Goal: Task Accomplishment & Management: Use online tool/utility

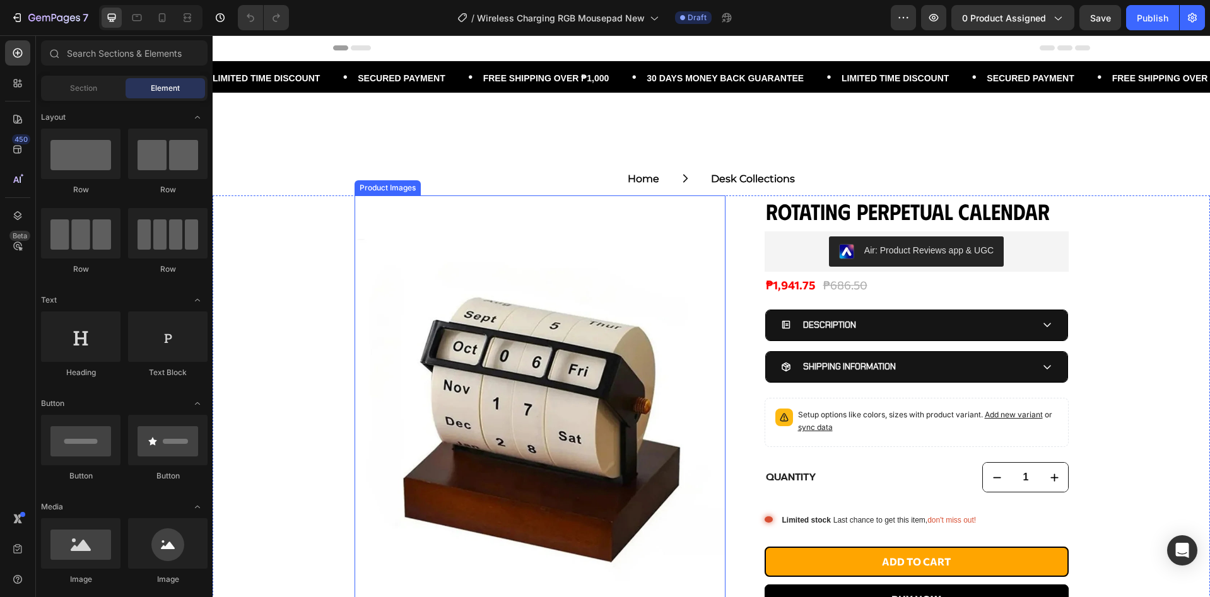
click at [457, 298] on img at bounding box center [539, 425] width 371 height 458
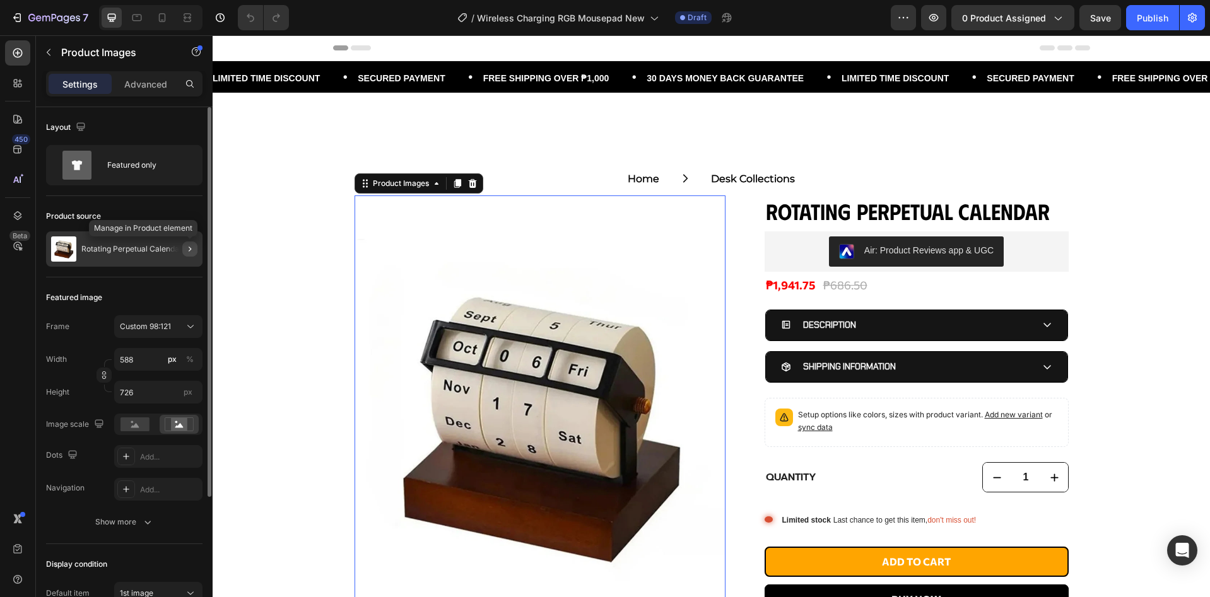
click at [184, 250] on button "button" at bounding box center [189, 249] width 15 height 15
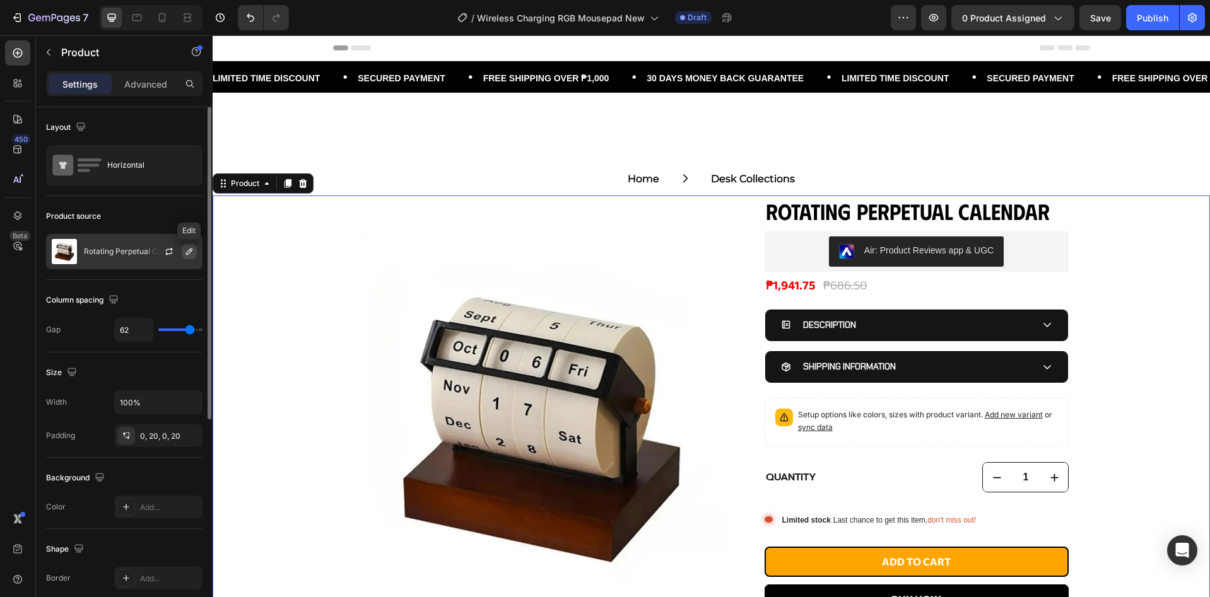
click at [192, 250] on icon "button" at bounding box center [189, 252] width 6 height 6
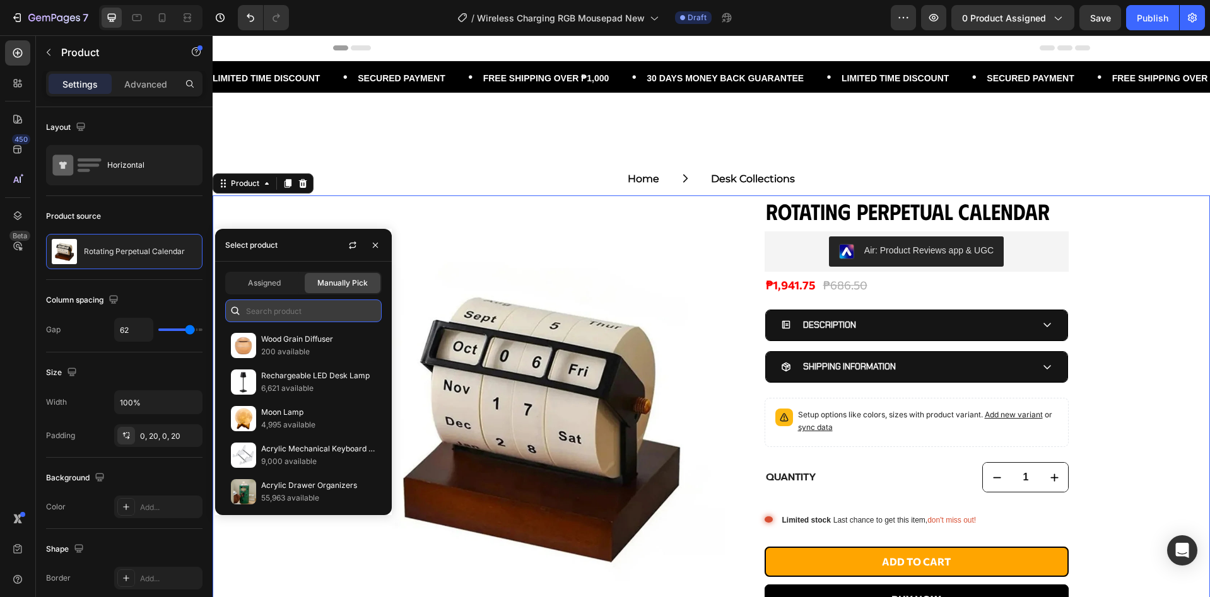
click at [296, 314] on input "text" at bounding box center [303, 311] width 156 height 23
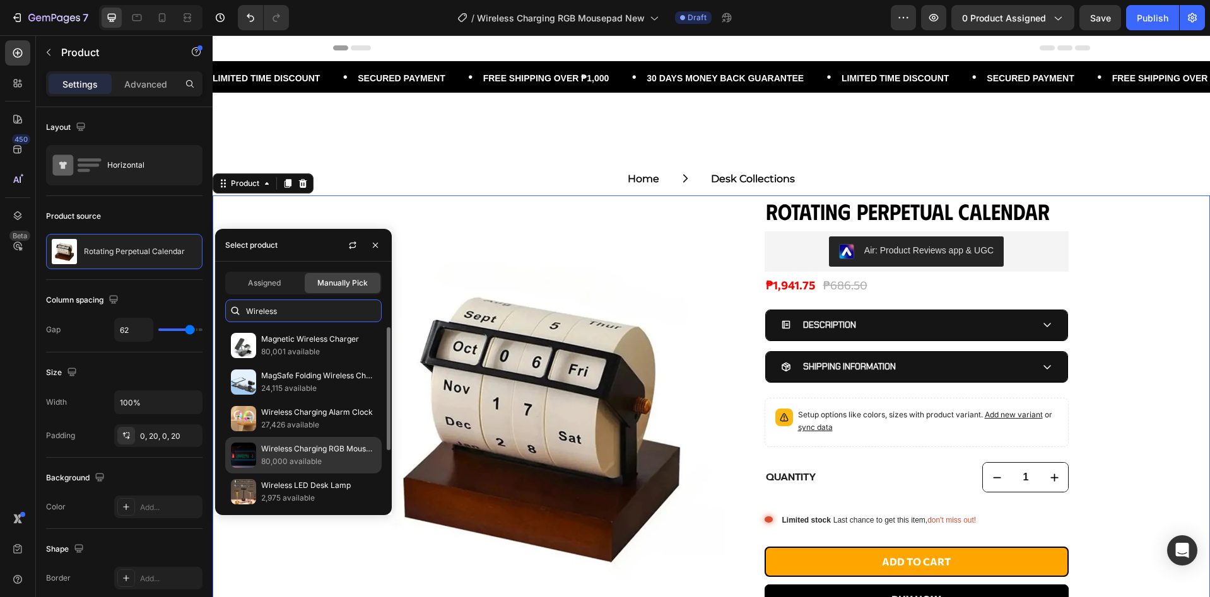
type input "Wireless"
click at [323, 459] on p "80,000 available" at bounding box center [318, 461] width 115 height 13
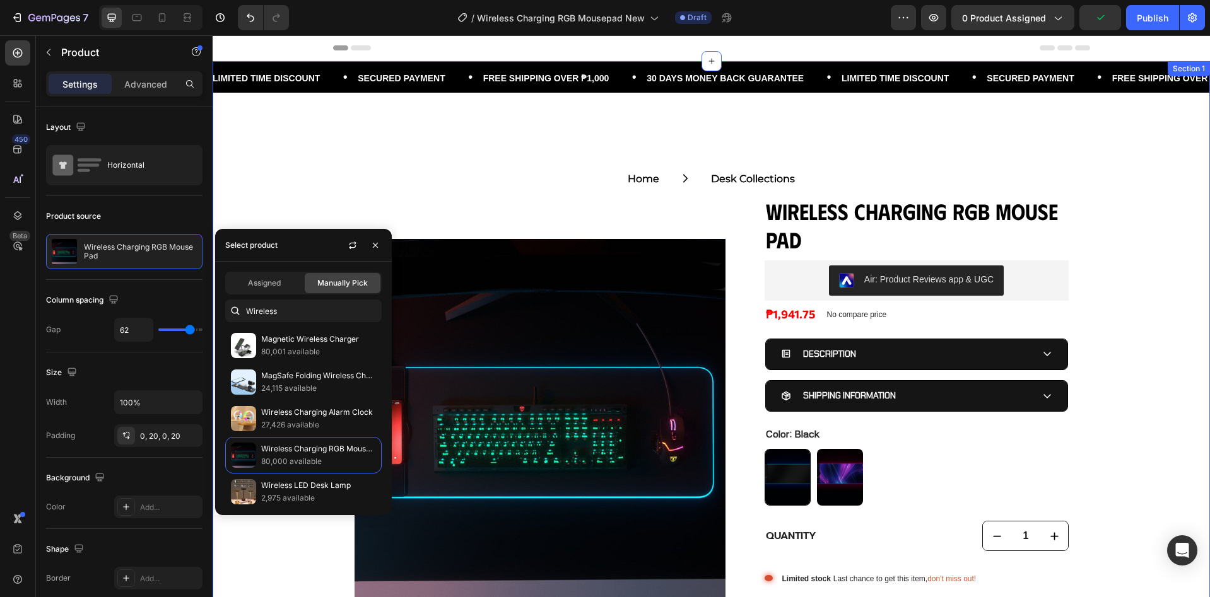
click at [397, 118] on div "LIMITED TIME DISCOUNT • SECURED PAYMENT • FREE SHIPPING OVER ₱1,000 • 30 DAYS M…" at bounding box center [711, 402] width 997 height 683
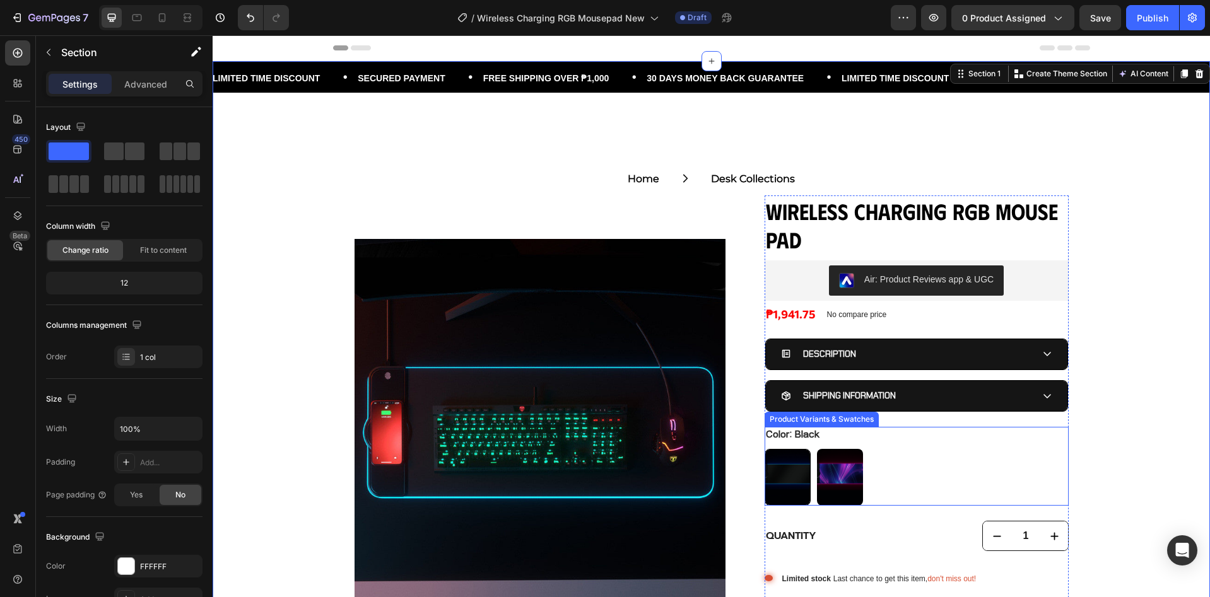
scroll to position [84, 0]
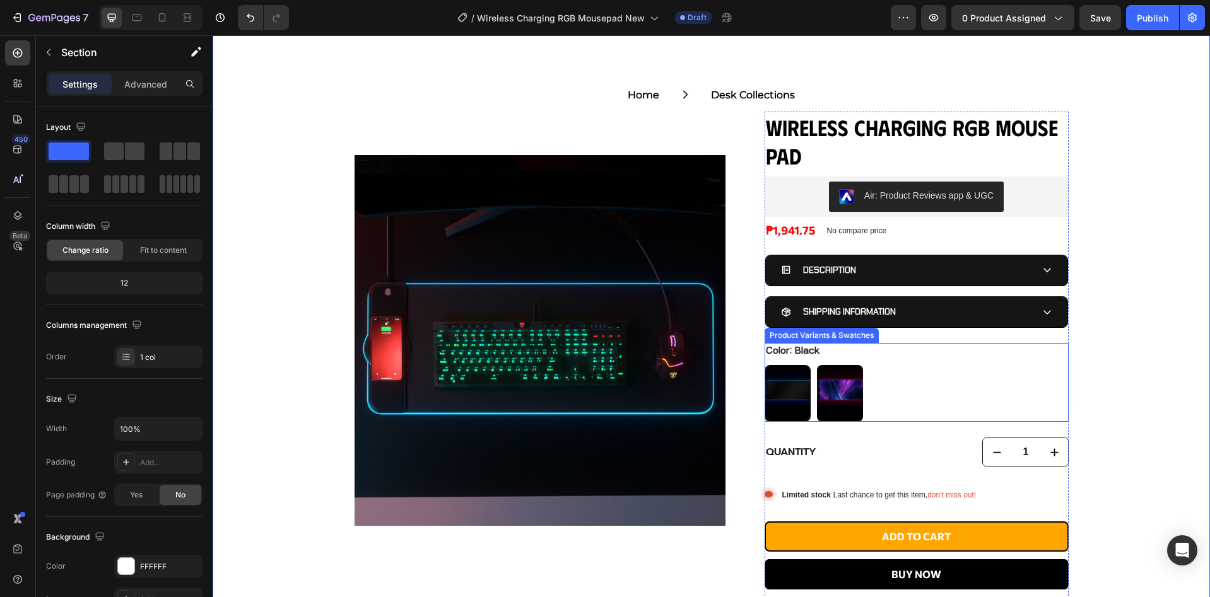
click at [893, 414] on div "Black Black Colorful Colorful" at bounding box center [916, 393] width 304 height 57
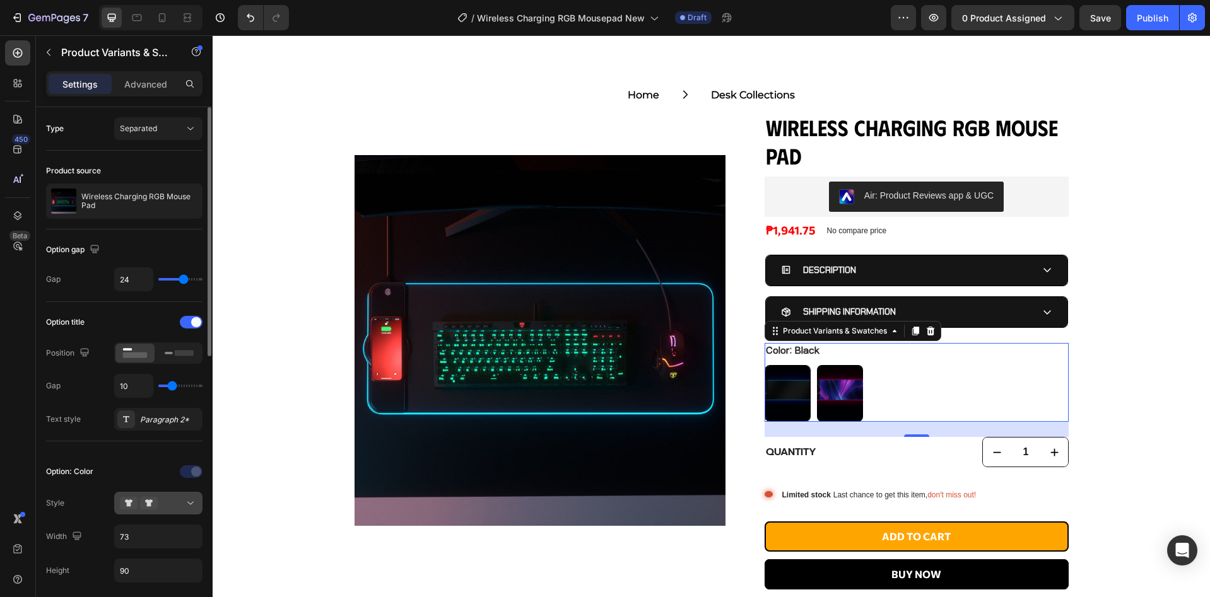
click at [172, 503] on div at bounding box center [158, 503] width 77 height 13
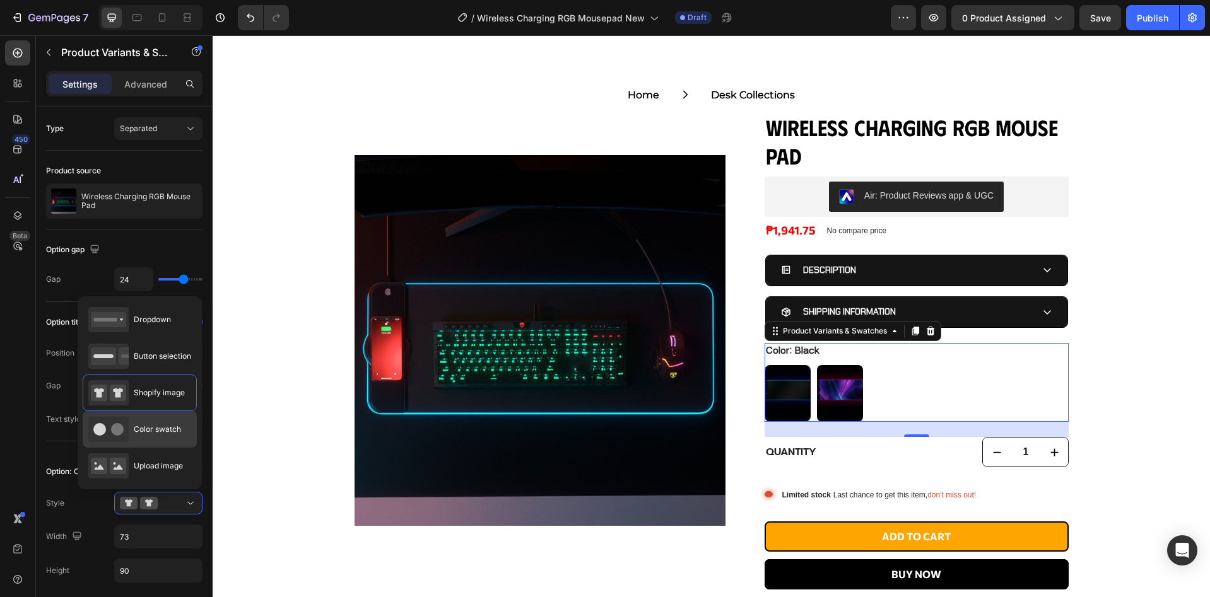
click at [171, 437] on div "Color swatch" at bounding box center [134, 429] width 93 height 25
type input "30"
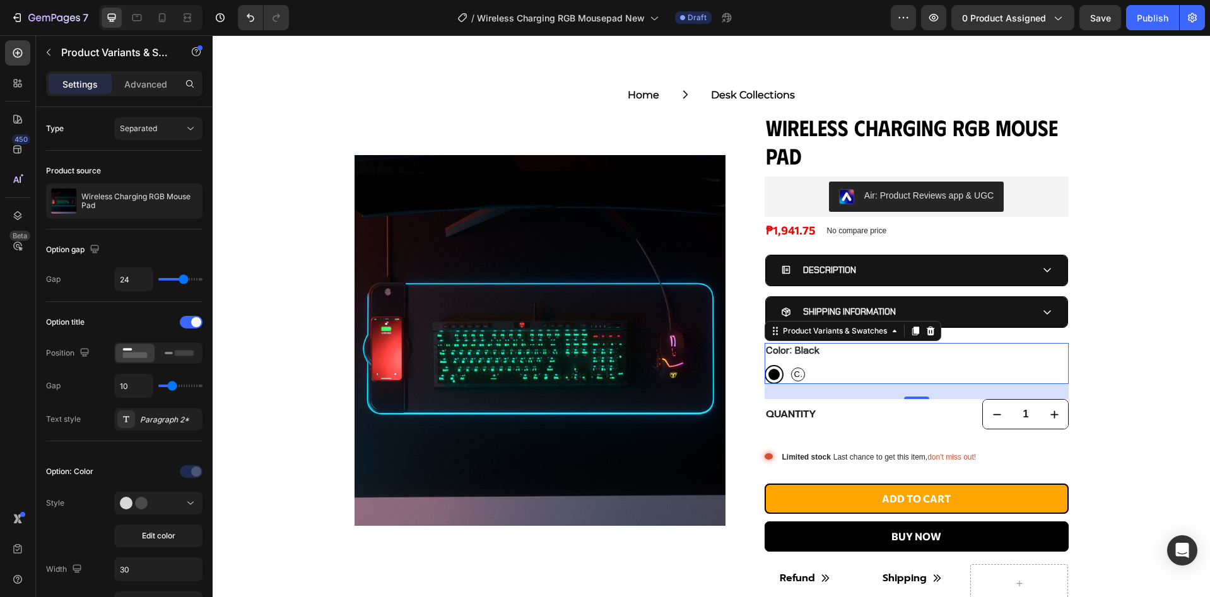
click at [797, 373] on span "Colorful" at bounding box center [798, 375] width 13 height 11
click at [788, 365] on input "Colorful Colorful Colorful" at bounding box center [788, 365] width 1 height 1
radio input "true"
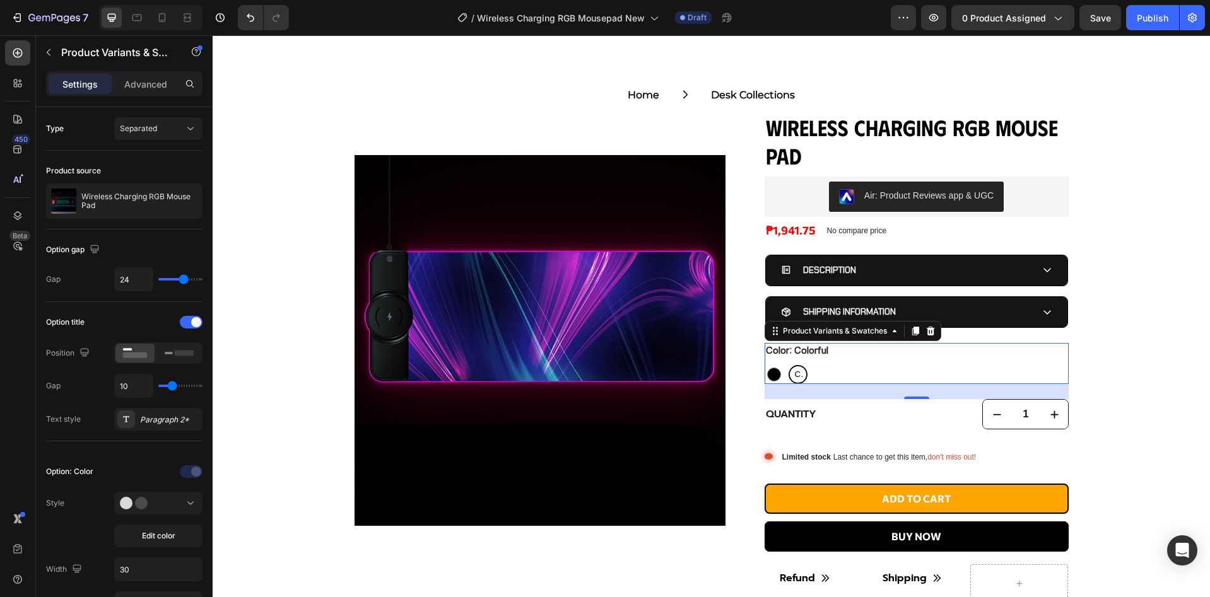
click at [792, 372] on span "Colorful" at bounding box center [797, 375] width 11 height 11
click at [788, 365] on input "Colorful Colorful Colorful" at bounding box center [788, 365] width 1 height 1
click at [151, 534] on span "Edit color" at bounding box center [158, 535] width 33 height 11
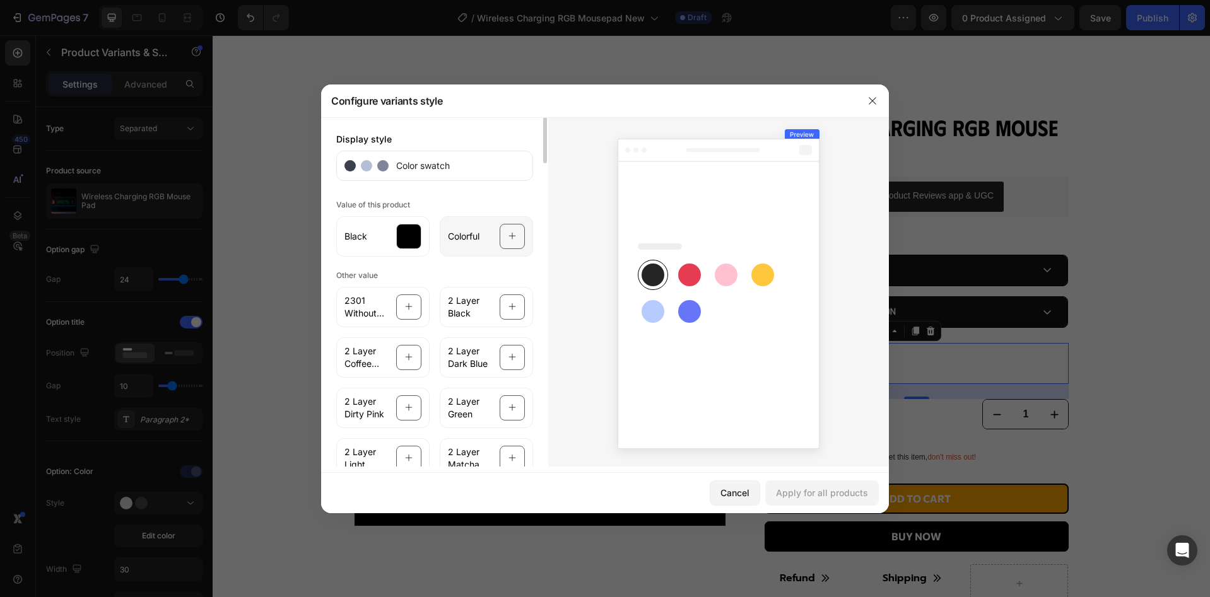
click at [507, 240] on div at bounding box center [512, 236] width 25 height 25
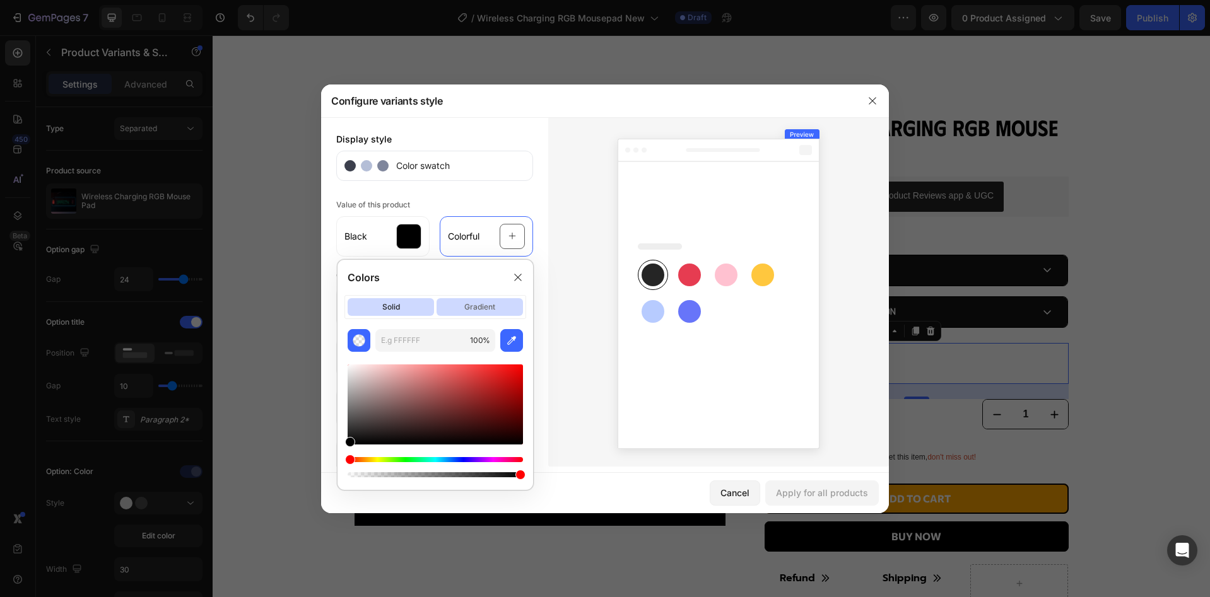
click at [493, 302] on p "gradient" at bounding box center [479, 307] width 86 height 18
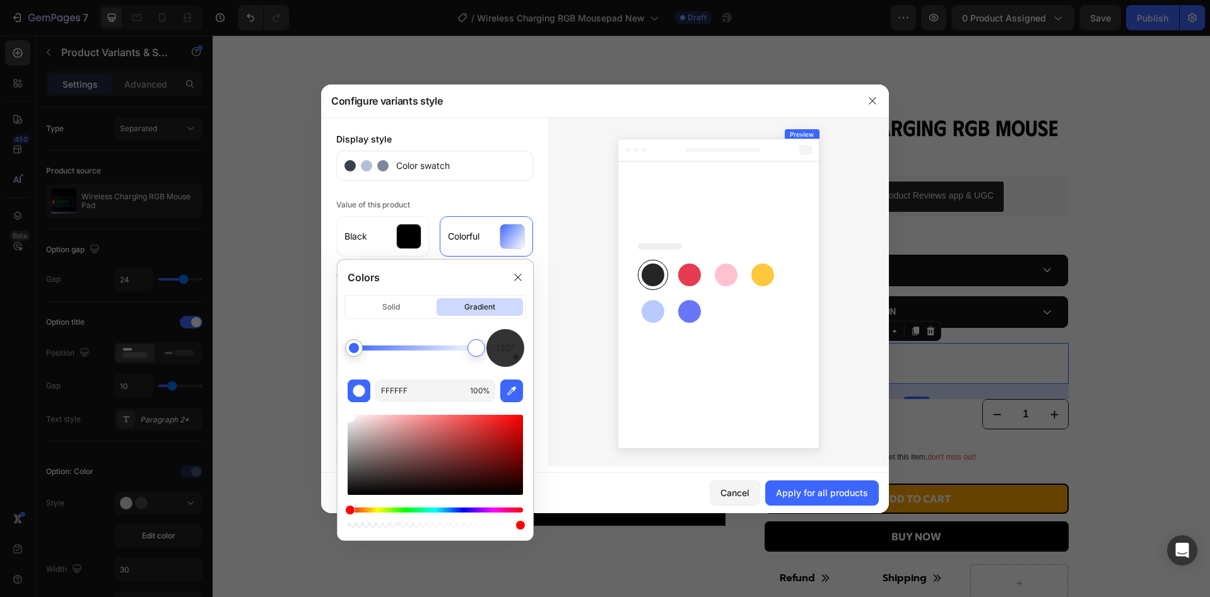
click at [483, 348] on div at bounding box center [476, 348] width 18 height 18
click at [354, 348] on div at bounding box center [354, 348] width 10 height 10
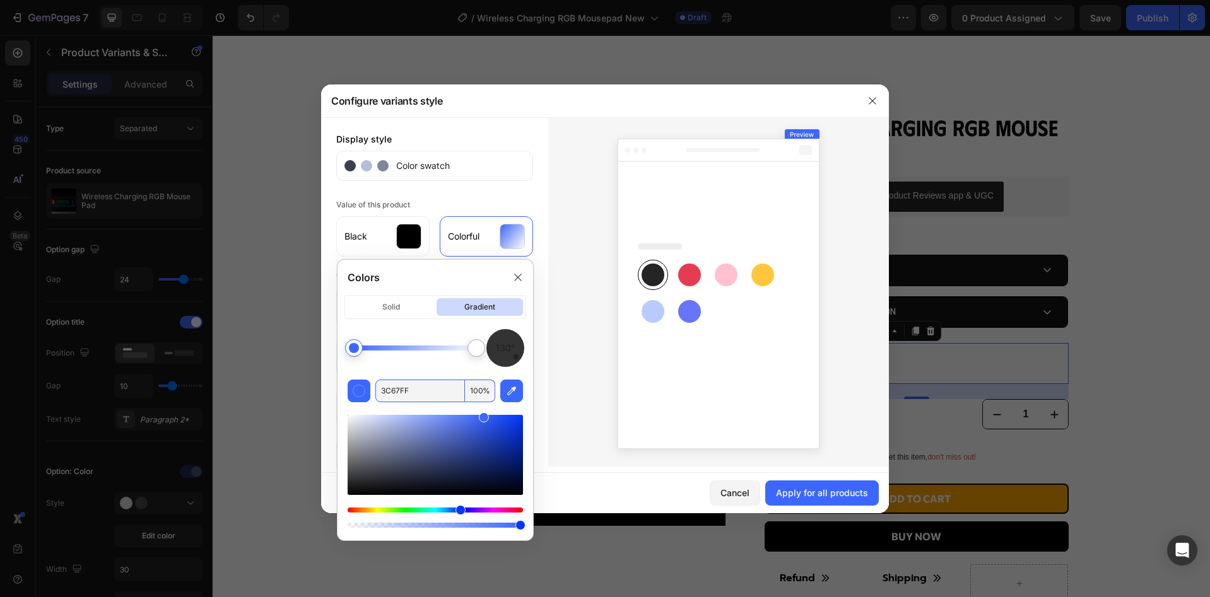
click at [404, 390] on input "3C67FF" at bounding box center [420, 391] width 90 height 23
paste input "800080"
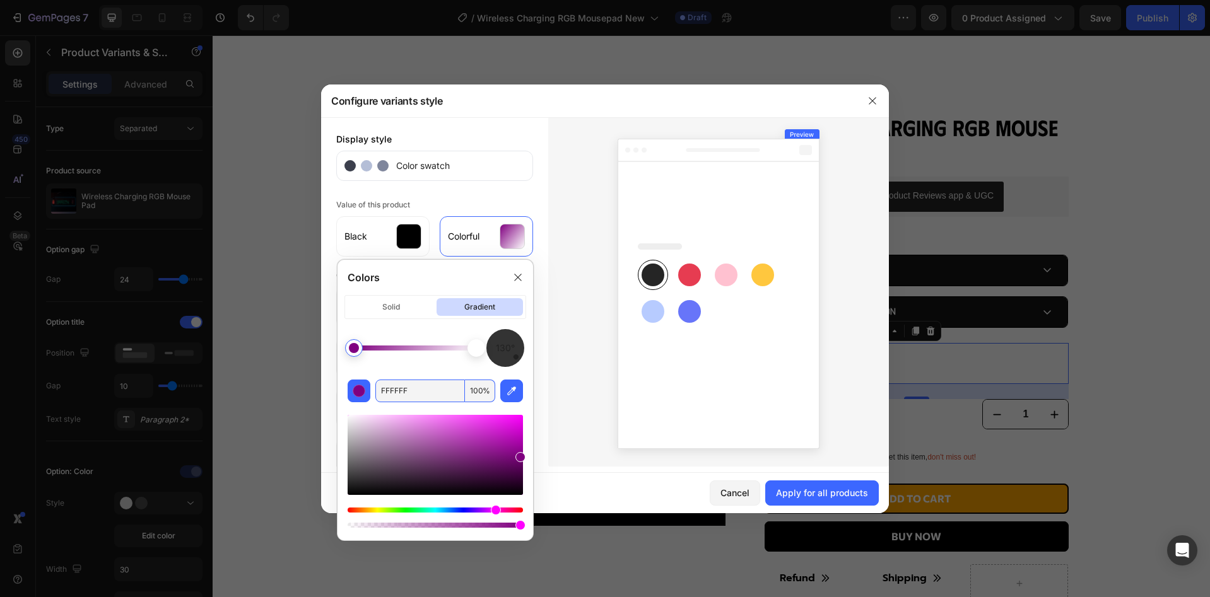
click at [474, 347] on div at bounding box center [476, 348] width 10 height 10
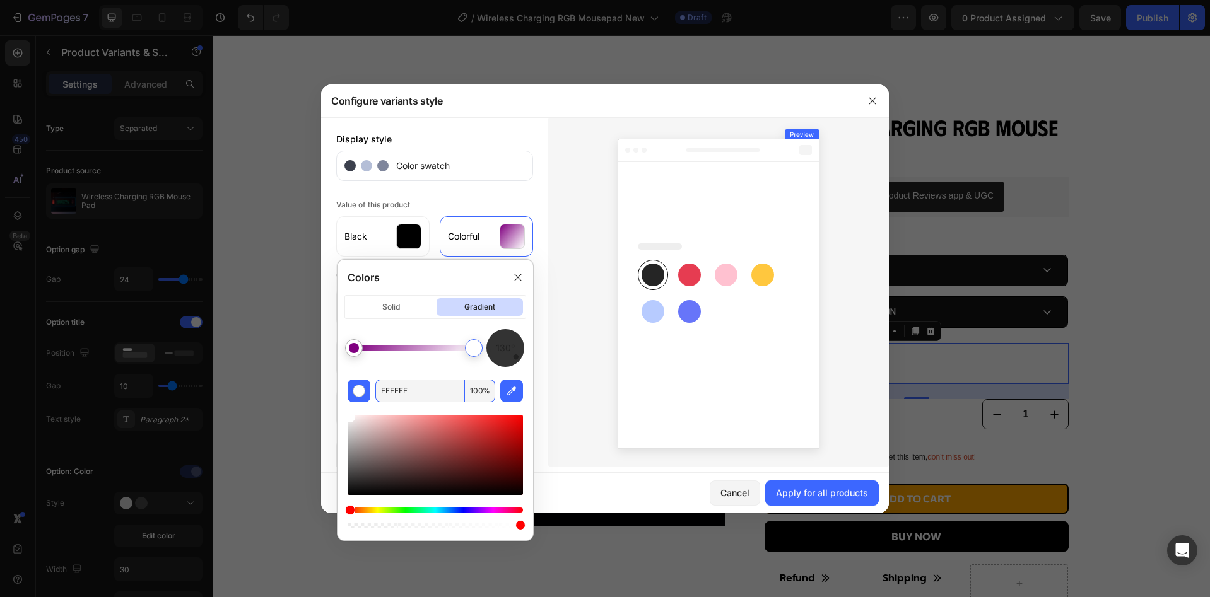
drag, startPoint x: 416, startPoint y: 391, endPoint x: 342, endPoint y: 387, distance: 73.9
click at [342, 387] on div "130° FFFFFF 100 %" at bounding box center [435, 429] width 196 height 201
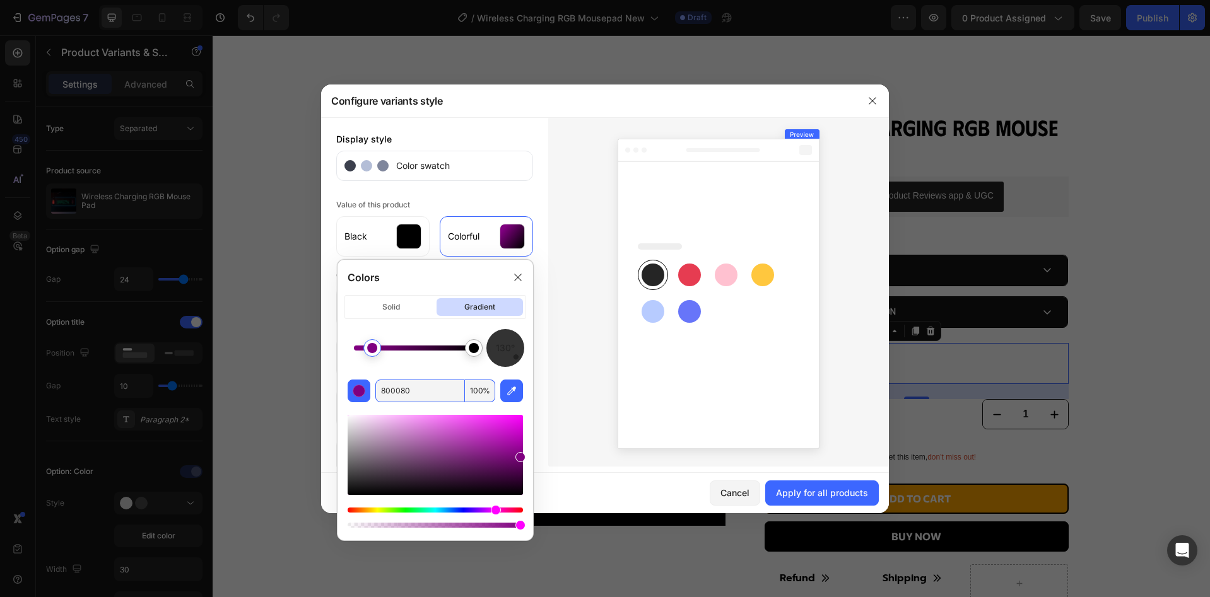
drag, startPoint x: 363, startPoint y: 348, endPoint x: 373, endPoint y: 347, distance: 10.7
click at [373, 347] on div at bounding box center [372, 348] width 10 height 10
type input "000000"
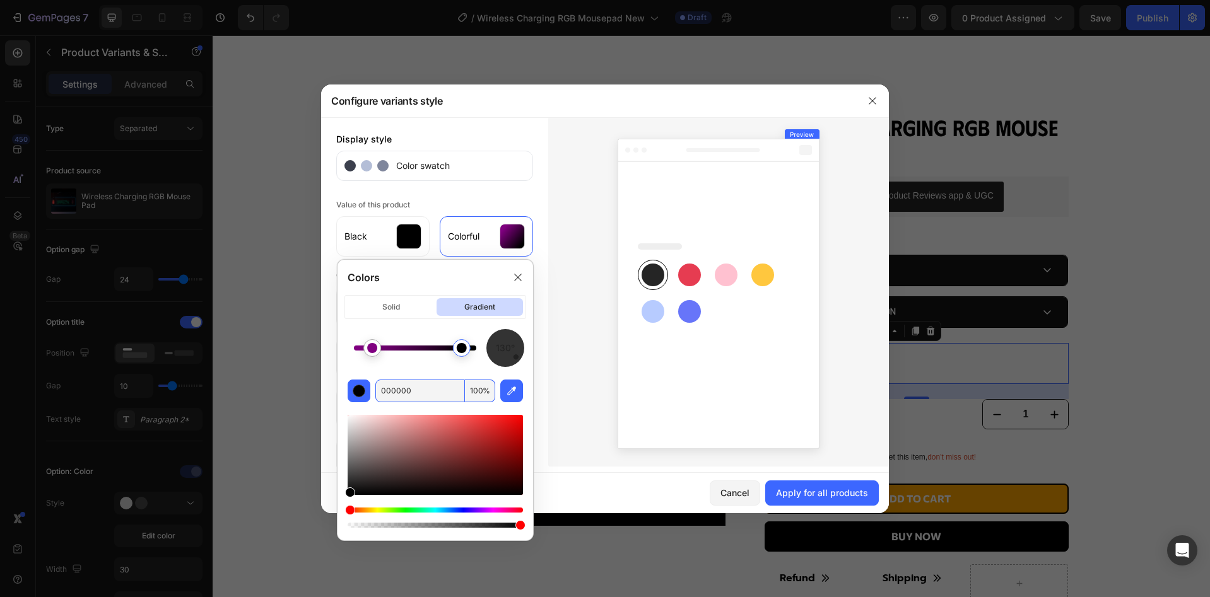
drag, startPoint x: 472, startPoint y: 347, endPoint x: 462, endPoint y: 346, distance: 9.5
click at [462, 346] on div at bounding box center [462, 348] width 10 height 10
click at [568, 392] on div at bounding box center [718, 291] width 341 height 349
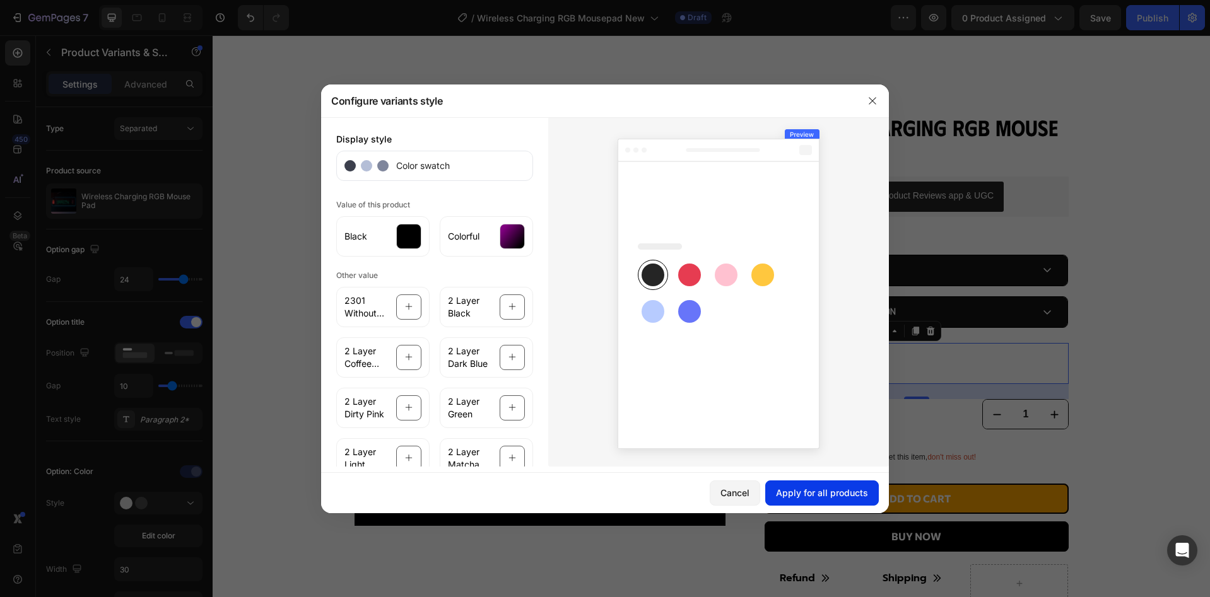
click at [775, 497] on button "Apply for all products" at bounding box center [822, 493] width 114 height 25
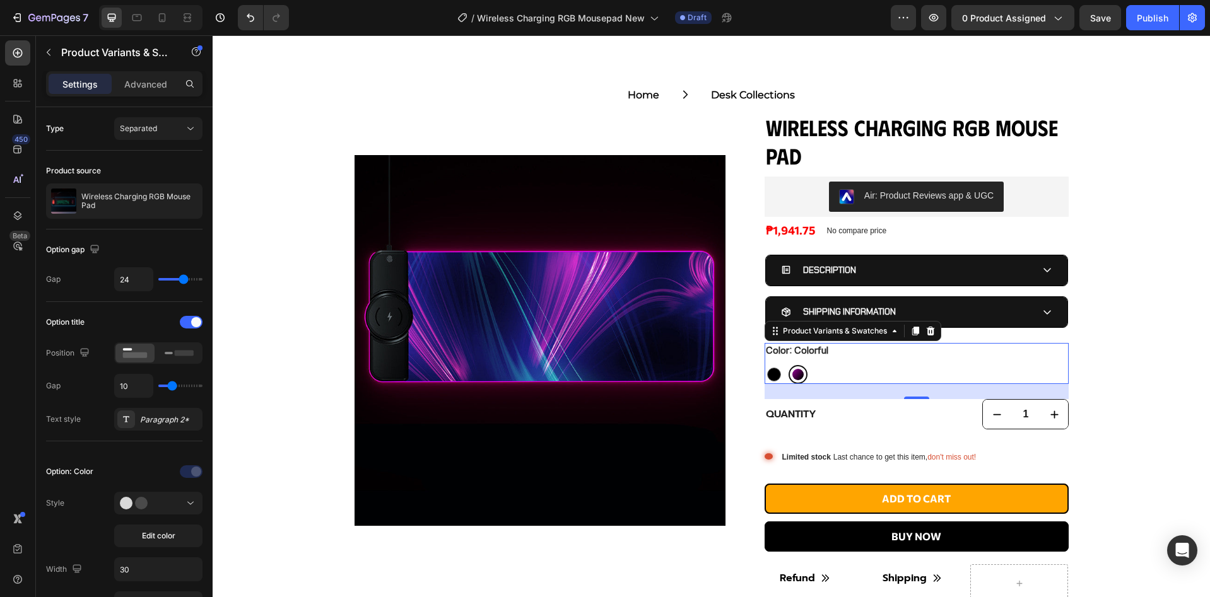
click at [792, 371] on div at bounding box center [797, 374] width 11 height 11
click at [788, 365] on input "Colorful Colorful" at bounding box center [788, 365] width 1 height 1
click at [191, 533] on button "Edit color" at bounding box center [158, 536] width 88 height 23
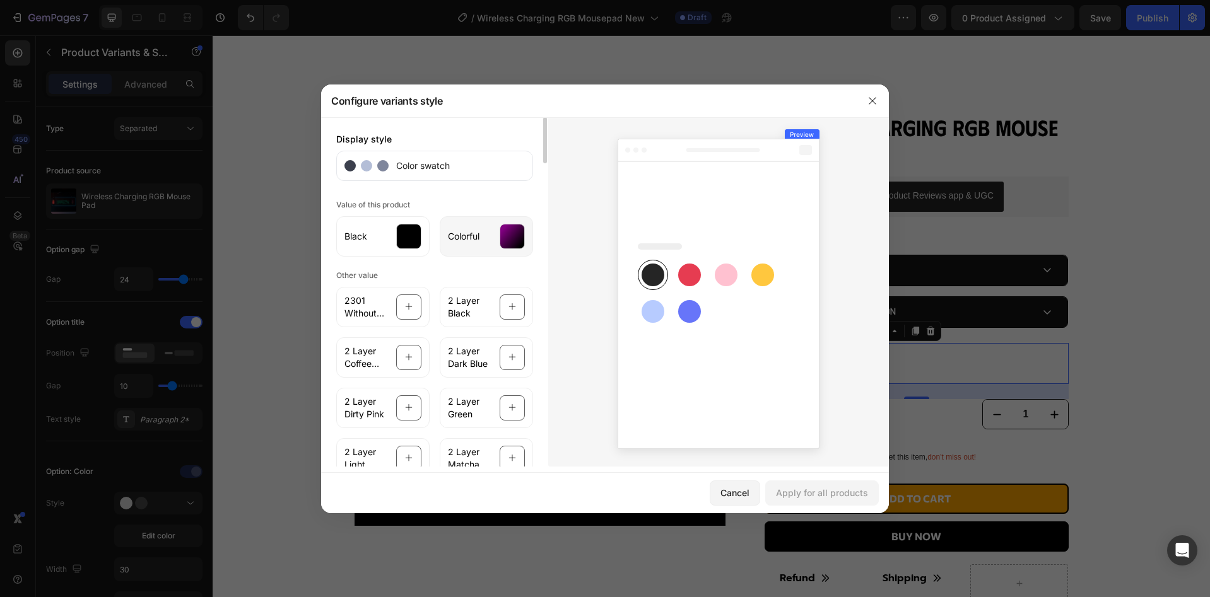
click at [483, 241] on div "Colorful" at bounding box center [486, 236] width 93 height 40
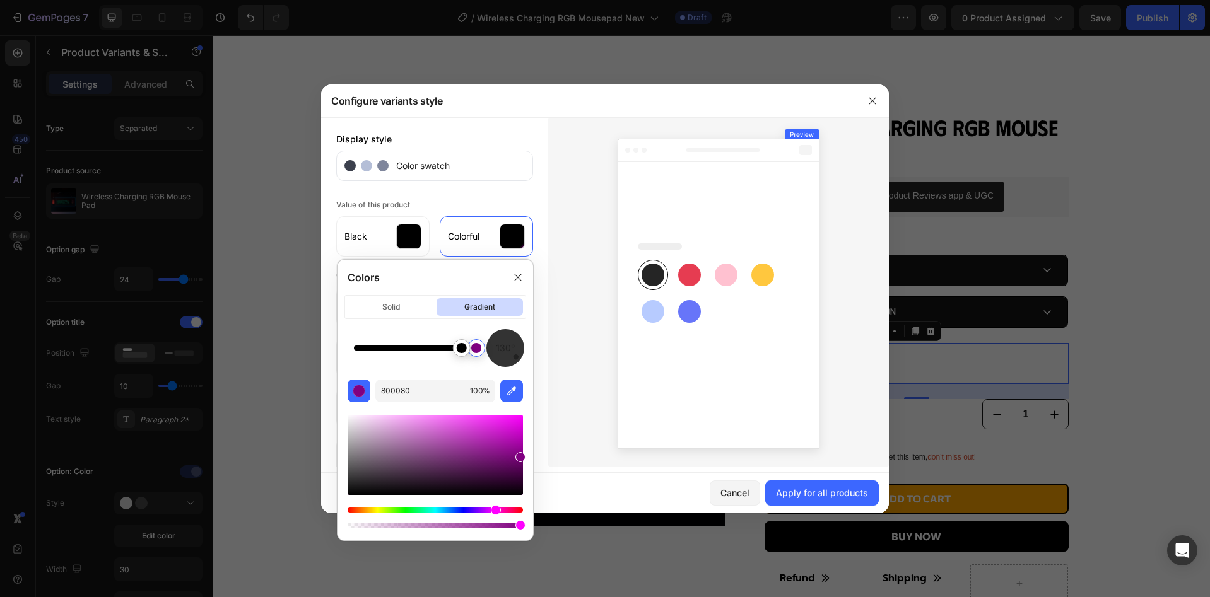
drag, startPoint x: 368, startPoint y: 351, endPoint x: 495, endPoint y: 361, distance: 127.8
click at [495, 361] on div "130°" at bounding box center [435, 348] width 175 height 38
drag, startPoint x: 519, startPoint y: 457, endPoint x: 529, endPoint y: 407, distance: 50.8
click at [529, 407] on div "130° 800080 100 %" at bounding box center [435, 429] width 196 height 201
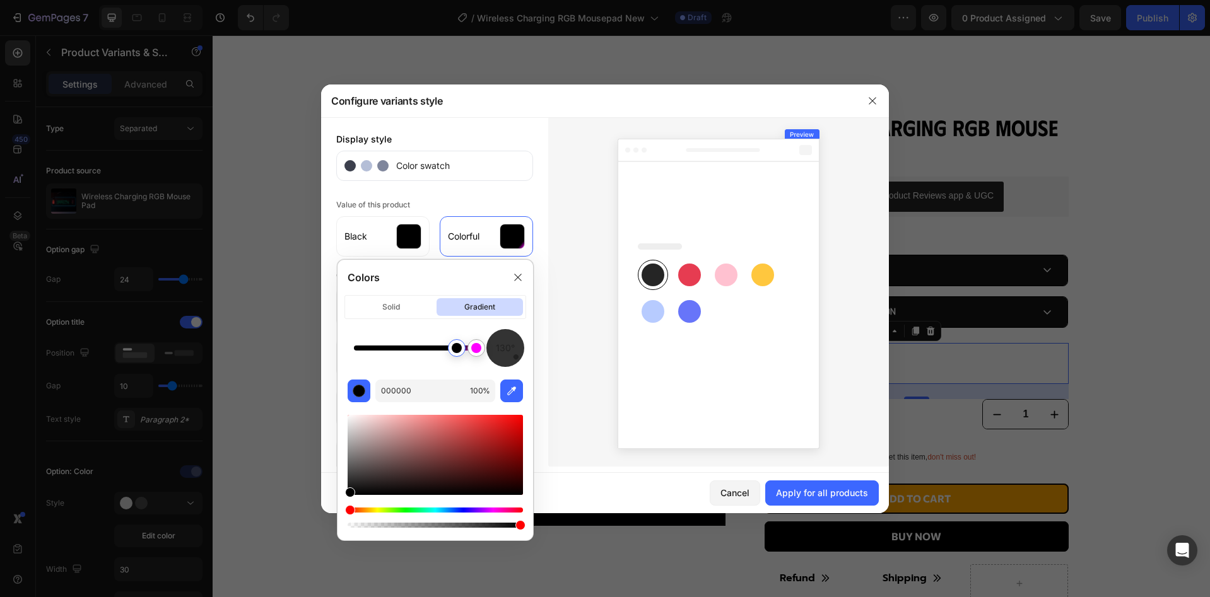
drag, startPoint x: 472, startPoint y: 352, endPoint x: 457, endPoint y: 352, distance: 14.5
click at [457, 352] on div at bounding box center [457, 348] width 10 height 10
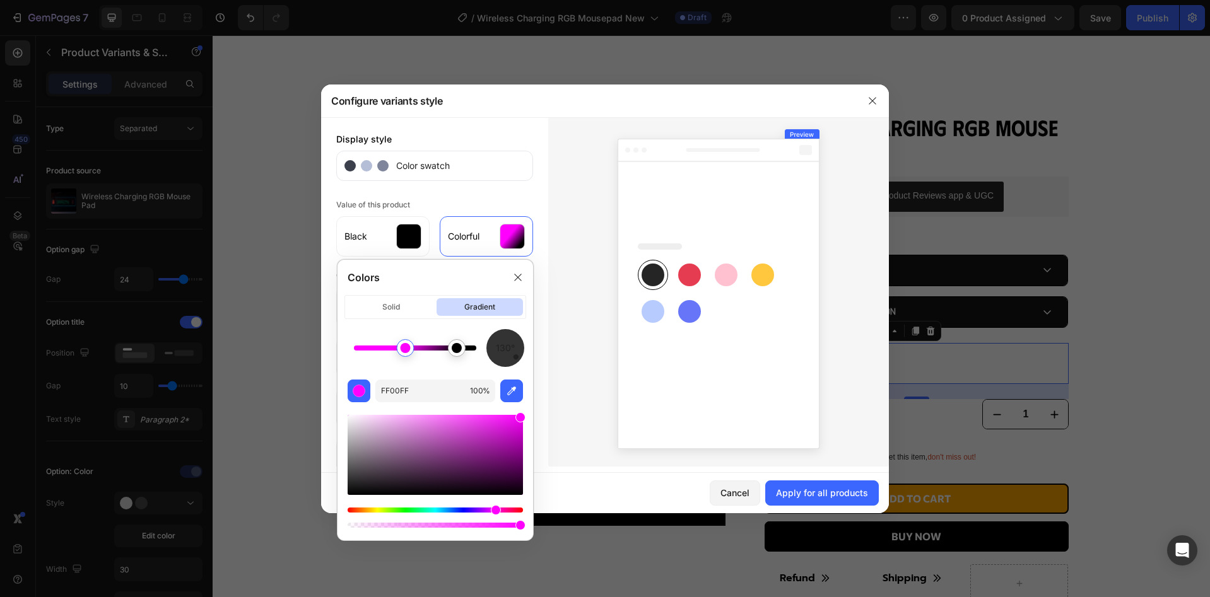
drag, startPoint x: 477, startPoint y: 348, endPoint x: 406, endPoint y: 345, distance: 70.7
click at [406, 345] on div at bounding box center [405, 348] width 10 height 10
click at [404, 343] on div at bounding box center [403, 348] width 10 height 10
drag, startPoint x: 400, startPoint y: 352, endPoint x: 372, endPoint y: 342, distance: 29.5
click at [372, 343] on div at bounding box center [371, 348] width 10 height 10
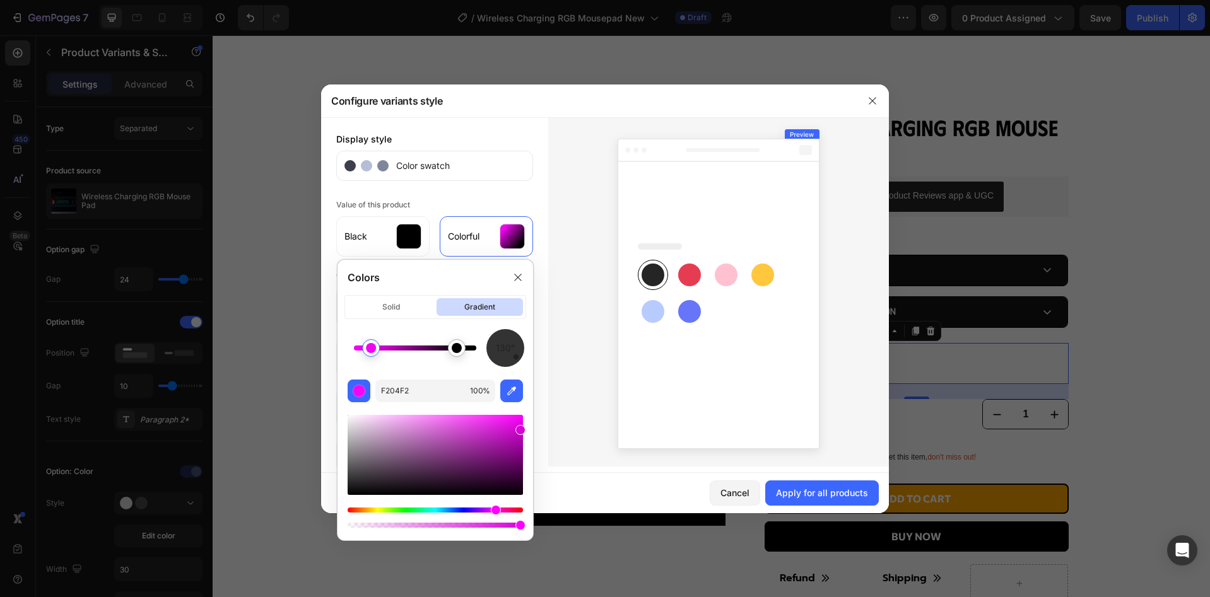
type input "D604D6"
drag, startPoint x: 520, startPoint y: 419, endPoint x: 521, endPoint y: 427, distance: 8.2
click at [521, 427] on div at bounding box center [520, 430] width 10 height 10
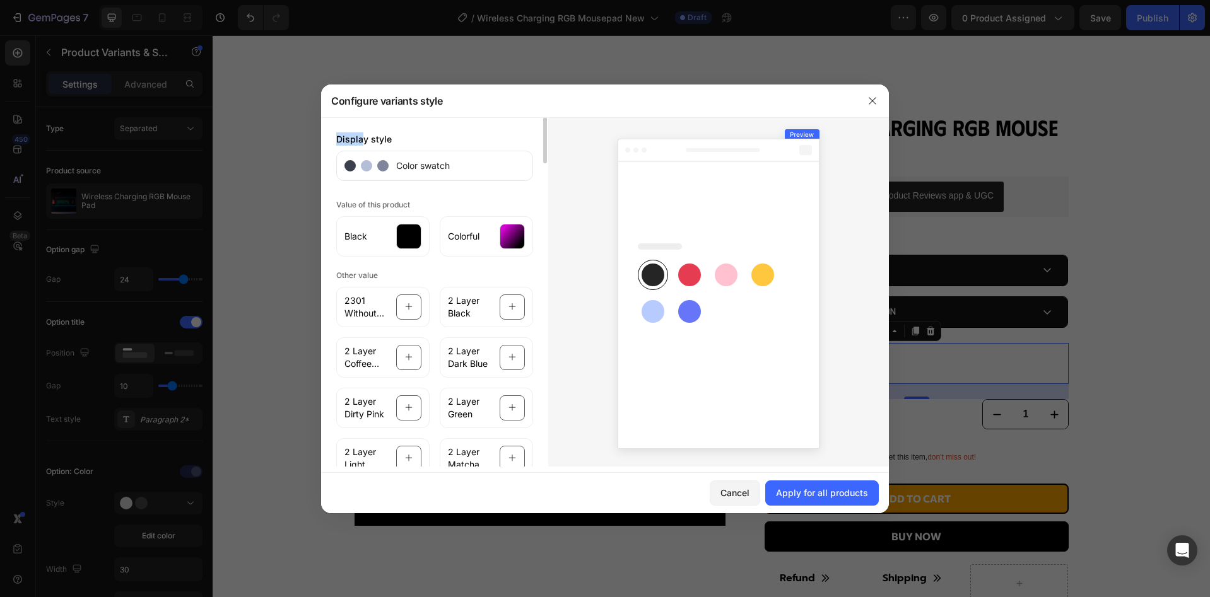
drag, startPoint x: 575, startPoint y: 97, endPoint x: 364, endPoint y: 120, distance: 212.5
click at [364, 120] on div "Configure variants style Display style Color swatch Value of this product Black…" at bounding box center [605, 299] width 568 height 429
click at [506, 238] on div at bounding box center [512, 236] width 25 height 25
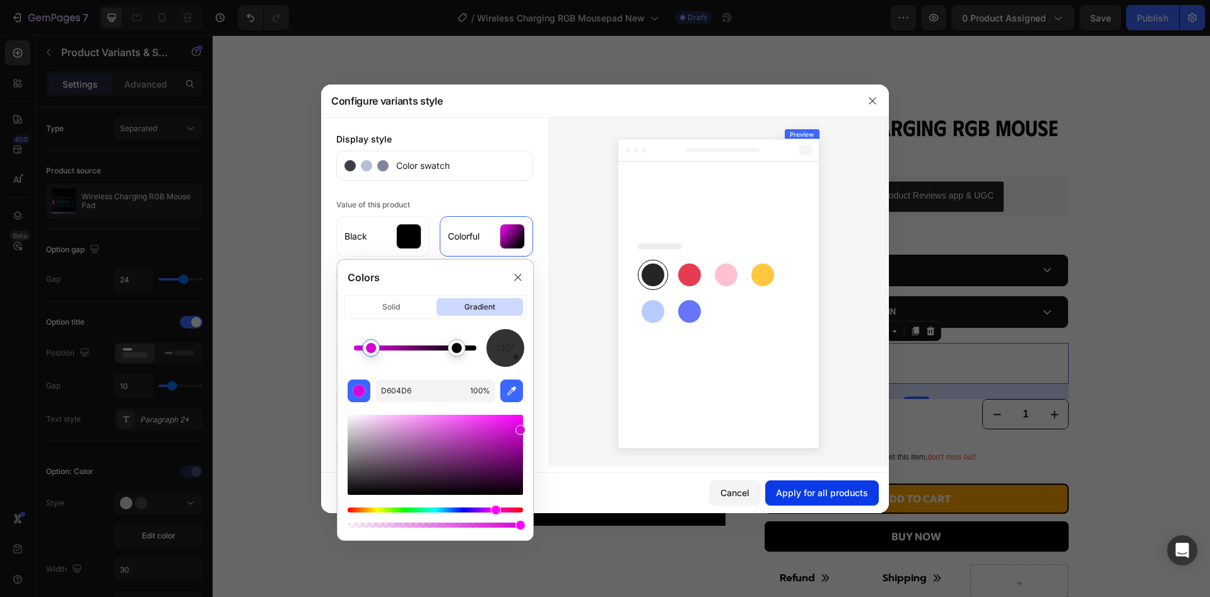
click at [818, 493] on div "Apply for all products" at bounding box center [822, 492] width 92 height 13
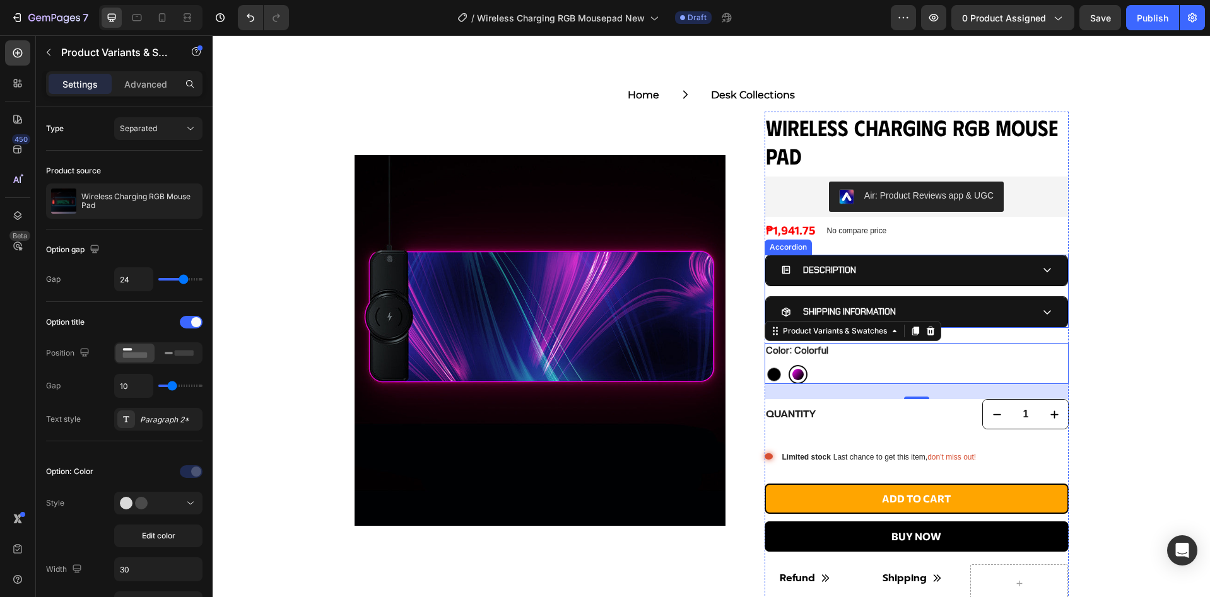
click at [924, 281] on div "DESCRIPTION" at bounding box center [916, 270] width 301 height 30
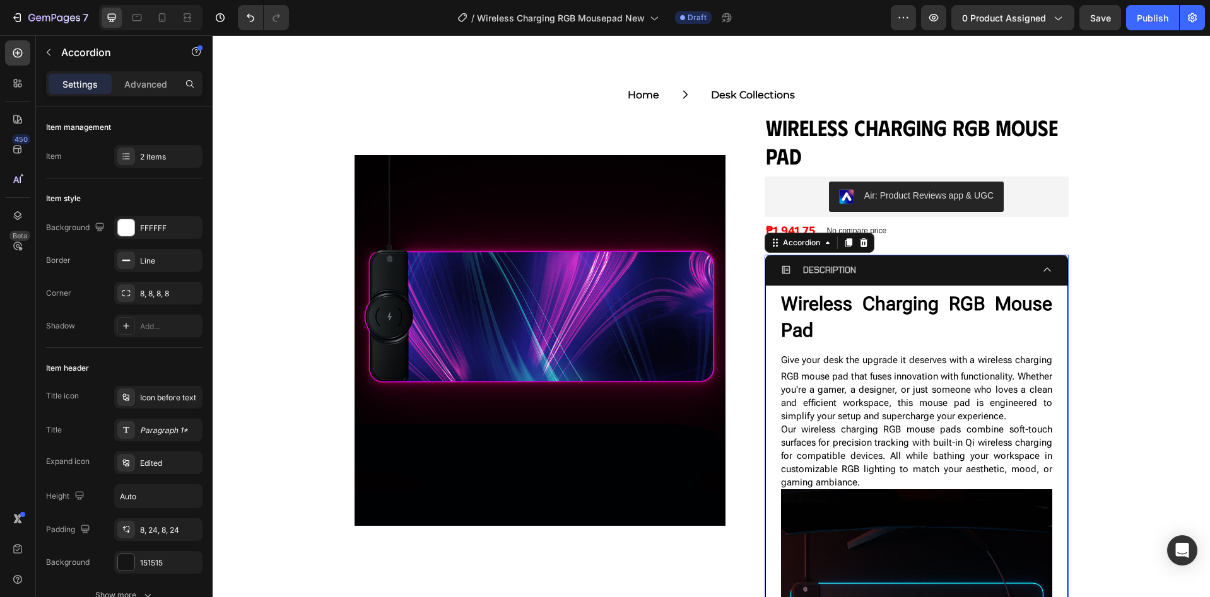
click at [924, 281] on div "DESCRIPTION" at bounding box center [916, 270] width 301 height 30
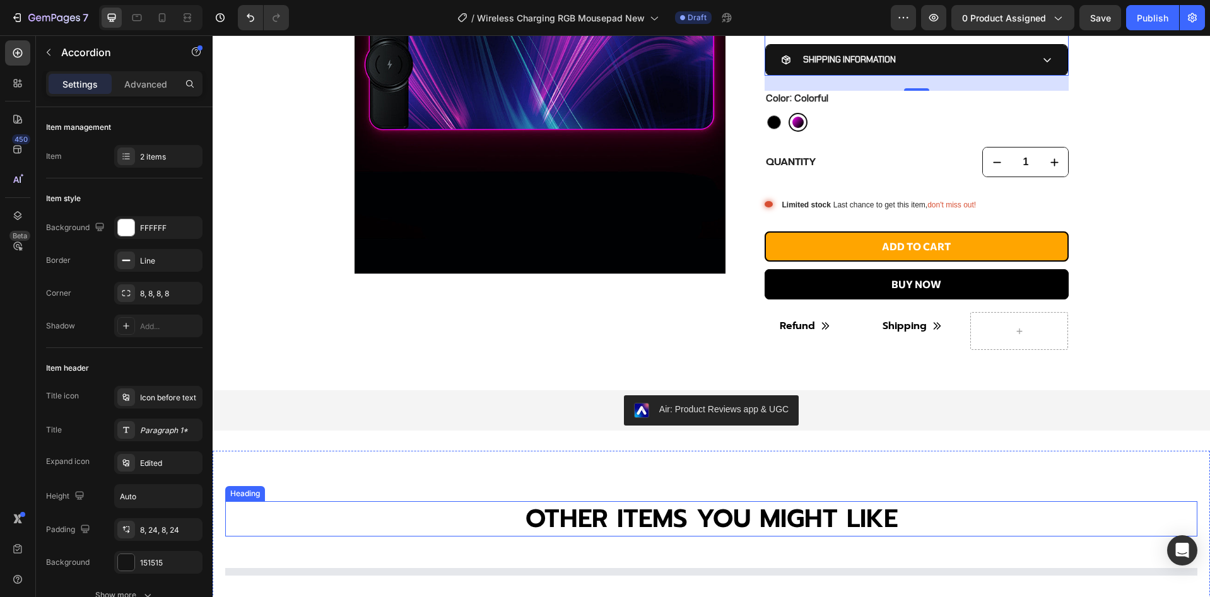
scroll to position [673, 0]
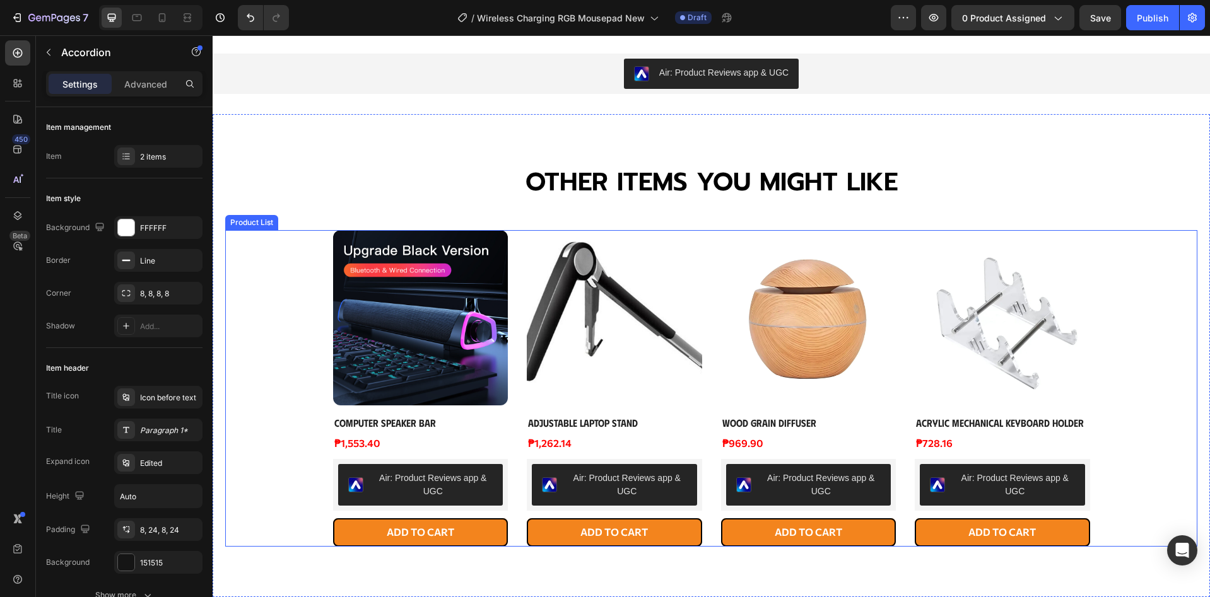
click at [512, 429] on div "Product Images Computer Speaker Bar Product Title ₱1,553.40 Product Price Produ…" at bounding box center [711, 388] width 757 height 317
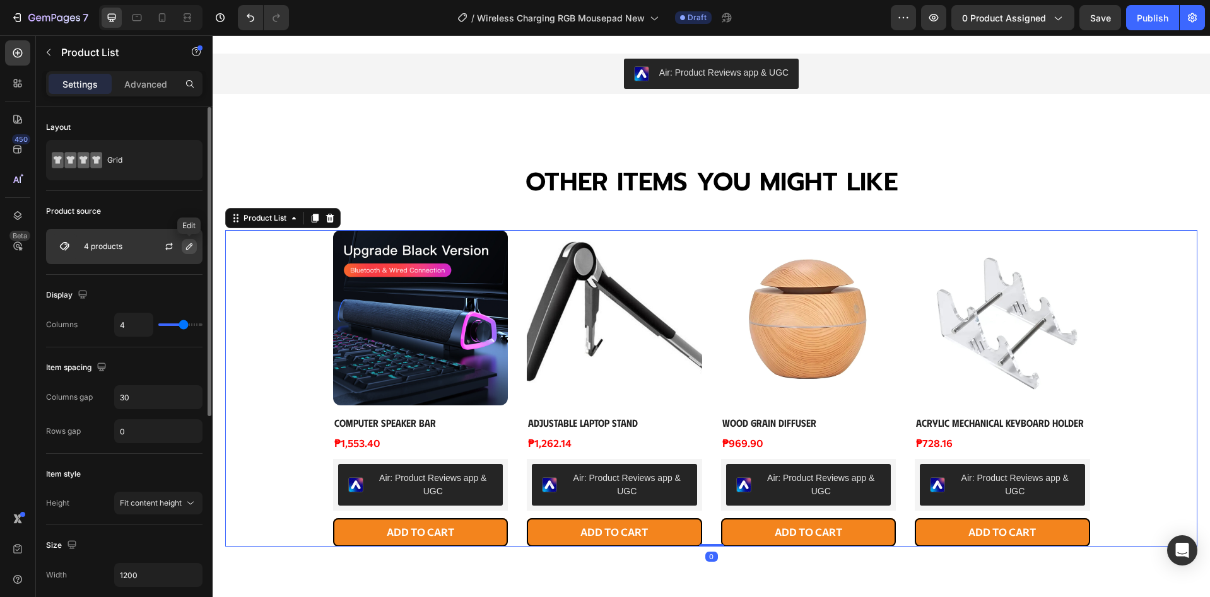
click at [190, 246] on icon "button" at bounding box center [189, 247] width 10 height 10
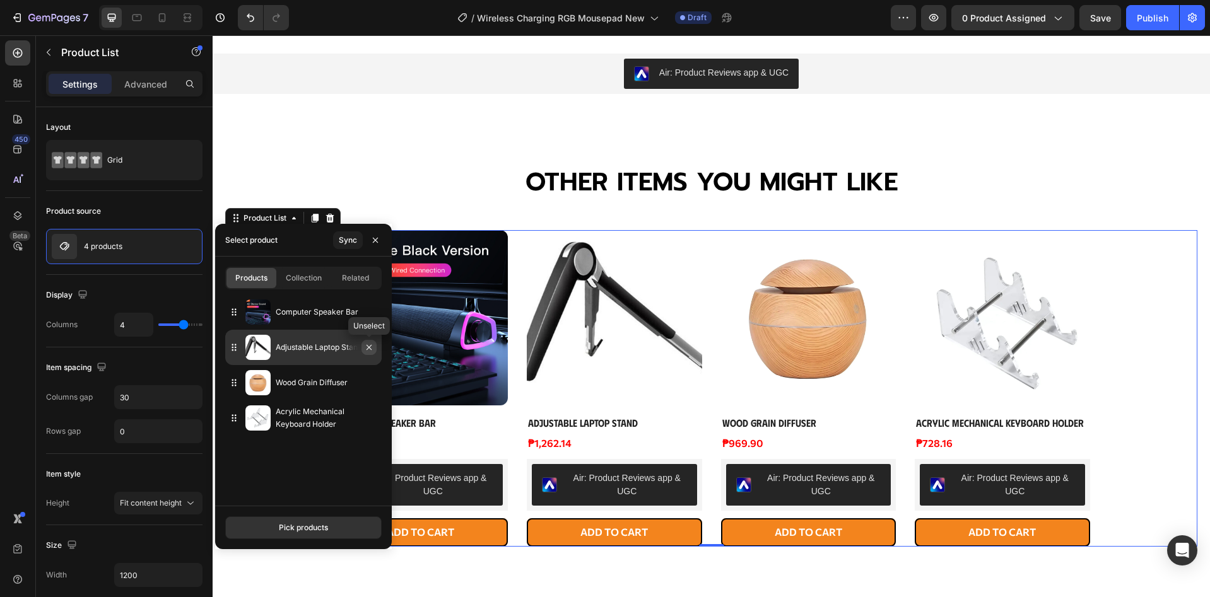
click at [373, 349] on icon "button" at bounding box center [369, 347] width 10 height 10
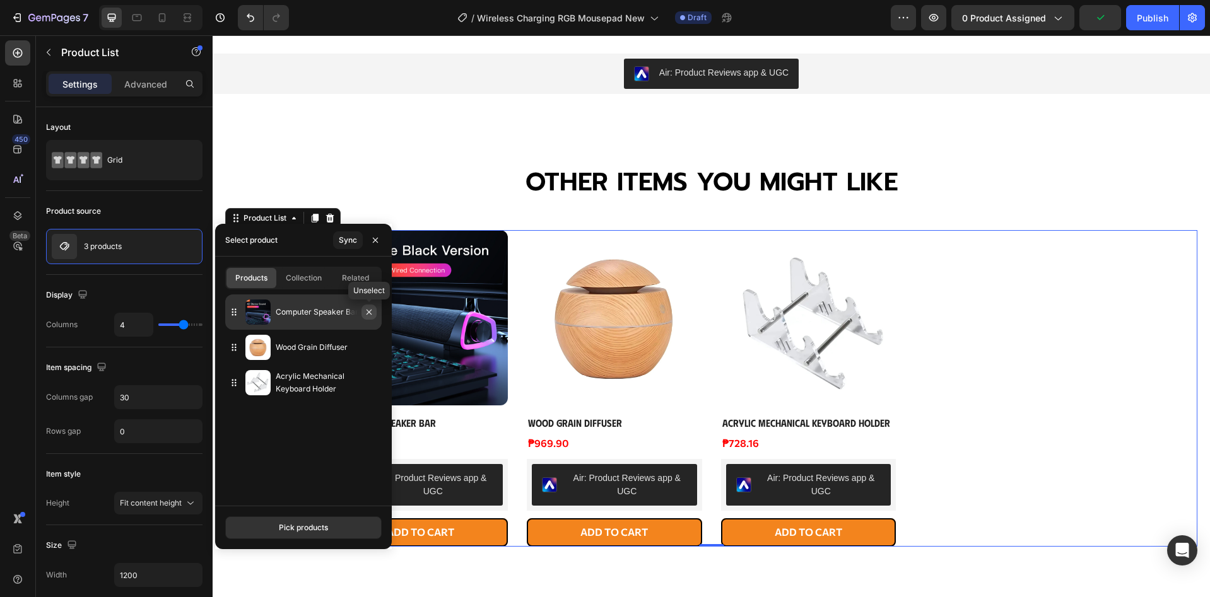
click at [368, 307] on button "button" at bounding box center [368, 312] width 15 height 15
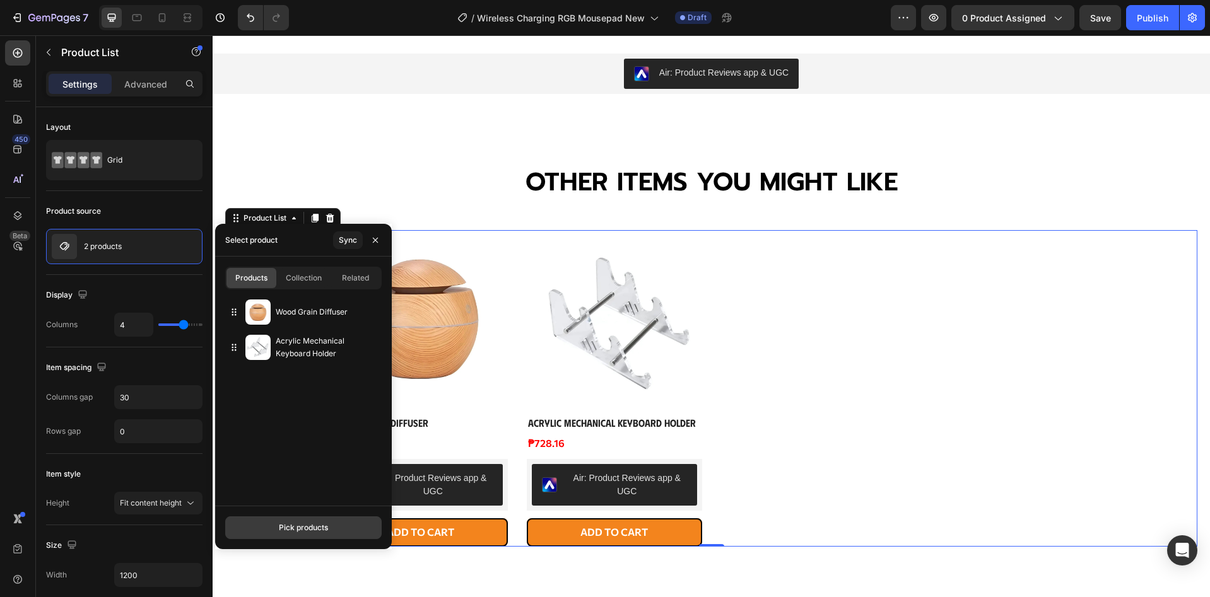
click at [296, 522] on div "Pick products" at bounding box center [303, 527] width 49 height 11
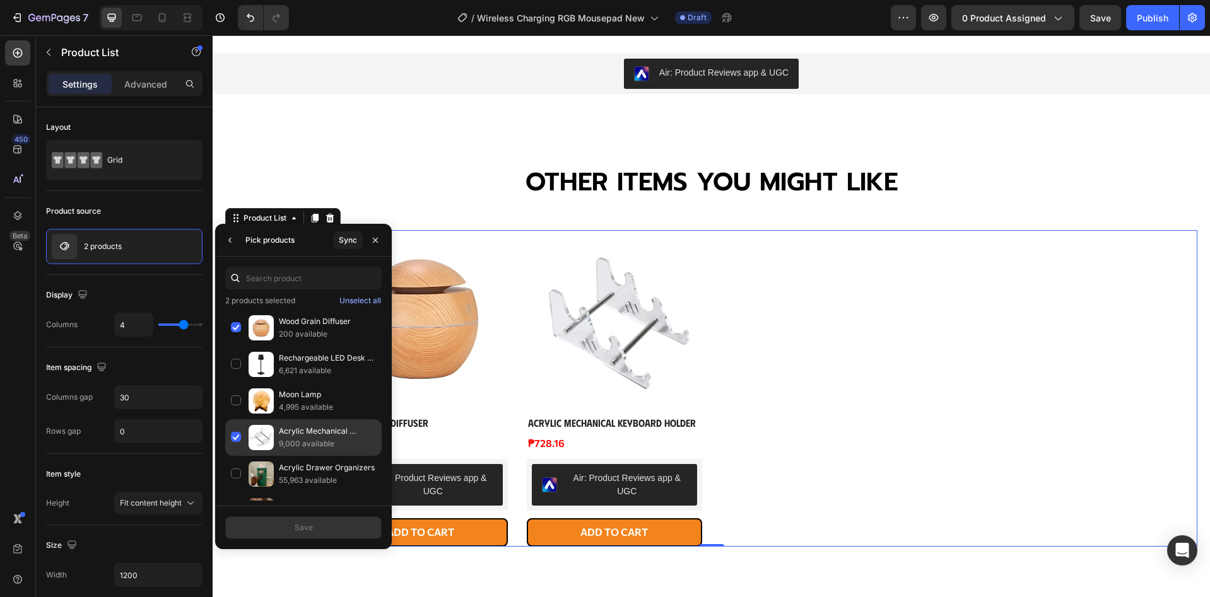
scroll to position [197, 0]
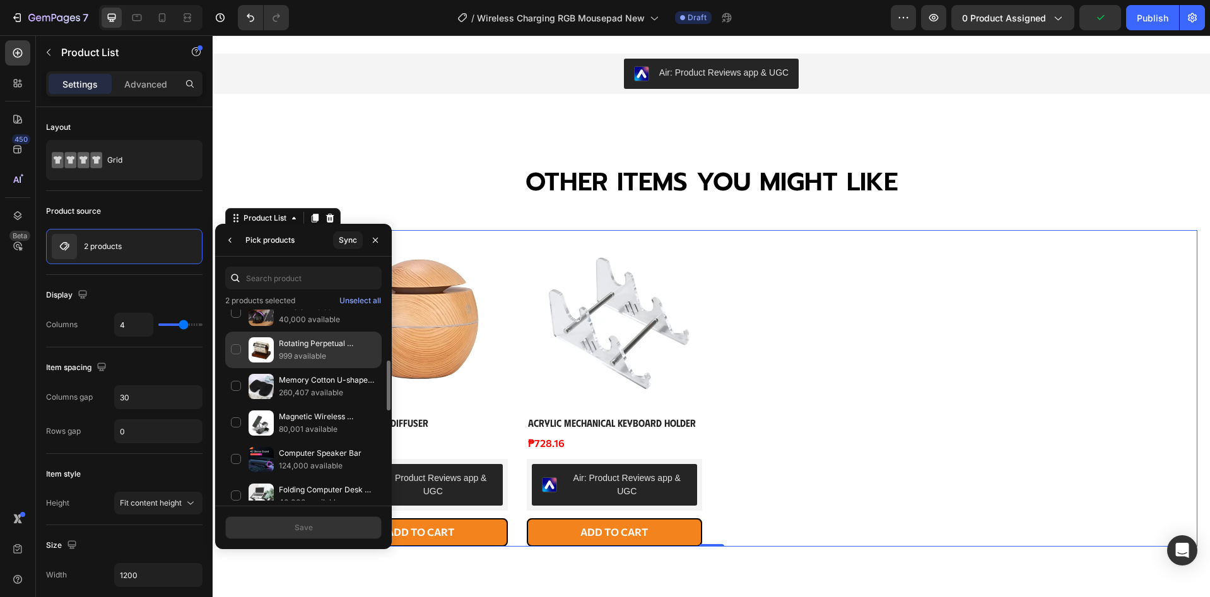
click at [240, 368] on div "Rotating Perpetual Calendar 999 available" at bounding box center [303, 386] width 156 height 37
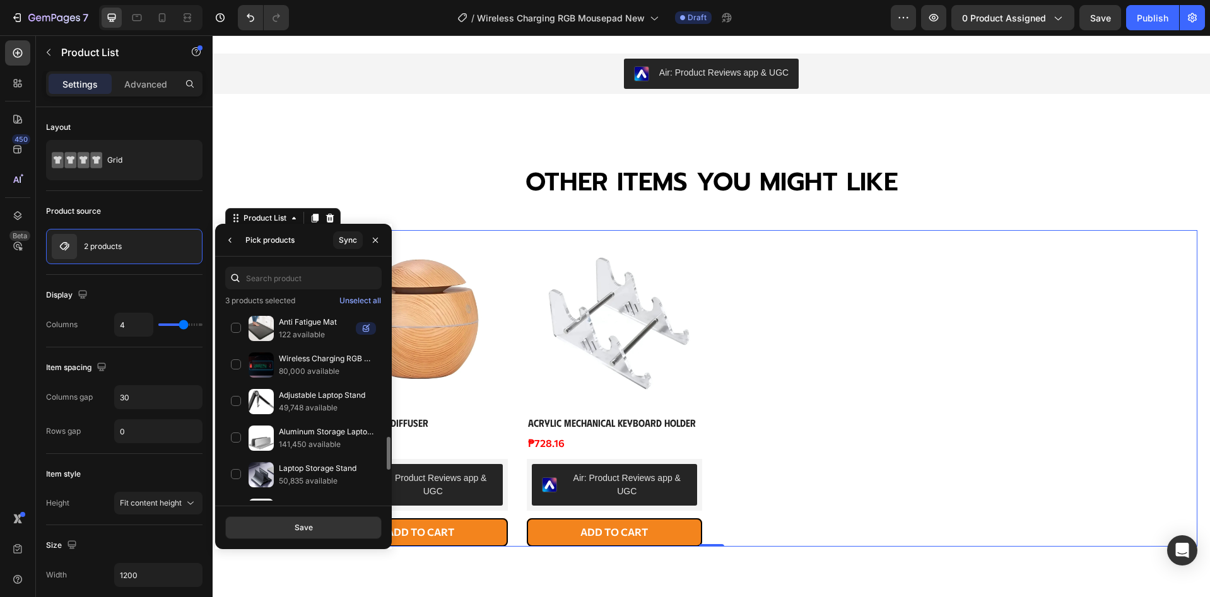
scroll to position [815, 0]
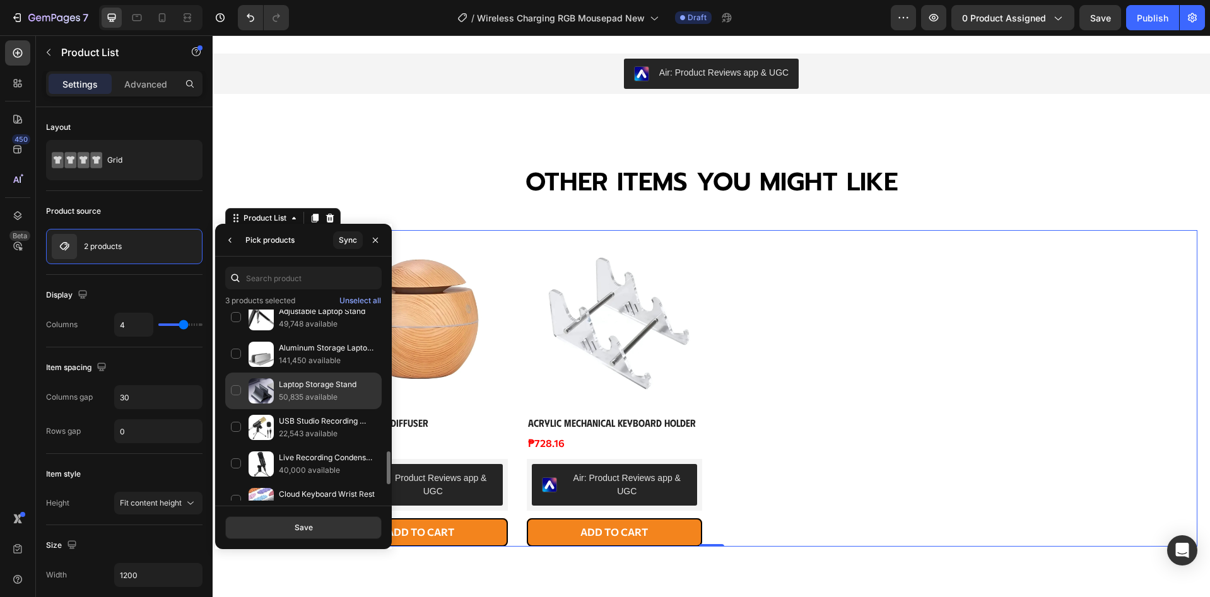
click at [230, 409] on div "Laptop Storage Stand 50,835 available" at bounding box center [303, 427] width 156 height 37
click at [301, 536] on button "Save" at bounding box center [303, 528] width 156 height 23
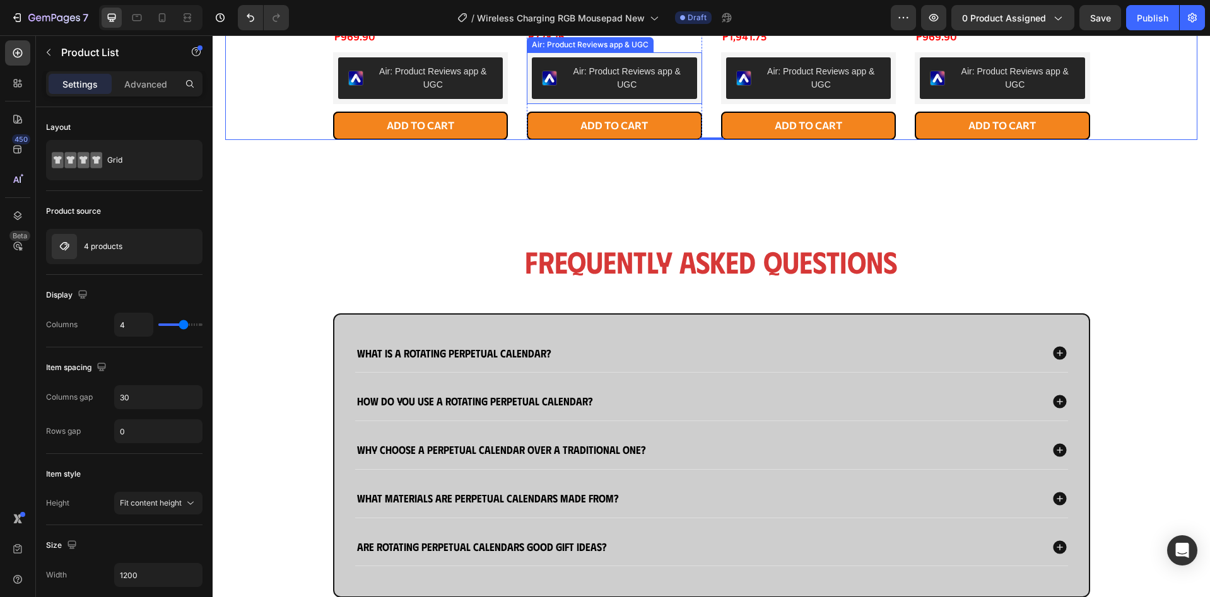
scroll to position [1178, 0]
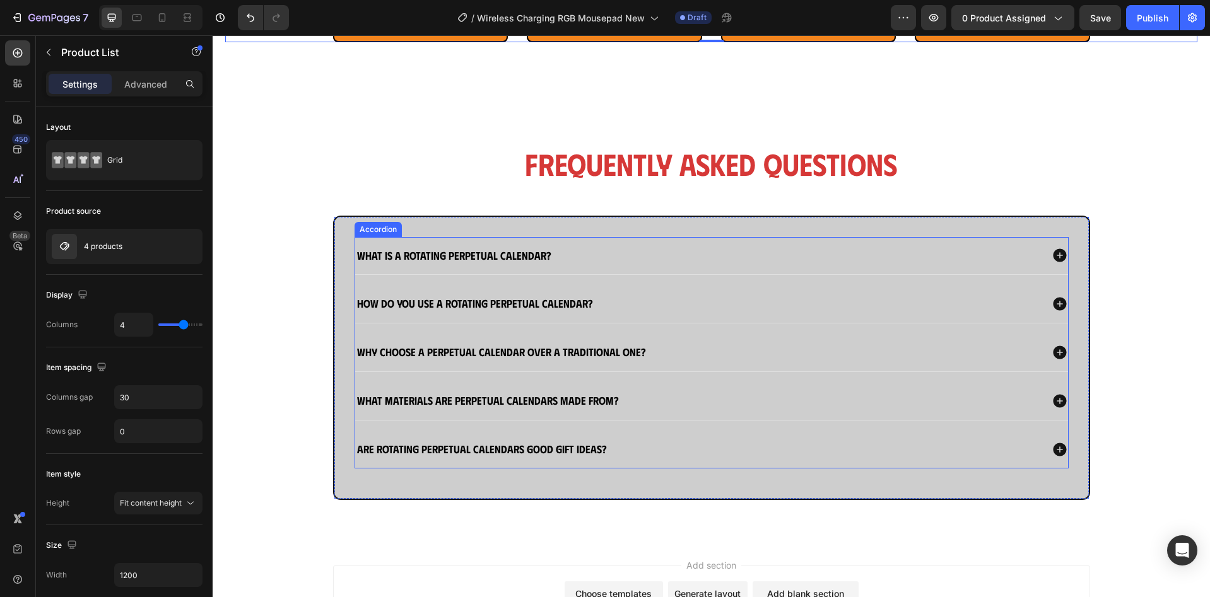
click at [489, 255] on strong "What is a rotating perpetual calendar?" at bounding box center [454, 255] width 194 height 13
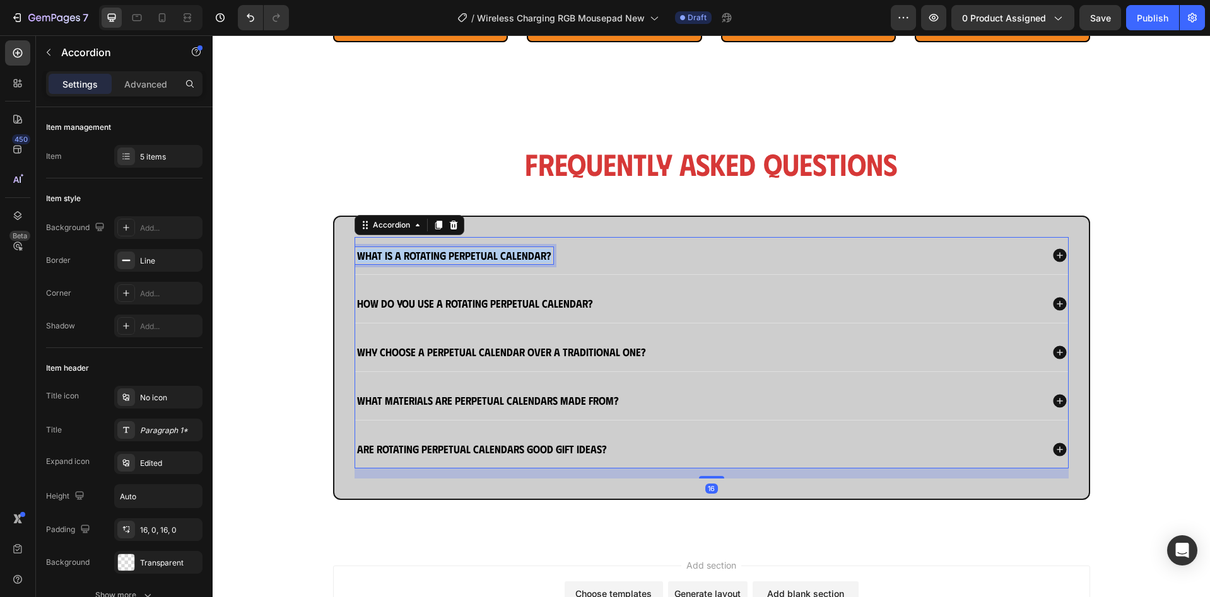
click at [489, 255] on strong "What is a rotating perpetual calendar?" at bounding box center [454, 255] width 194 height 13
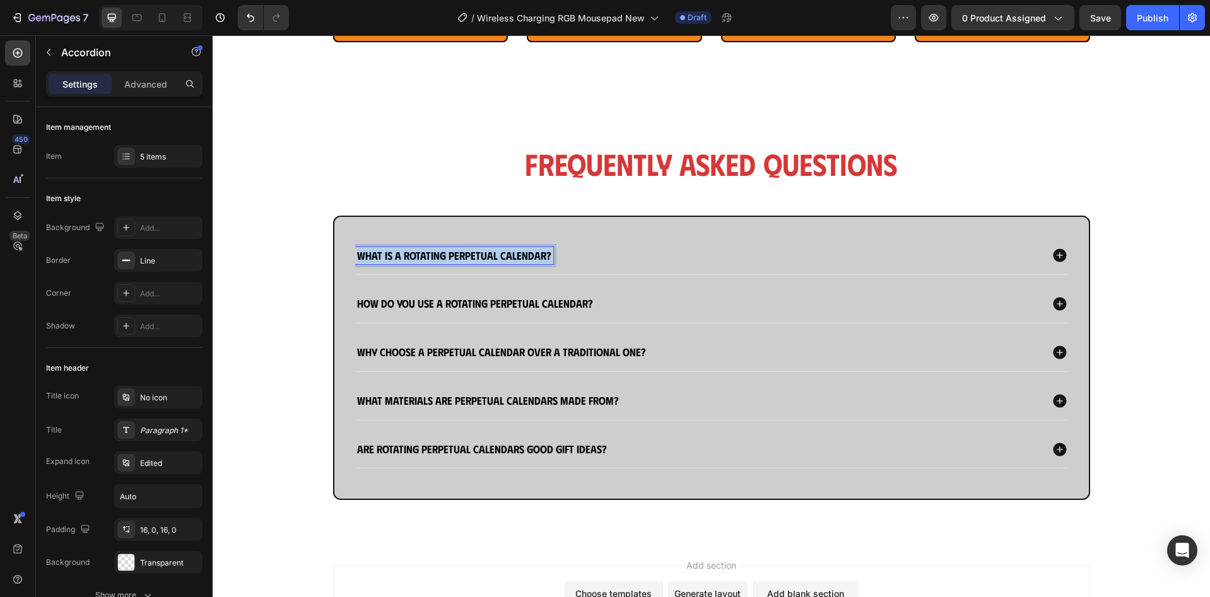
click at [489, 255] on strong "What is a rotating perpetual calendar?" at bounding box center [454, 255] width 194 height 13
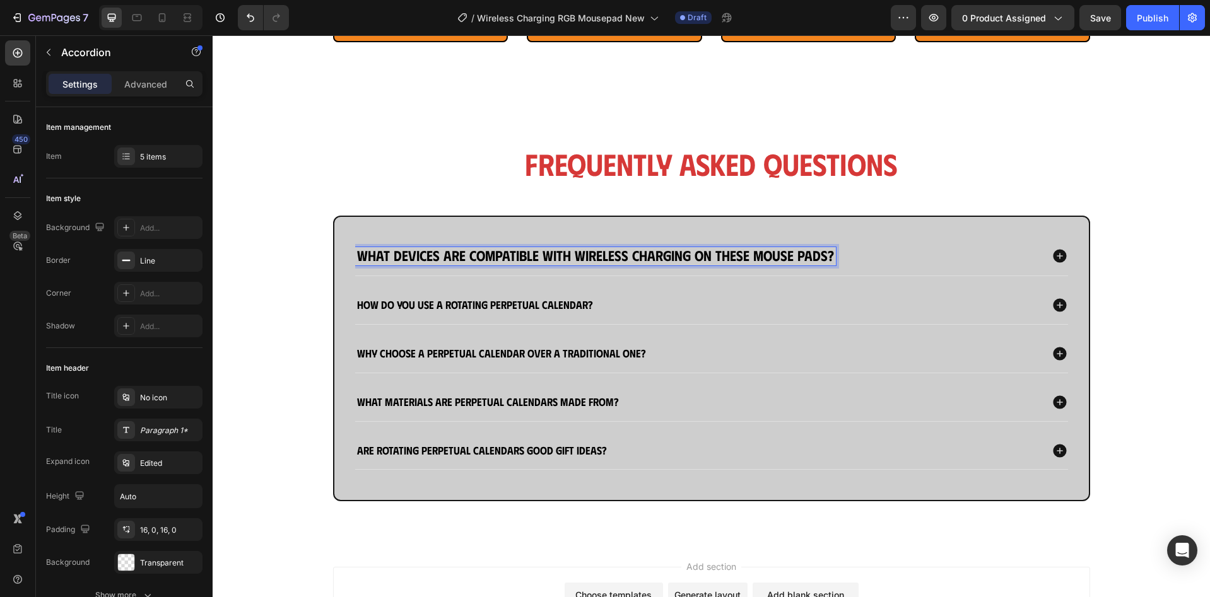
click at [524, 254] on strong "What devices are compatible with wireless charging on these mouse pads?" at bounding box center [595, 256] width 477 height 18
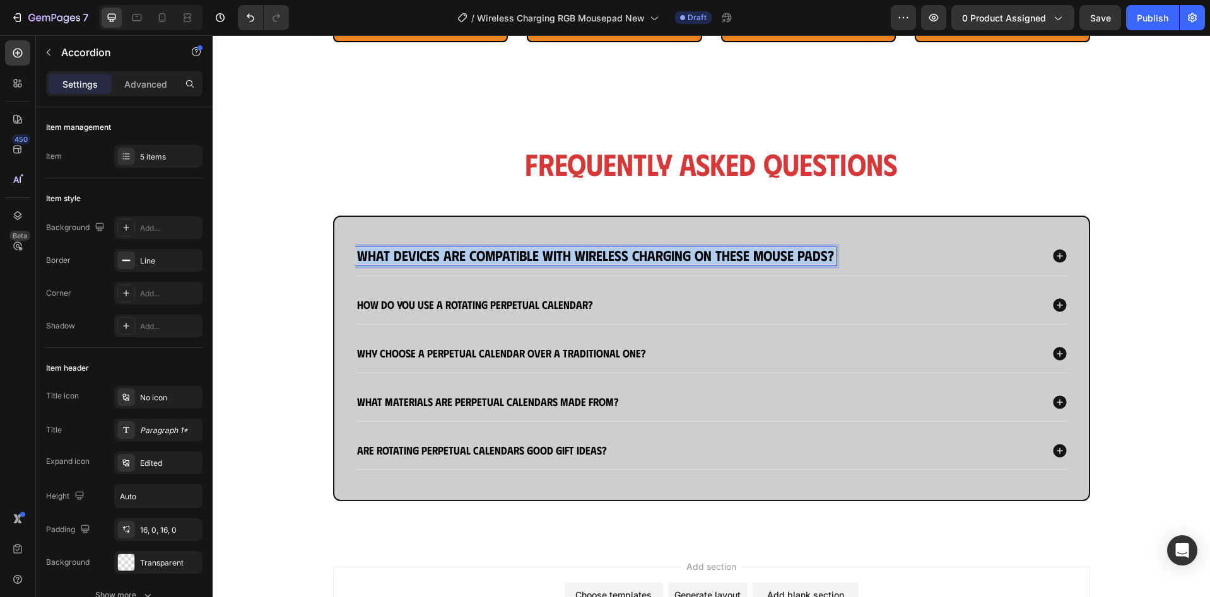
click at [524, 254] on strong "What devices are compatible with wireless charging on these mouse pads?" at bounding box center [595, 256] width 477 height 18
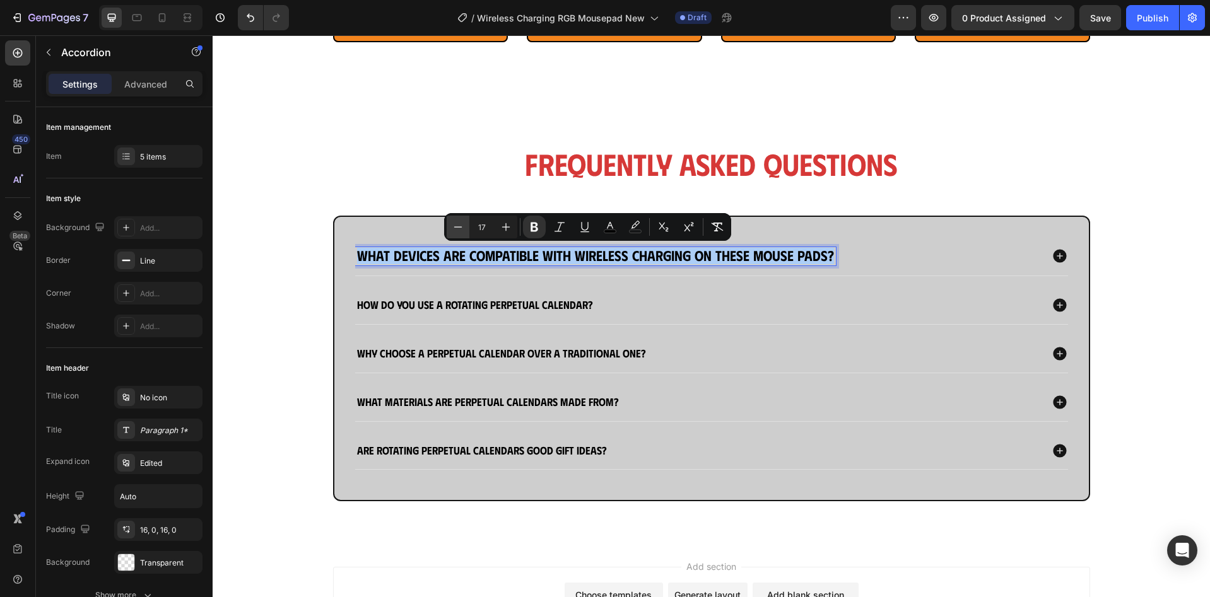
click at [464, 230] on button "Minus" at bounding box center [458, 227] width 23 height 23
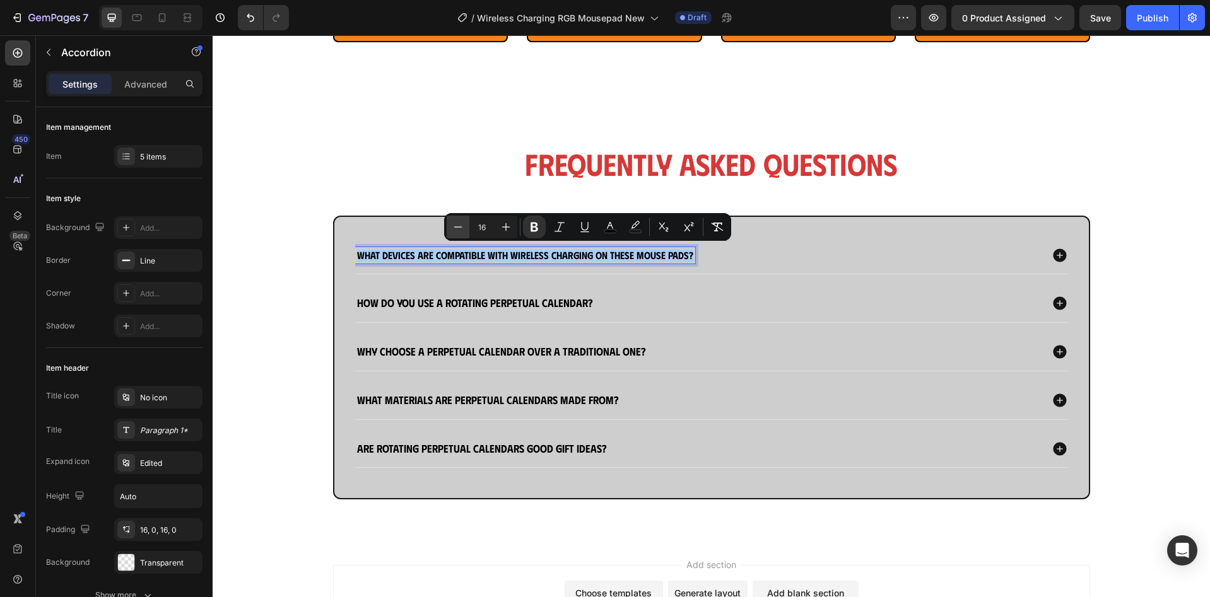
click at [464, 230] on button "Minus" at bounding box center [458, 227] width 23 height 23
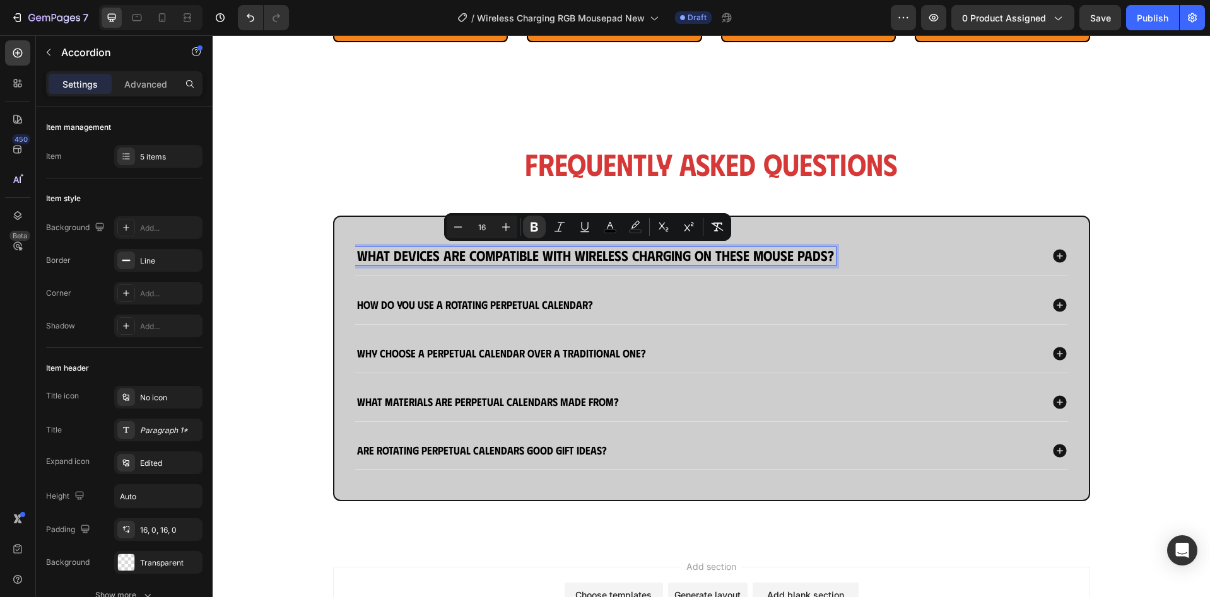
type input "17"
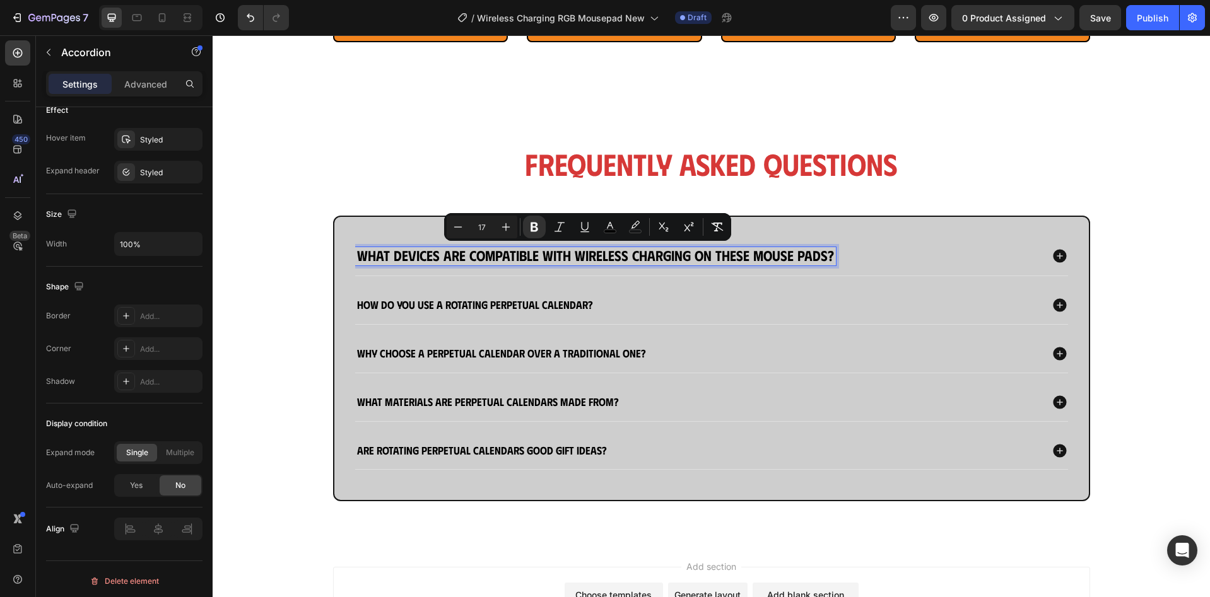
click at [885, 264] on div "What devices are compatible with wireless charging on these mouse pads?" at bounding box center [698, 256] width 686 height 19
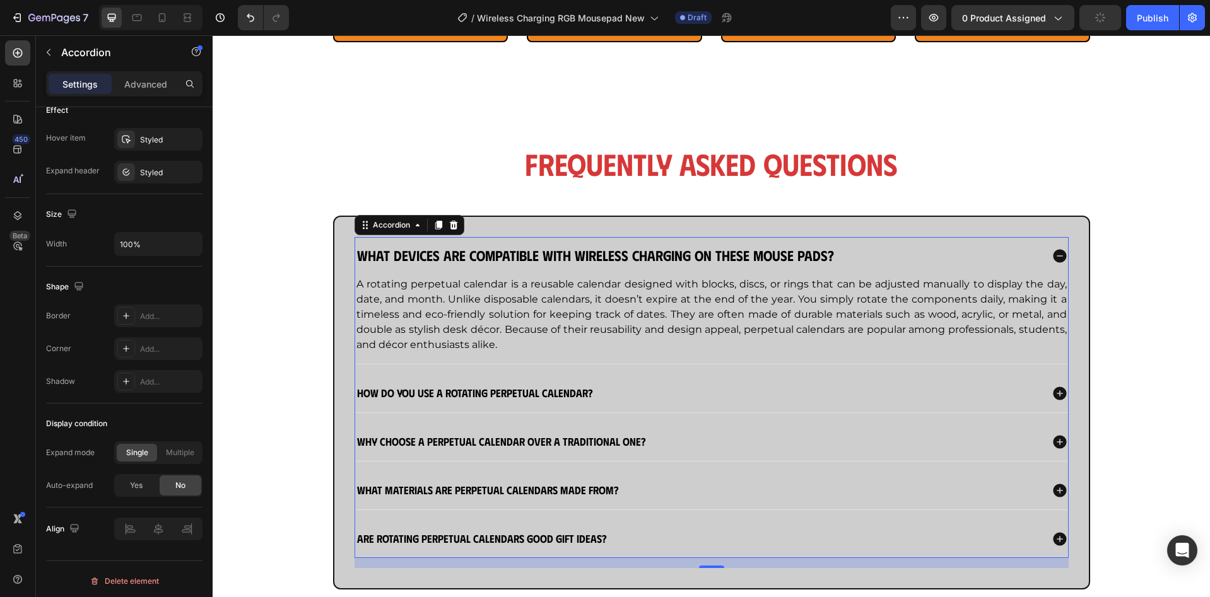
click at [766, 257] on strong "What devices are compatible with wireless charging on these mouse pads?" at bounding box center [595, 256] width 477 height 18
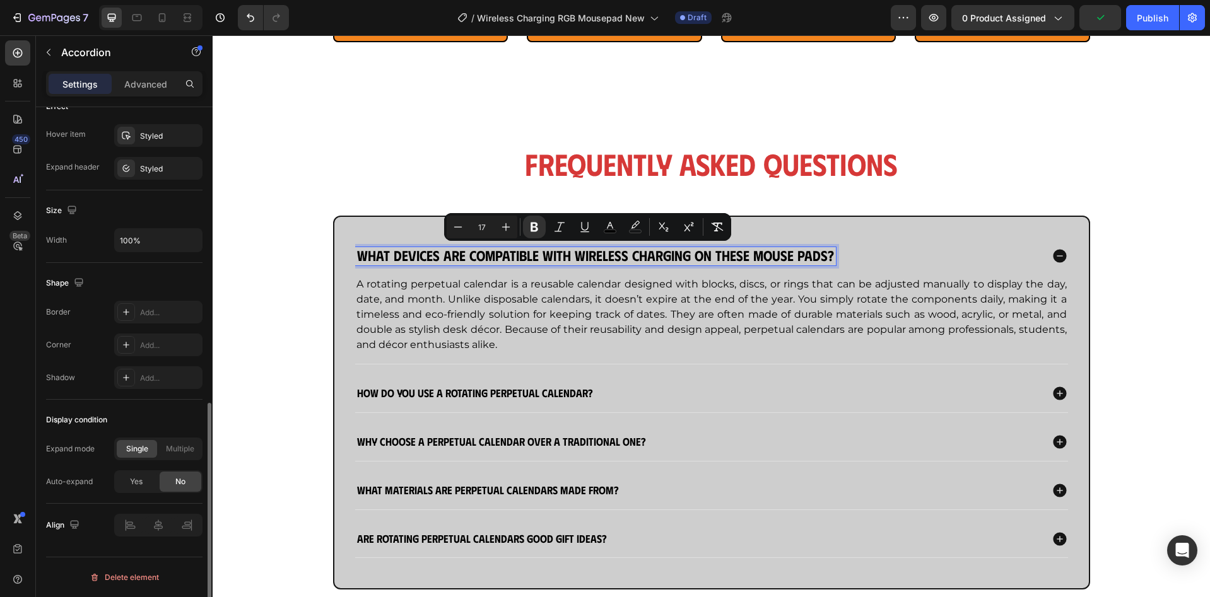
scroll to position [171, 0]
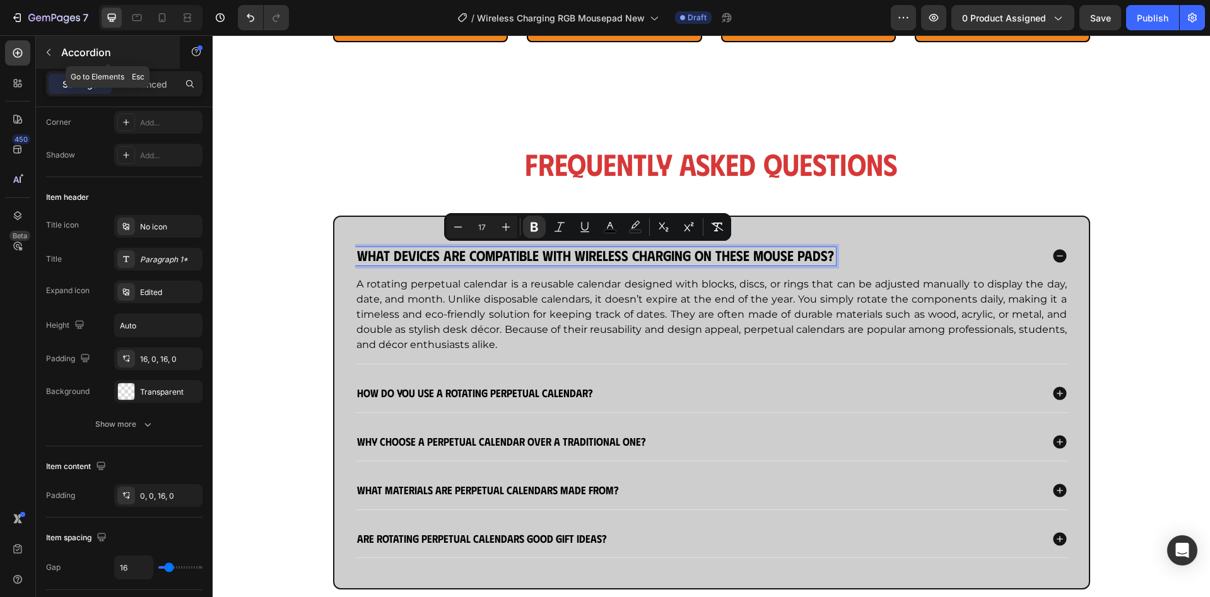
click at [64, 40] on div "Accordion" at bounding box center [108, 52] width 144 height 33
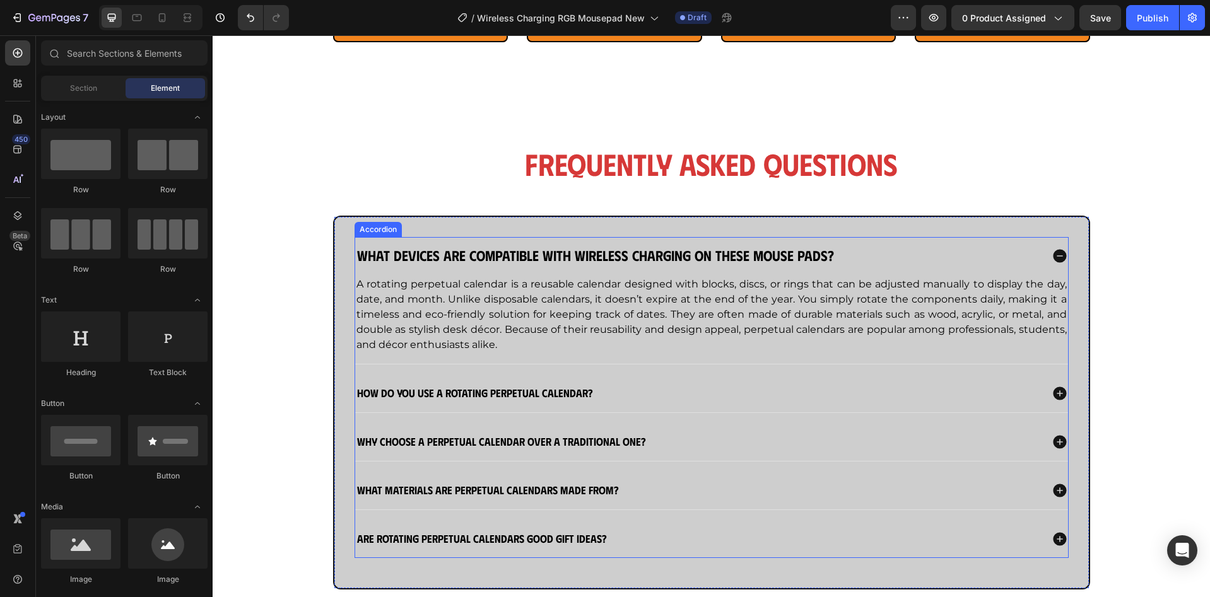
click at [445, 259] on strong "What devices are compatible with wireless charging on these mouse pads?" at bounding box center [595, 256] width 477 height 18
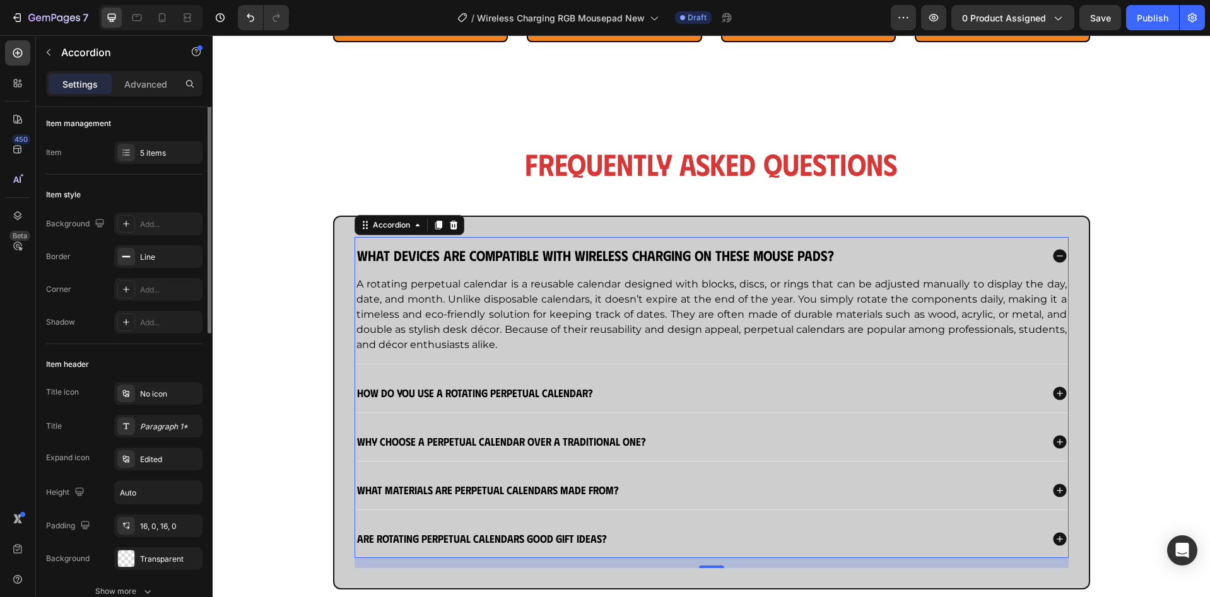
scroll to position [0, 0]
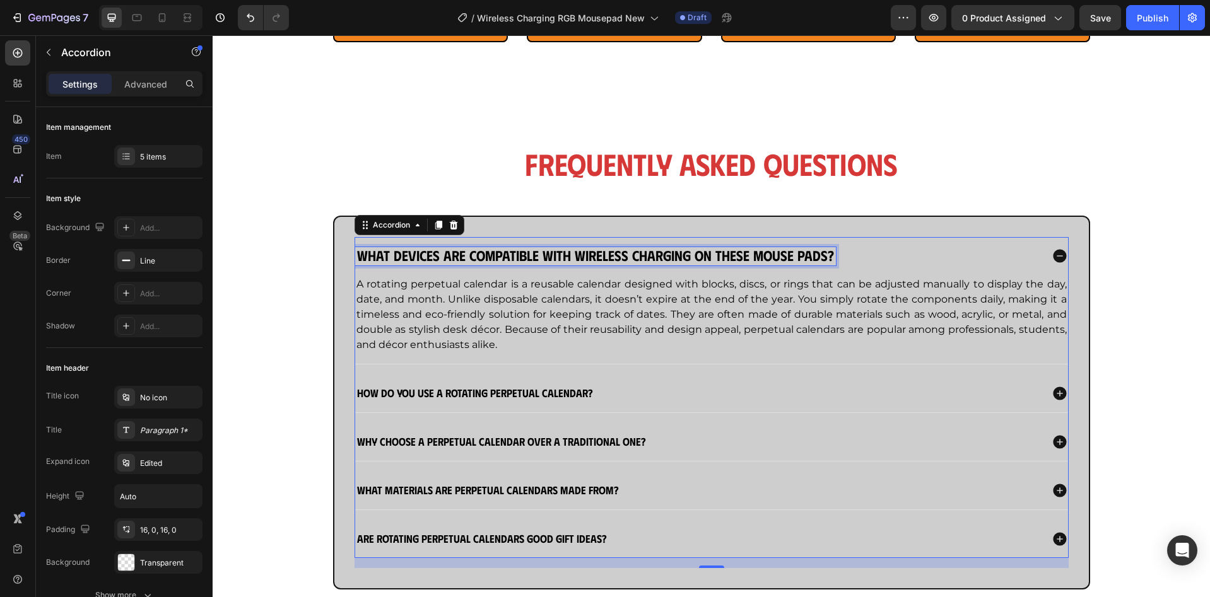
click at [508, 259] on strong "What devices are compatible with wireless charging on these mouse pads?" at bounding box center [595, 256] width 477 height 18
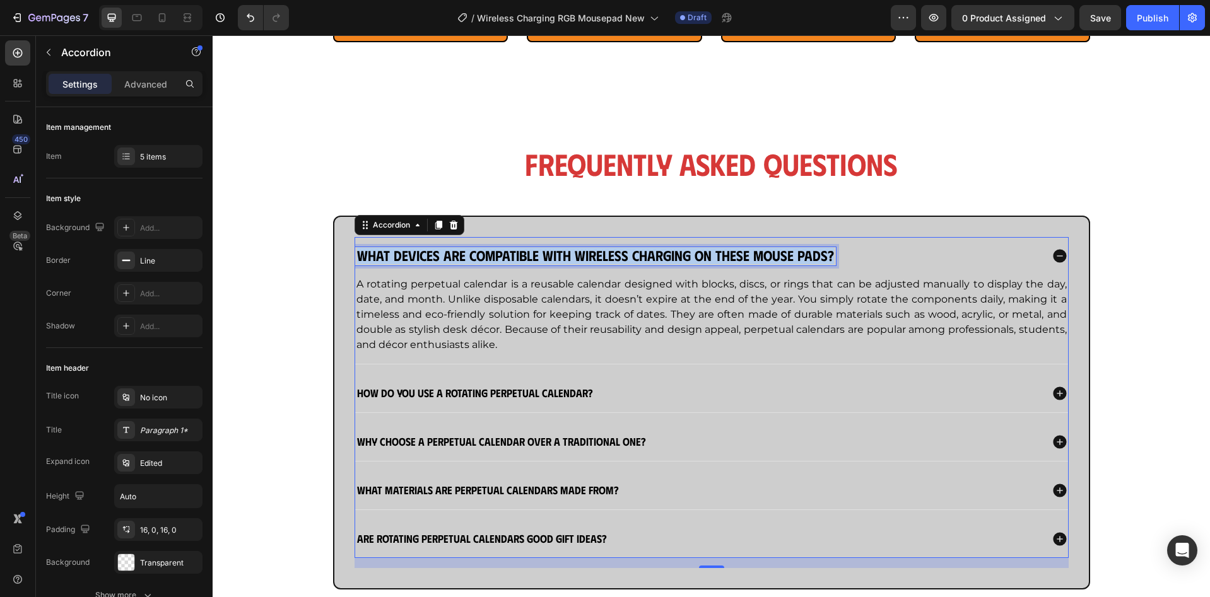
click at [508, 259] on strong "What devices are compatible with wireless charging on these mouse pads?" at bounding box center [595, 256] width 477 height 18
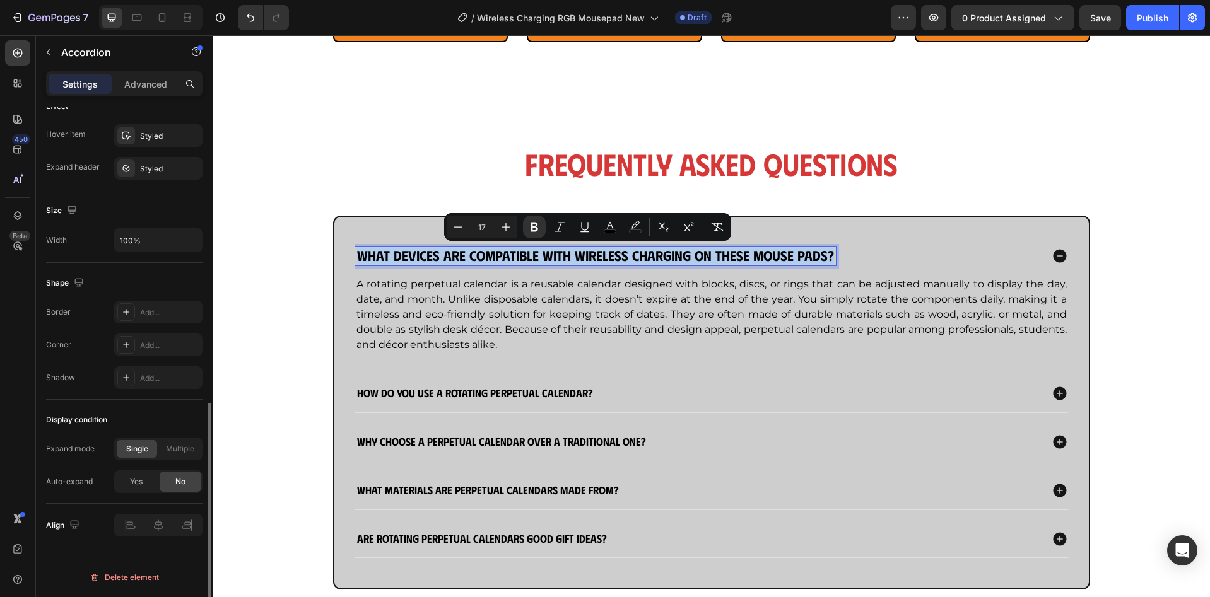
scroll to position [339, 0]
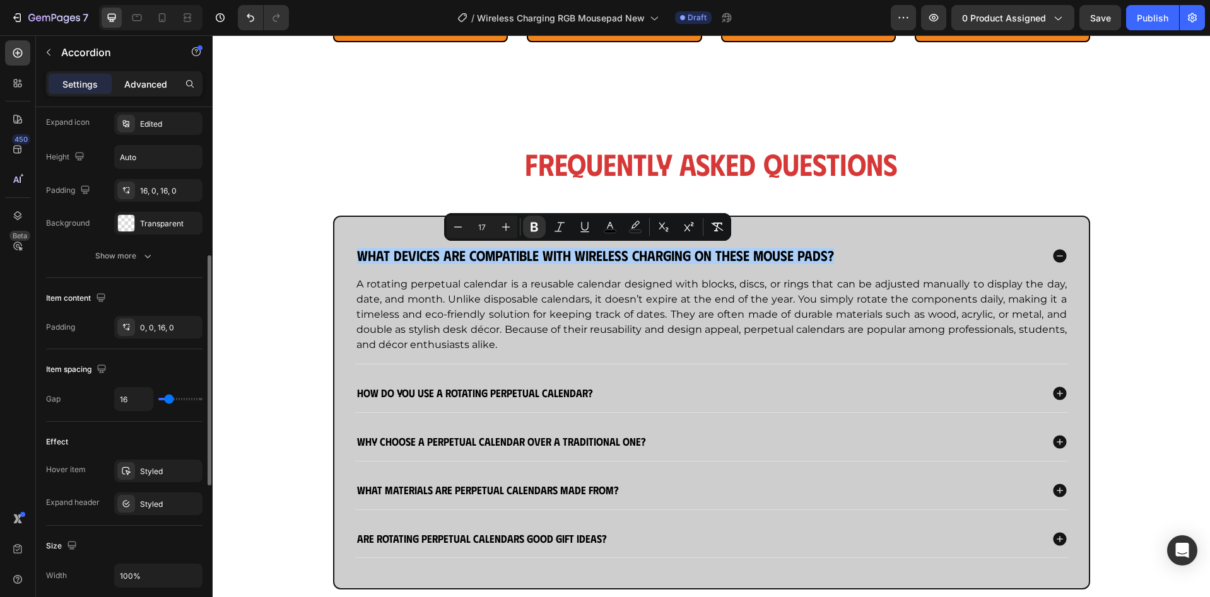
click at [158, 86] on p "Advanced" at bounding box center [145, 84] width 43 height 13
type input "100%"
type input "100"
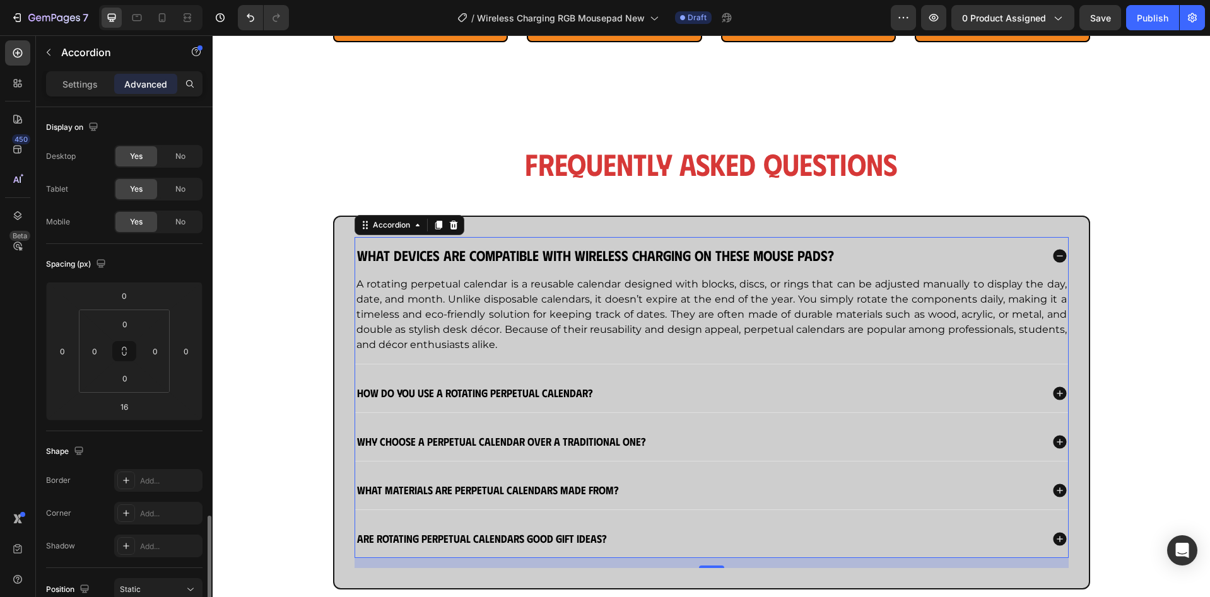
scroll to position [315, 0]
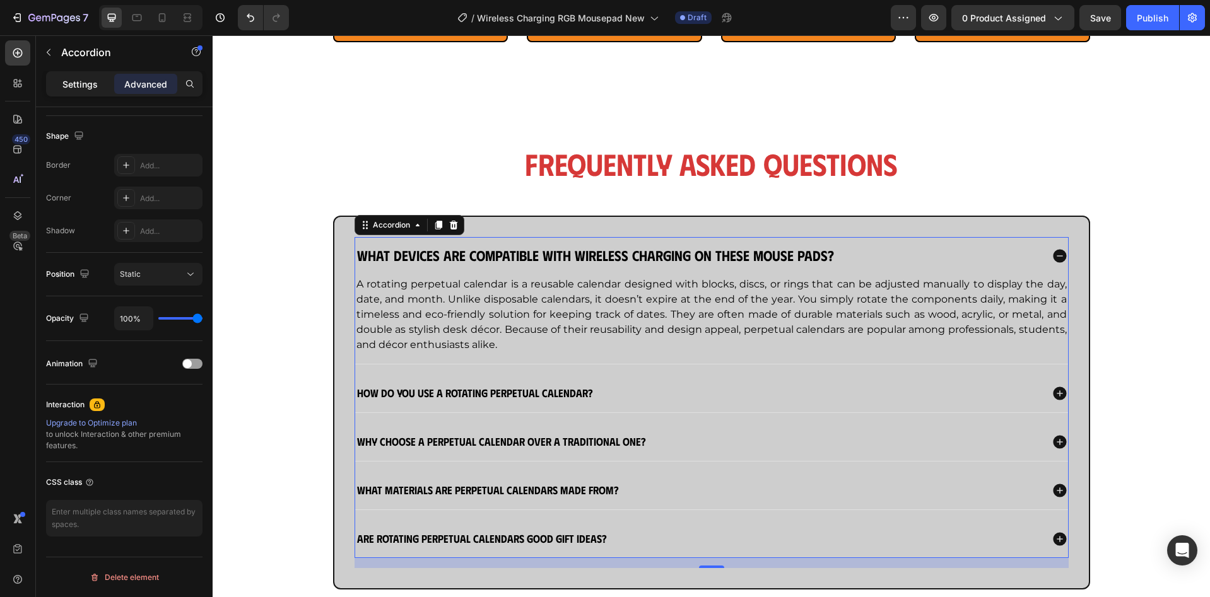
click at [71, 86] on p "Settings" at bounding box center [79, 84] width 35 height 13
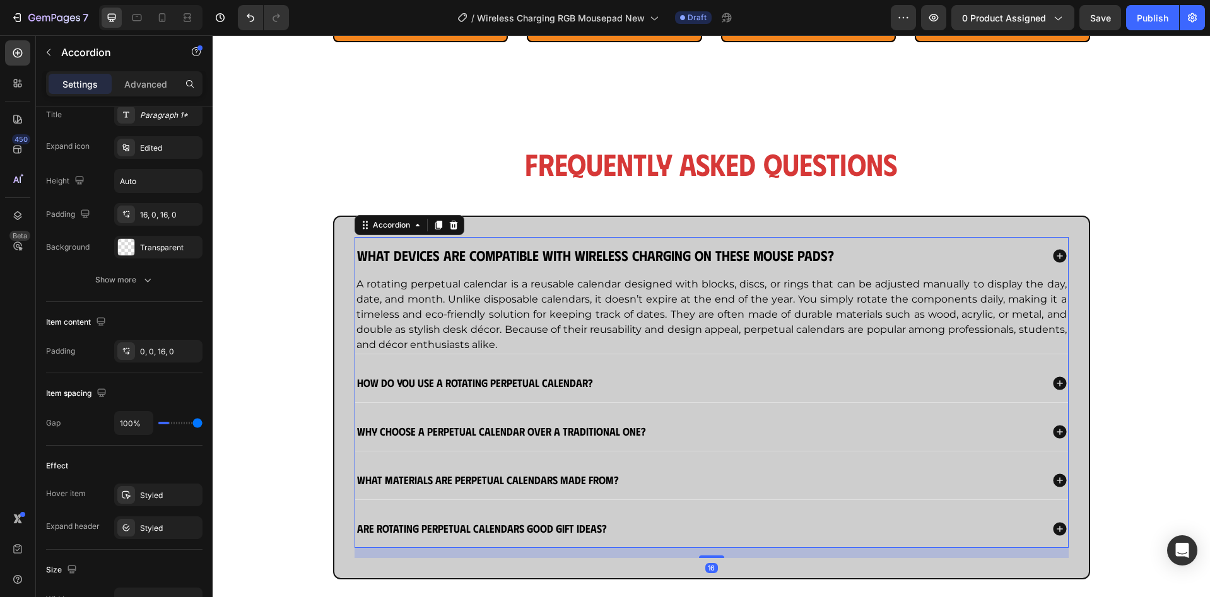
type input "16"
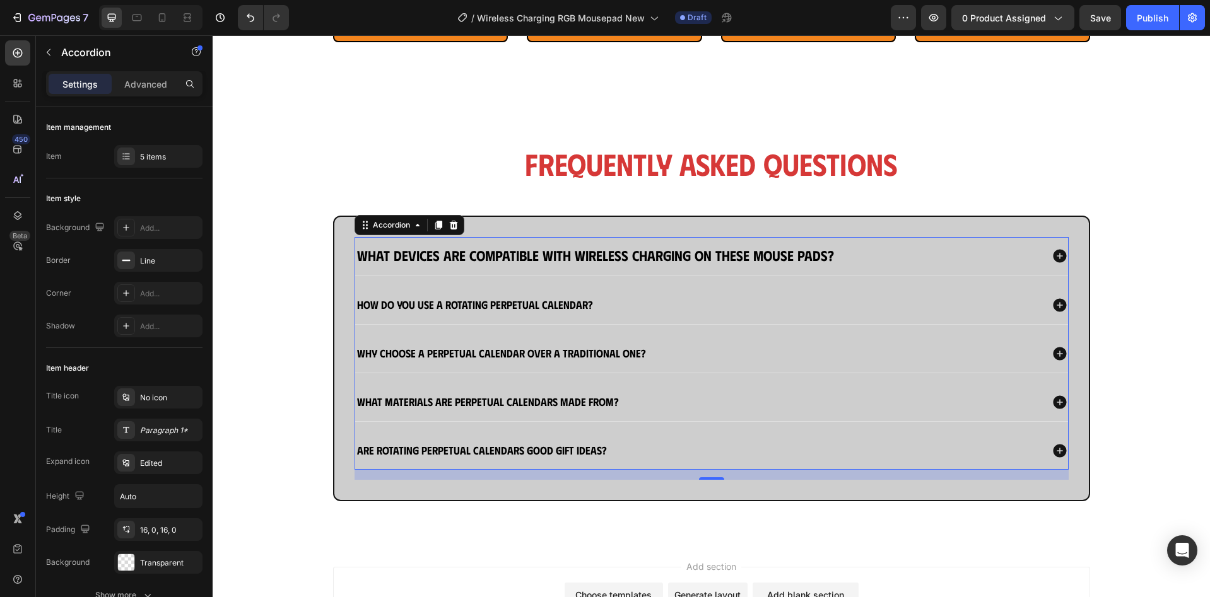
scroll to position [84, 0]
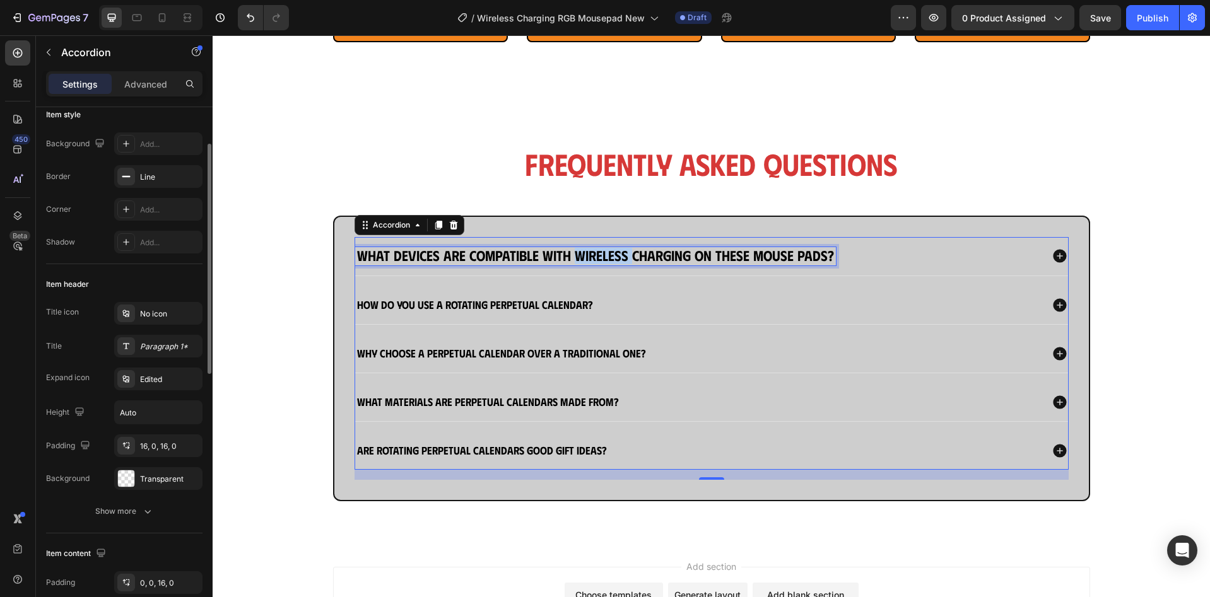
click at [602, 255] on strong "What devices are compatible with wireless charging on these mouse pads?" at bounding box center [595, 256] width 477 height 18
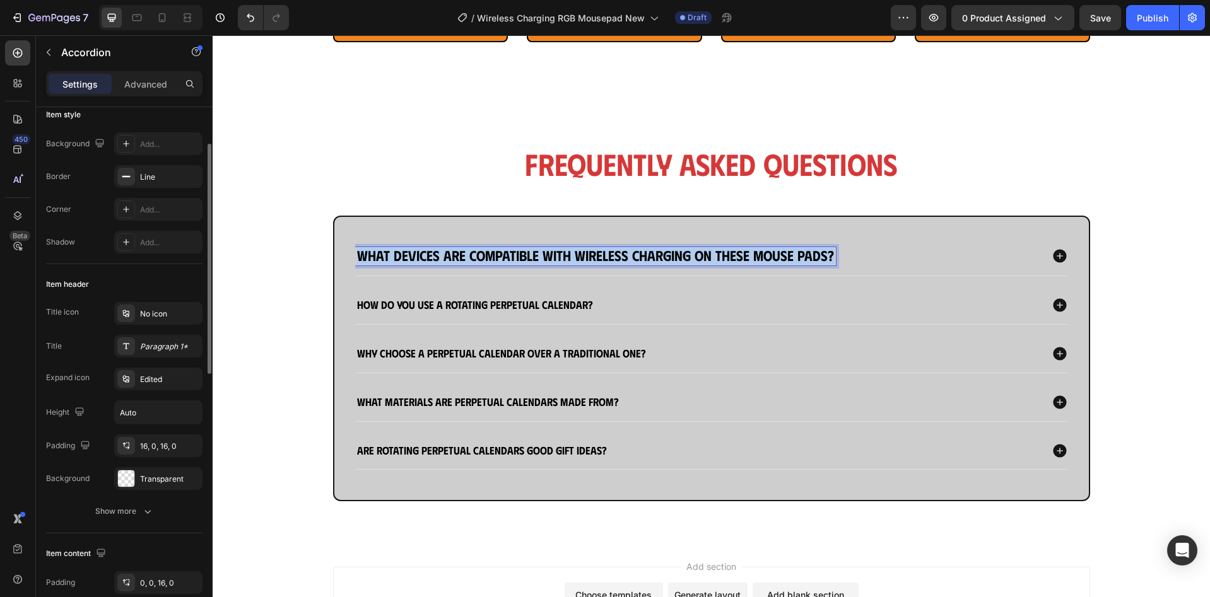
click at [602, 255] on strong "What devices are compatible with wireless charging on these mouse pads?" at bounding box center [595, 256] width 477 height 18
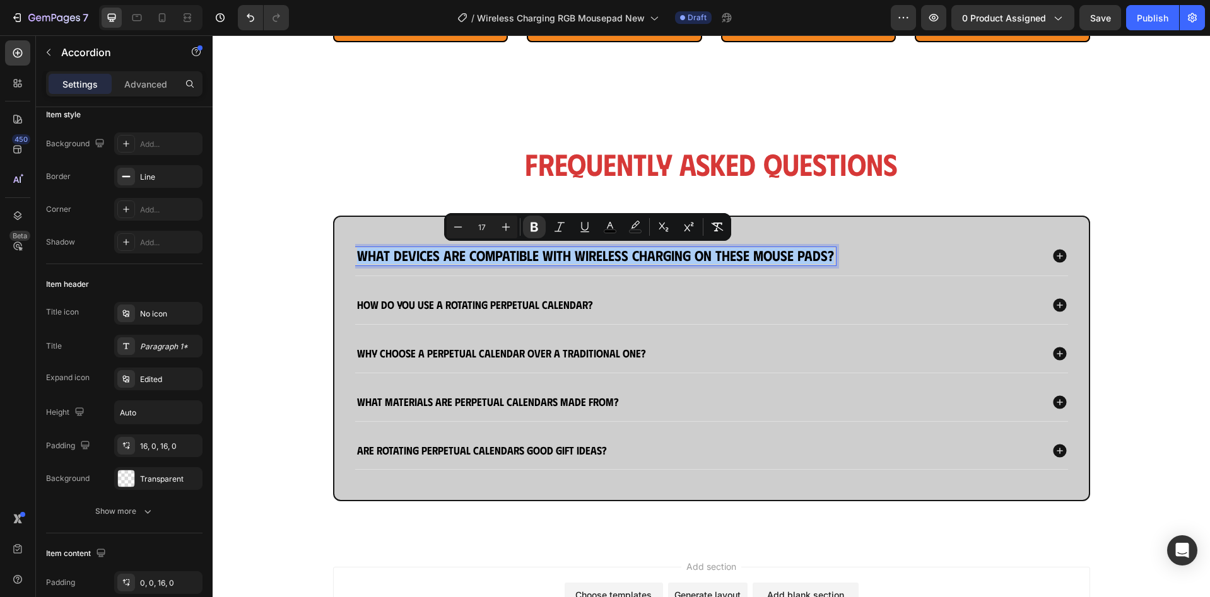
click at [491, 220] on input "17" at bounding box center [481, 227] width 25 height 15
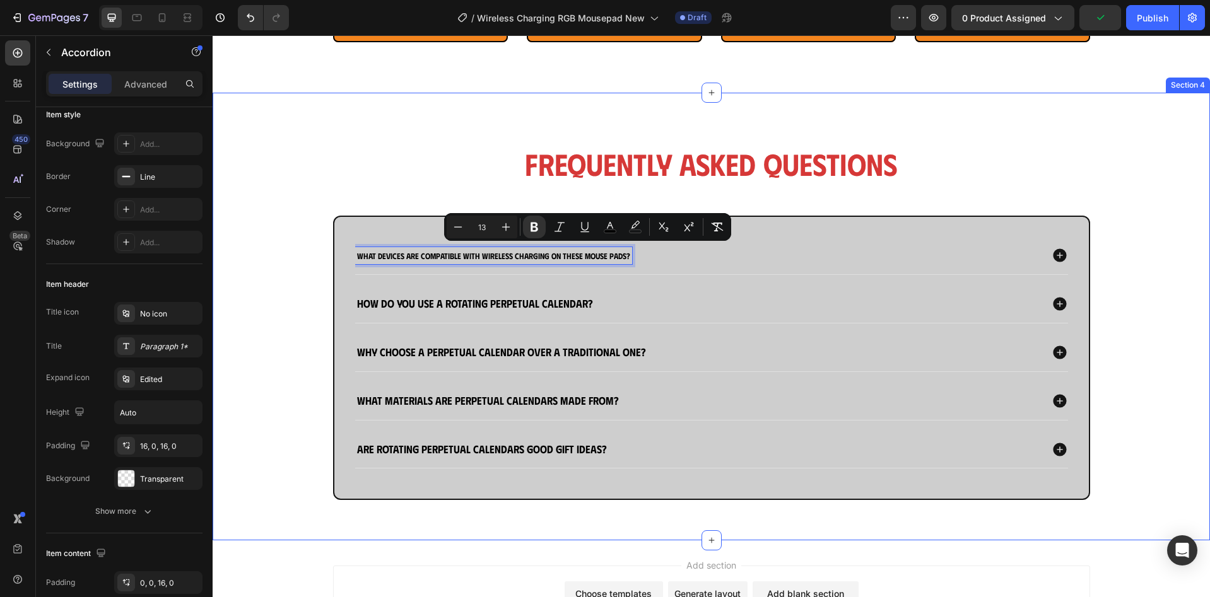
type input "17"
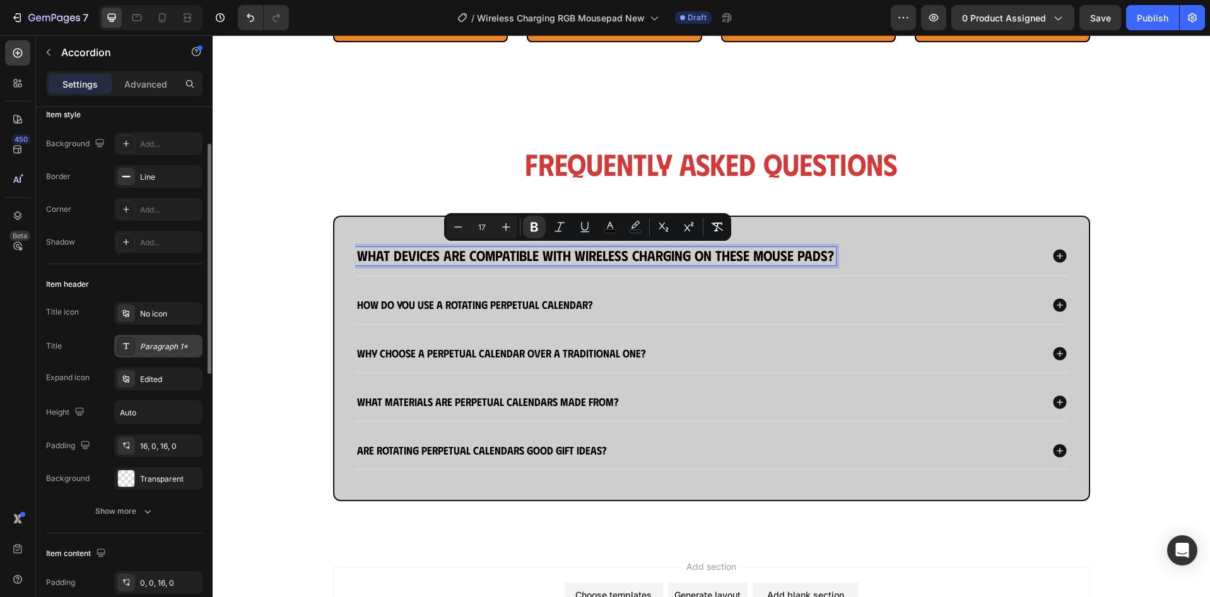
click at [148, 353] on div "Paragraph 1*" at bounding box center [158, 346] width 88 height 23
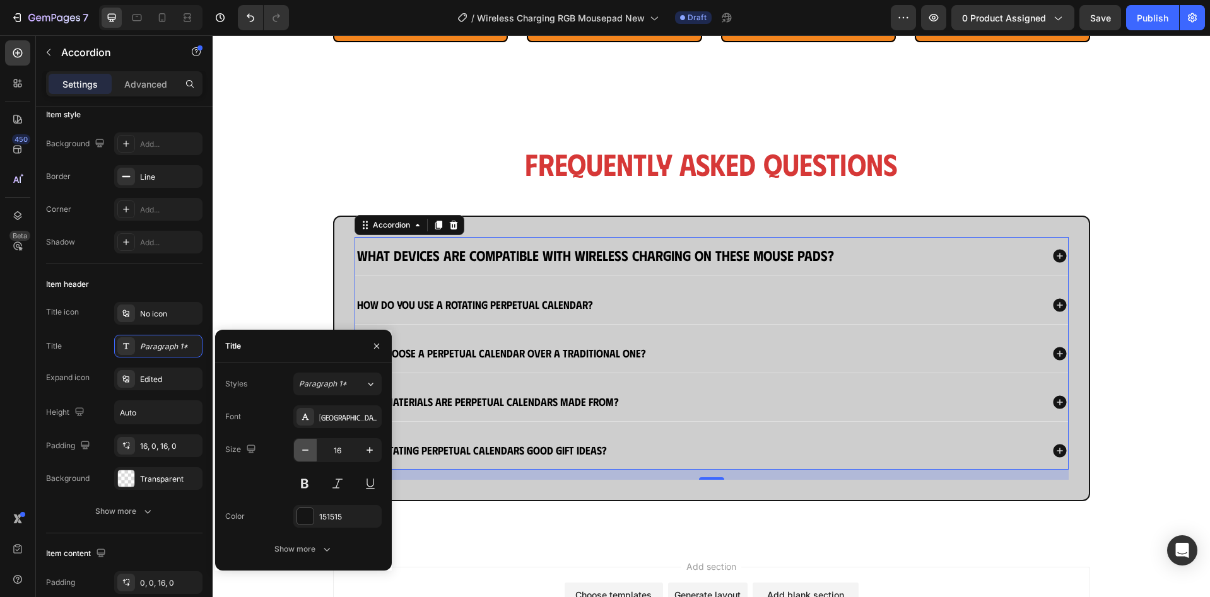
click at [312, 452] on button "button" at bounding box center [305, 450] width 23 height 23
type input "15"
click at [334, 454] on input "15" at bounding box center [338, 450] width 42 height 23
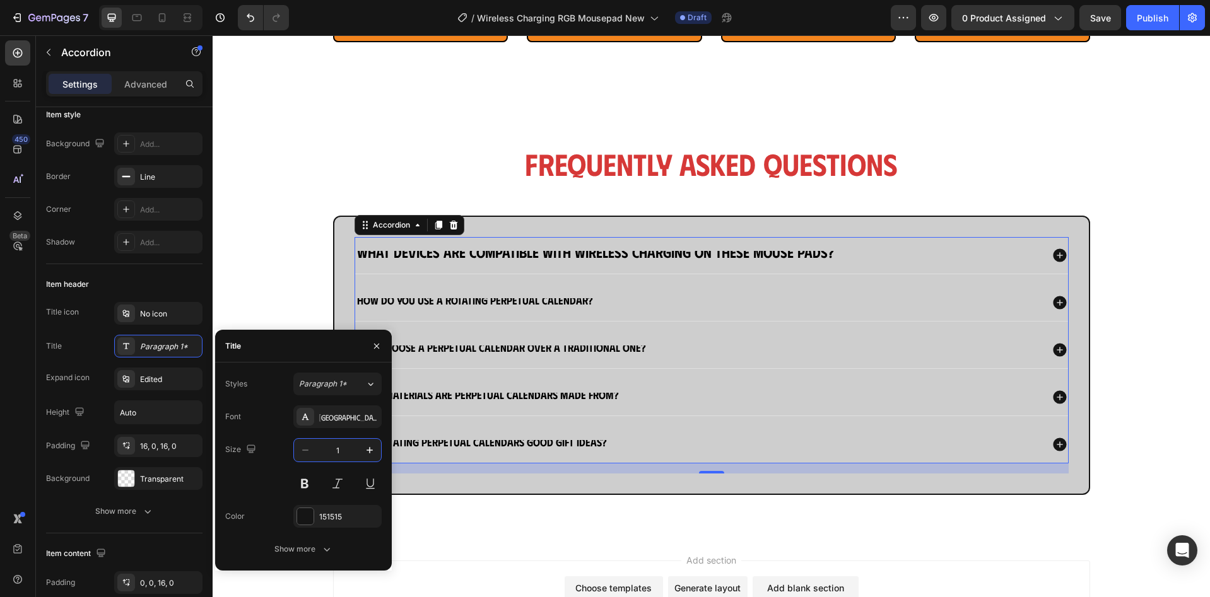
type input "13"
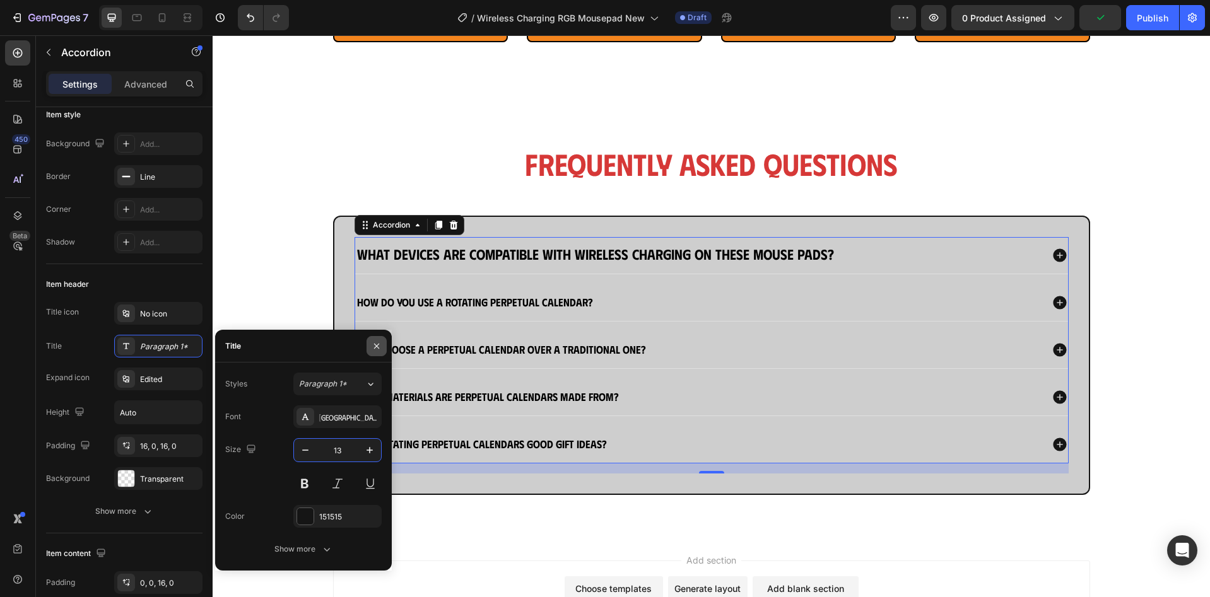
click at [382, 343] on button "button" at bounding box center [376, 346] width 20 height 20
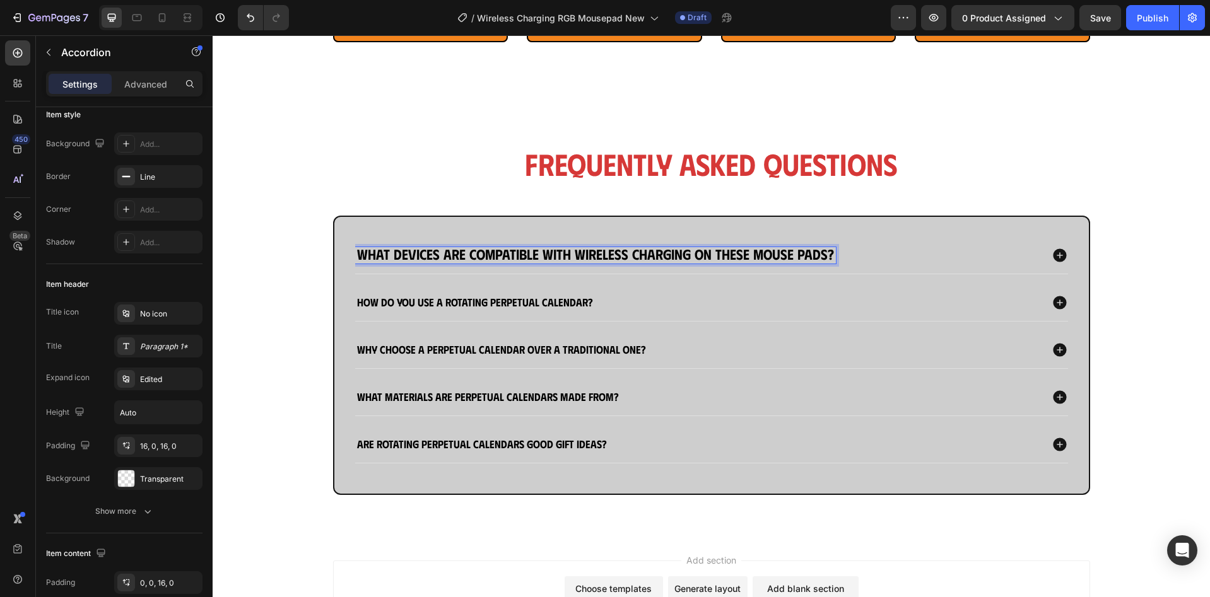
click at [459, 307] on strong "How do you use a rotating perpetual calendar?" at bounding box center [475, 301] width 236 height 13
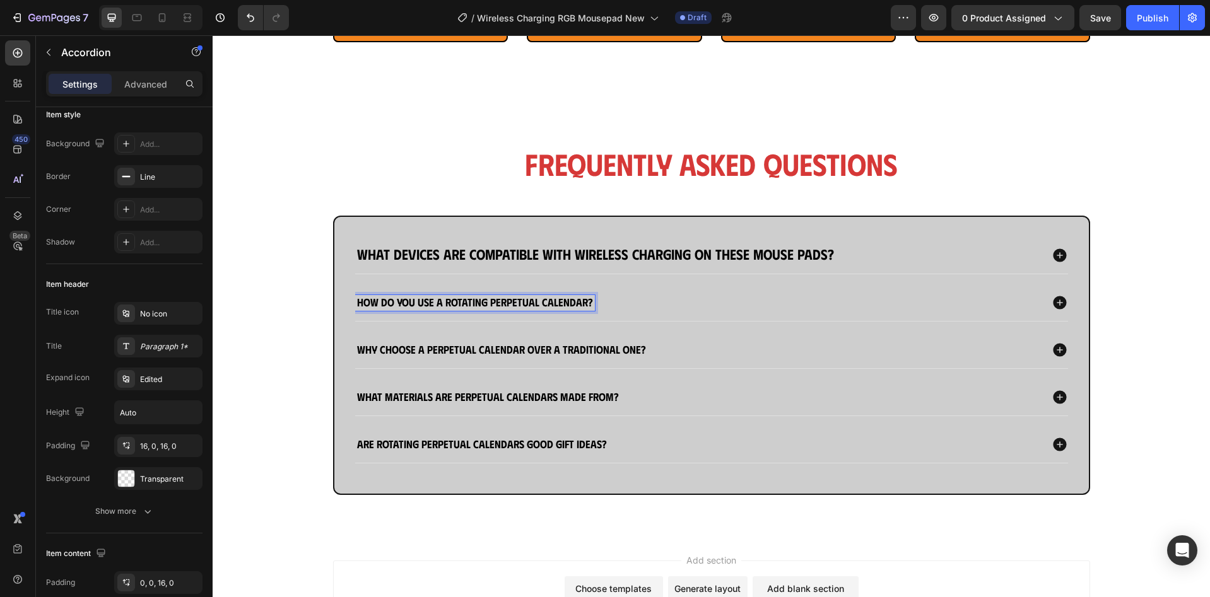
click at [459, 307] on strong "How do you use a rotating perpetual calendar?" at bounding box center [475, 301] width 236 height 13
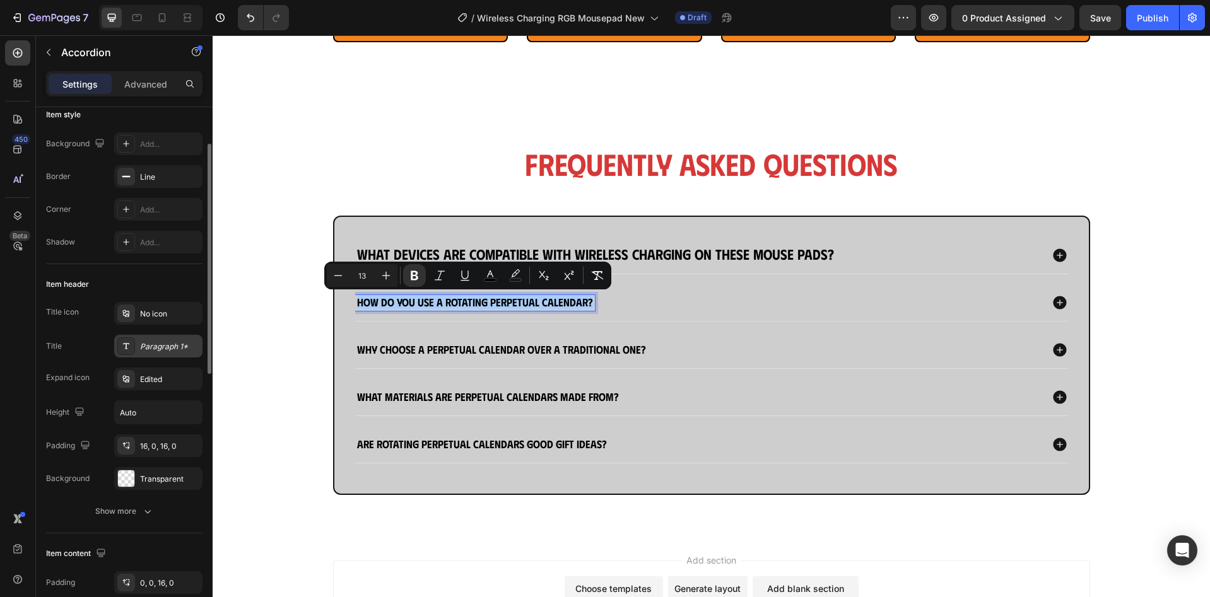
click at [167, 350] on div "Paragraph 1*" at bounding box center [169, 346] width 59 height 11
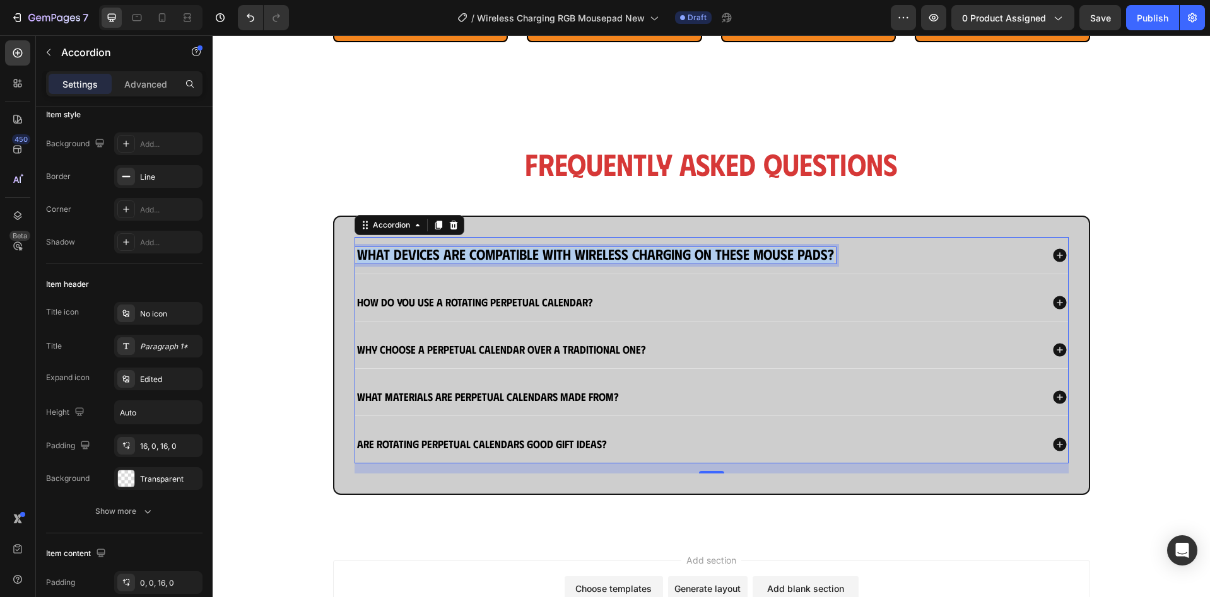
click at [468, 257] on strong "What devices are compatible with wireless charging on these mouse pads?" at bounding box center [595, 254] width 477 height 18
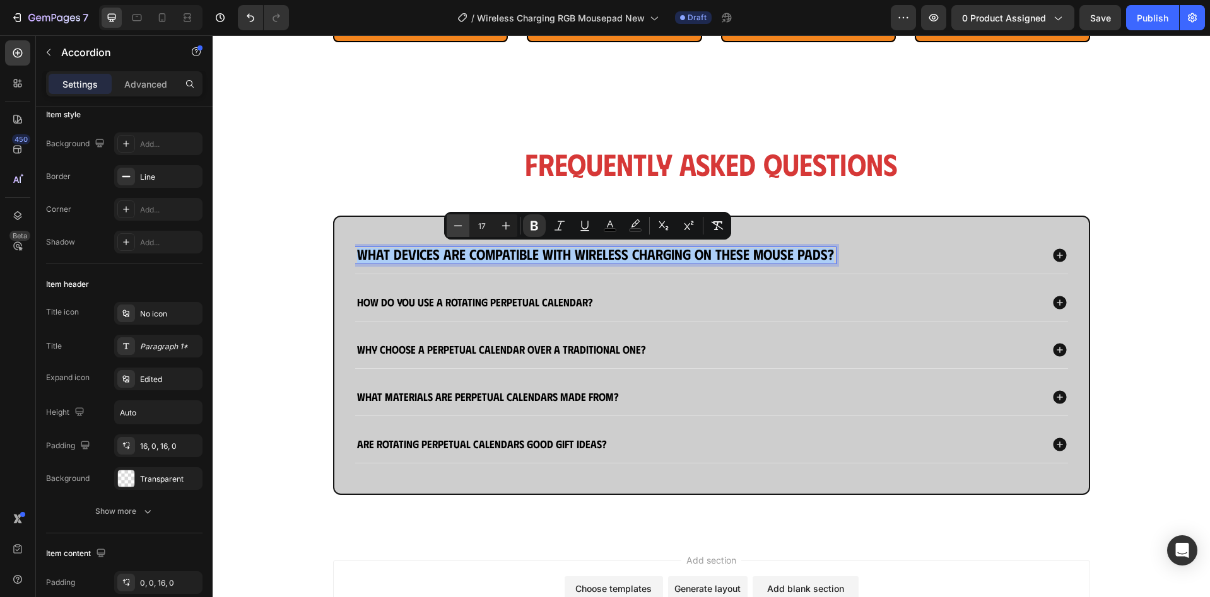
click at [464, 230] on button "Minus" at bounding box center [458, 225] width 23 height 23
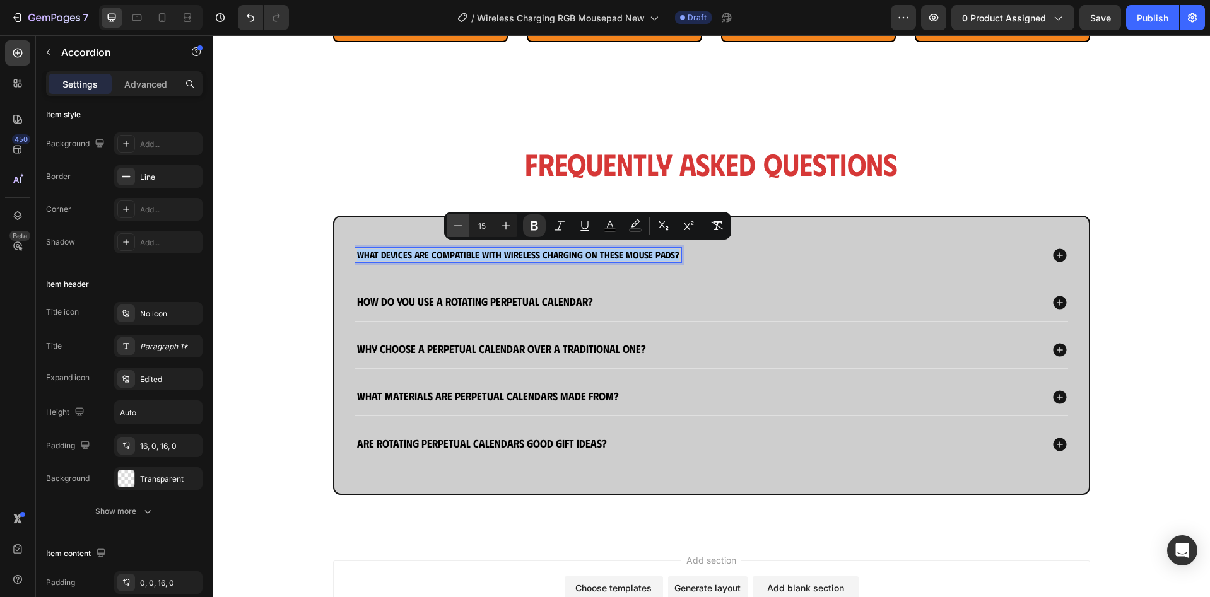
click at [464, 230] on button "Minus" at bounding box center [458, 225] width 23 height 23
type input "13"
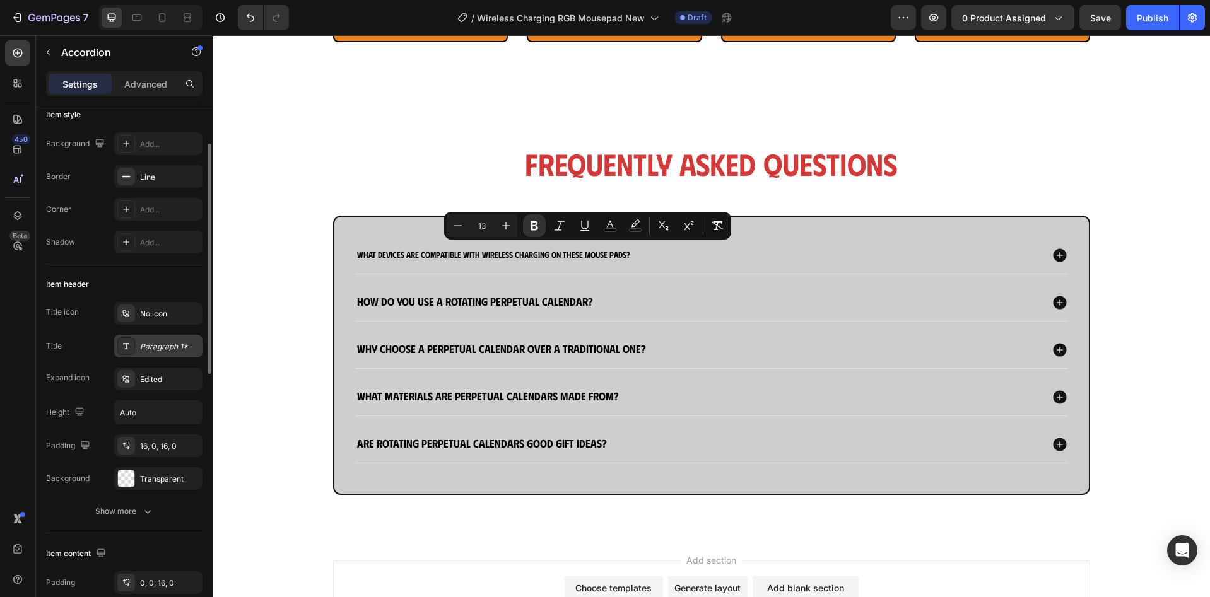
click at [158, 354] on div "Paragraph 1*" at bounding box center [158, 346] width 88 height 23
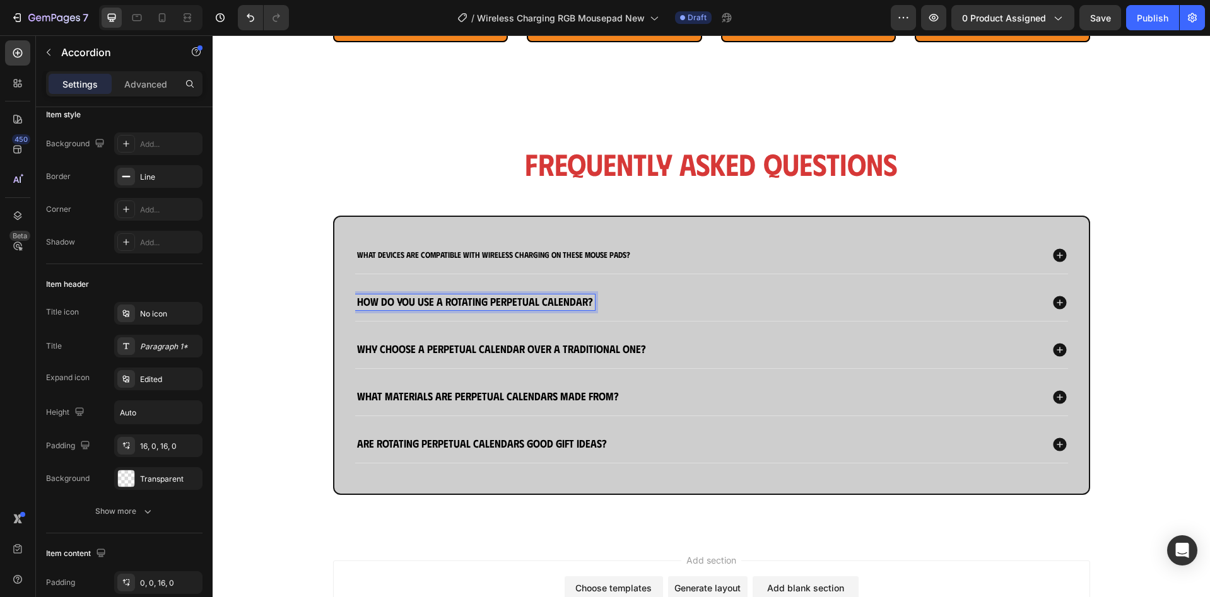
click at [515, 258] on strong "What devices are compatible with wireless charging on these mouse pads?" at bounding box center [493, 255] width 273 height 10
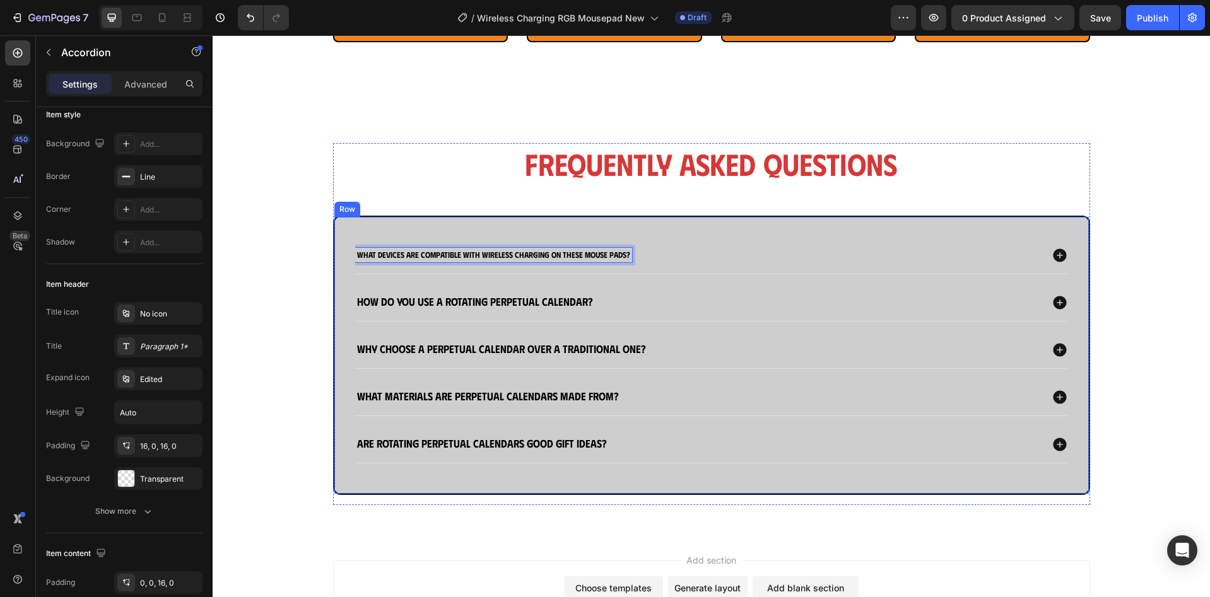
click at [800, 230] on div "What devices are compatible with wireless charging on these mouse pads? How do …" at bounding box center [711, 355] width 757 height 279
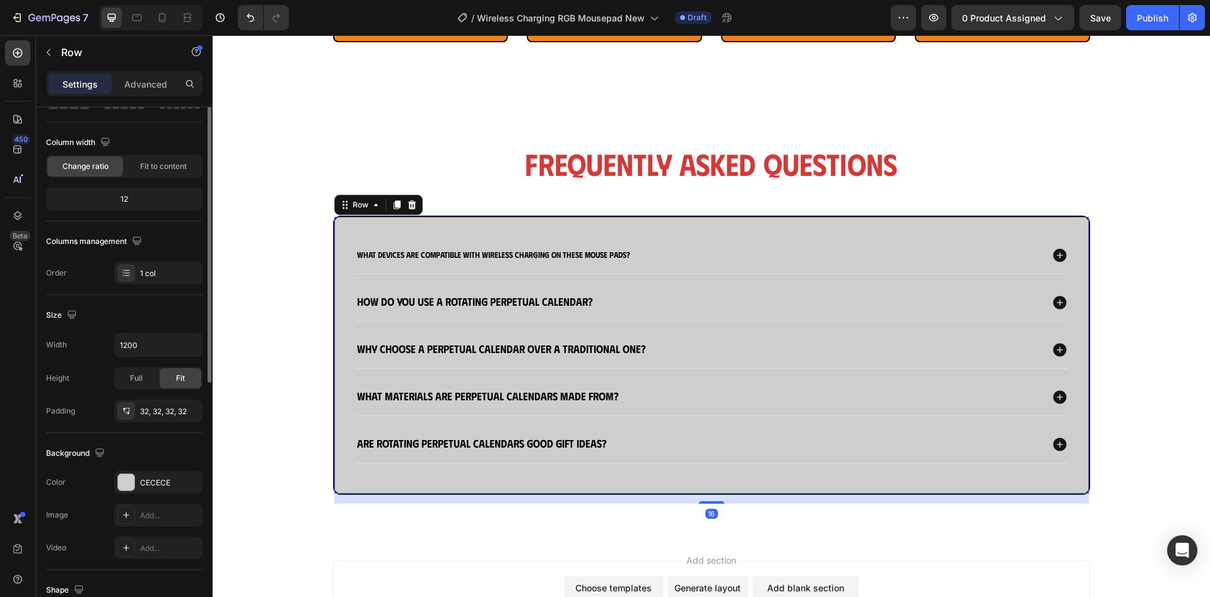
scroll to position [0, 0]
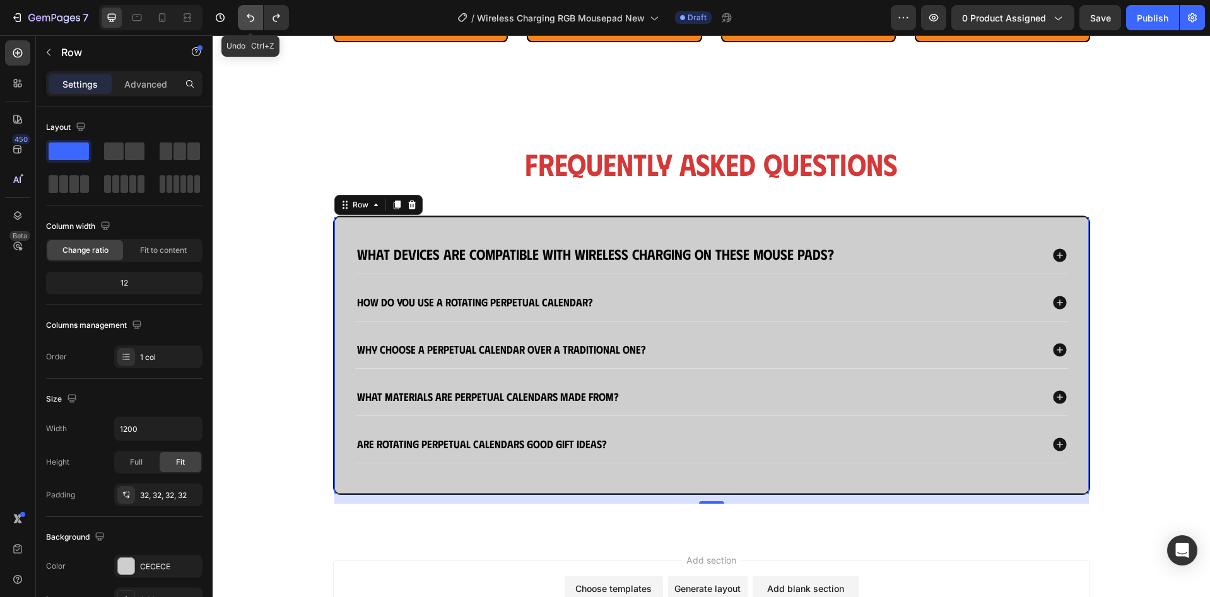
click at [245, 26] on button "Undo/Redo" at bounding box center [250, 17] width 25 height 25
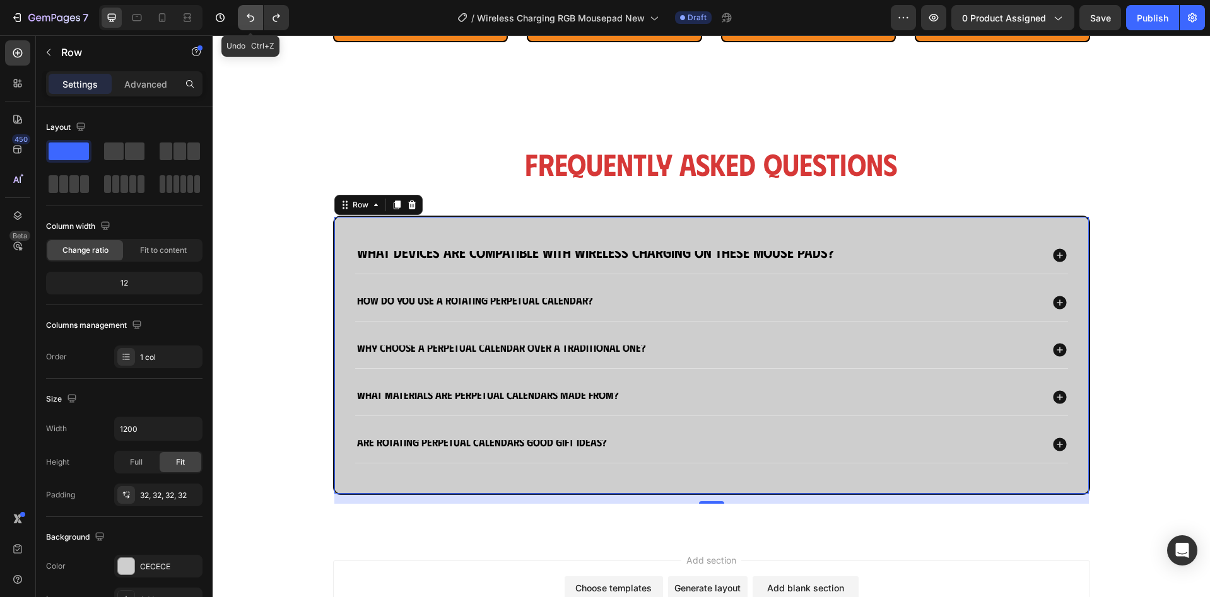
click at [245, 26] on button "Undo/Redo" at bounding box center [250, 17] width 25 height 25
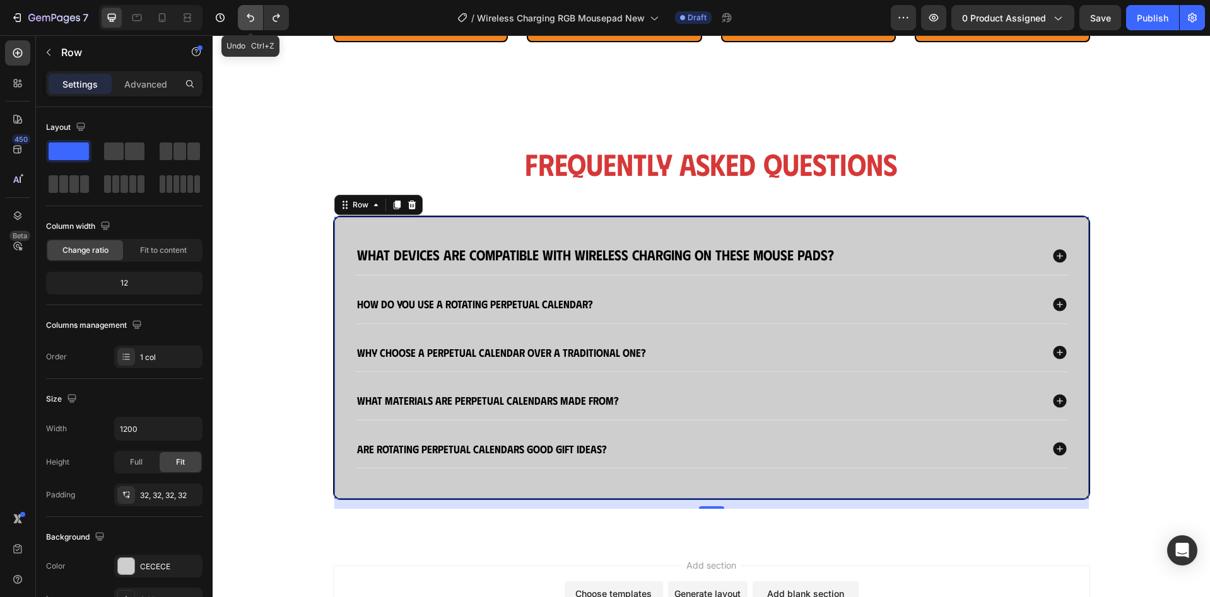
click at [245, 26] on button "Undo/Redo" at bounding box center [250, 17] width 25 height 25
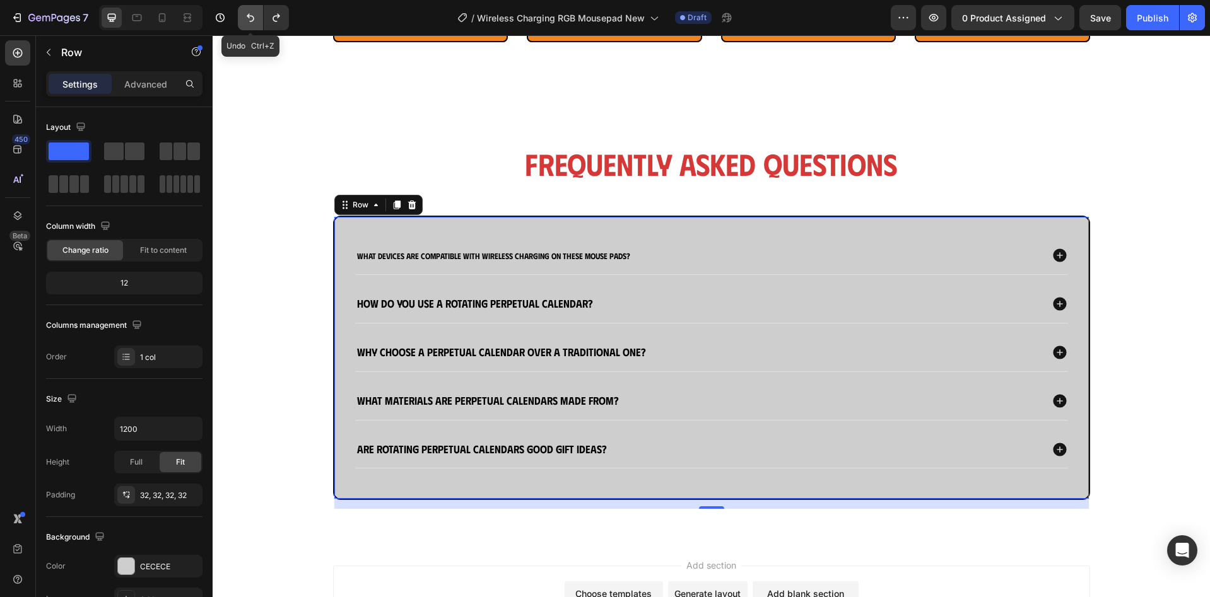
click at [245, 26] on button "Undo/Redo" at bounding box center [250, 17] width 25 height 25
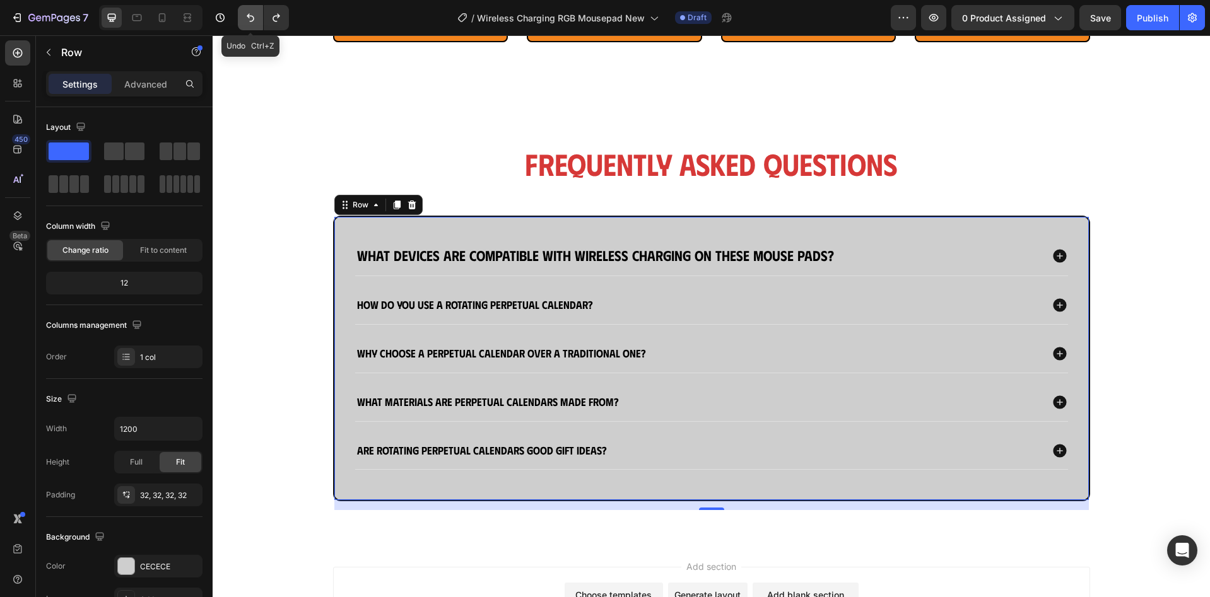
click at [245, 26] on button "Undo/Redo" at bounding box center [250, 17] width 25 height 25
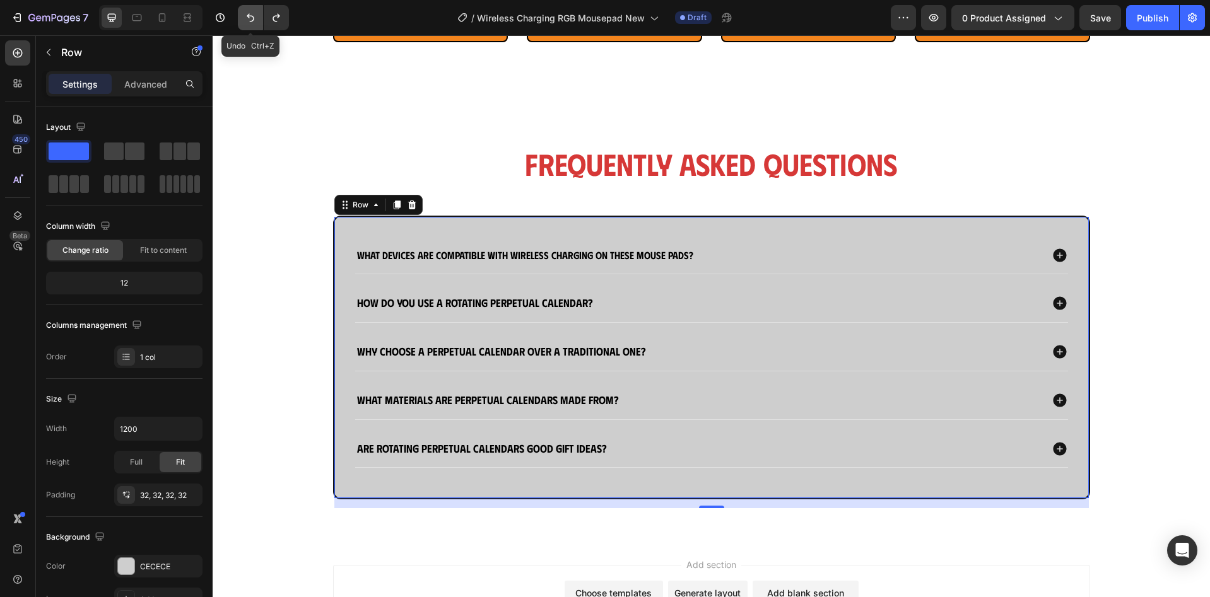
click at [245, 26] on button "Undo/Redo" at bounding box center [250, 17] width 25 height 25
click at [249, 17] on icon "Undo/Redo" at bounding box center [251, 18] width 8 height 8
click at [247, 16] on icon "Undo/Redo" at bounding box center [250, 17] width 13 height 13
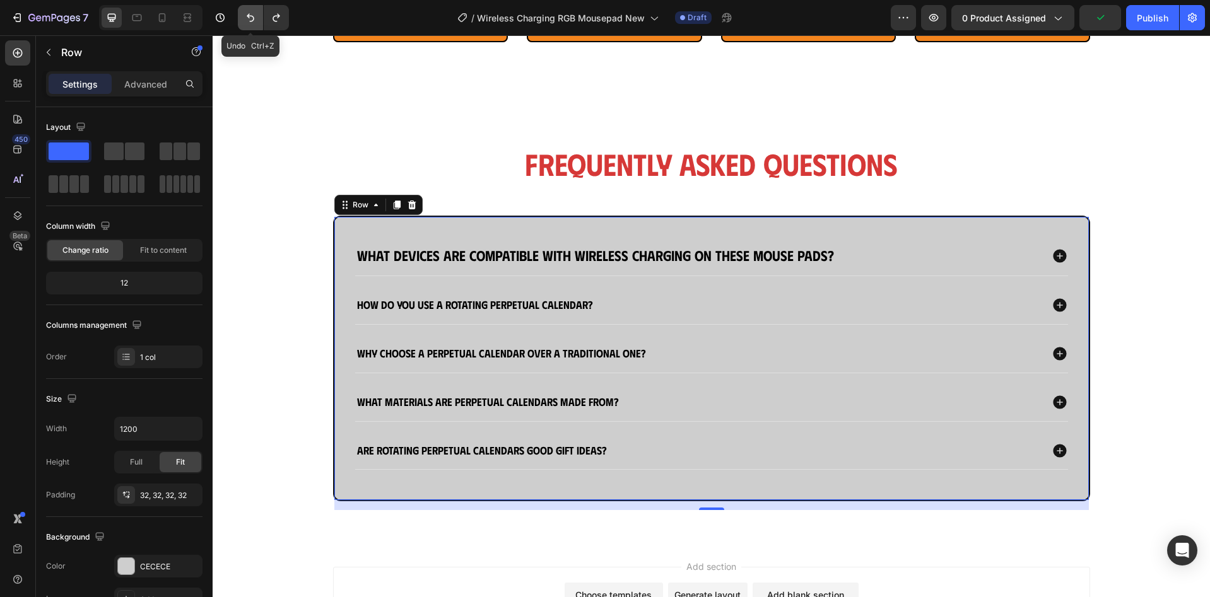
click at [247, 16] on icon "Undo/Redo" at bounding box center [250, 17] width 13 height 13
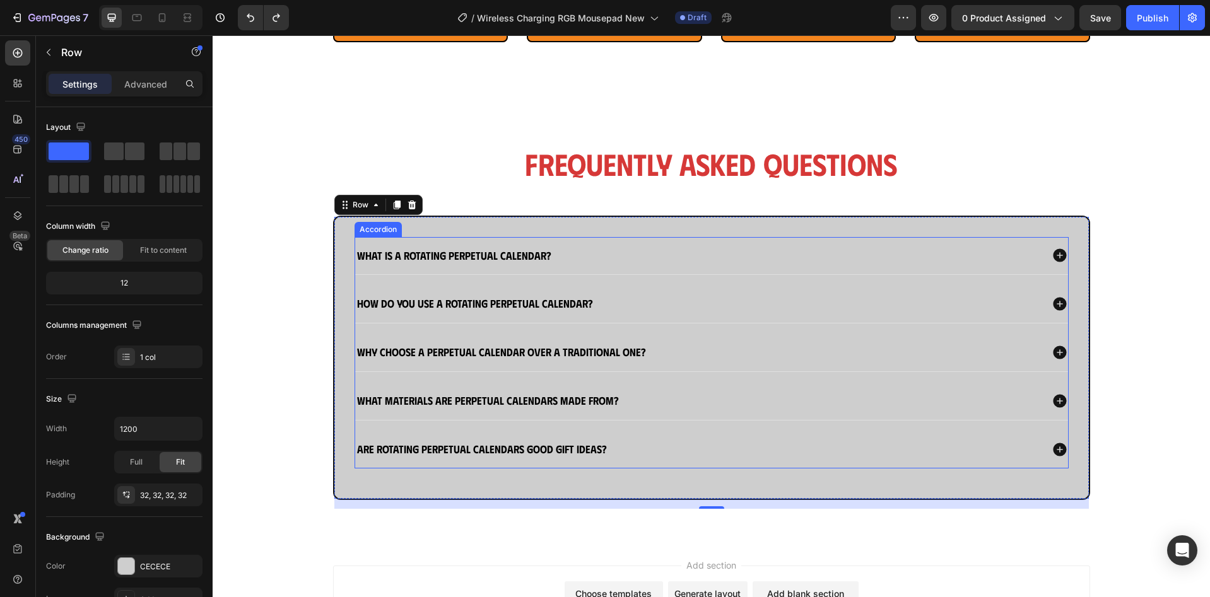
click at [483, 254] on strong "What is a rotating perpetual calendar?" at bounding box center [454, 255] width 194 height 13
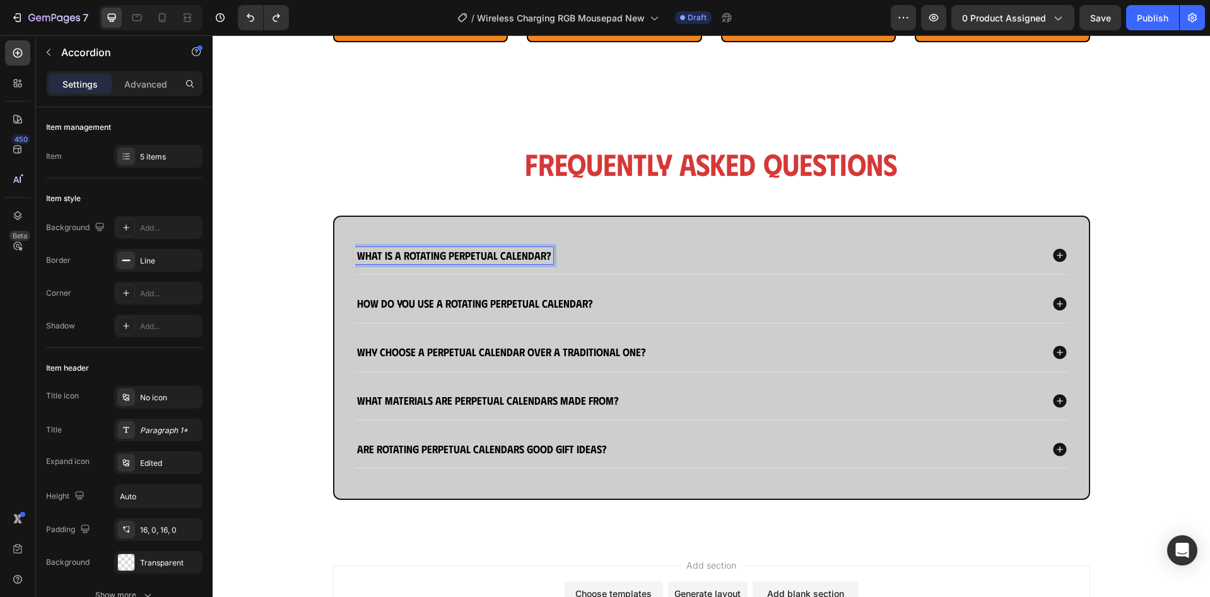
click at [483, 254] on strong "What is a rotating perpetual calendar?" at bounding box center [454, 255] width 194 height 13
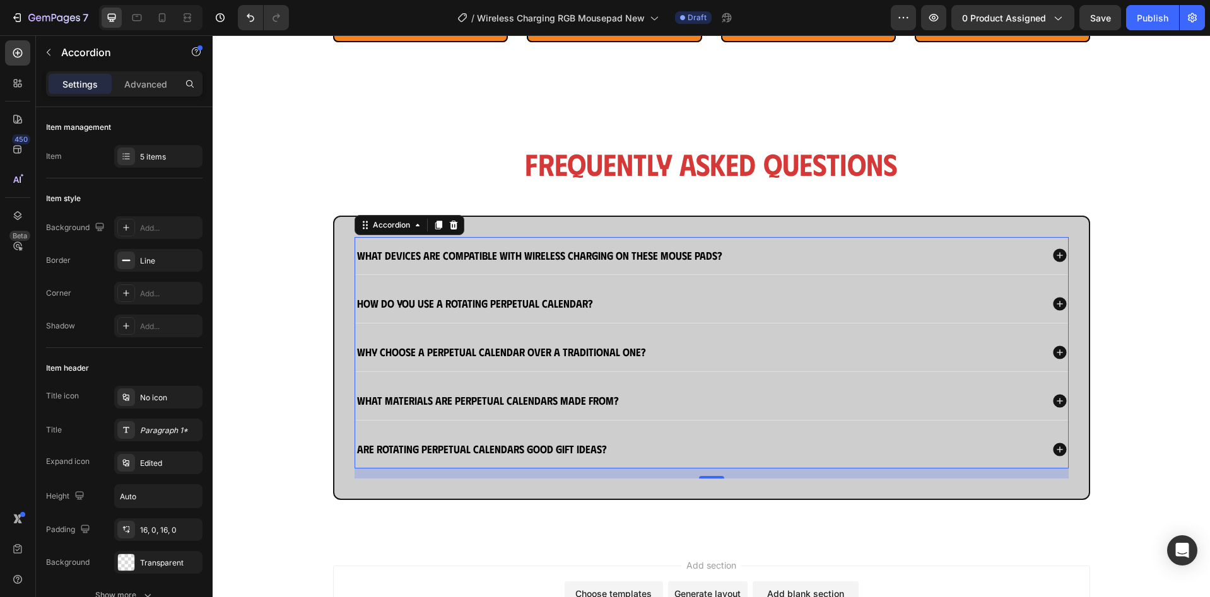
click at [856, 259] on div "What devices are compatible with wireless charging on these mouse pads?" at bounding box center [698, 256] width 686 height 18
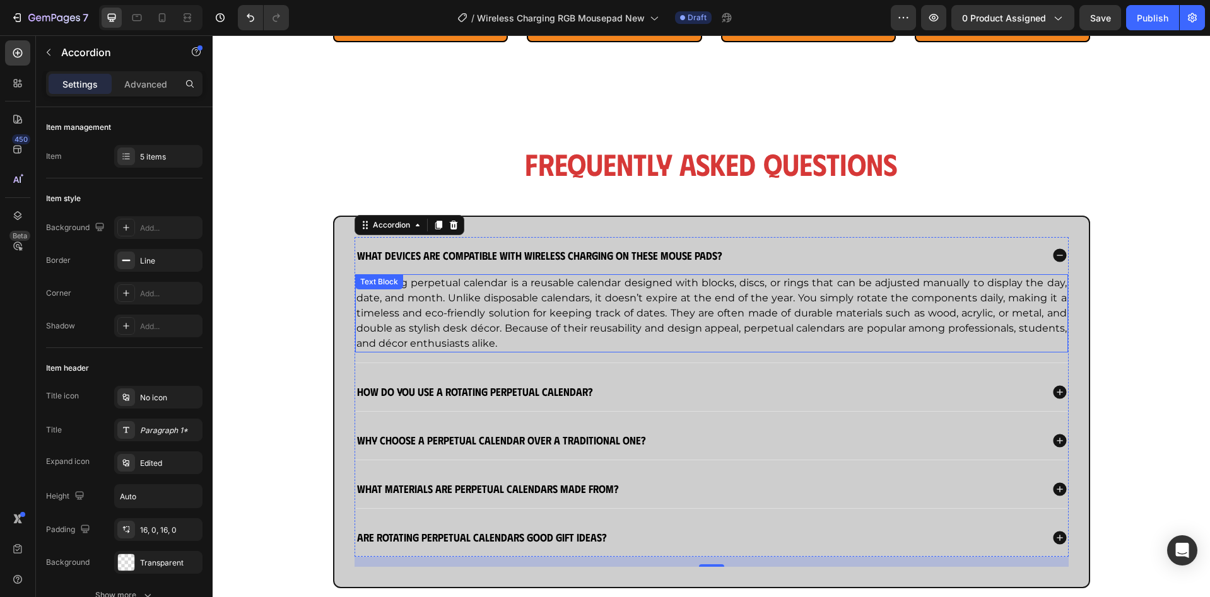
click at [630, 307] on p "A rotating perpetual calendar is a reusable calendar designed with blocks, disc…" at bounding box center [711, 314] width 710 height 76
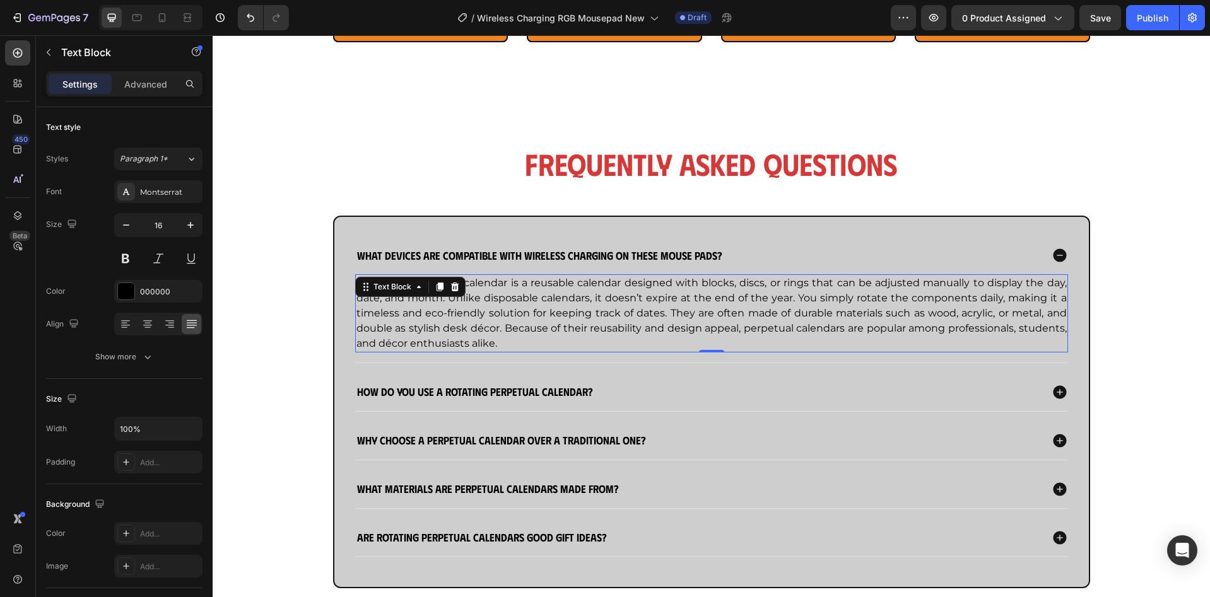
click at [630, 307] on p "A rotating perpetual calendar is a reusable calendar designed with blocks, disc…" at bounding box center [711, 314] width 710 height 76
click at [511, 390] on strong "How do you use a rotating perpetual calendar?" at bounding box center [475, 391] width 236 height 13
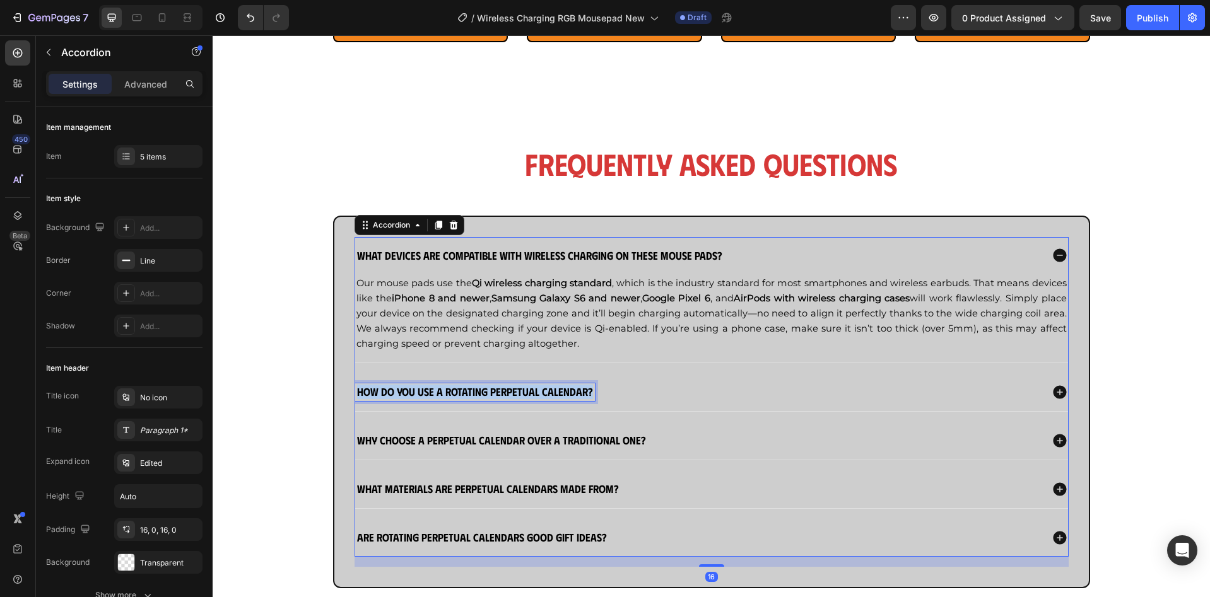
click at [511, 390] on strong "How do you use a rotating perpetual calendar?" at bounding box center [475, 391] width 236 height 13
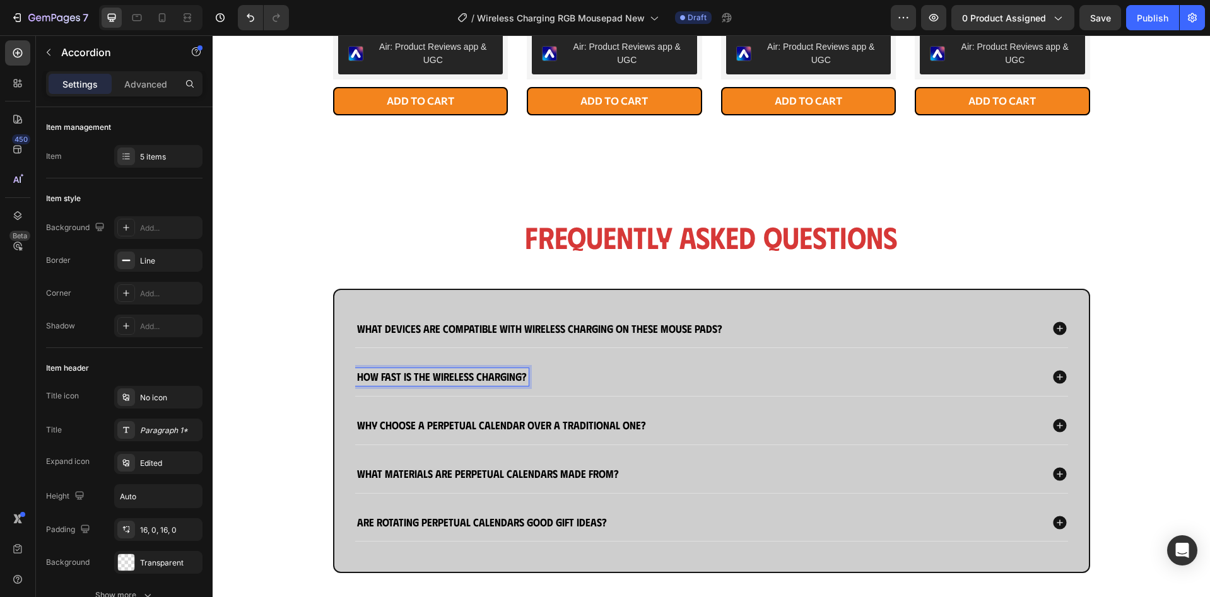
scroll to position [1089, 0]
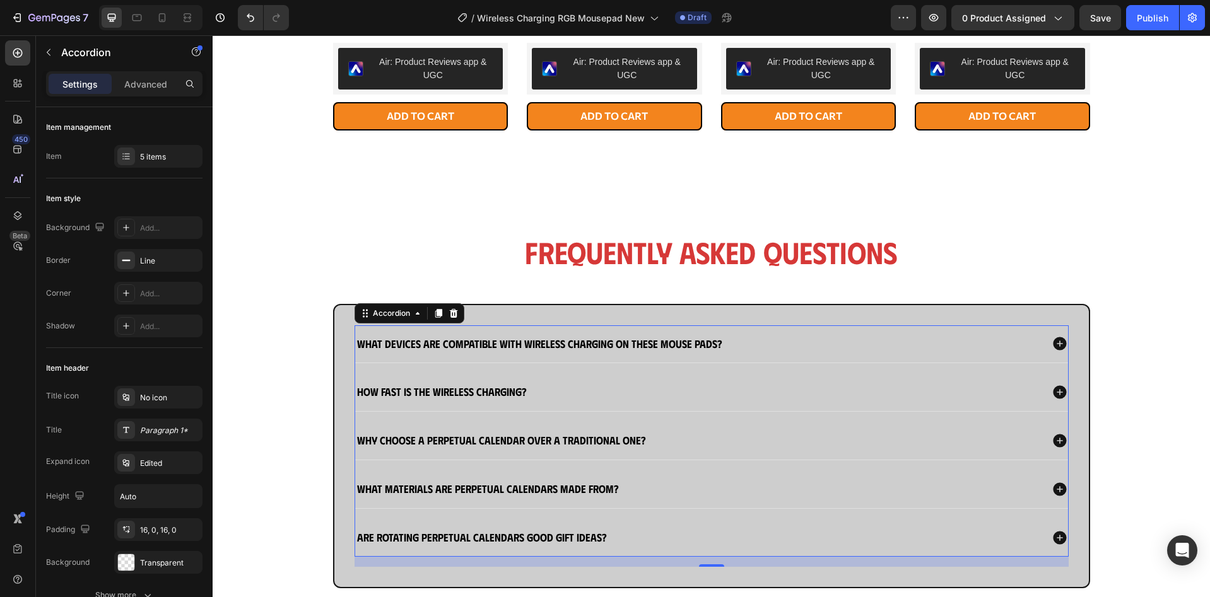
click at [623, 384] on div "How fast is the wireless charging?" at bounding box center [698, 392] width 686 height 18
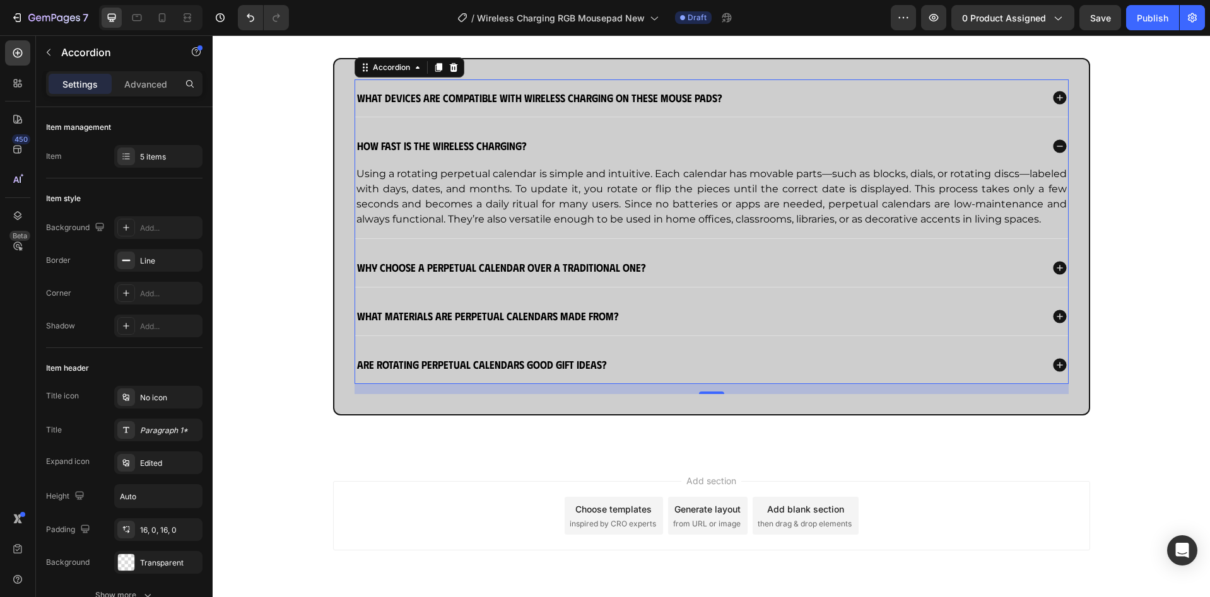
scroll to position [1342, 0]
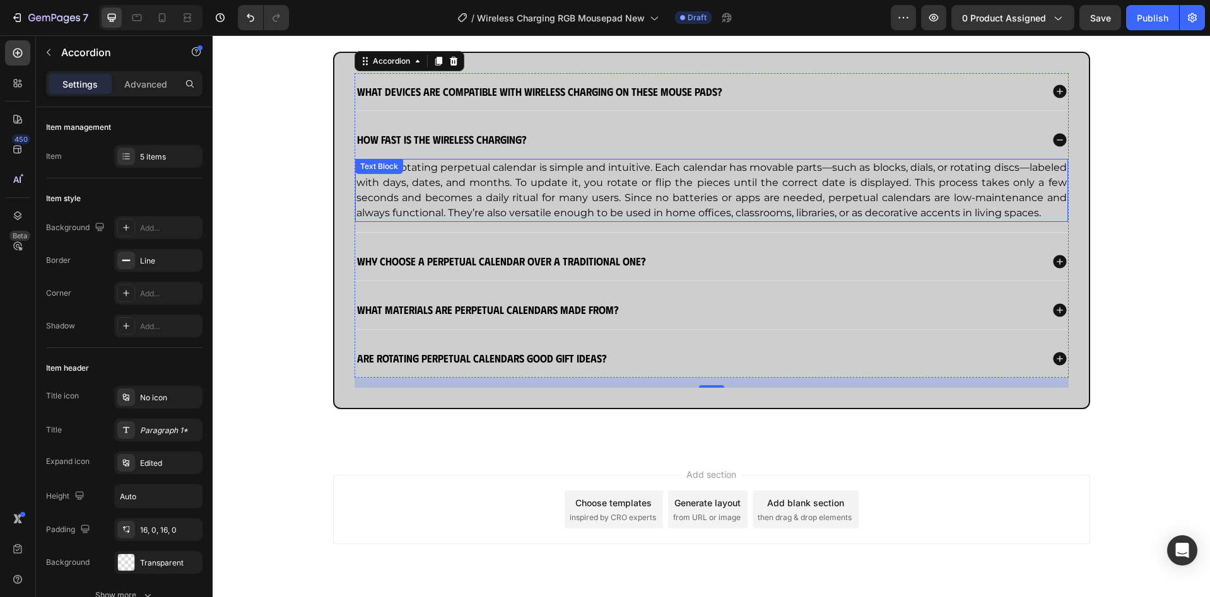
click at [597, 206] on p "Using a rotating perpetual calendar is simple and intuitive. Each calendar has …" at bounding box center [711, 190] width 710 height 61
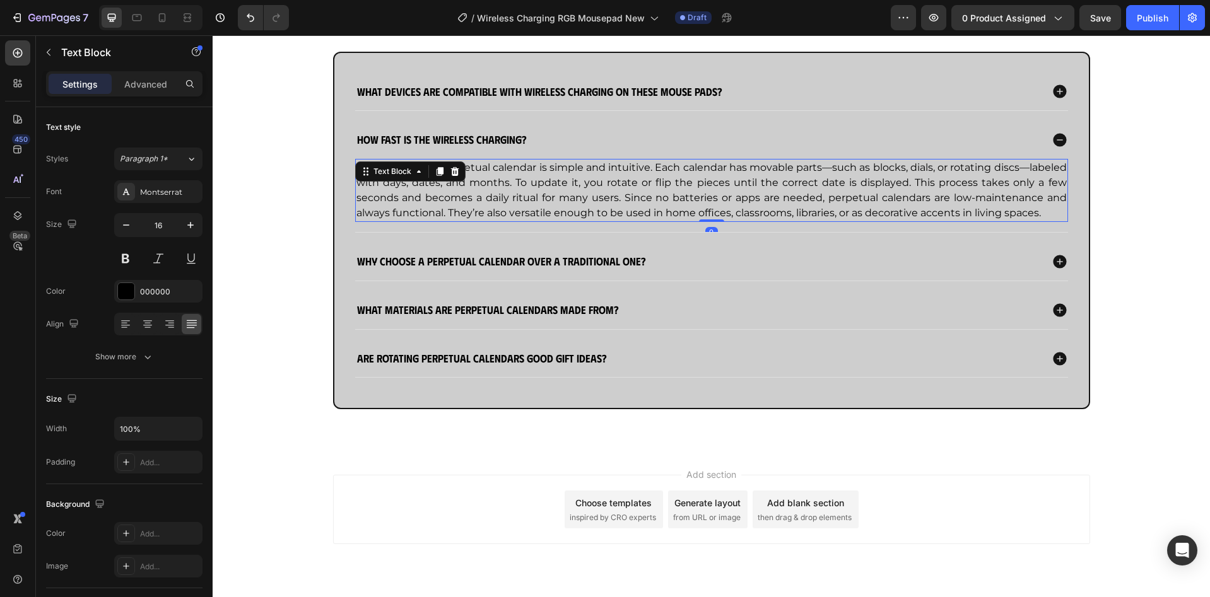
click at [597, 206] on p "Using a rotating perpetual calendar is simple and intuitive. Each calendar has …" at bounding box center [711, 190] width 710 height 61
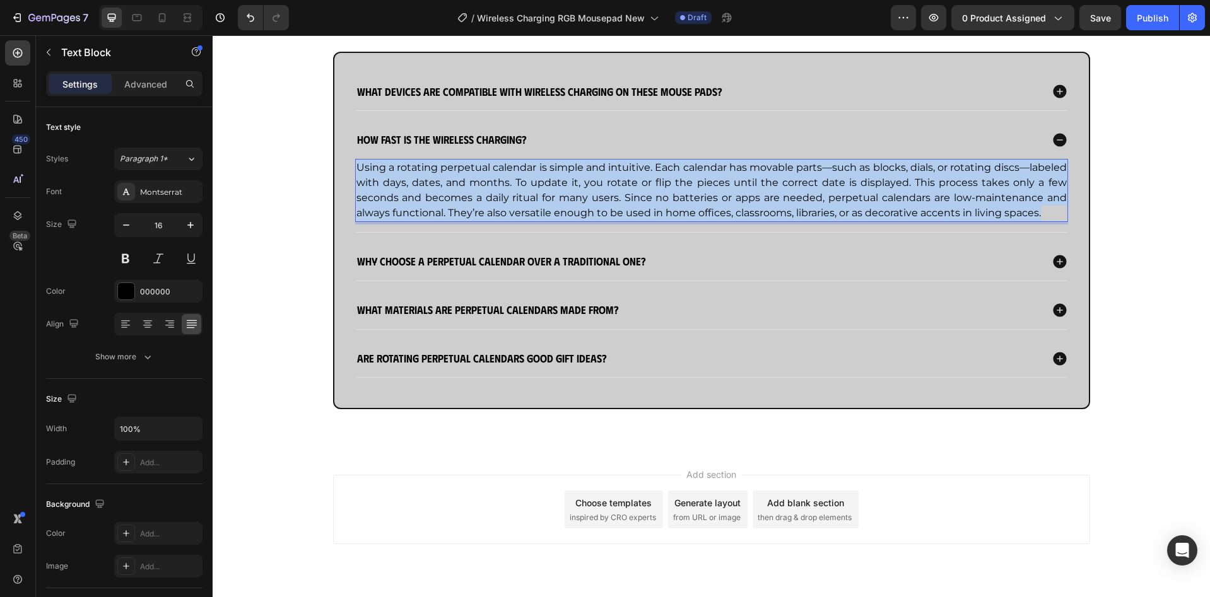
click at [597, 206] on p "Using a rotating perpetual calendar is simple and intuitive. Each calendar has …" at bounding box center [711, 190] width 710 height 61
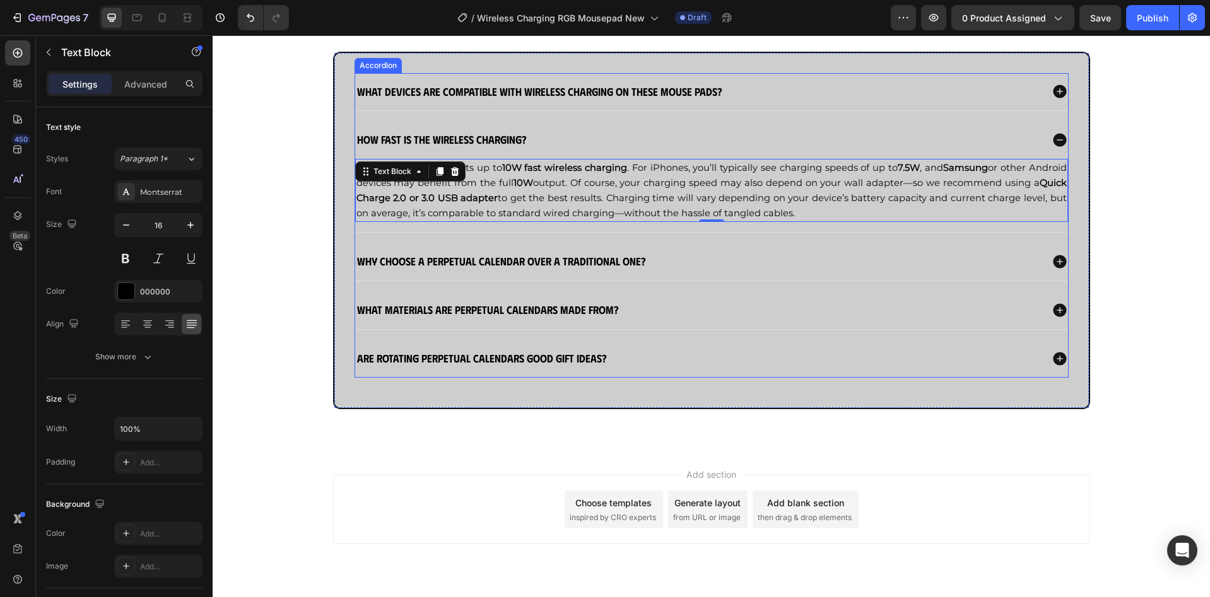
click at [458, 265] on strong "Why choose a perpetual calendar over a traditional one?" at bounding box center [501, 260] width 289 height 13
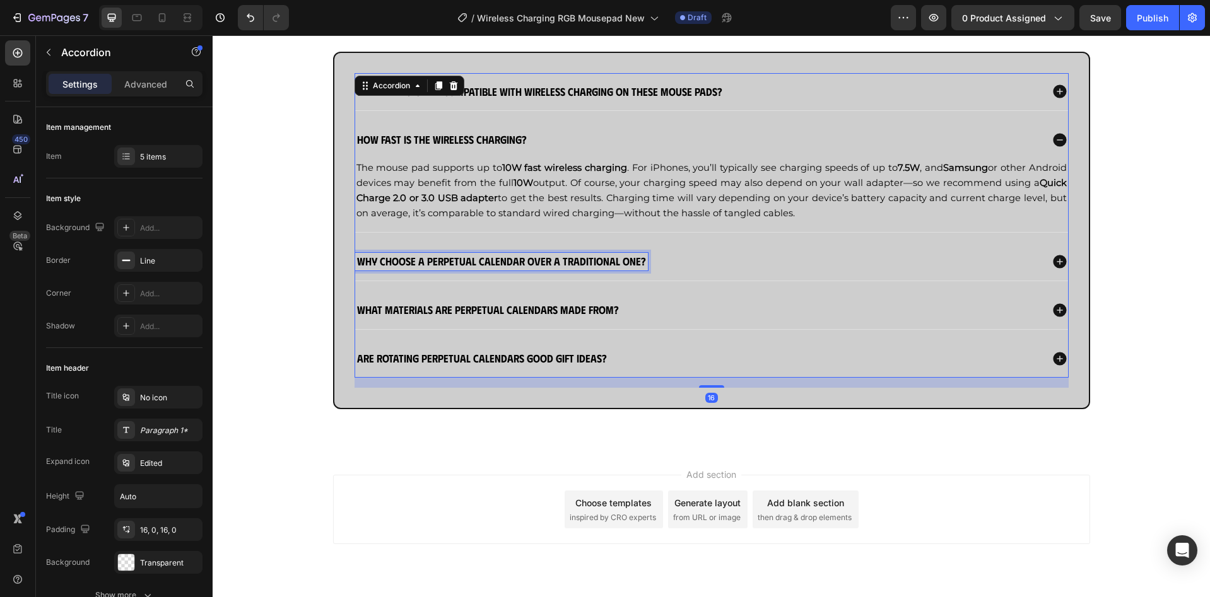
click at [458, 265] on strong "Why choose a perpetual calendar over a traditional one?" at bounding box center [501, 260] width 289 height 13
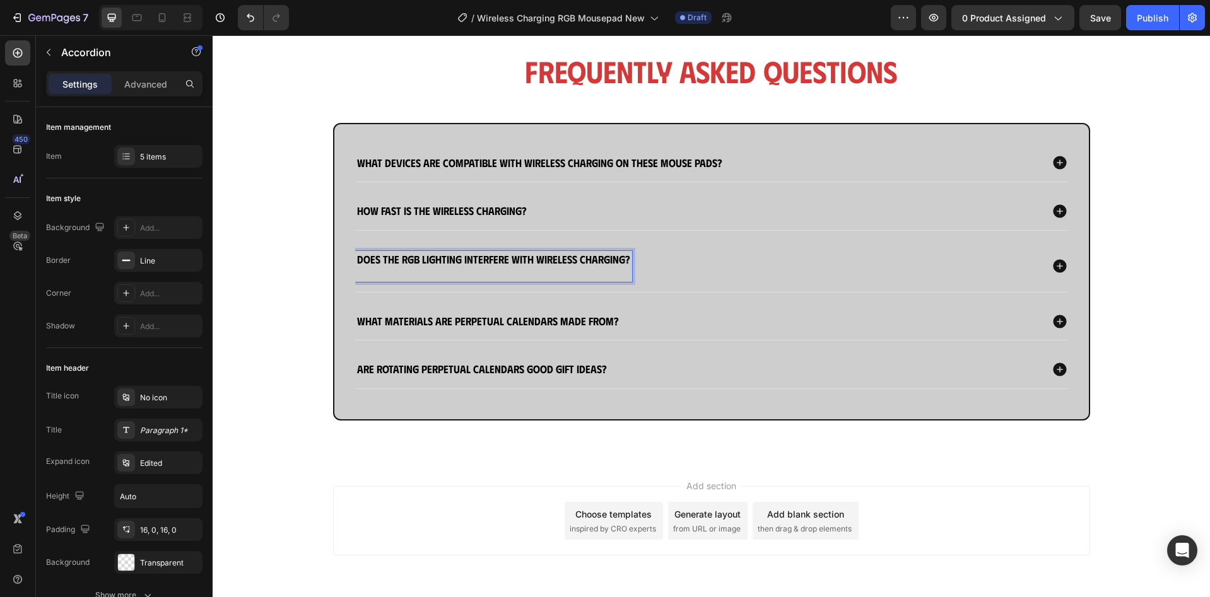
scroll to position [1268, 0]
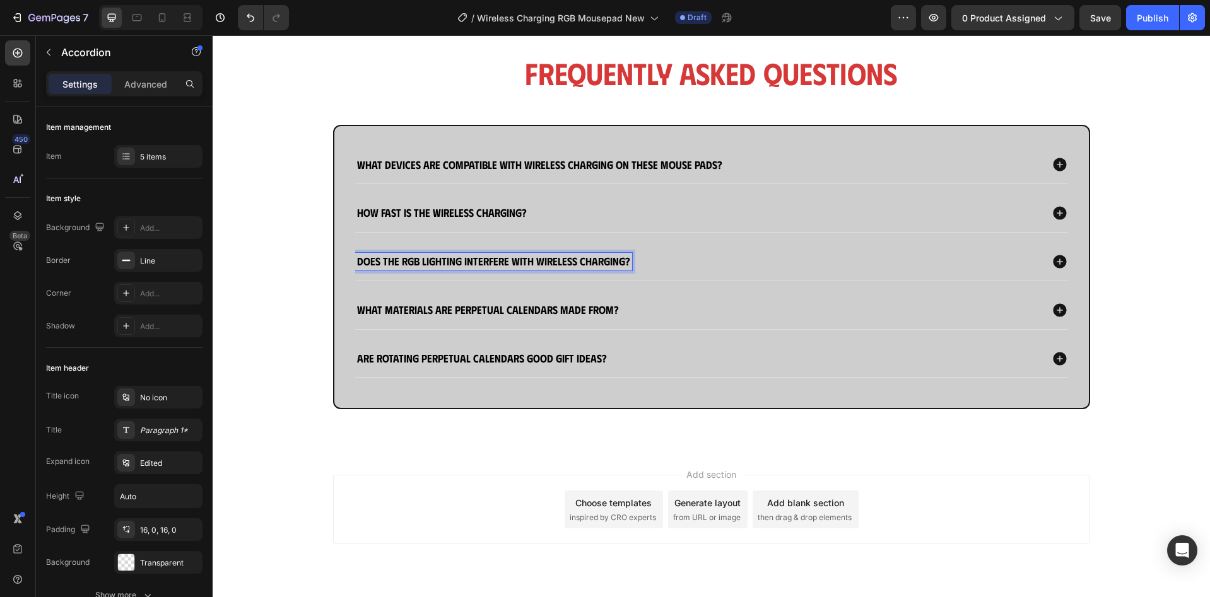
click at [716, 263] on div "Does the RGB lighting interfere with wireless charging?" at bounding box center [698, 262] width 686 height 18
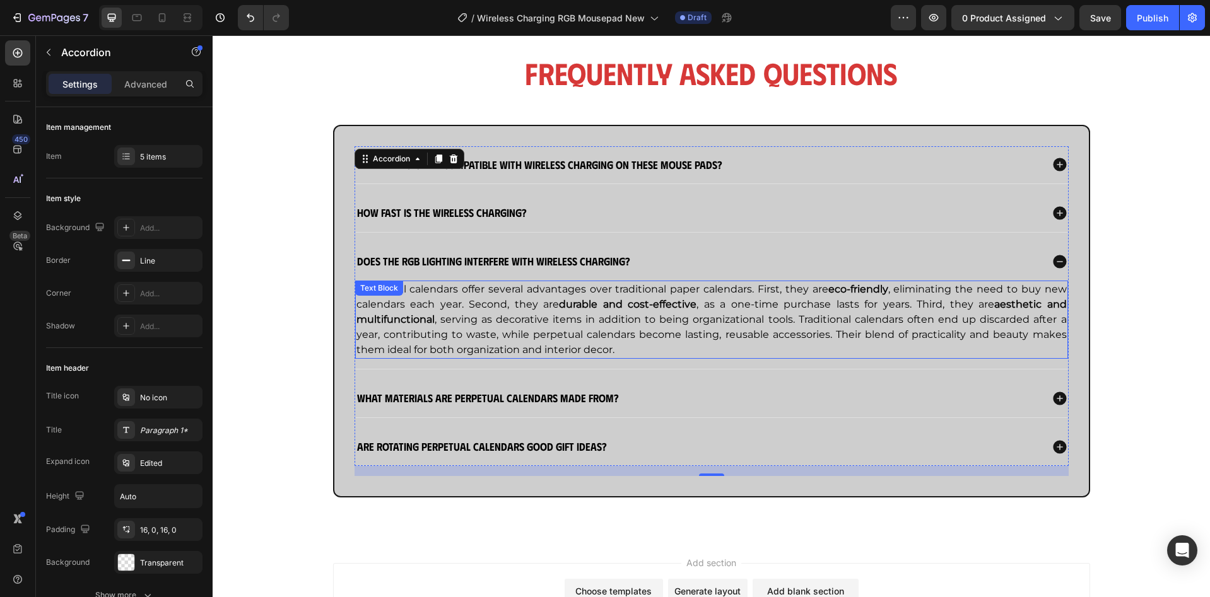
click at [722, 333] on p "Perpetual calendars offer several advantages over traditional paper calendars. …" at bounding box center [711, 320] width 710 height 76
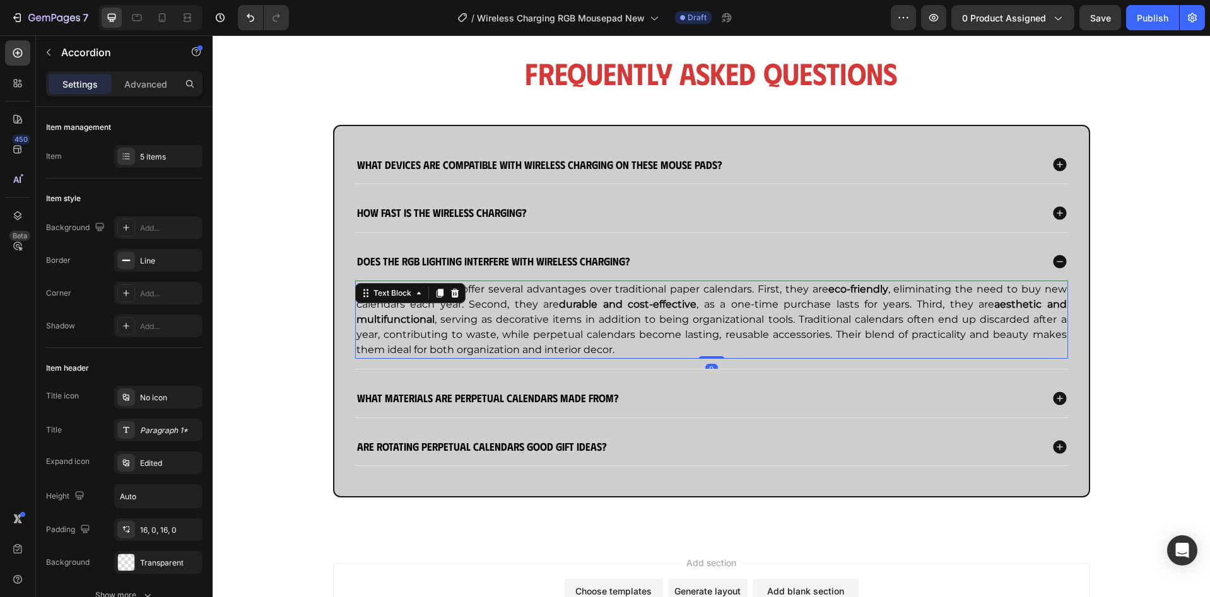
click at [722, 333] on p "Perpetual calendars offer several advantages over traditional paper calendars. …" at bounding box center [711, 320] width 710 height 76
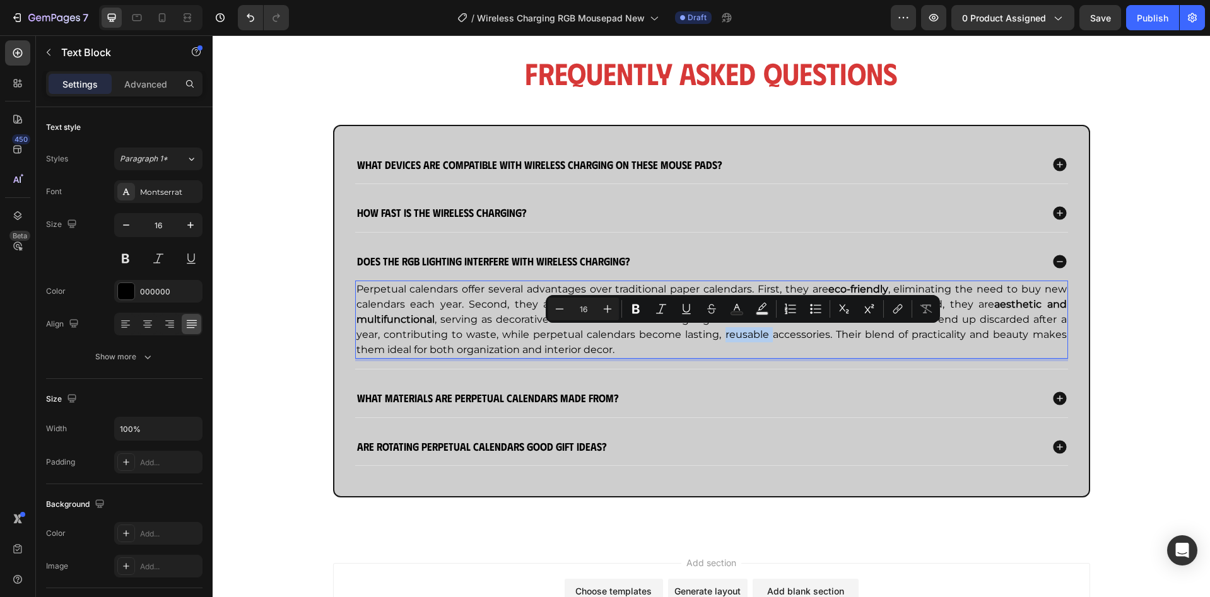
click at [722, 333] on p "Perpetual calendars offer several advantages over traditional paper calendars. …" at bounding box center [711, 320] width 710 height 76
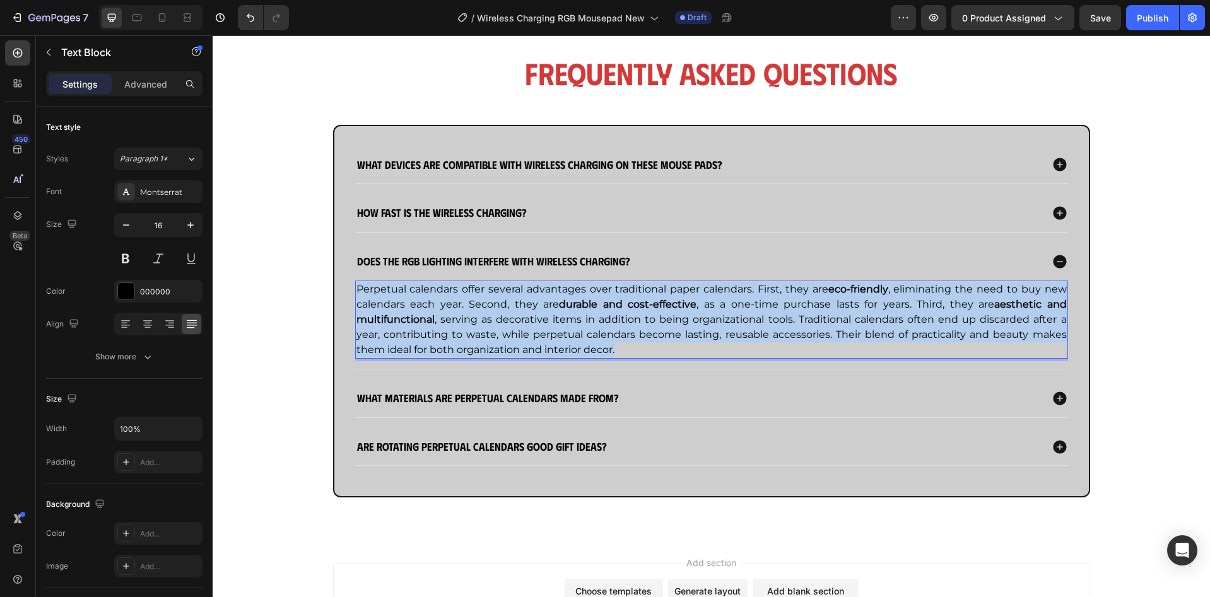
click at [722, 333] on p "Perpetual calendars offer several advantages over traditional paper calendars. …" at bounding box center [711, 320] width 710 height 76
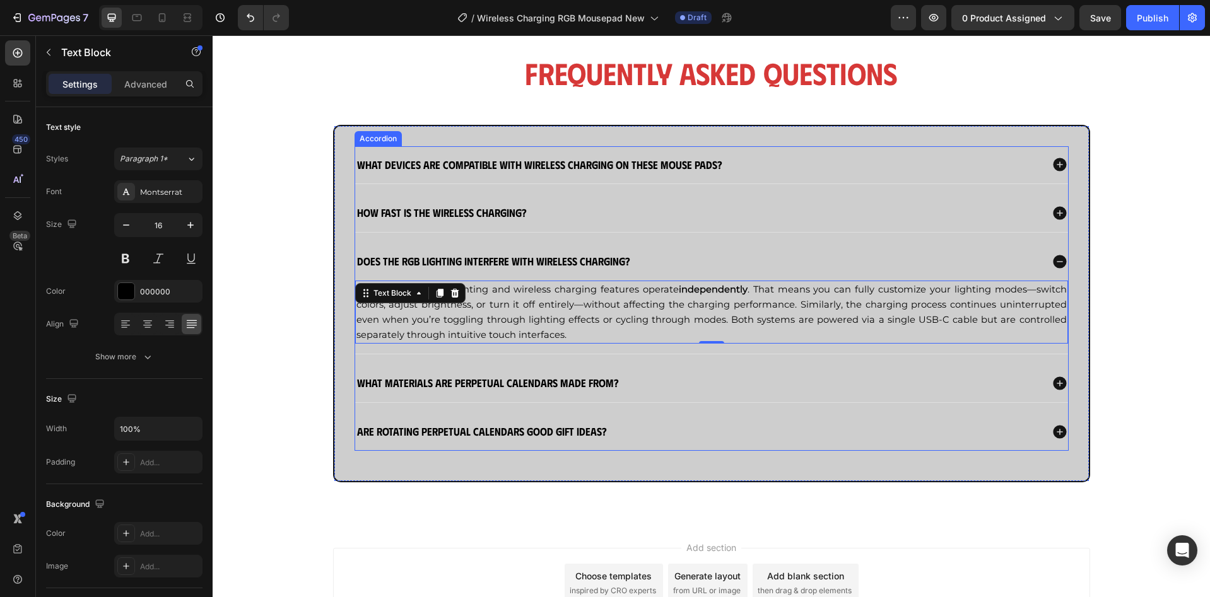
click at [558, 385] on strong "What materials are perpetual calendars made from?" at bounding box center [488, 382] width 262 height 13
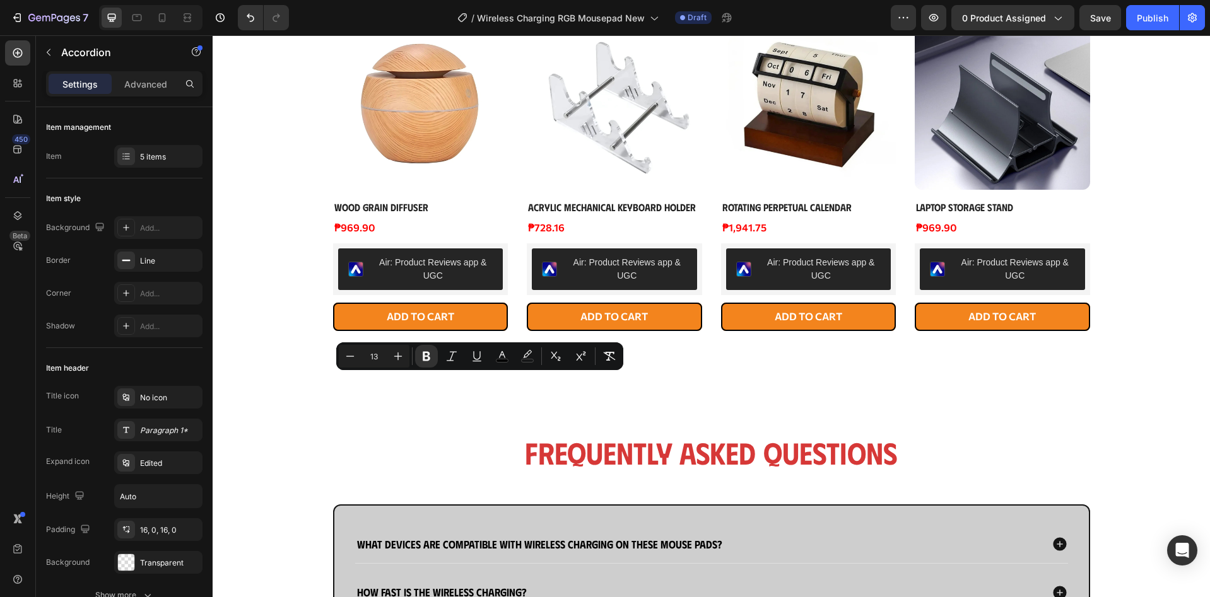
scroll to position [1195, 0]
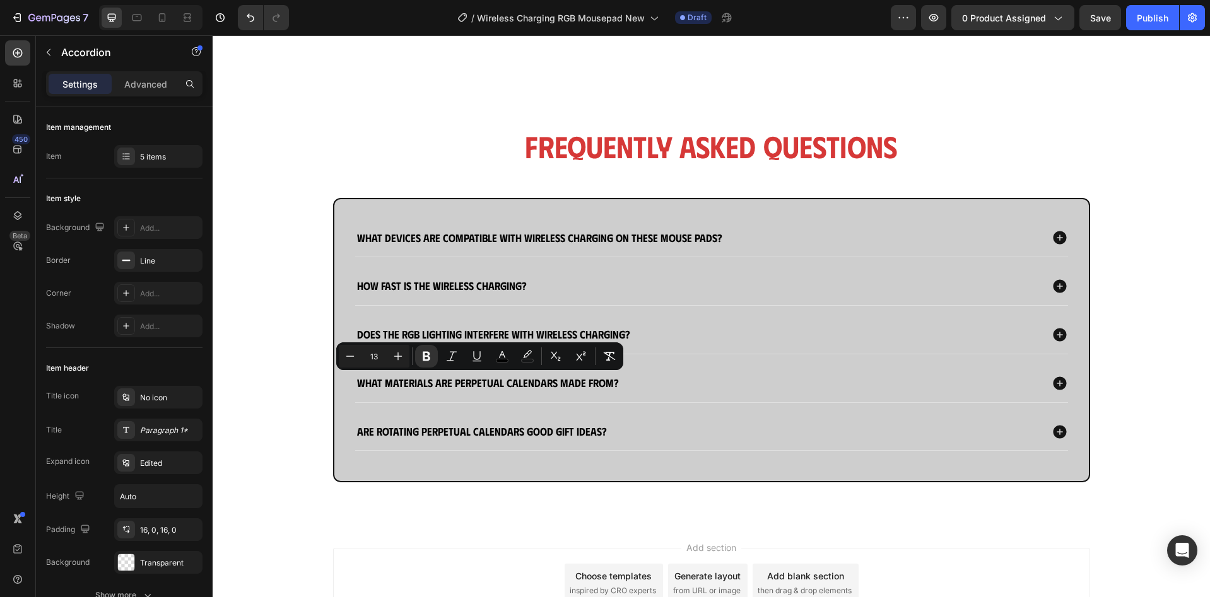
click at [726, 382] on div "What materials are perpetual calendars made from?" at bounding box center [698, 384] width 686 height 18
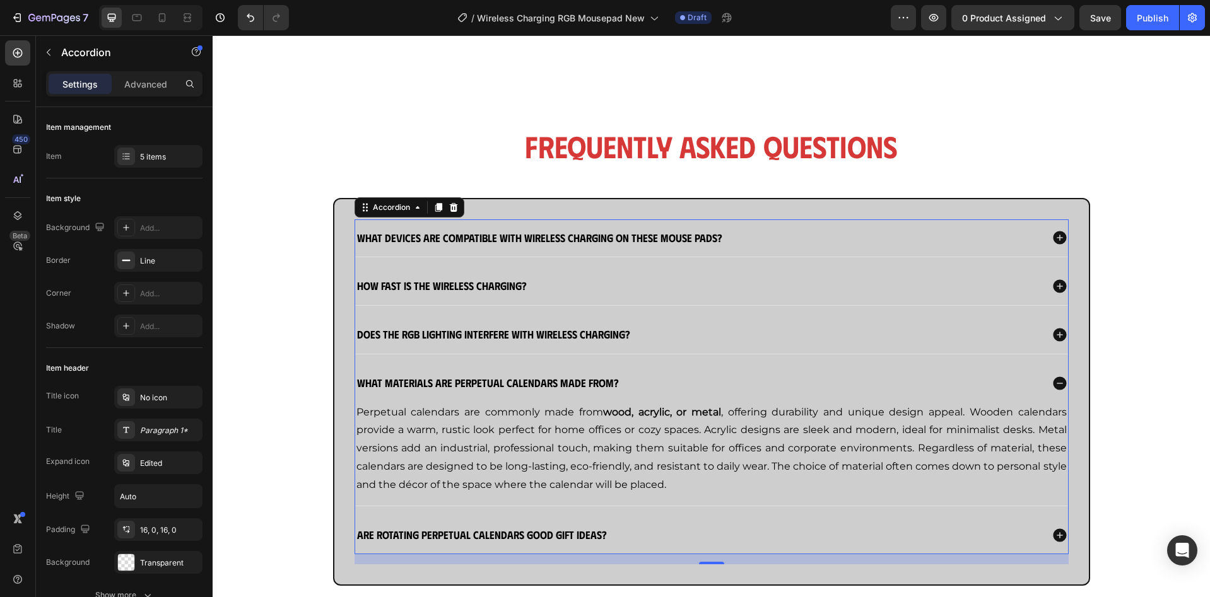
click at [549, 385] on strong "What materials are perpetual calendars made from?" at bounding box center [488, 382] width 262 height 13
click at [478, 384] on strong "What materials are perpetual calendars made from?" at bounding box center [488, 382] width 262 height 13
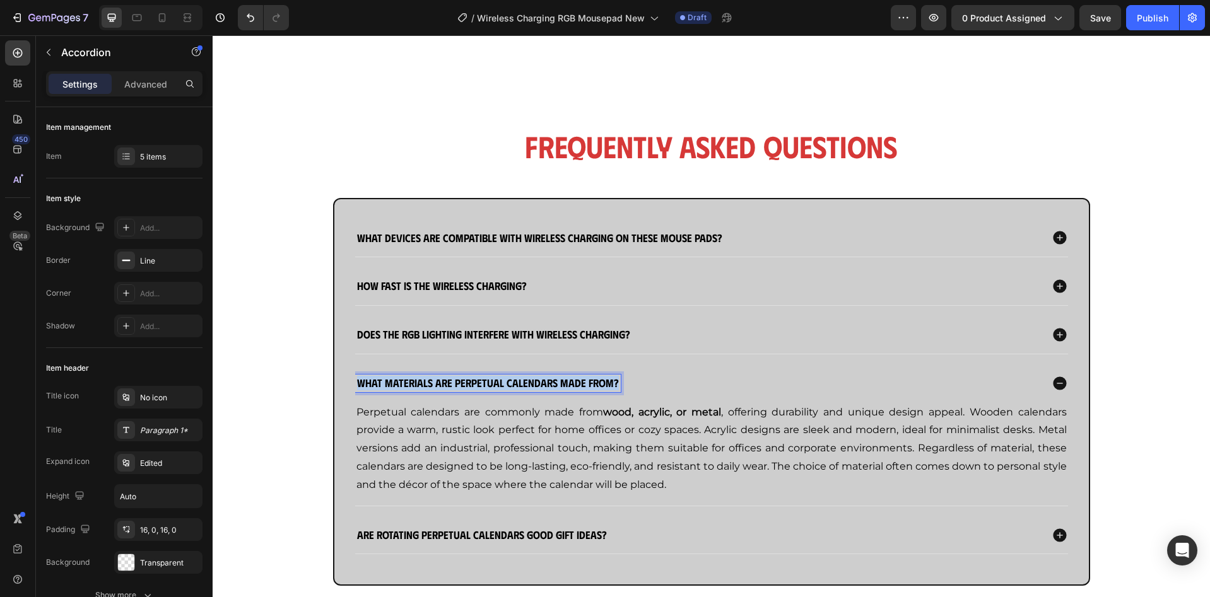
click at [478, 384] on strong "What materials are perpetual calendars made from?" at bounding box center [488, 382] width 262 height 13
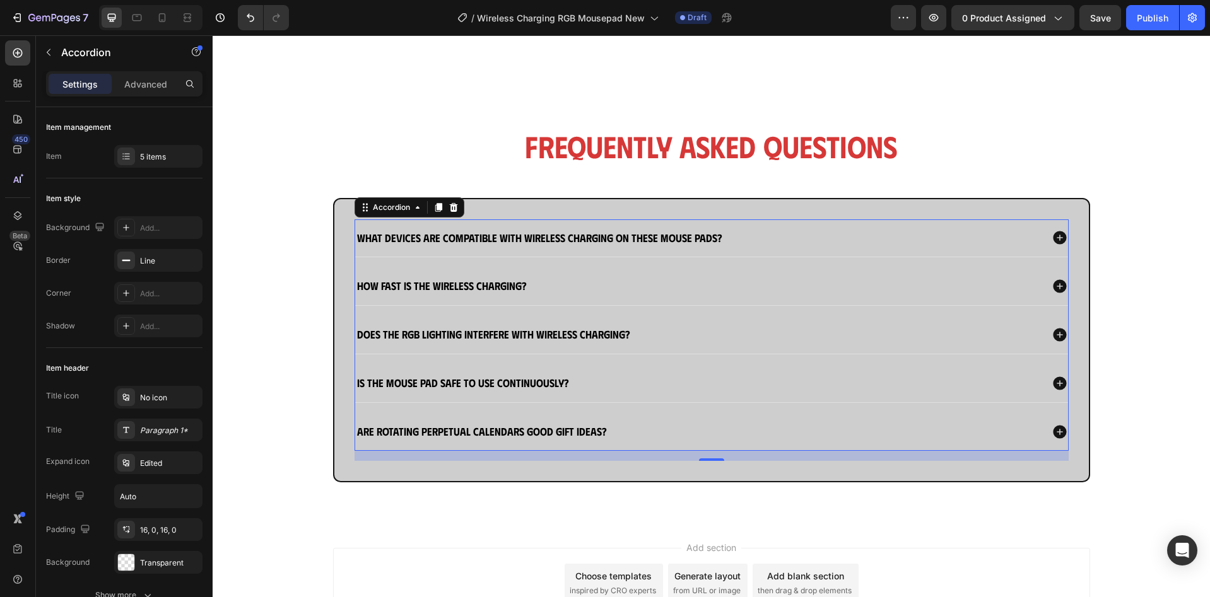
click at [693, 389] on div "Is the mouse pad safe to use continuously?" at bounding box center [698, 384] width 686 height 18
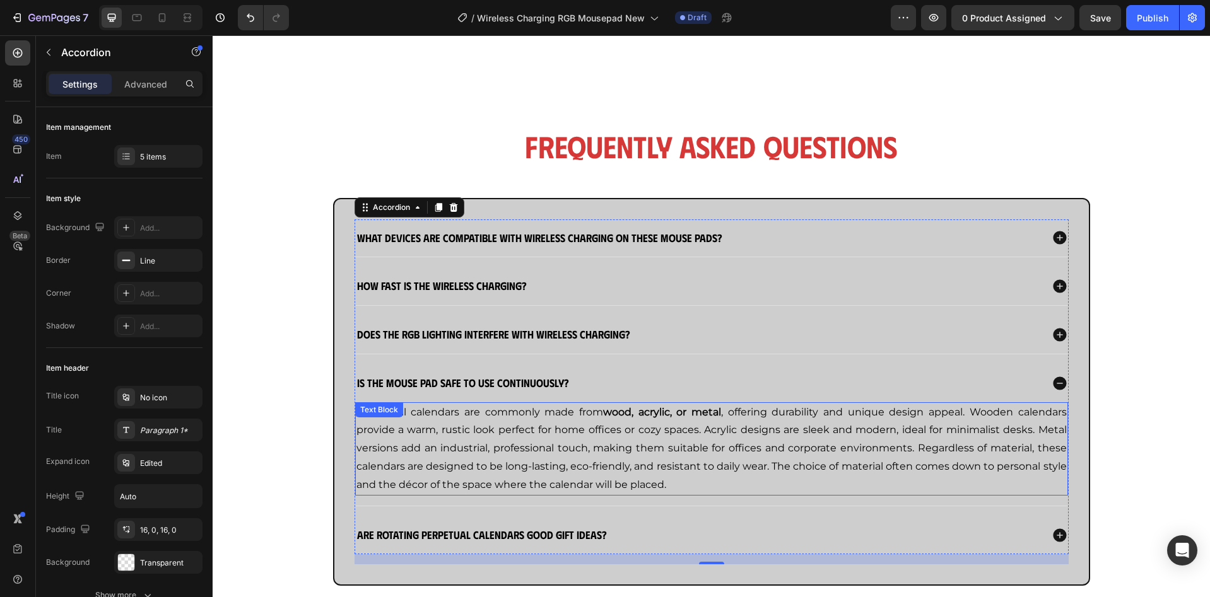
click at [645, 421] on p "Perpetual calendars are commonly made from wood, acrylic, or metal , offering d…" at bounding box center [711, 449] width 710 height 91
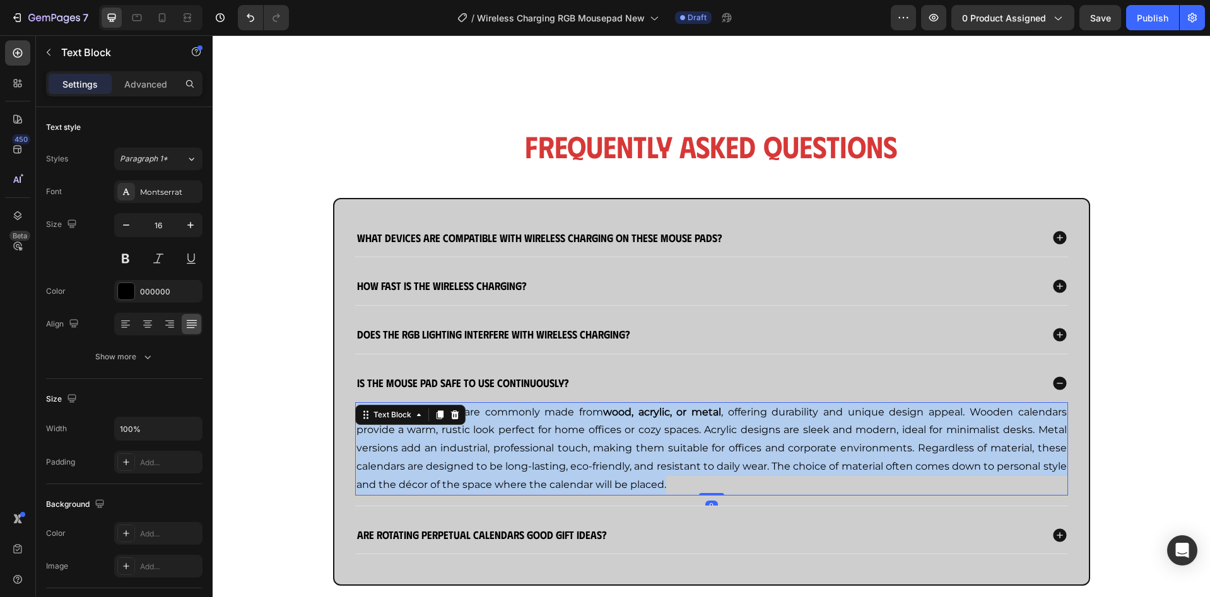
click at [645, 421] on p "Perpetual calendars are commonly made from wood, acrylic, or metal , offering d…" at bounding box center [711, 449] width 710 height 91
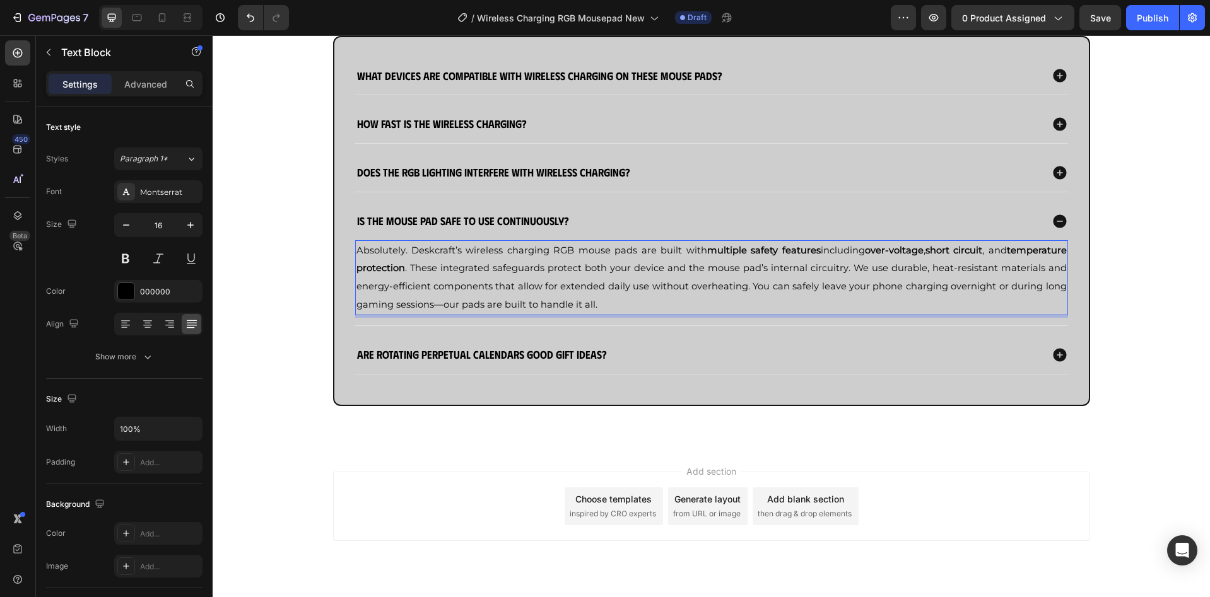
scroll to position [1363, 0]
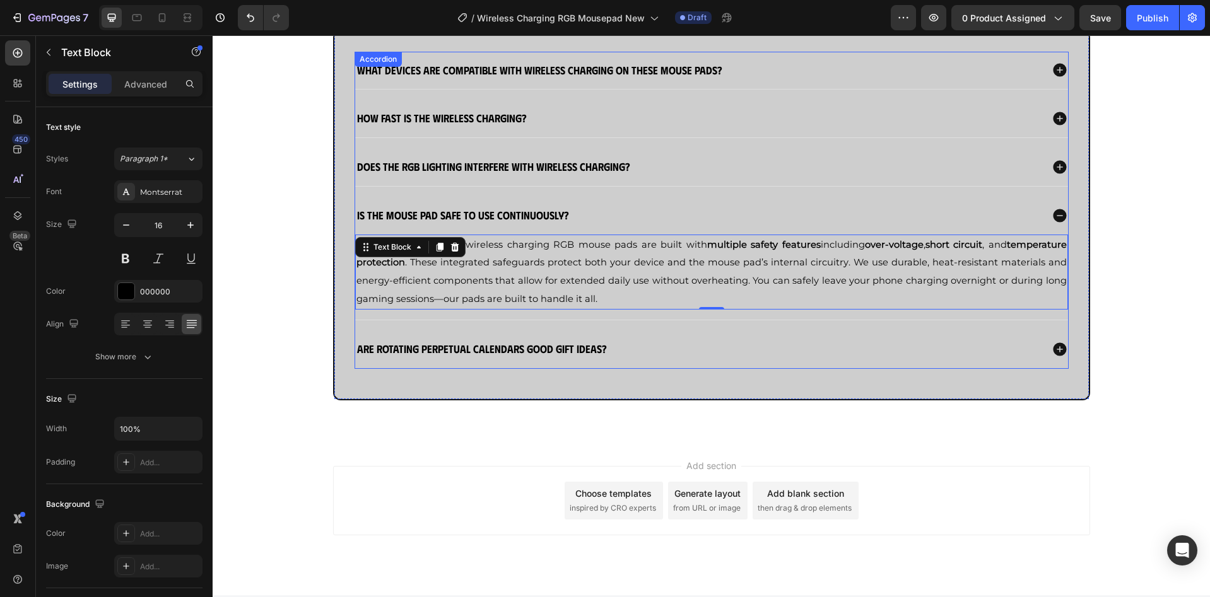
click at [486, 344] on strong "Are rotating perpetual calendars good gift ideas?" at bounding box center [482, 348] width 250 height 13
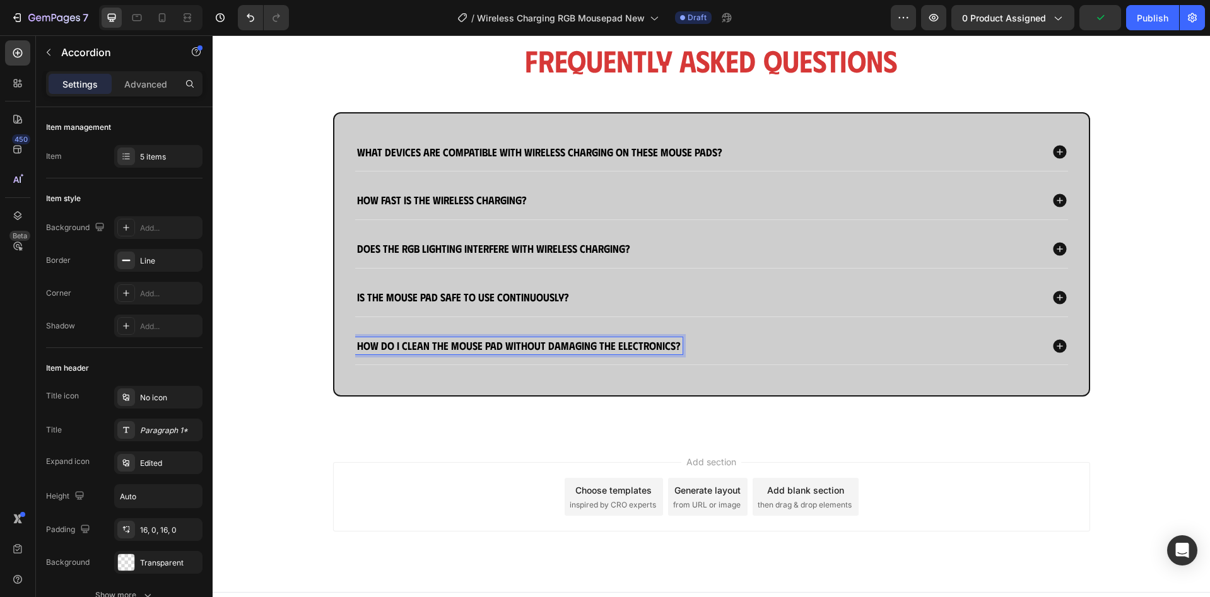
scroll to position [1278, 0]
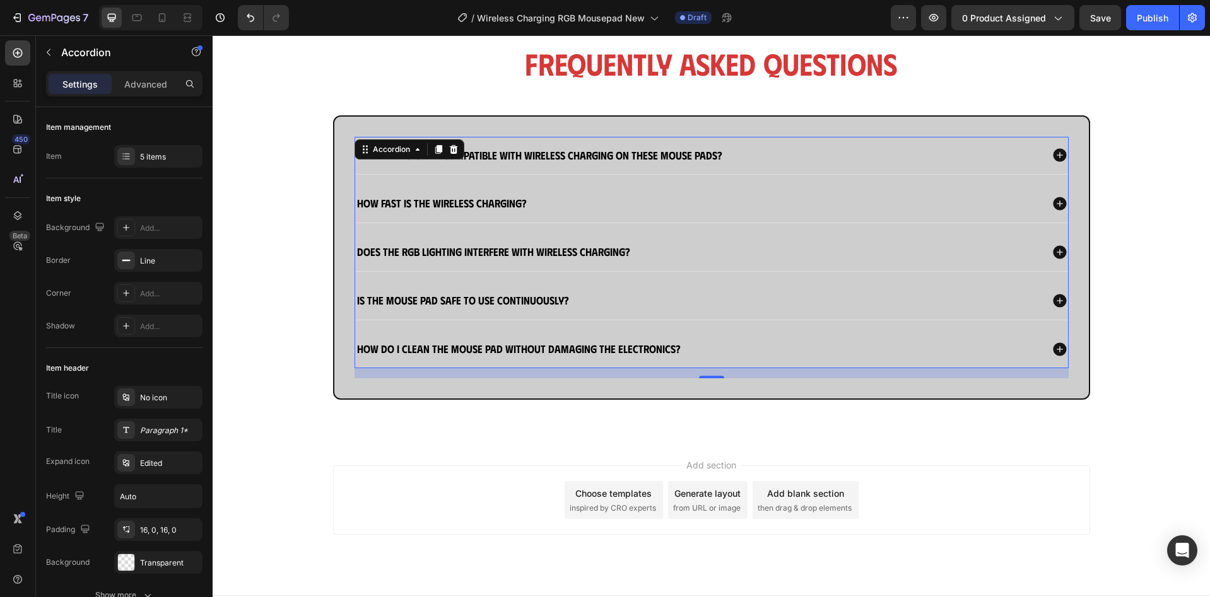
click at [802, 346] on div "How do I clean the mouse pad without damaging the electronics?" at bounding box center [698, 350] width 686 height 18
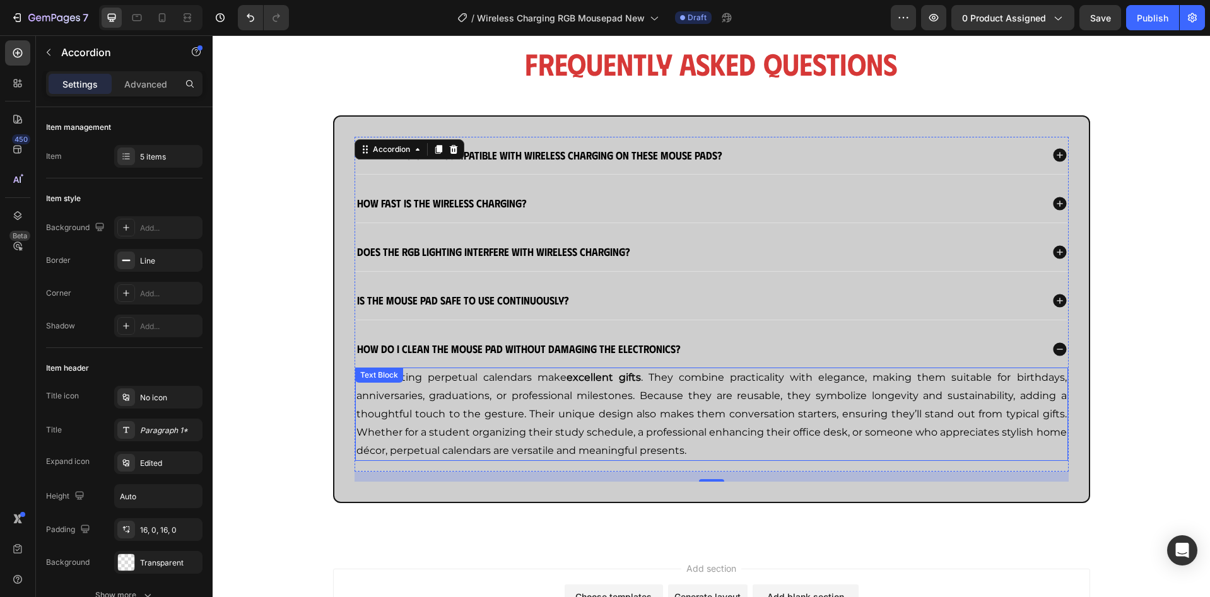
click at [747, 397] on p "Yes, rotating perpetual calendars make excellent gifts . They combine practical…" at bounding box center [711, 414] width 710 height 91
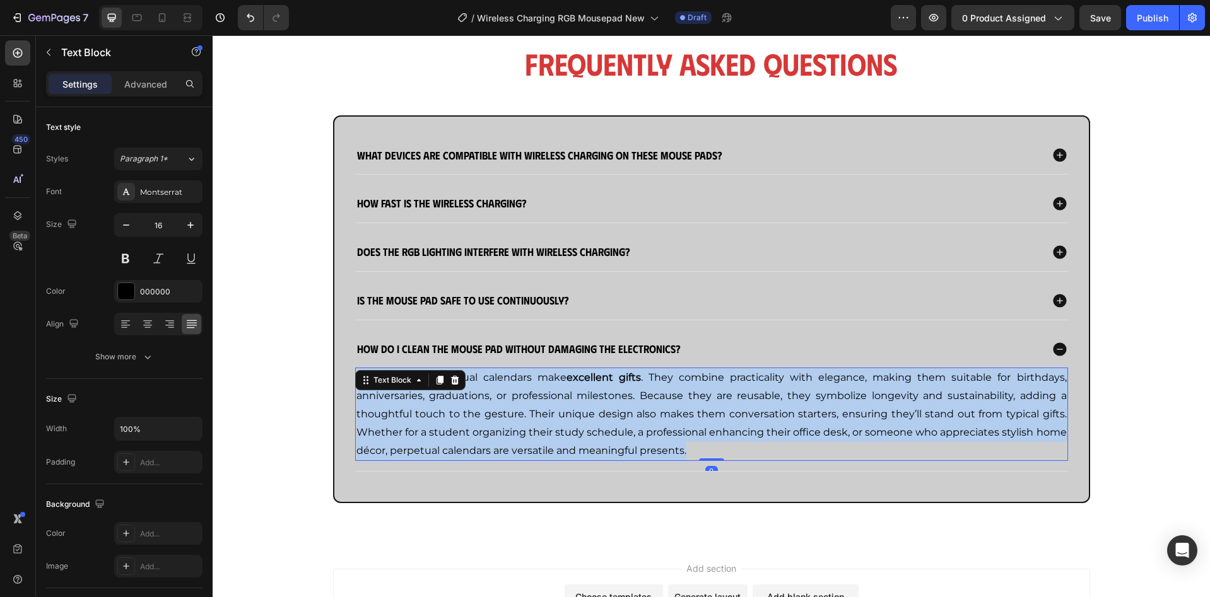
click at [747, 397] on p "Yes, rotating perpetual calendars make excellent gifts . They combine practical…" at bounding box center [711, 414] width 710 height 91
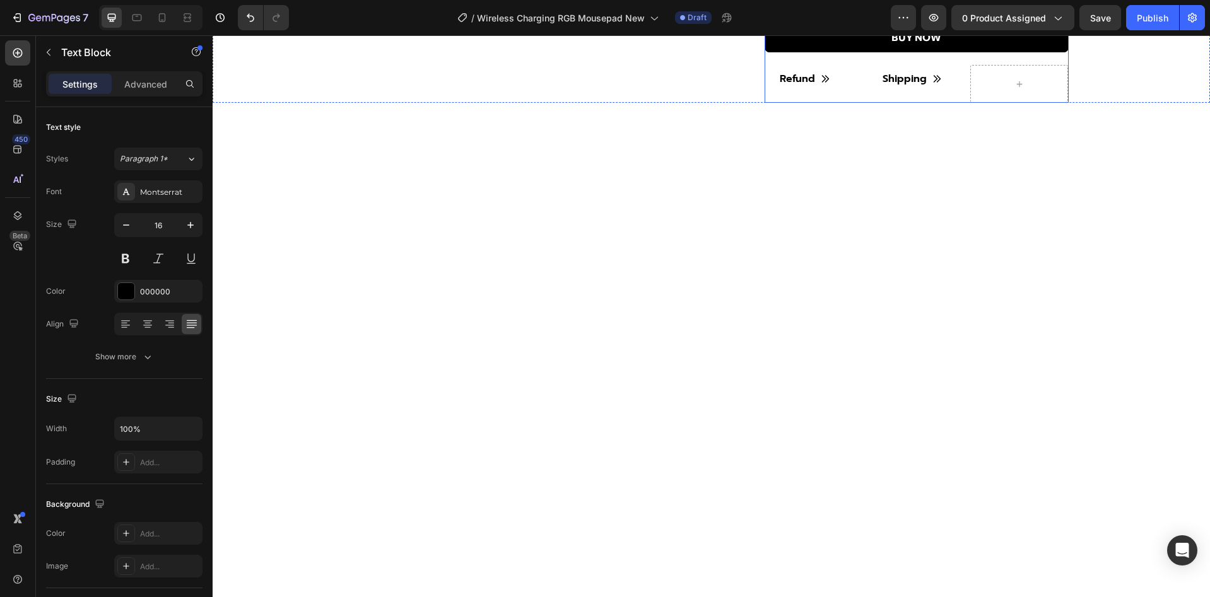
scroll to position [0, 0]
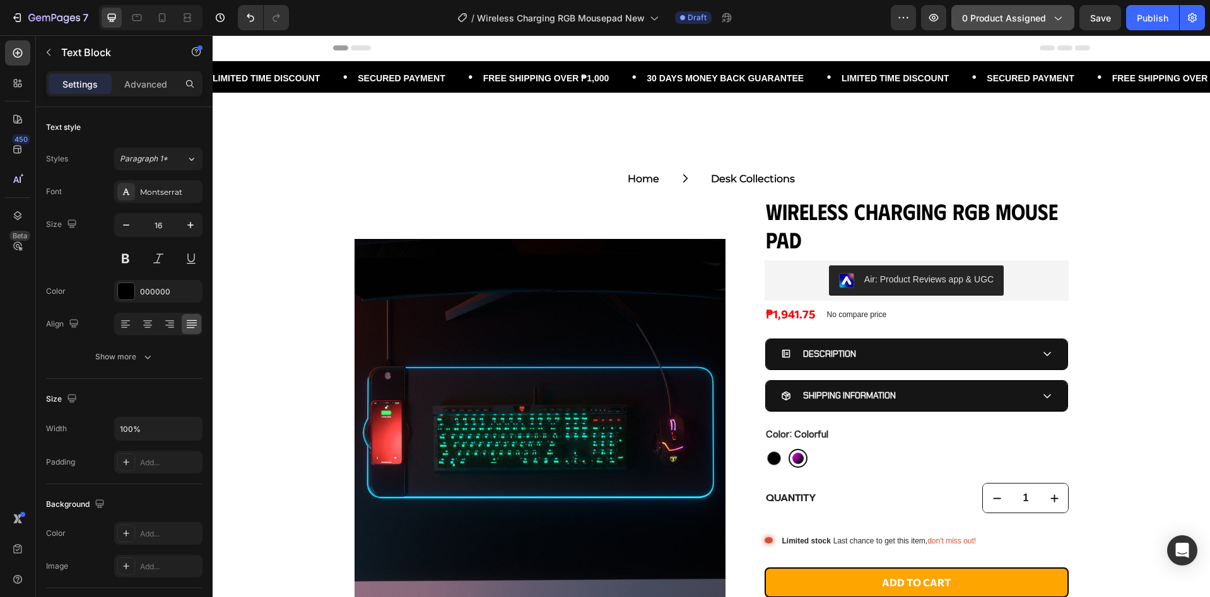
click at [1025, 8] on button "0 product assigned" at bounding box center [1012, 17] width 123 height 25
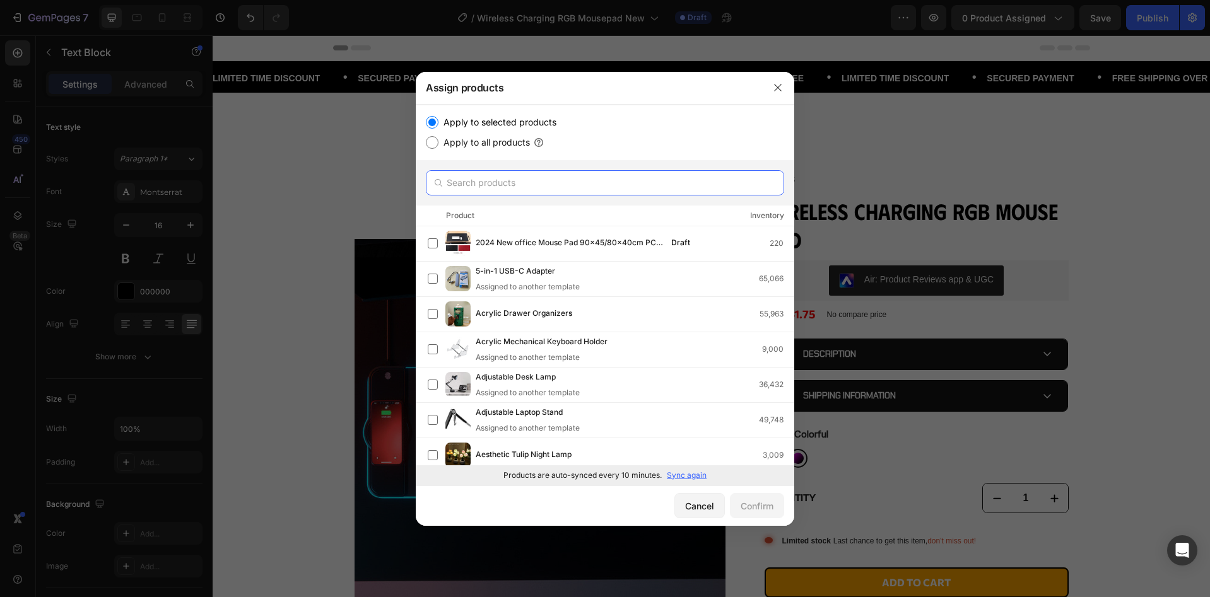
click at [545, 187] on input "text" at bounding box center [605, 182] width 358 height 25
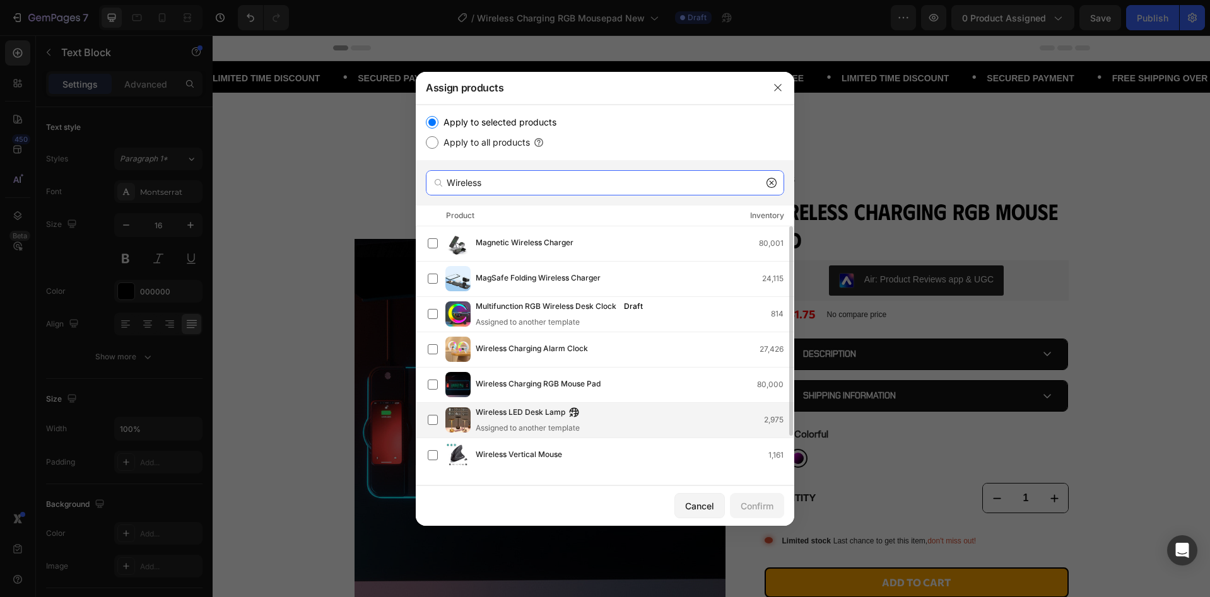
scroll to position [33, 0]
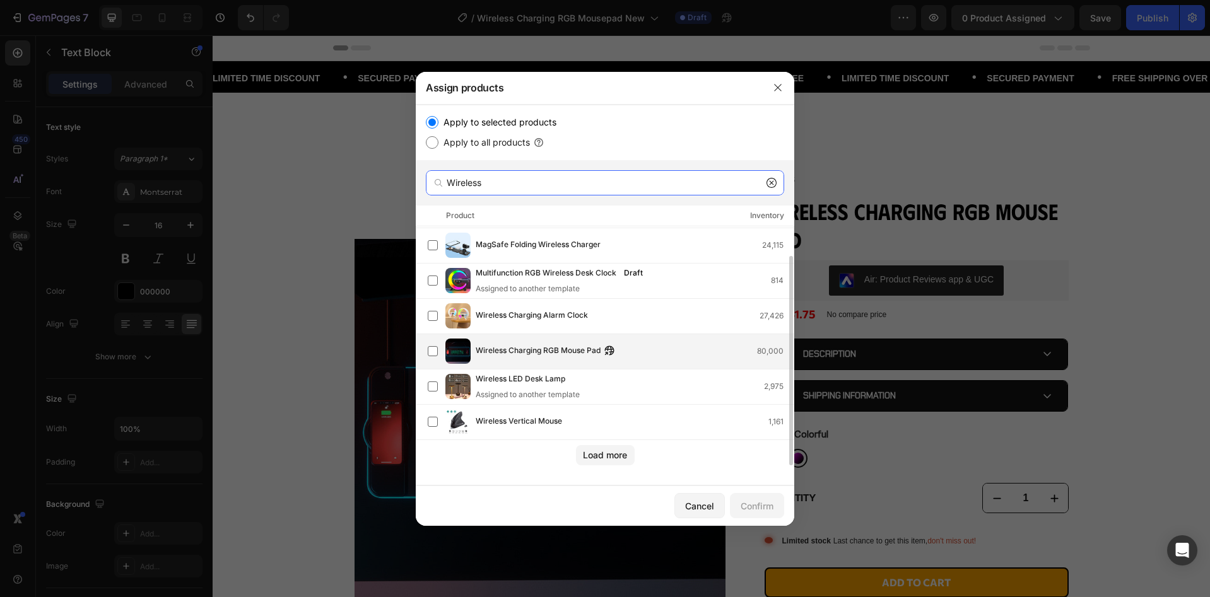
type input "Wireless"
click at [655, 354] on div "Wireless Charging RGB Mouse Pad 80,000" at bounding box center [635, 351] width 318 height 14
click at [775, 507] on button "Confirm" at bounding box center [757, 505] width 54 height 25
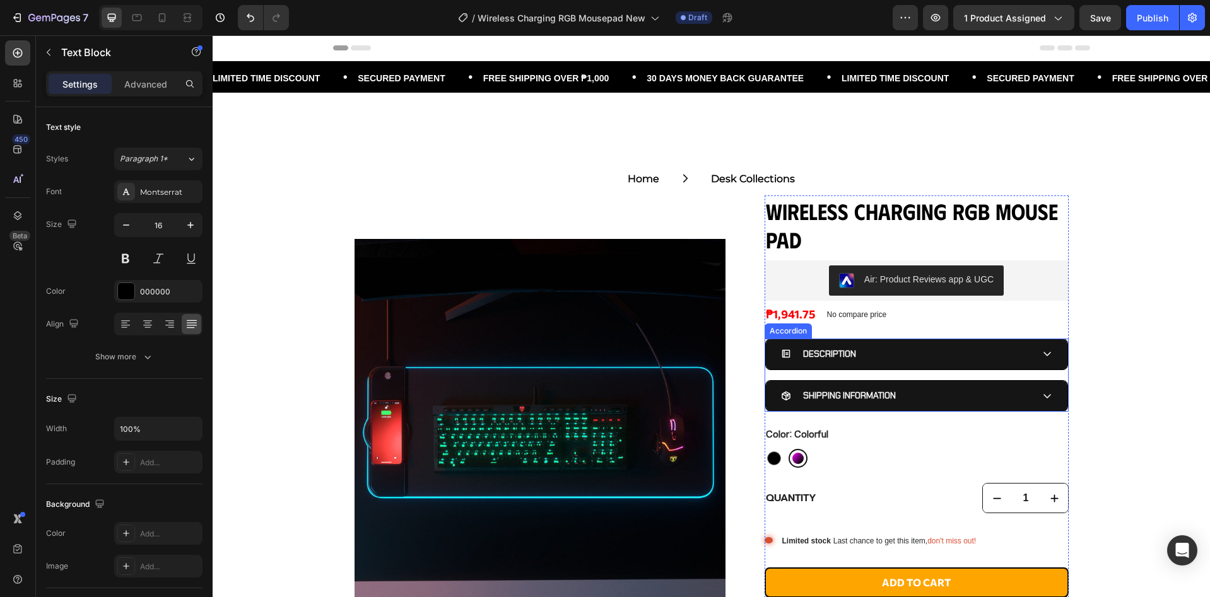
click at [942, 353] on div "DESCRIPTION" at bounding box center [906, 354] width 251 height 20
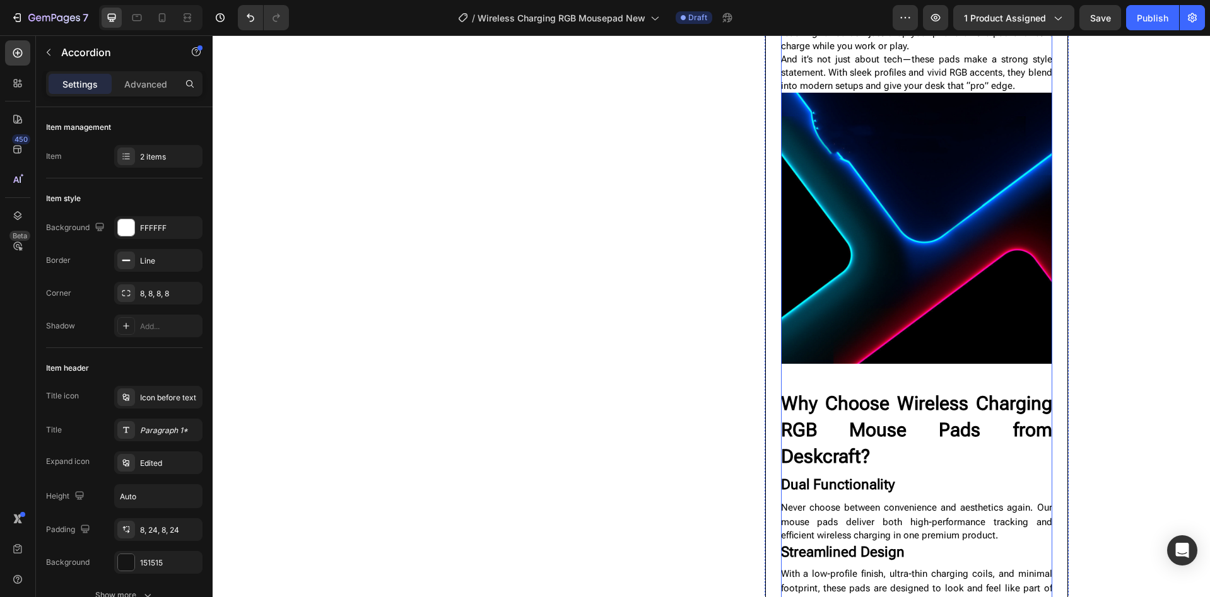
scroll to position [2187, 0]
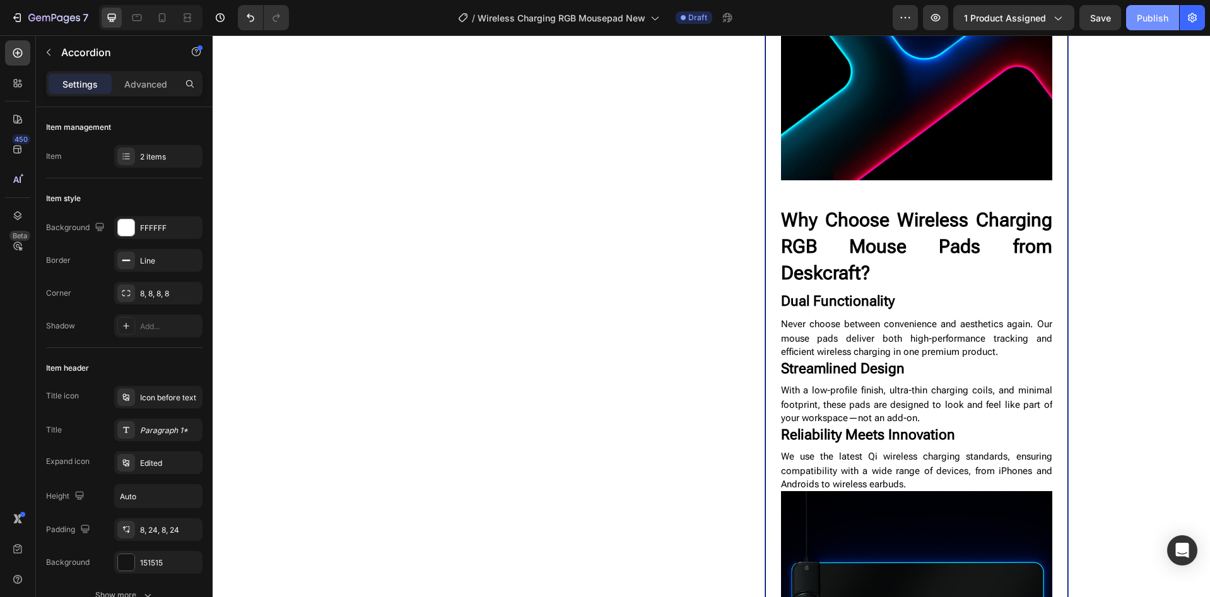
click at [1158, 17] on div "Publish" at bounding box center [1153, 17] width 32 height 13
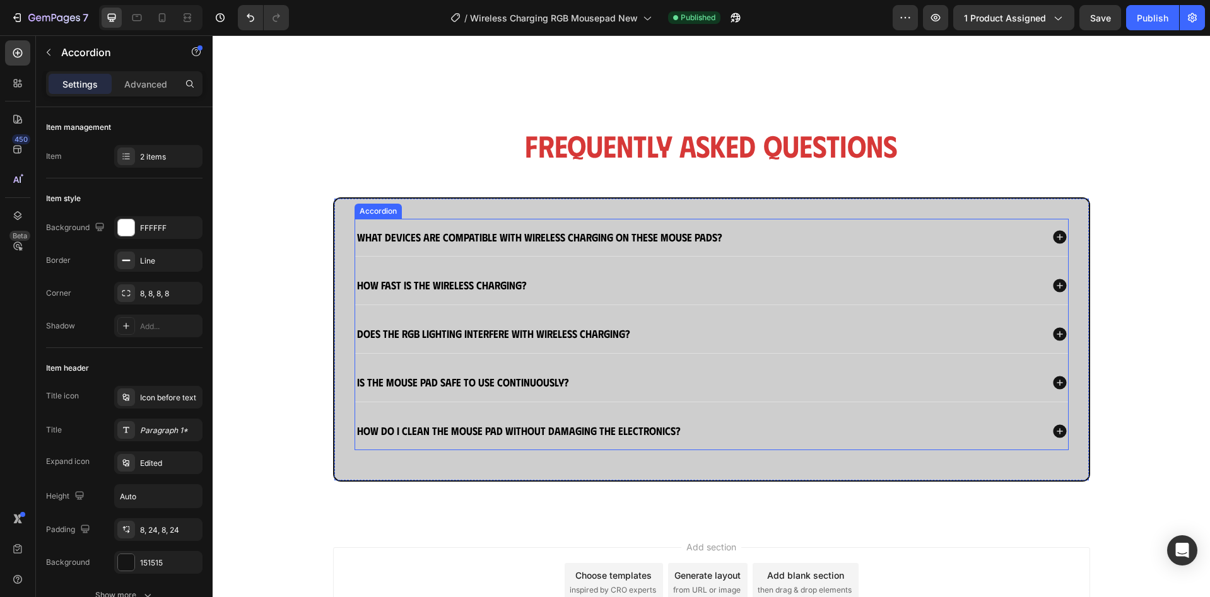
scroll to position [3868, 0]
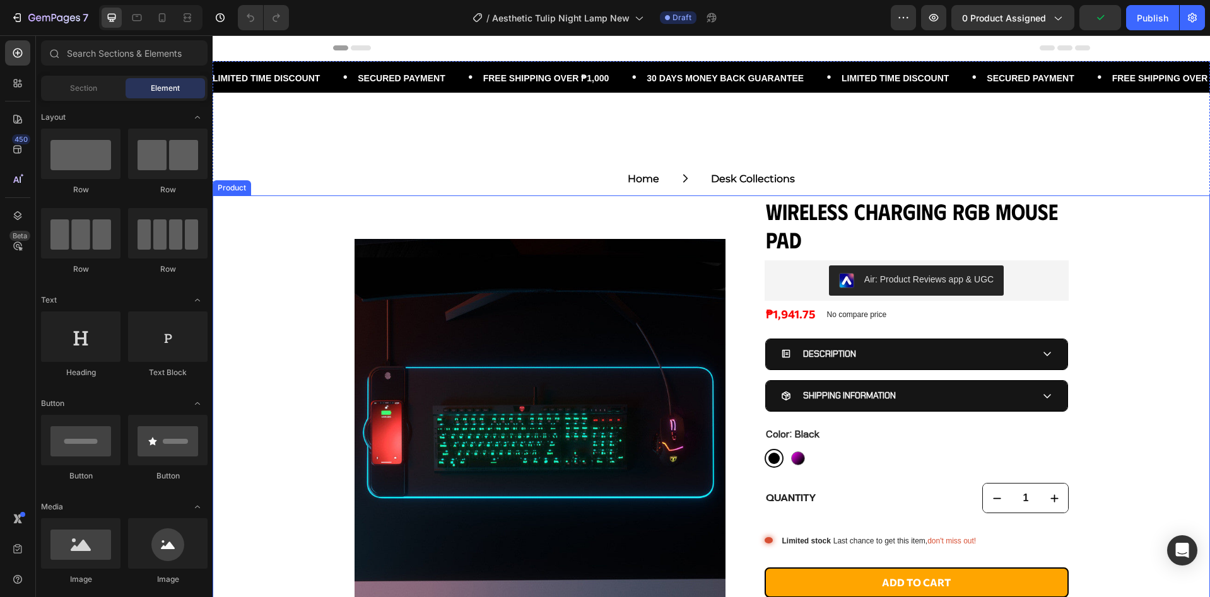
click at [316, 292] on div "Product Images Wireless Charging RGB Mouse Pad Product Title Air: Product Revie…" at bounding box center [711, 441] width 997 height 491
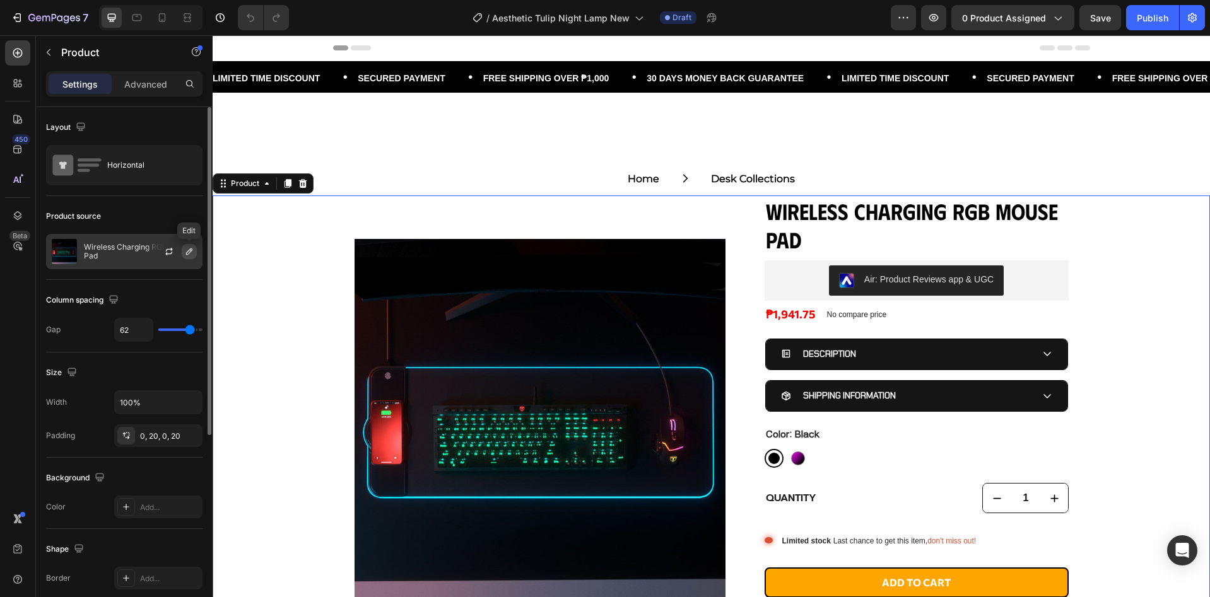
click at [192, 244] on button "button" at bounding box center [189, 251] width 15 height 15
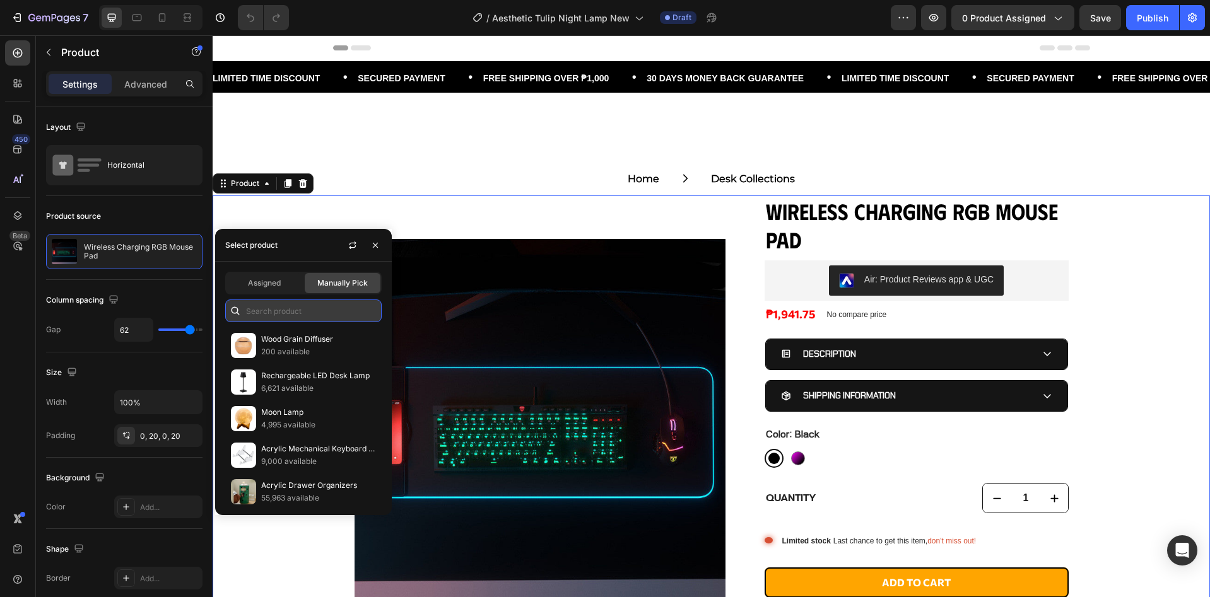
click at [272, 310] on input "text" at bounding box center [303, 311] width 156 height 23
paste input "Aesthetic Tulip Night Lamp"
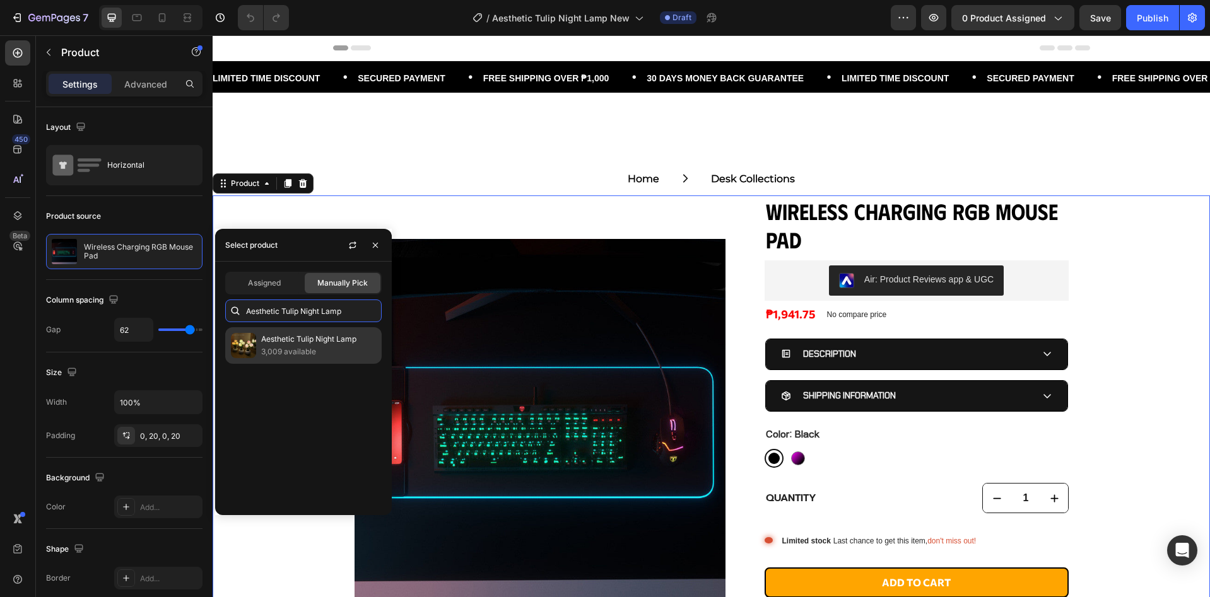
type input "Aesthetic Tulip Night Lamp"
click at [325, 338] on p "Aesthetic Tulip Night Lamp" at bounding box center [318, 339] width 115 height 13
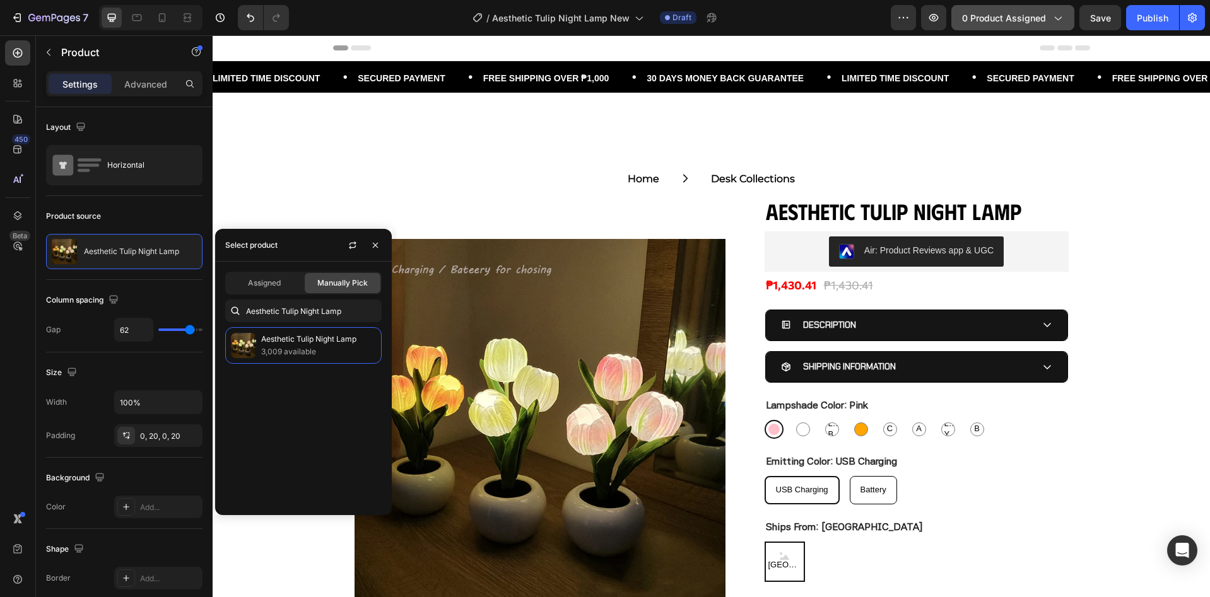
click at [1024, 17] on span "0 product assigned" at bounding box center [1004, 17] width 84 height 13
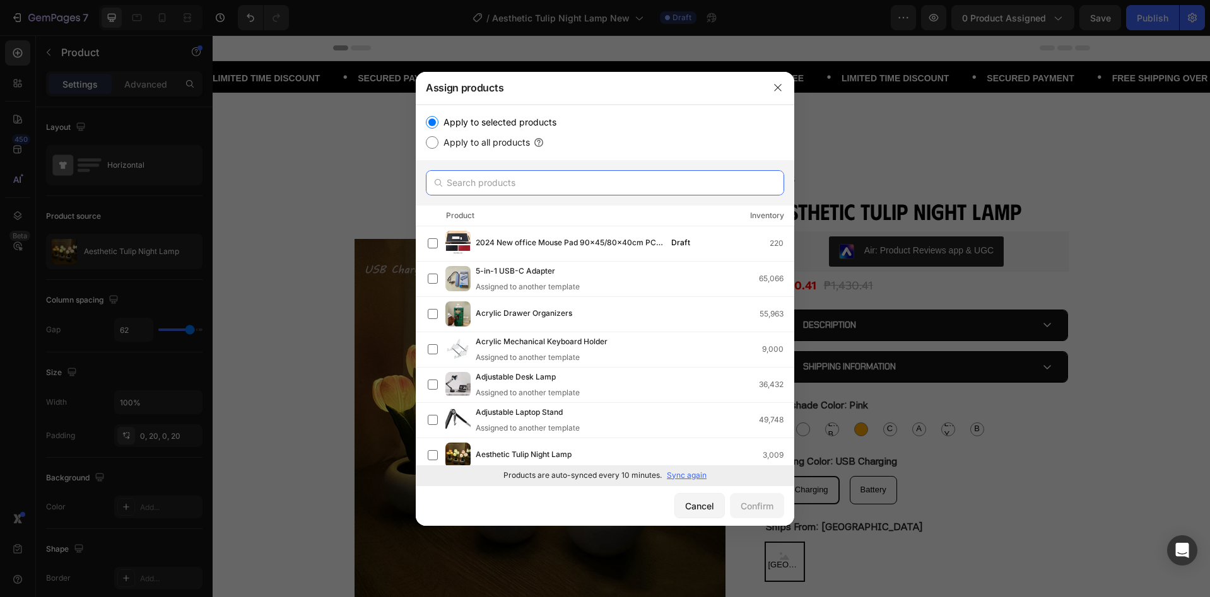
click at [569, 185] on input "text" at bounding box center [605, 182] width 358 height 25
paste input "Aesthetic Tulip Night Lamp"
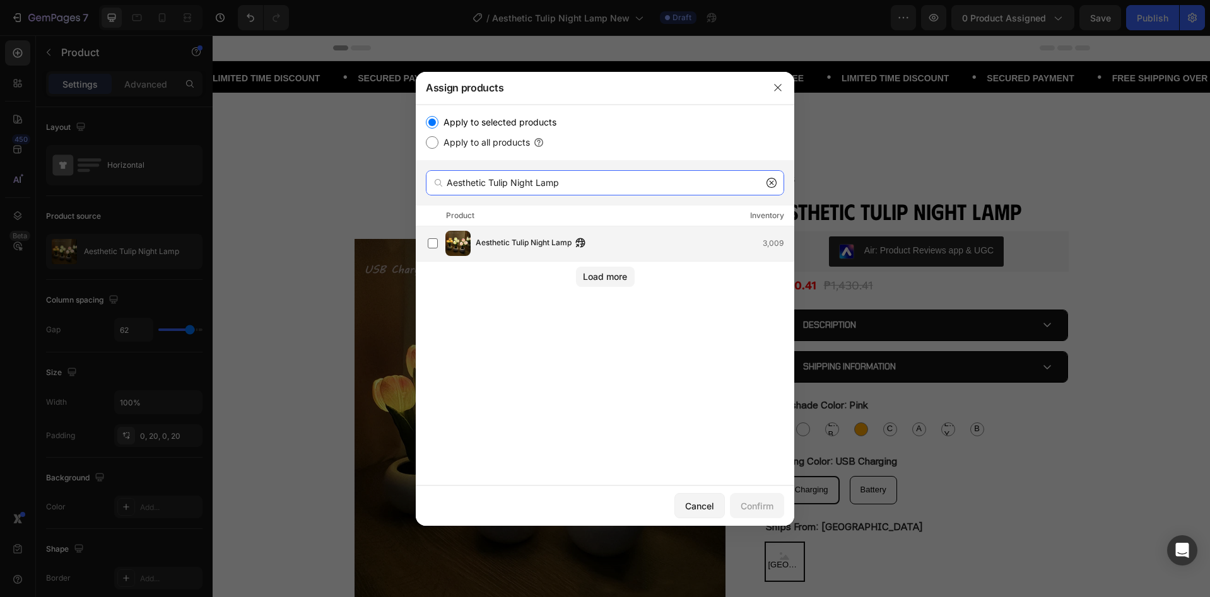
type input "Aesthetic Tulip Night Lamp"
click at [626, 242] on div "Aesthetic Tulip Night Lamp 3,009" at bounding box center [635, 244] width 318 height 14
click at [764, 501] on div "Confirm" at bounding box center [757, 506] width 33 height 13
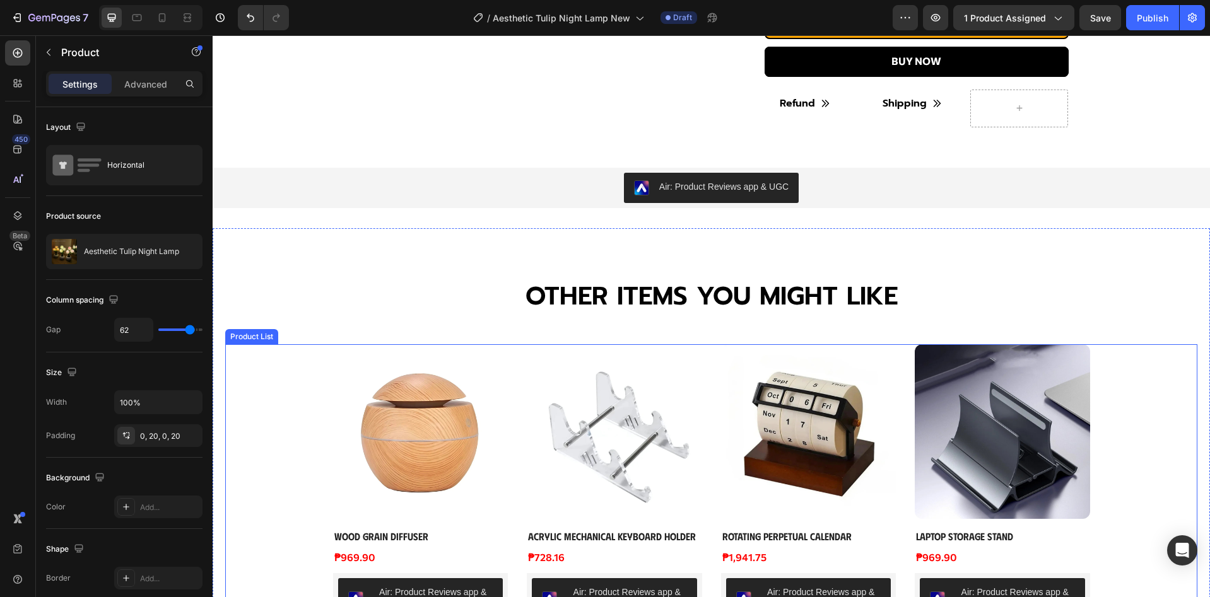
scroll to position [841, 0]
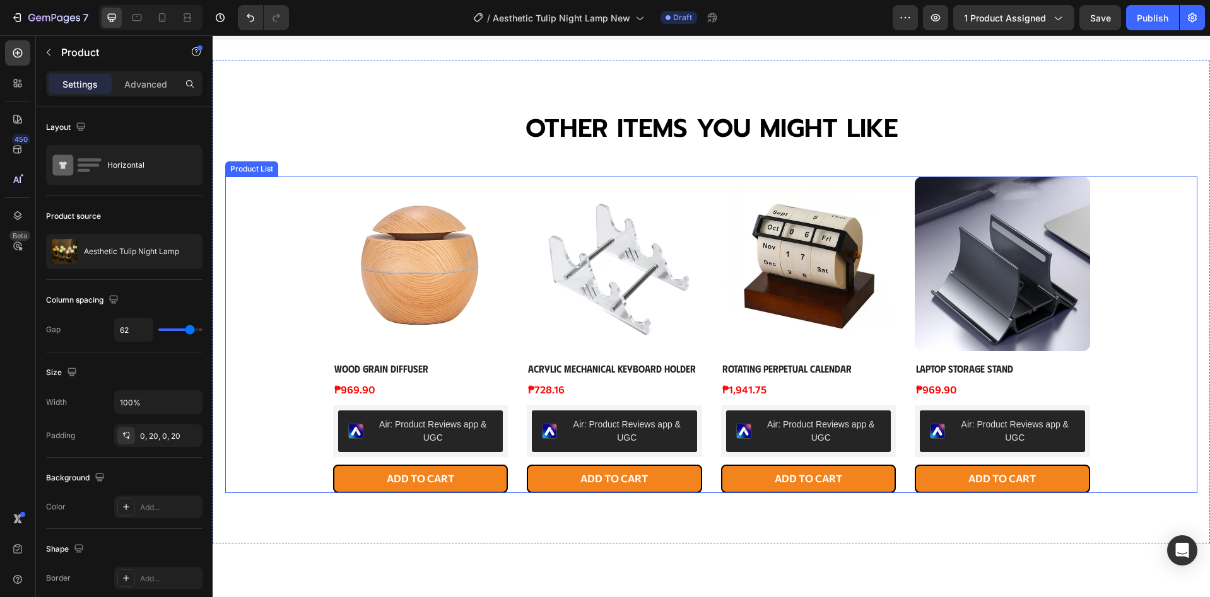
click at [506, 398] on div "Product Images Wood Grain Diffuser Product Title ₱969.90 Product Price Product …" at bounding box center [711, 335] width 757 height 317
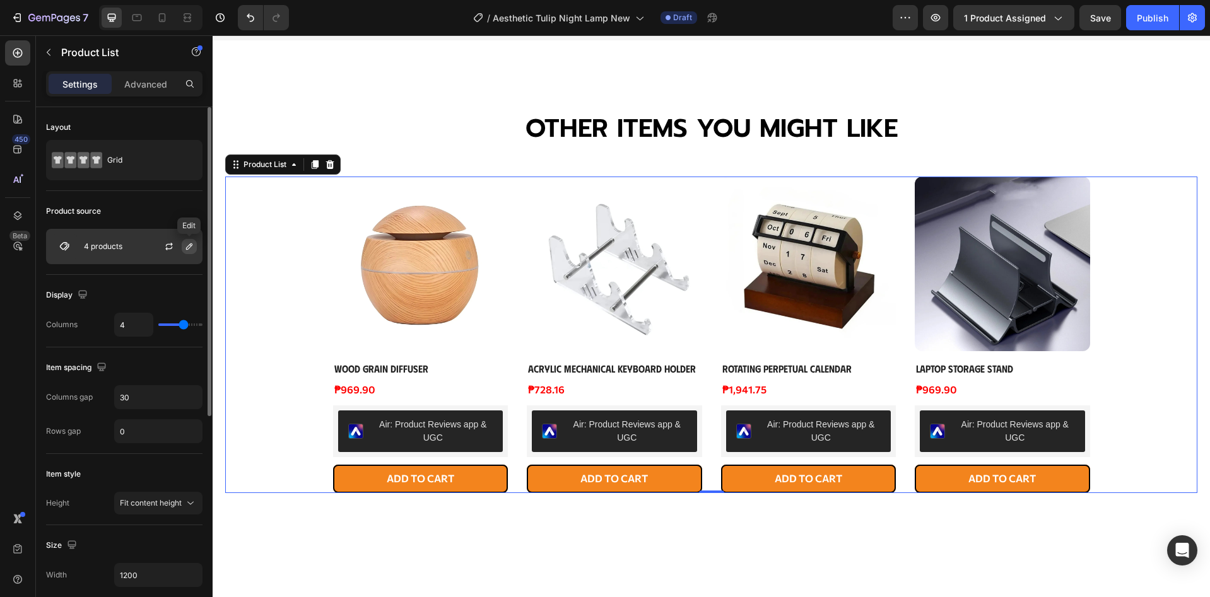
click at [187, 250] on icon "button" at bounding box center [189, 247] width 10 height 10
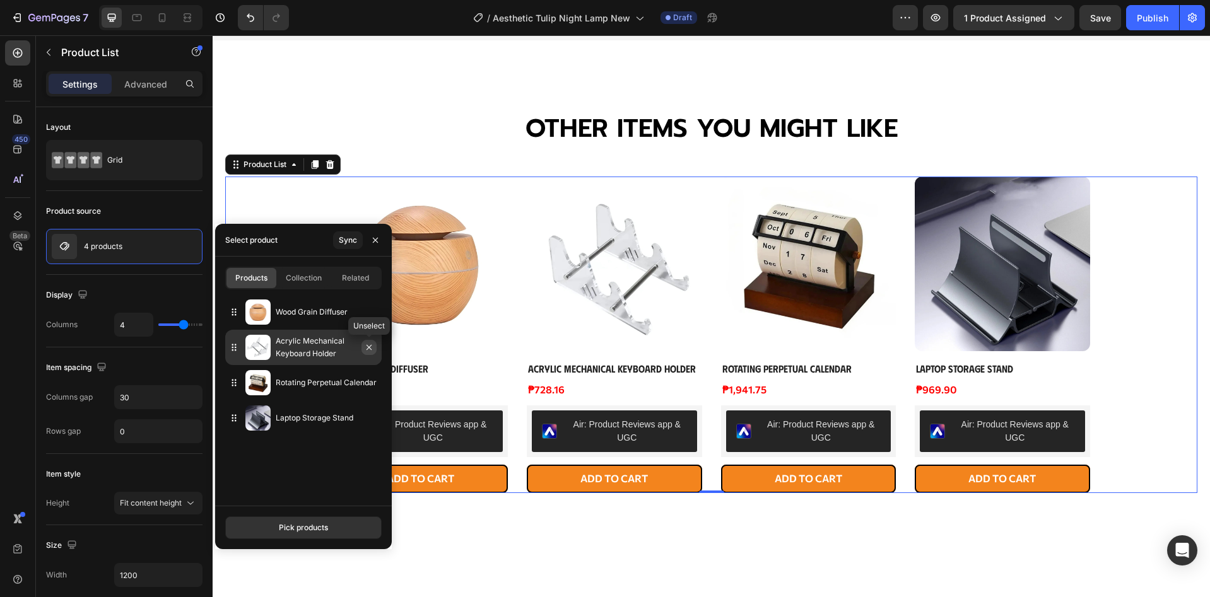
click at [375, 348] on button "button" at bounding box center [368, 347] width 15 height 15
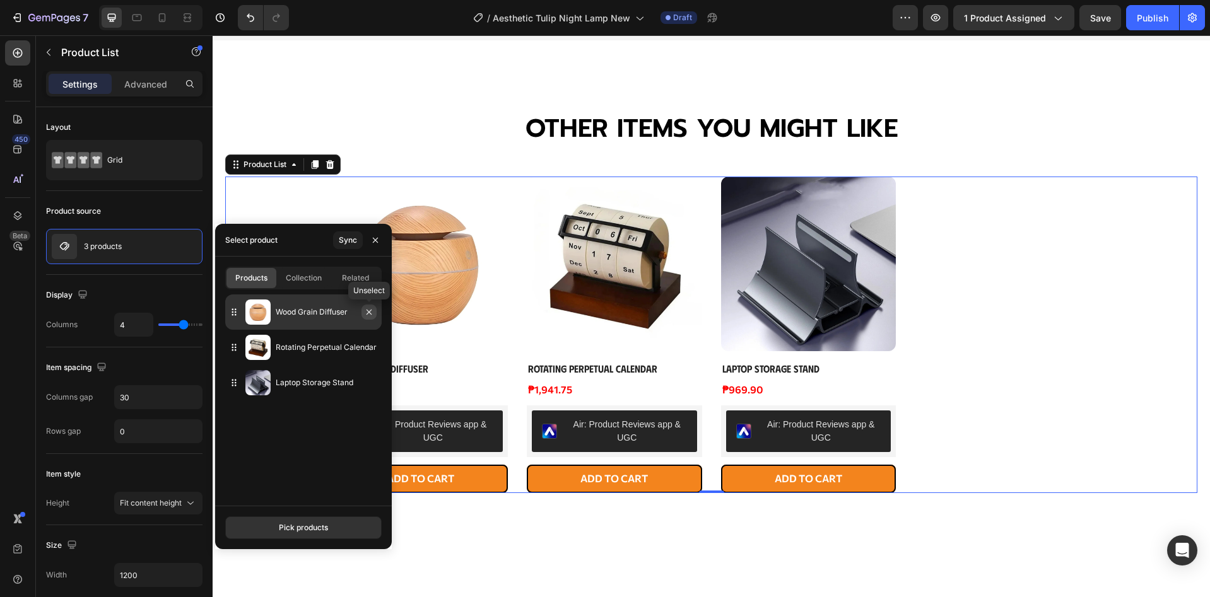
click at [368, 313] on icon "button" at bounding box center [369, 312] width 10 height 10
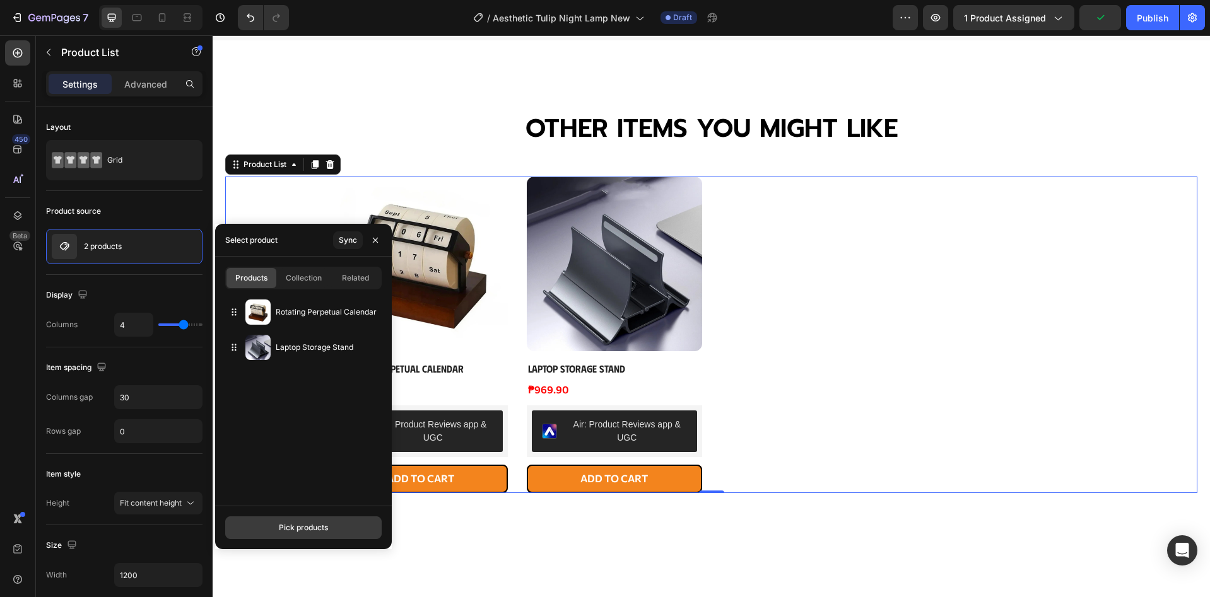
click at [289, 533] on div "Pick products" at bounding box center [303, 527] width 49 height 11
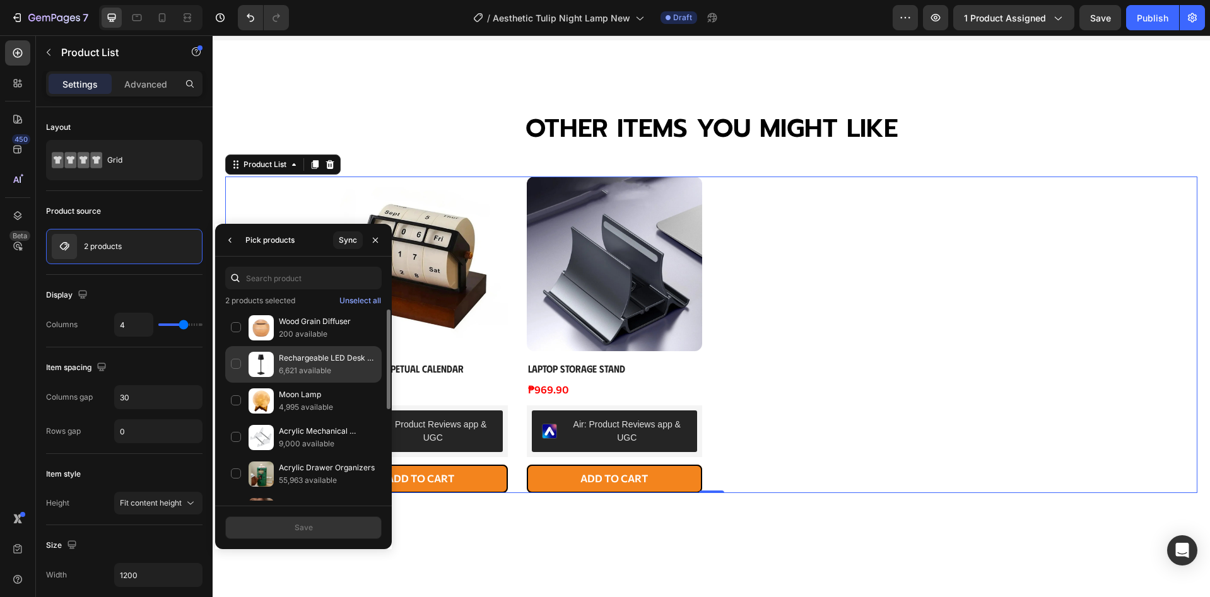
click at [240, 383] on div "Rechargeable LED Desk Lamp 6,621 available" at bounding box center [303, 401] width 156 height 37
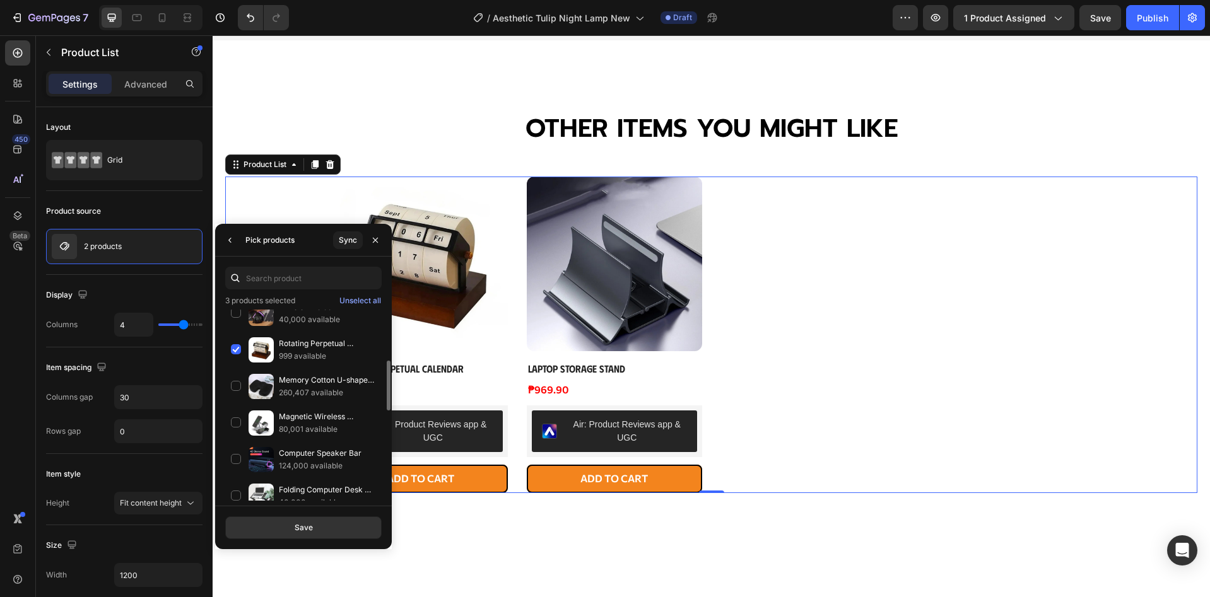
scroll to position [449, 0]
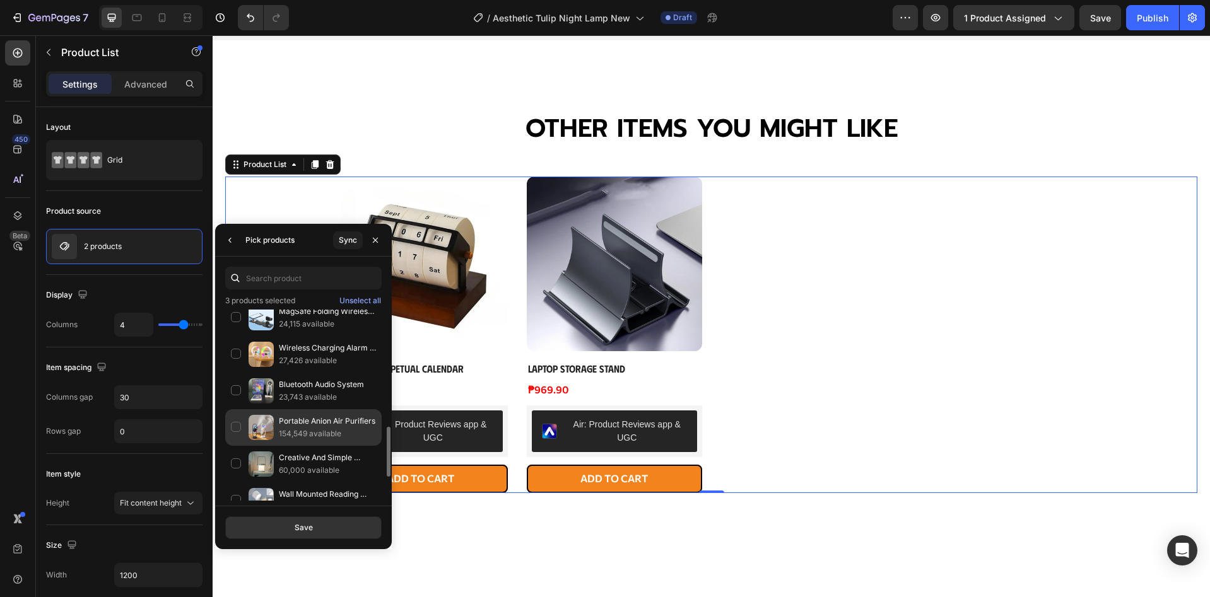
click at [238, 446] on div "Portable Anion Air Purifiers 154,549 available" at bounding box center [303, 464] width 156 height 37
click at [278, 526] on button "Save" at bounding box center [303, 528] width 156 height 23
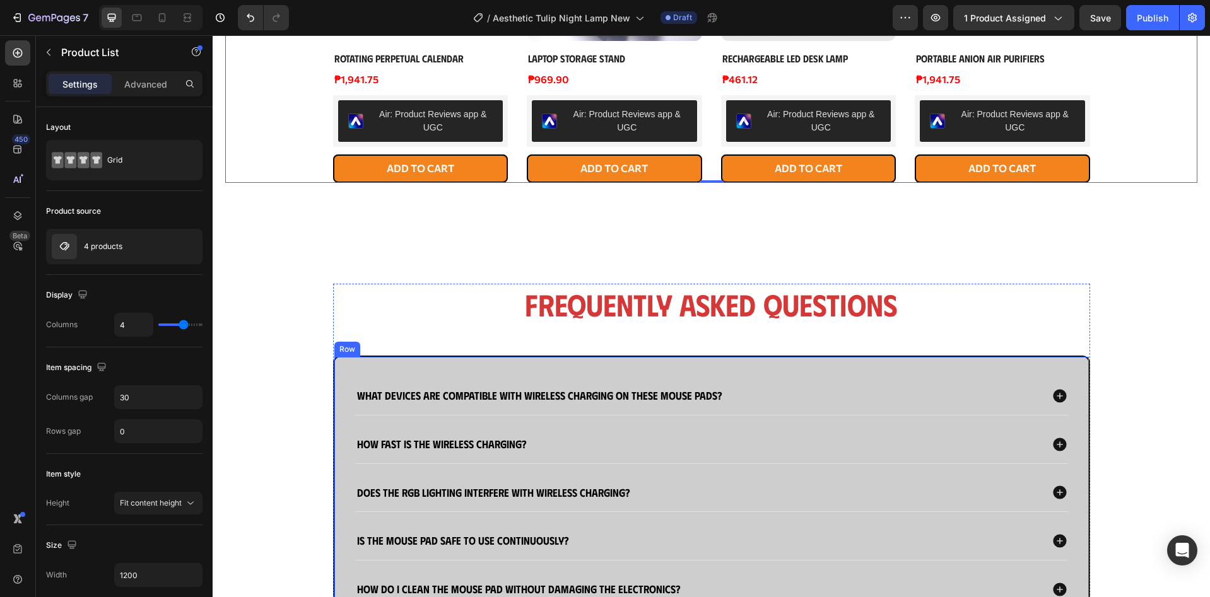
scroll to position [1178, 0]
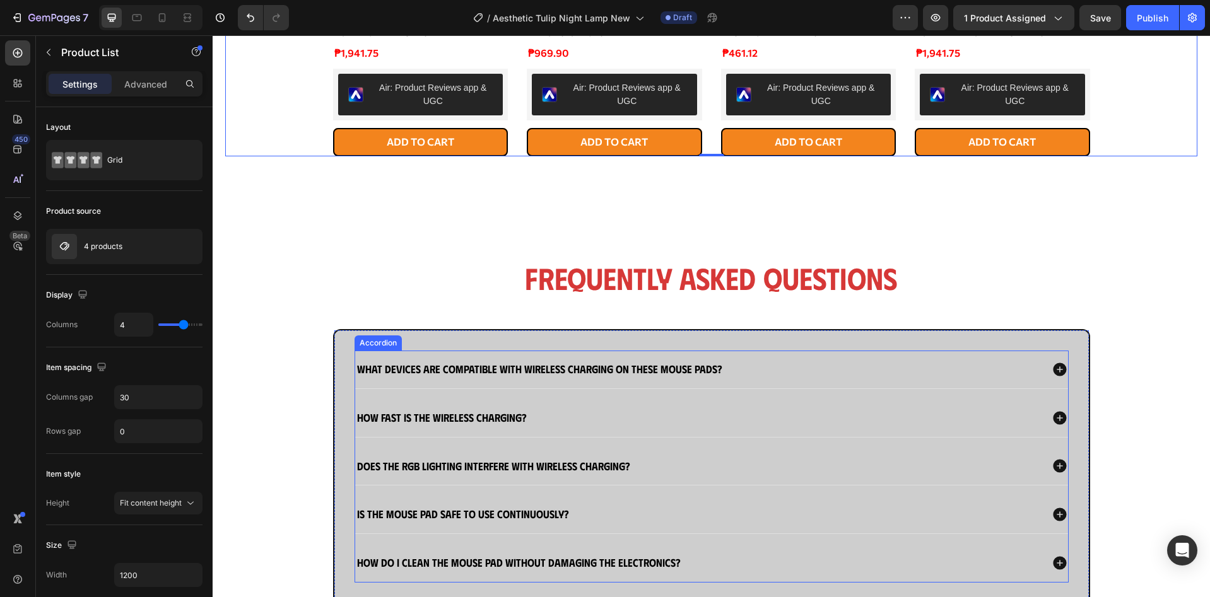
click at [549, 365] on strong "What devices are compatible with wireless charging on these mouse pads?" at bounding box center [539, 368] width 365 height 13
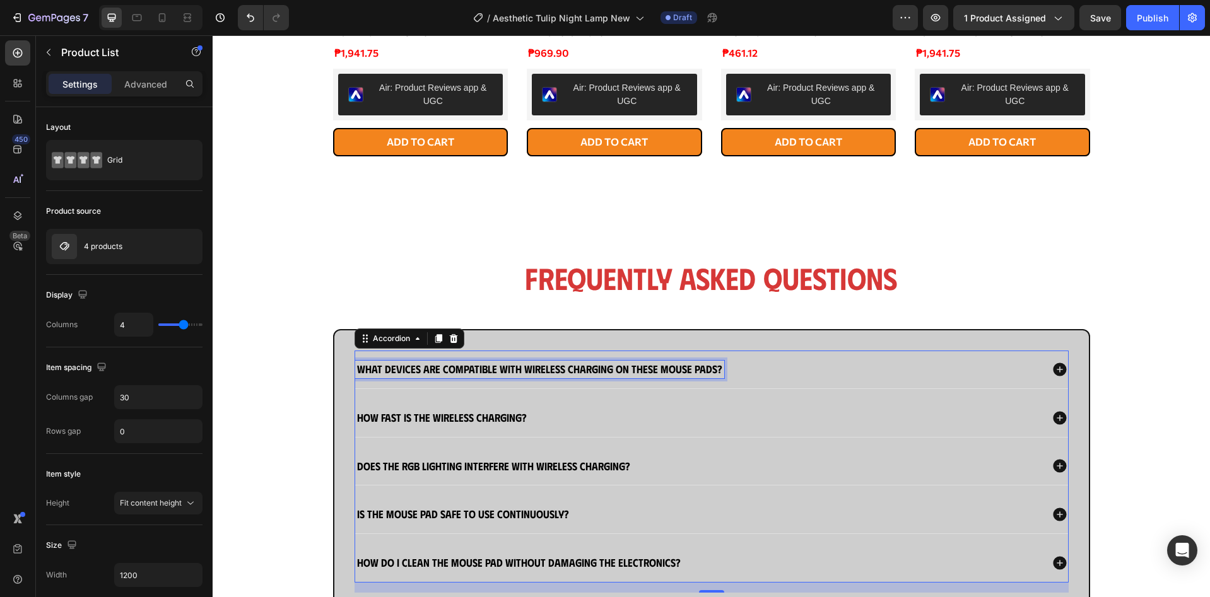
click at [549, 365] on strong "What devices are compatible with wireless charging on these mouse pads?" at bounding box center [539, 368] width 365 height 13
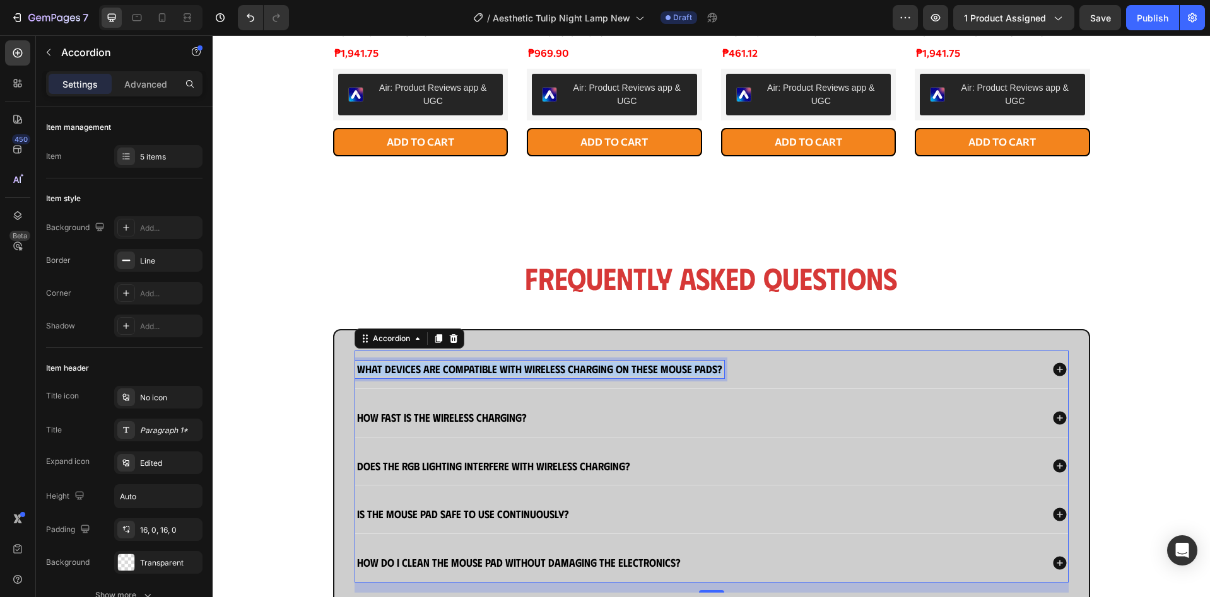
click at [549, 365] on strong "What devices are compatible with wireless charging on these mouse pads?" at bounding box center [539, 368] width 365 height 13
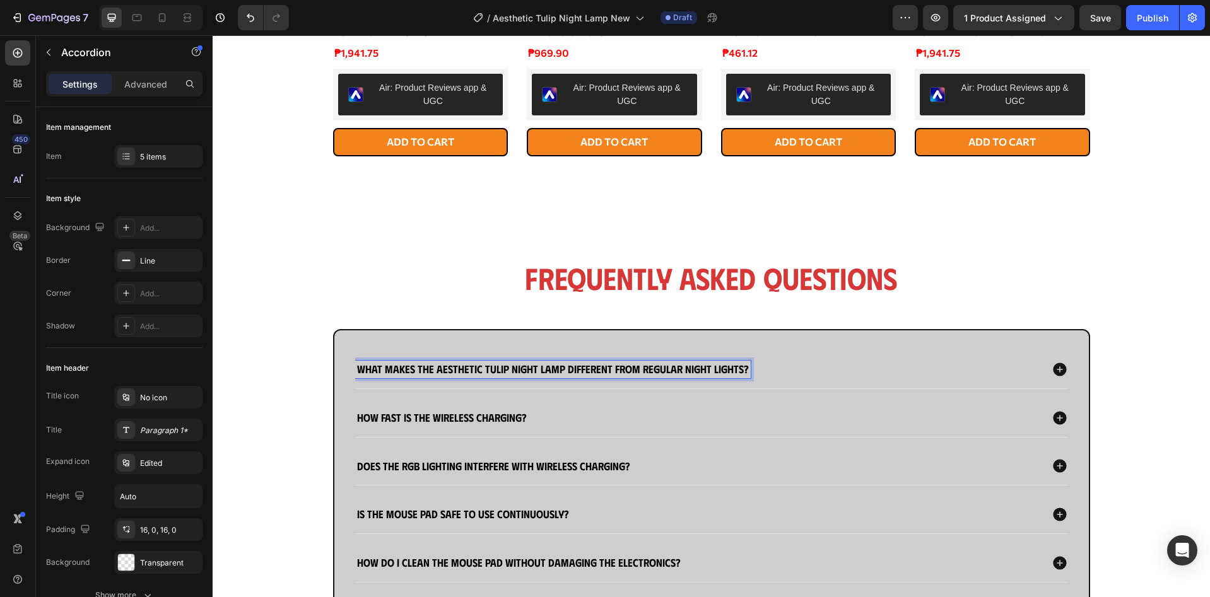
click at [864, 367] on div "What makes the Aesthetic Tulip Night Lamp different from regular night lights?" at bounding box center [698, 370] width 686 height 18
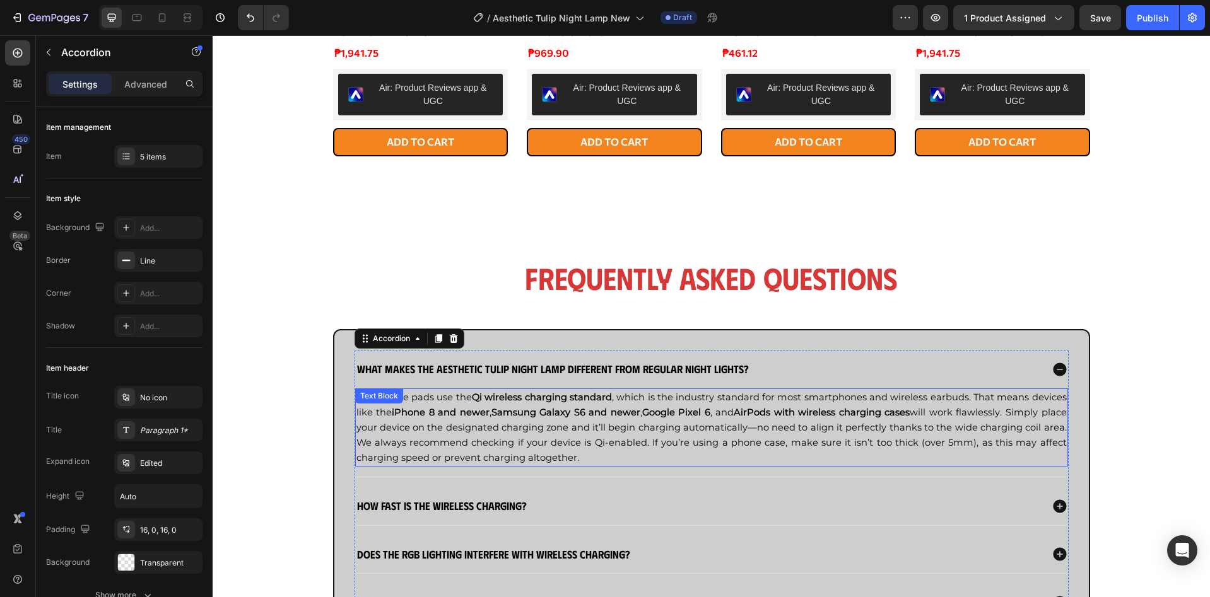
click at [590, 428] on span "Our mouse pads use the Qi wireless charging standard , which is the industry st…" at bounding box center [711, 428] width 710 height 72
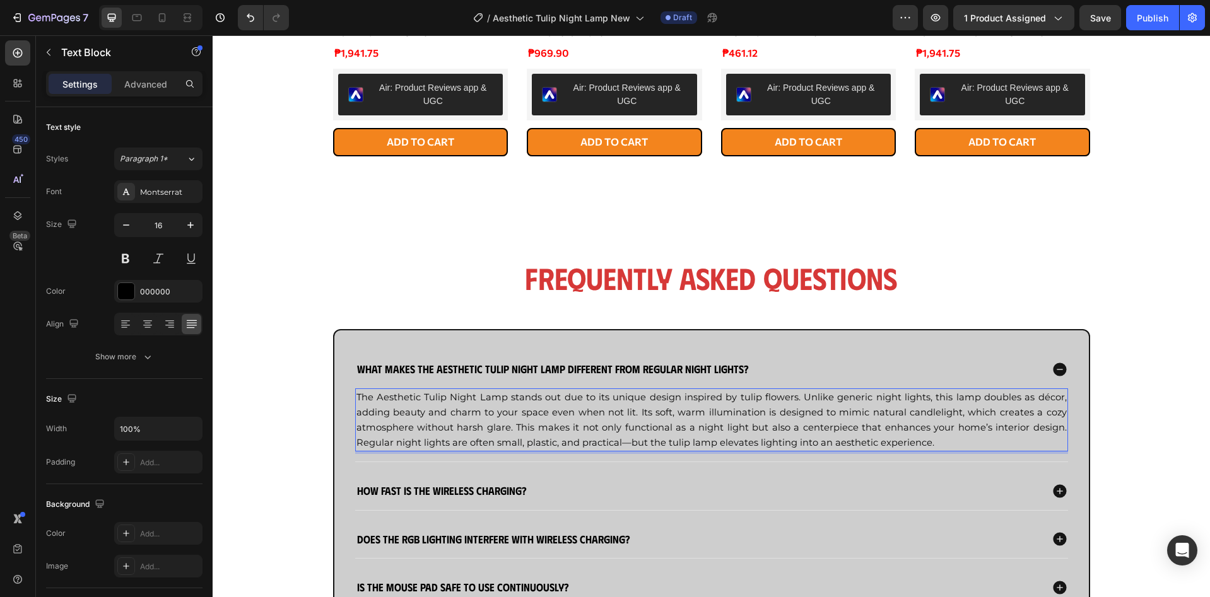
scroll to position [1262, 0]
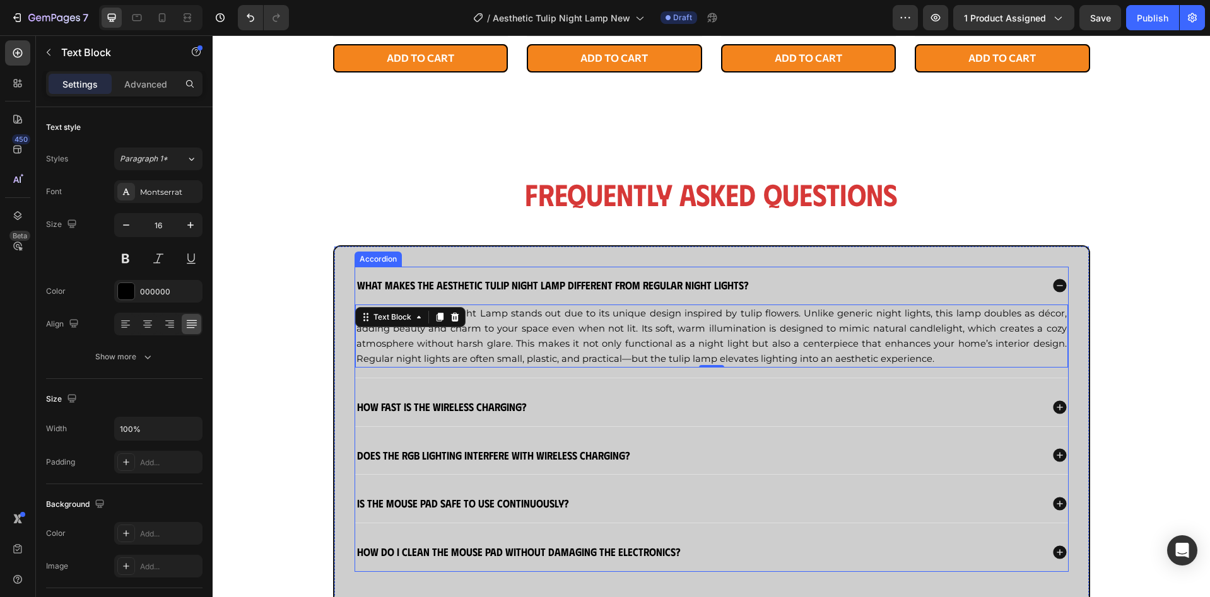
click at [431, 409] on strong "How fast is the wireless charging?" at bounding box center [442, 406] width 170 height 13
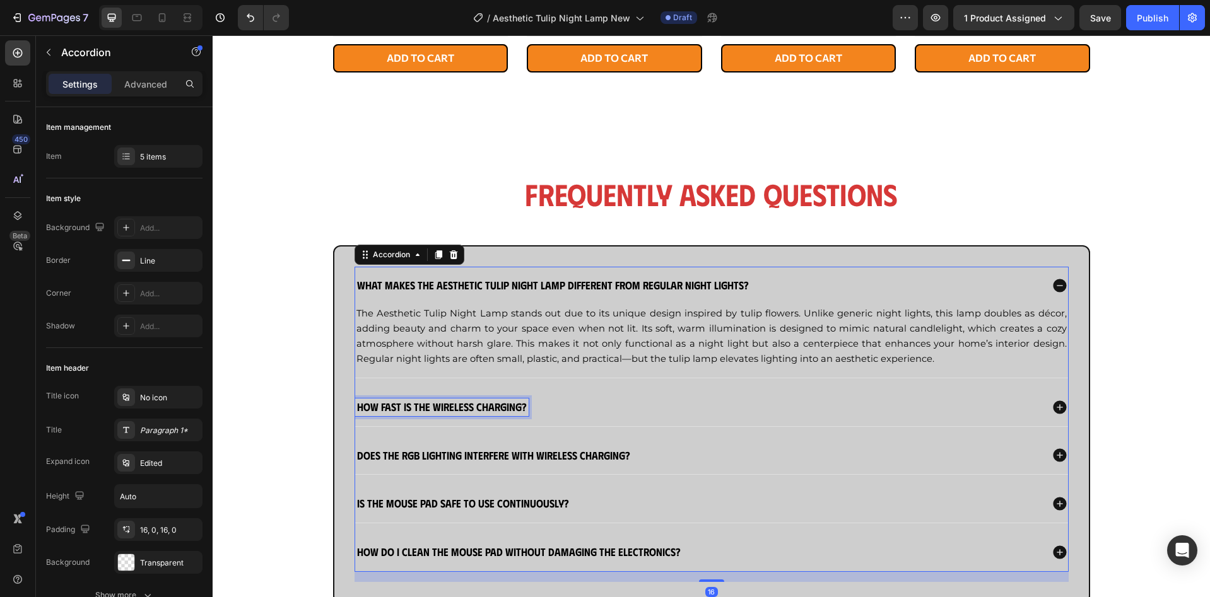
click at [431, 409] on strong "How fast is the wireless charging?" at bounding box center [442, 406] width 170 height 13
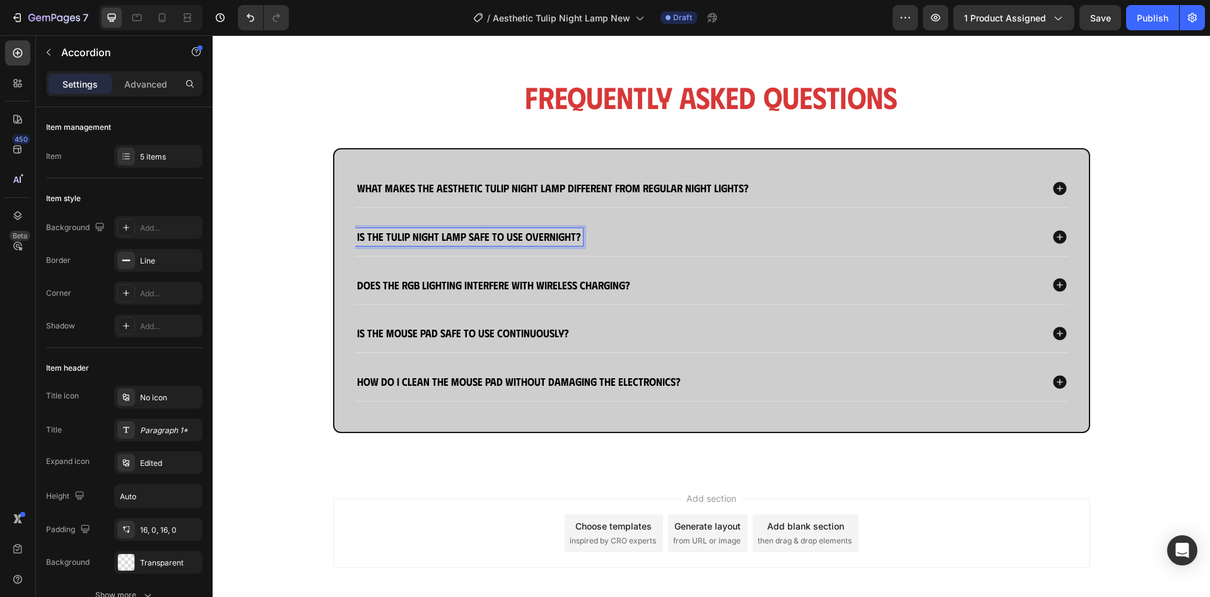
scroll to position [1357, 0]
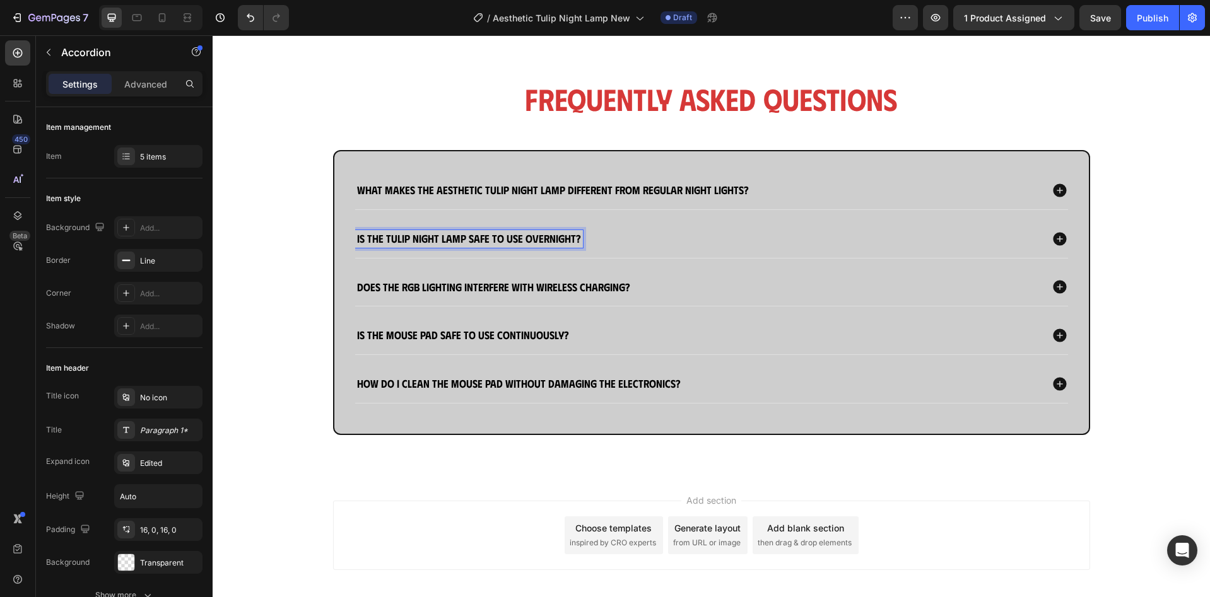
click at [684, 231] on div "Is the Tulip Night Lamp safe to use overnight?" at bounding box center [698, 239] width 686 height 18
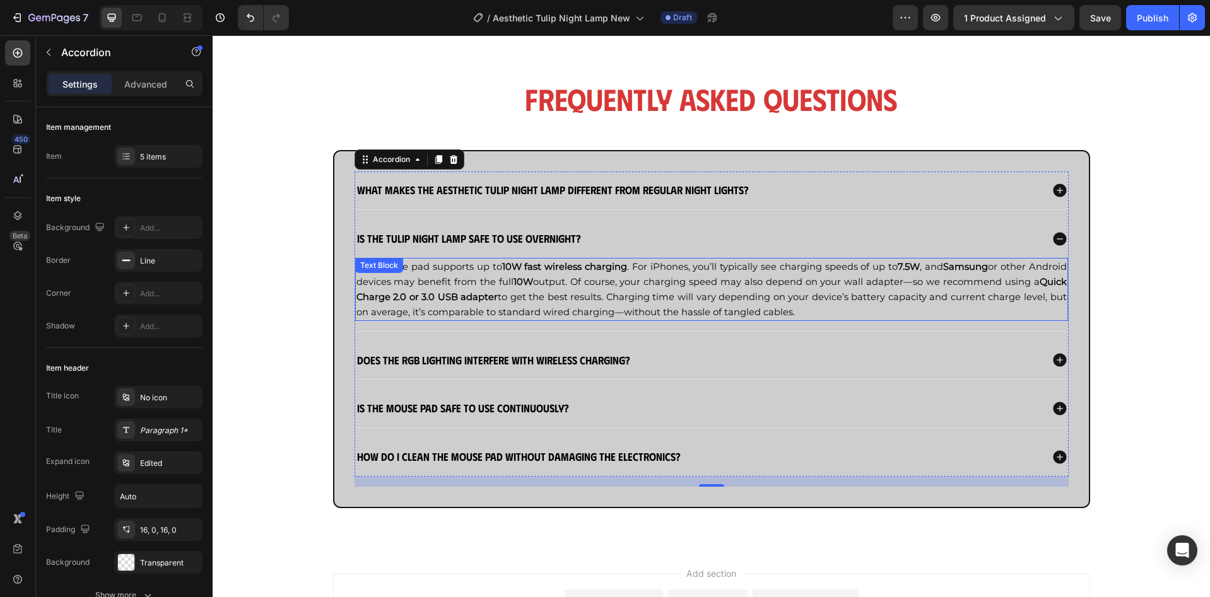
click at [722, 269] on span "The mouse pad supports up to 10W fast wireless charging . For iPhones, you’ll t…" at bounding box center [711, 289] width 710 height 57
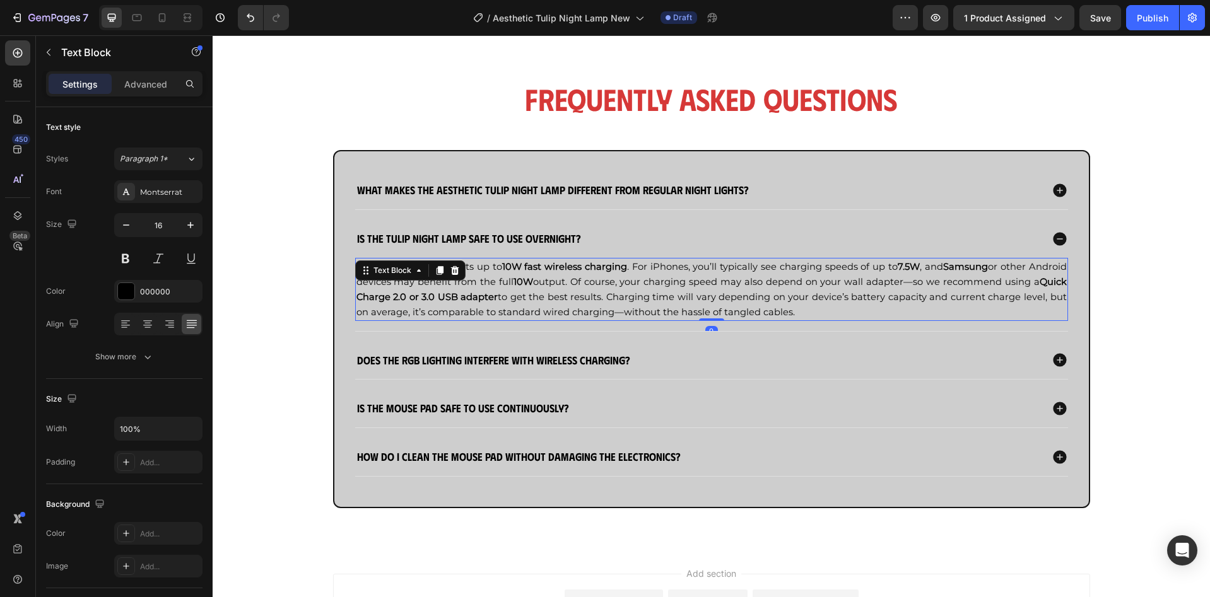
click at [722, 269] on span "The mouse pad supports up to 10W fast wireless charging . For iPhones, you’ll t…" at bounding box center [711, 289] width 710 height 57
click at [501, 357] on strong "Does the RGB lighting interfere with wireless charging?" at bounding box center [493, 359] width 273 height 13
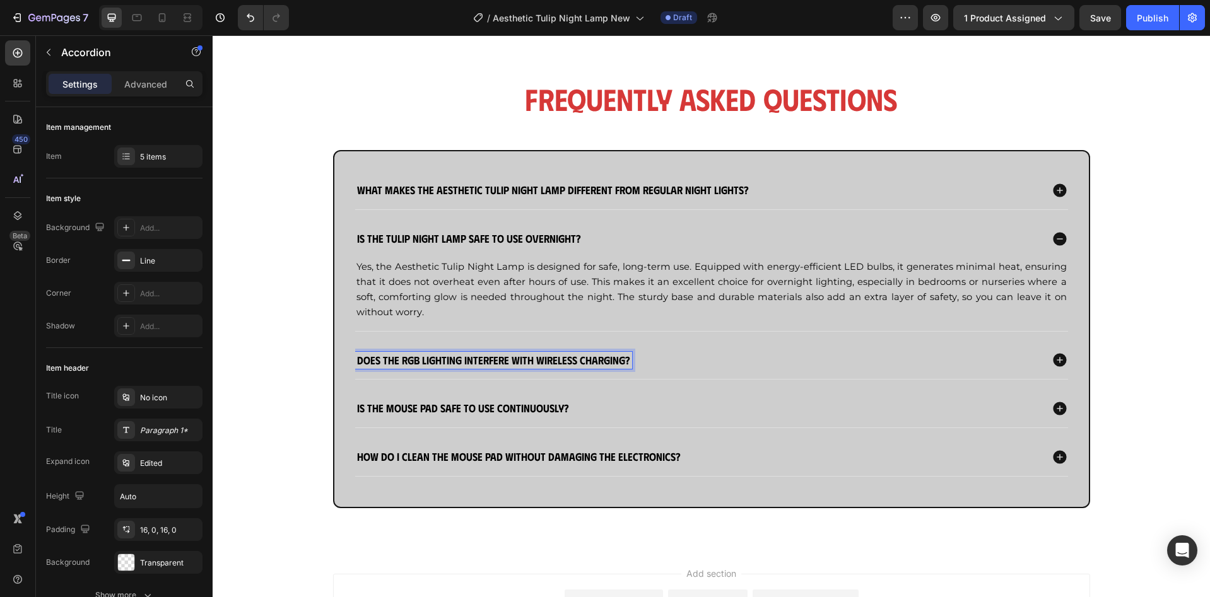
click at [501, 357] on strong "Does the RGB lighting interfere with wireless charging?" at bounding box center [493, 359] width 273 height 13
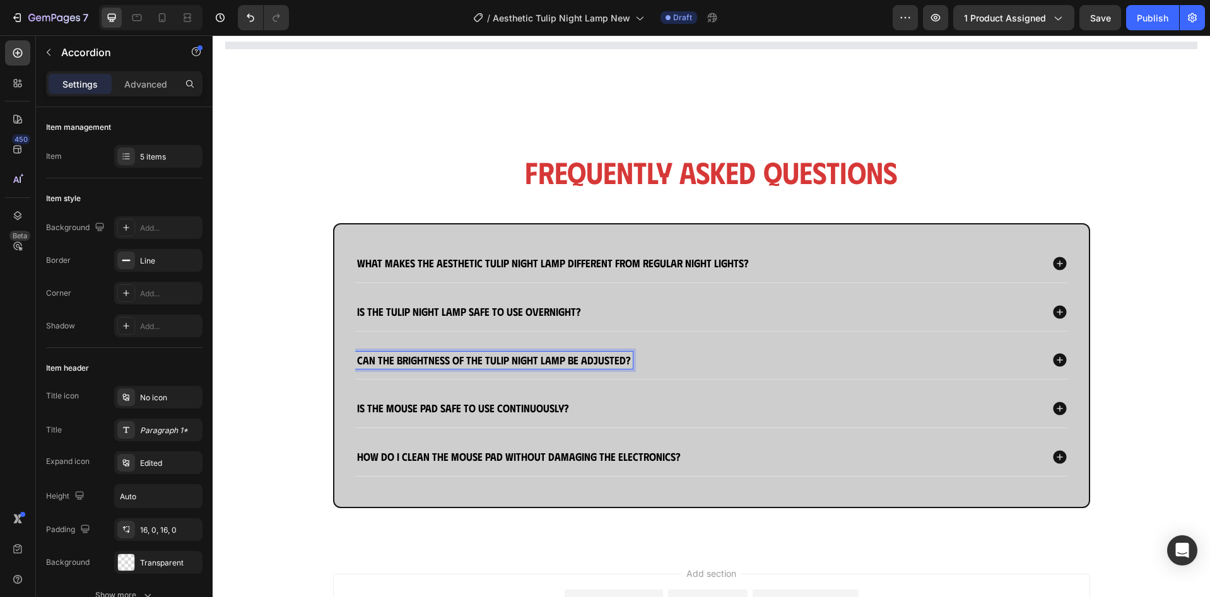
scroll to position [1284, 0]
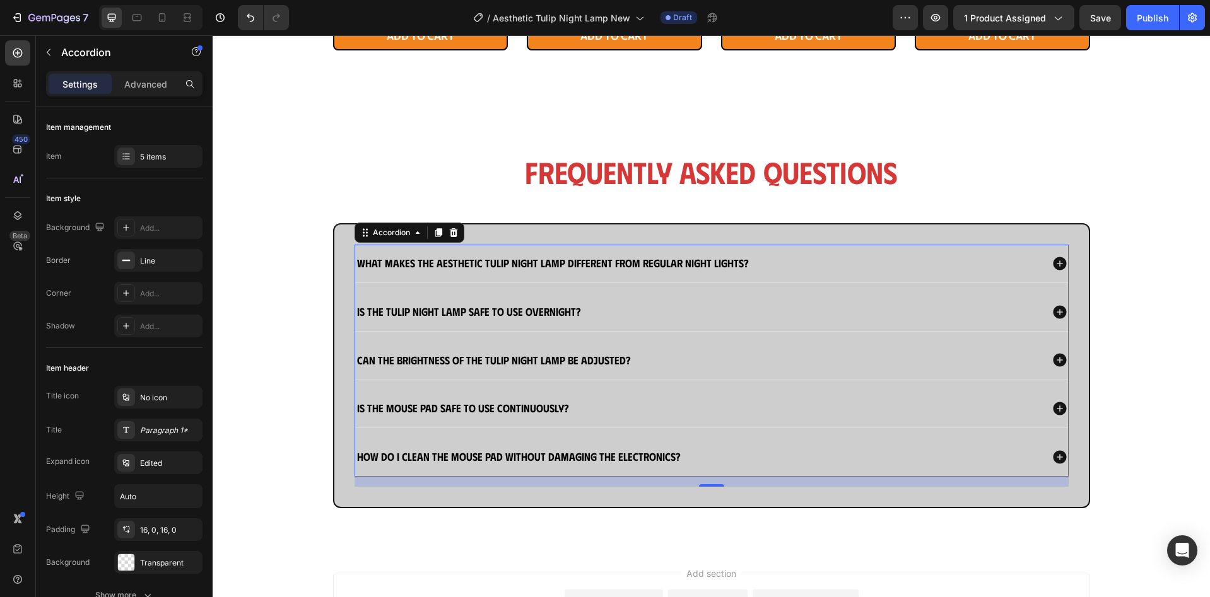
click at [747, 356] on div "Can the brightness of the Tulip Night Lamp be adjusted?" at bounding box center [698, 361] width 686 height 18
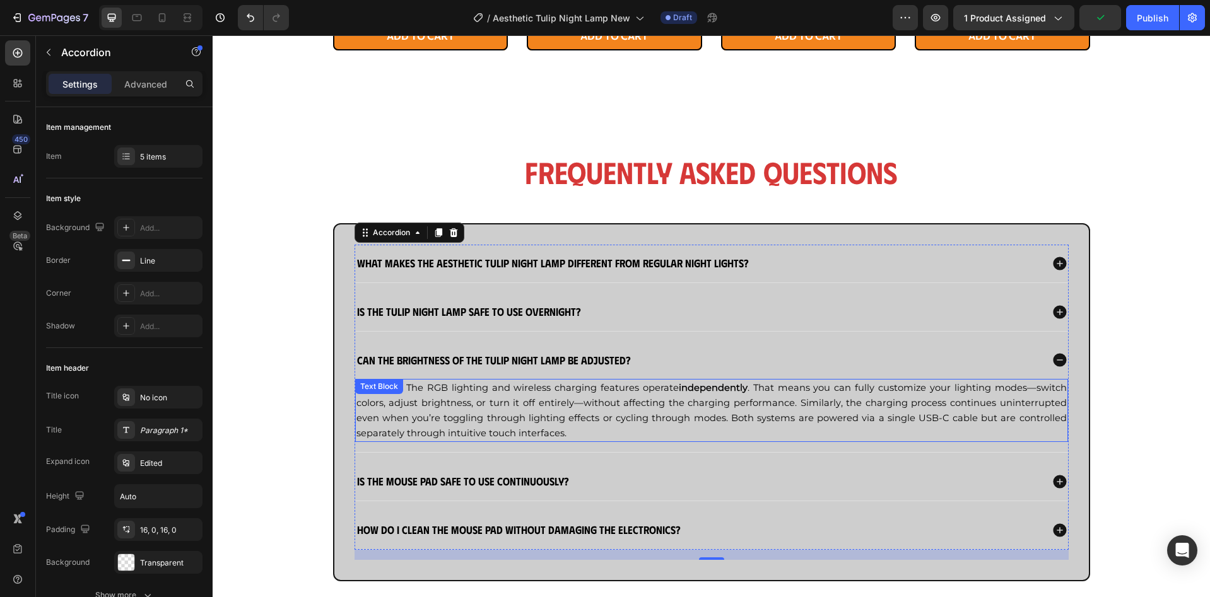
click at [693, 397] on p "Not at all. The RGB lighting and wireless charging features operate independent…" at bounding box center [711, 410] width 710 height 61
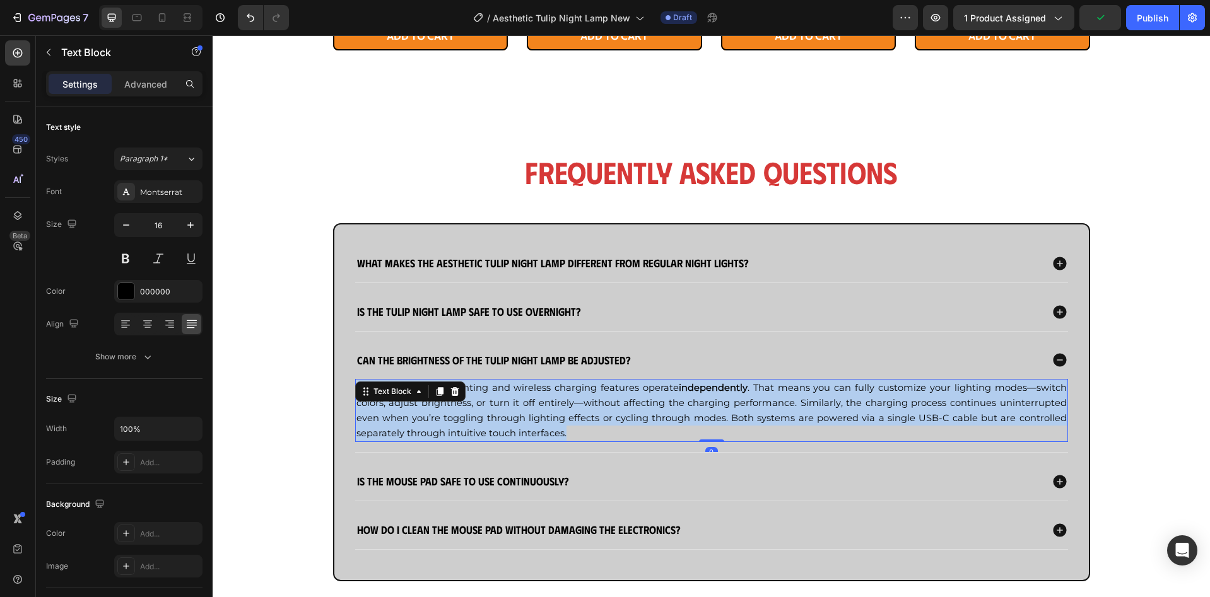
click at [693, 397] on p "Not at all. The RGB lighting and wireless charging features operate independent…" at bounding box center [711, 410] width 710 height 61
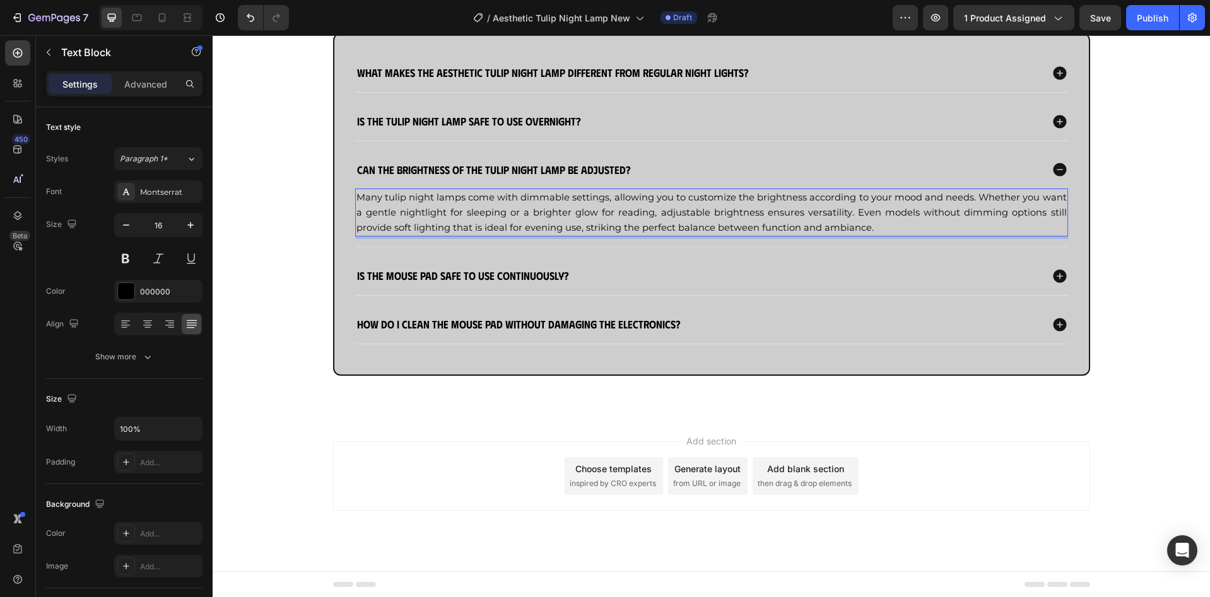
scroll to position [1475, 0]
click at [627, 278] on div "Is the mouse pad safe to use continuously?" at bounding box center [698, 276] width 686 height 18
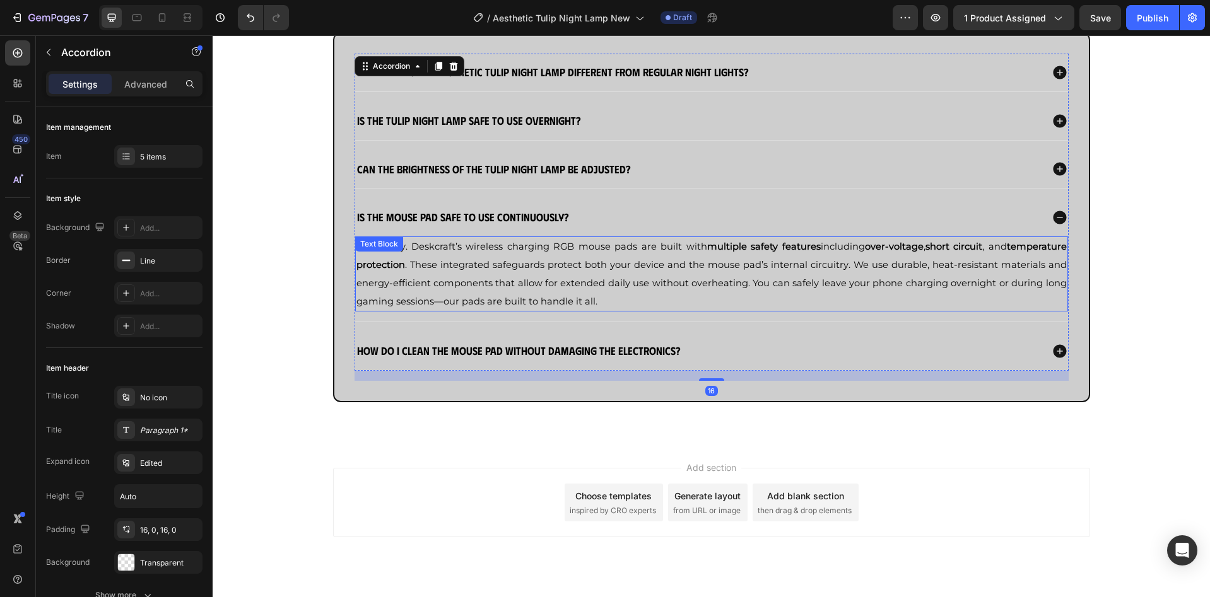
click at [597, 264] on span "Absolutely. Deskcraft’s wireless charging RGB mouse pads are built with multipl…" at bounding box center [711, 274] width 710 height 66
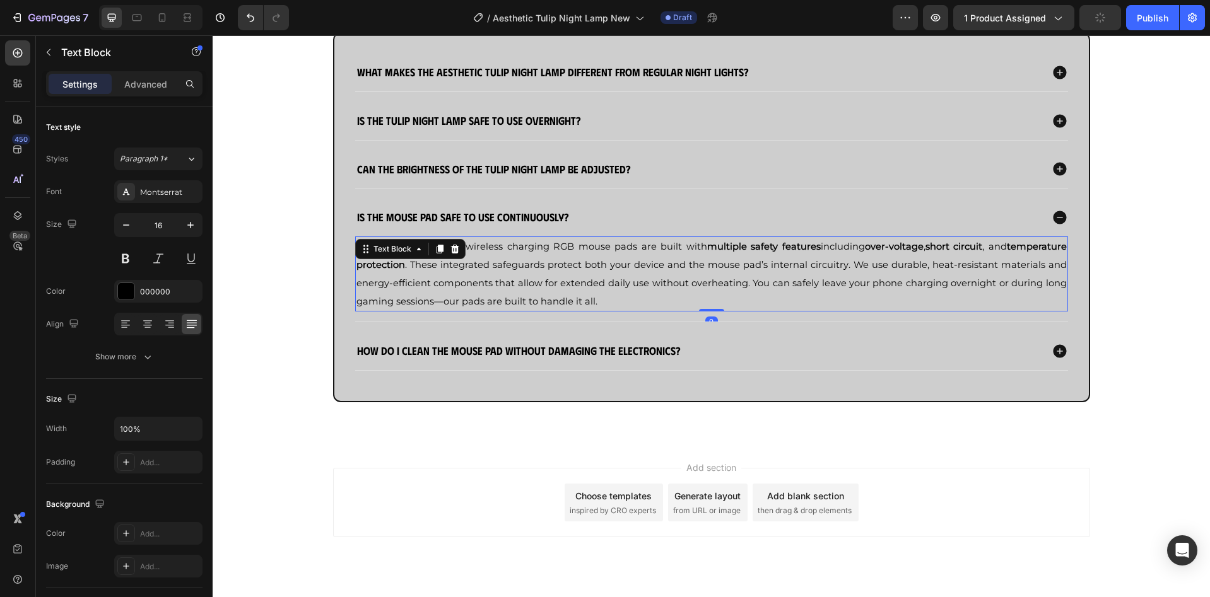
click at [597, 264] on span "Absolutely. Deskcraft’s wireless charging RGB mouse pads are built with multipl…" at bounding box center [711, 274] width 710 height 66
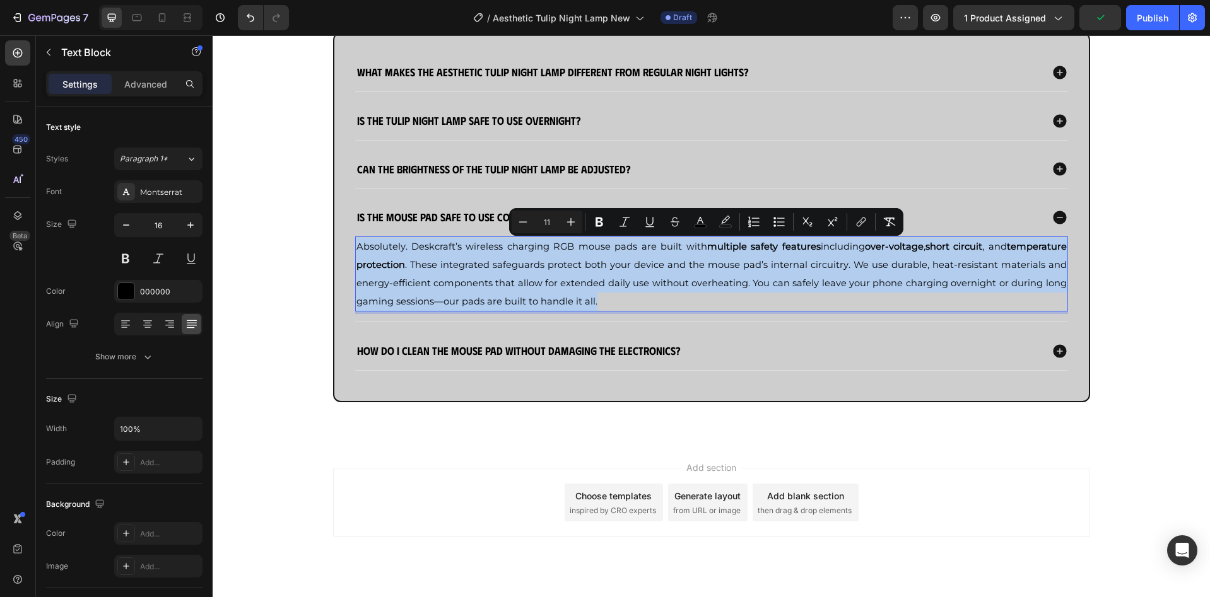
type input "13"
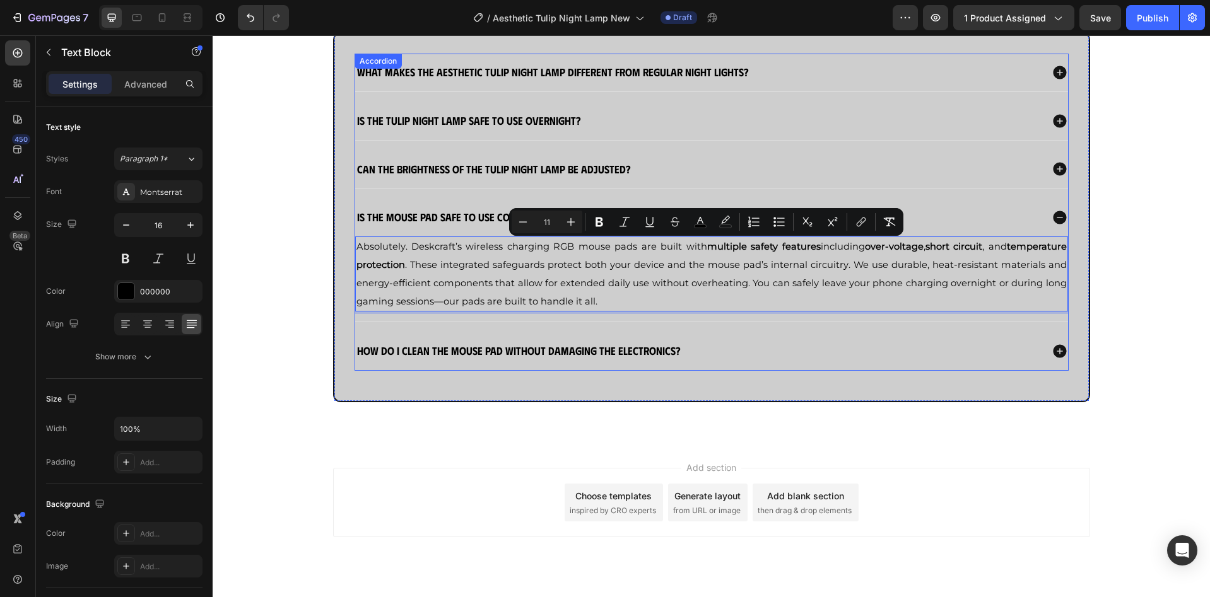
click at [434, 214] on strong "Is the mouse pad safe to use continuously?" at bounding box center [463, 216] width 212 height 13
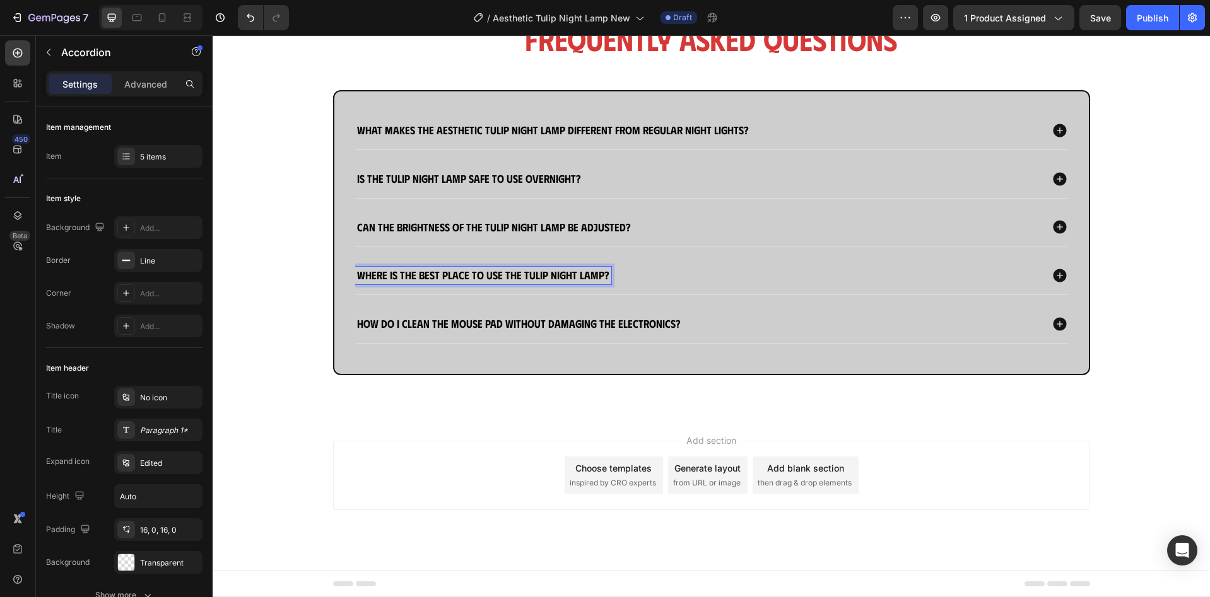
scroll to position [1417, 0]
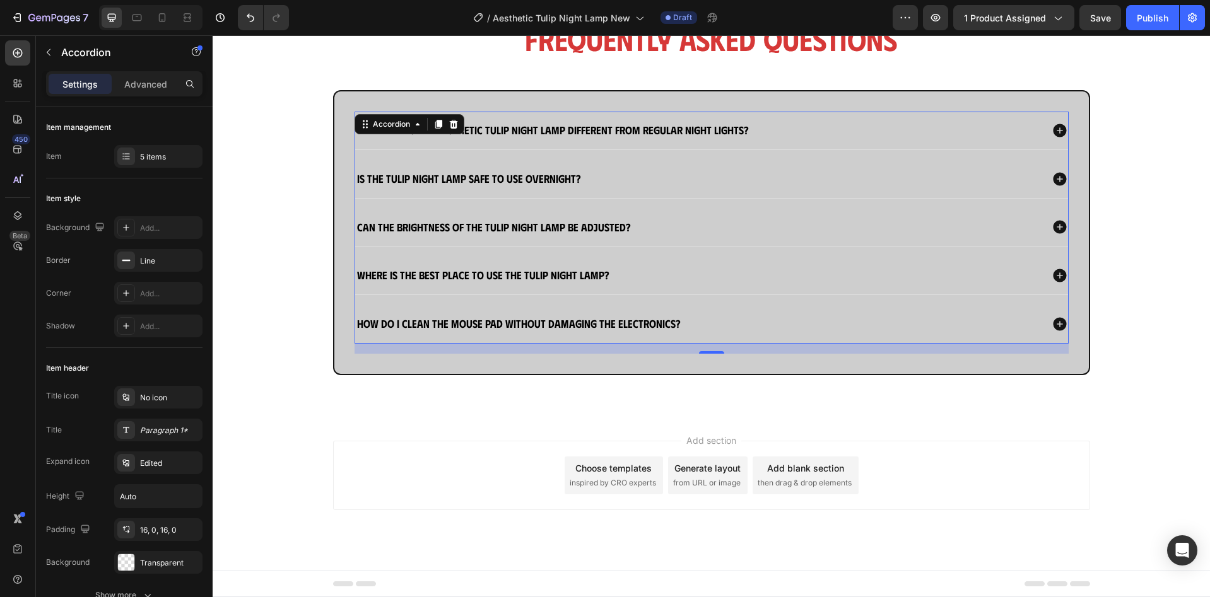
drag, startPoint x: 804, startPoint y: 268, endPoint x: 790, endPoint y: 286, distance: 22.5
click at [804, 268] on div "Where is the best place to use the Tulip Night Lamp?" at bounding box center [698, 276] width 686 height 18
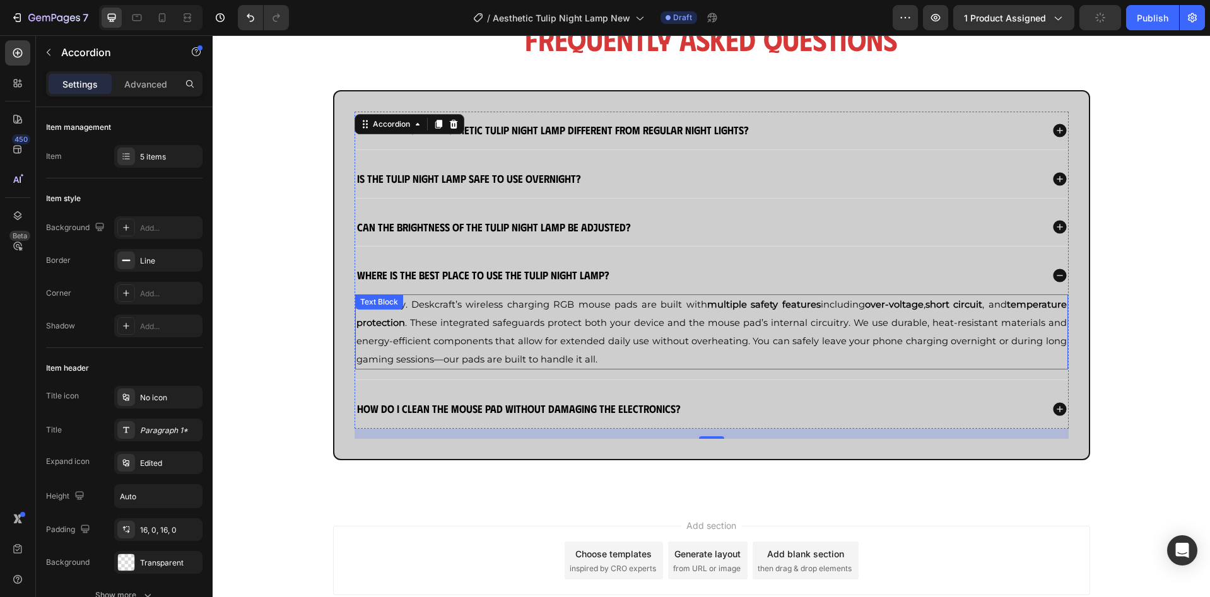
click at [726, 317] on span "Absolutely. Deskcraft’s wireless charging RGB mouse pads are built with multipl…" at bounding box center [711, 332] width 710 height 66
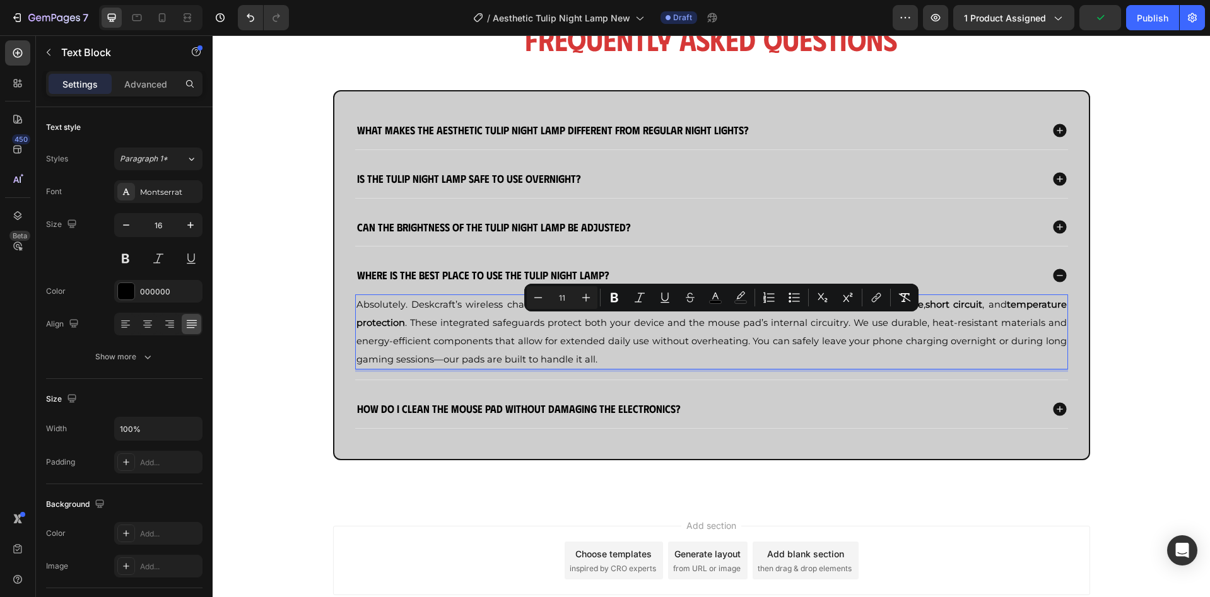
click at [679, 342] on span "Absolutely. Deskcraft’s wireless charging RGB mouse pads are built with multipl…" at bounding box center [711, 332] width 710 height 66
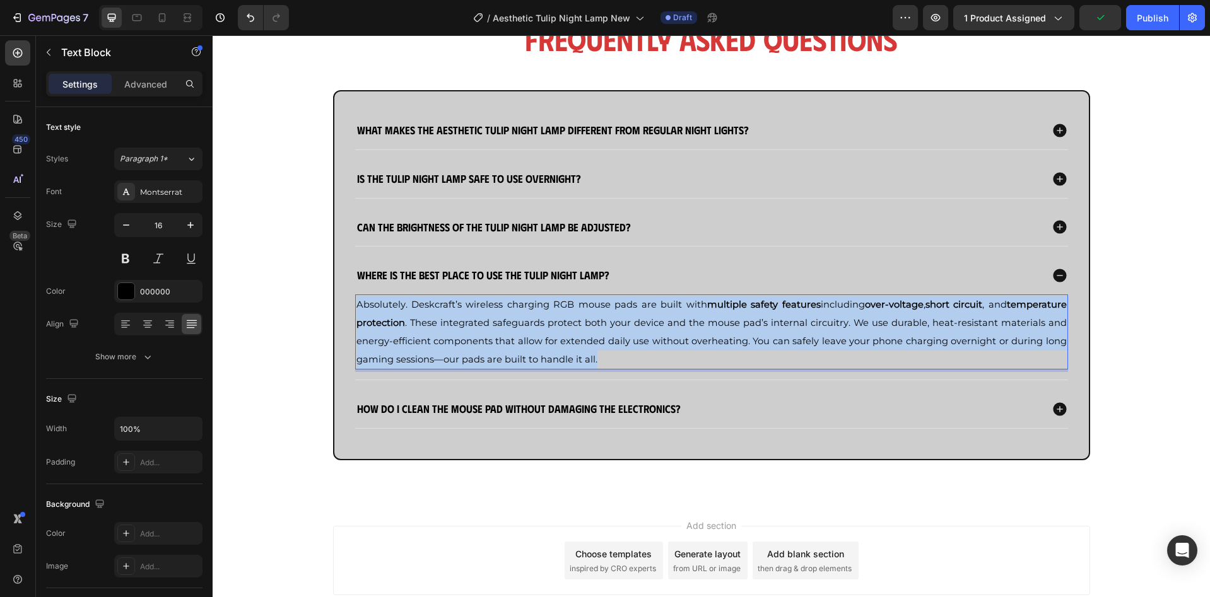
click at [679, 342] on span "Absolutely. Deskcraft’s wireless charging RGB mouse pads are built with multipl…" at bounding box center [711, 332] width 710 height 66
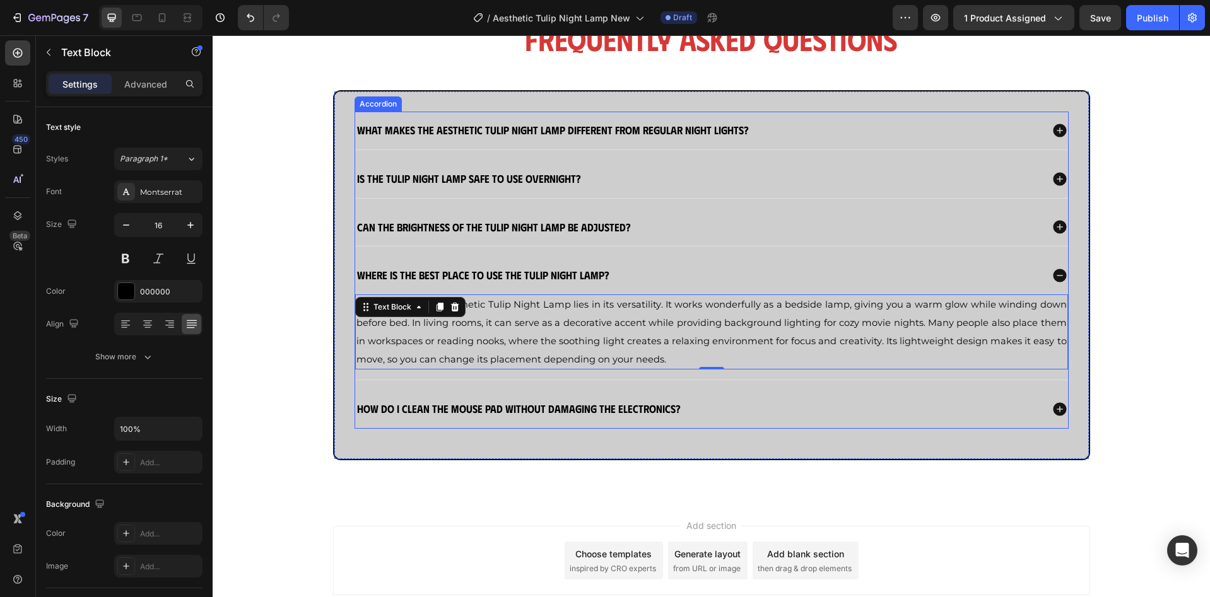
click at [475, 415] on strong "How do I clean the mouse pad without damaging the electronics?" at bounding box center [519, 408] width 324 height 13
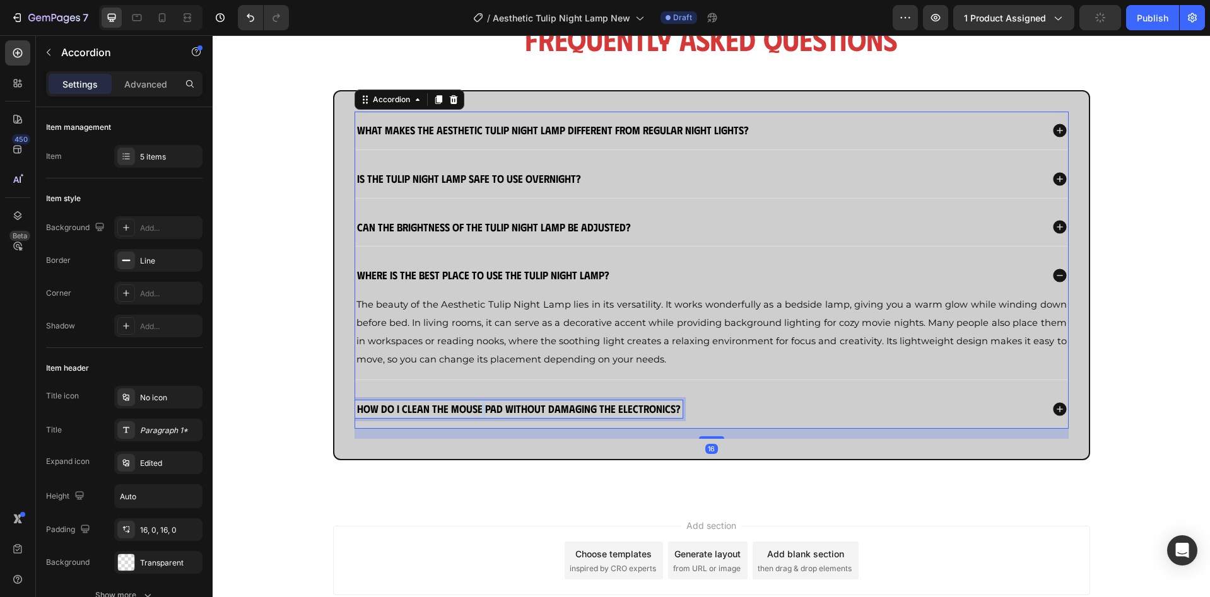
click at [474, 407] on strong "How do I clean the mouse pad without damaging the electronics?" at bounding box center [519, 408] width 324 height 13
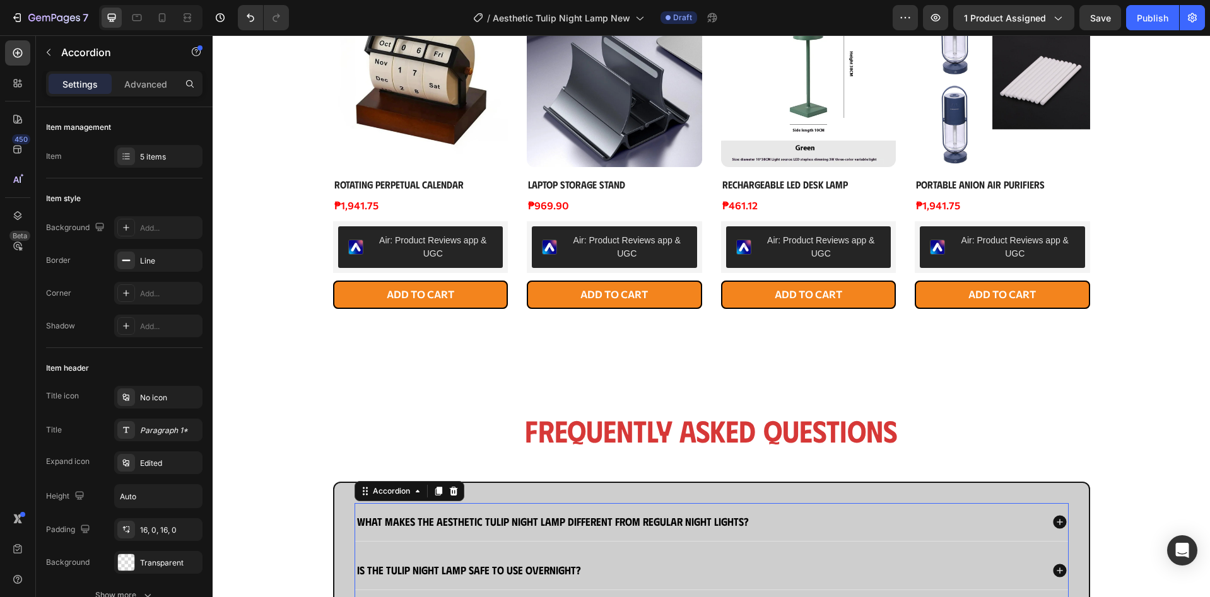
scroll to position [1332, 0]
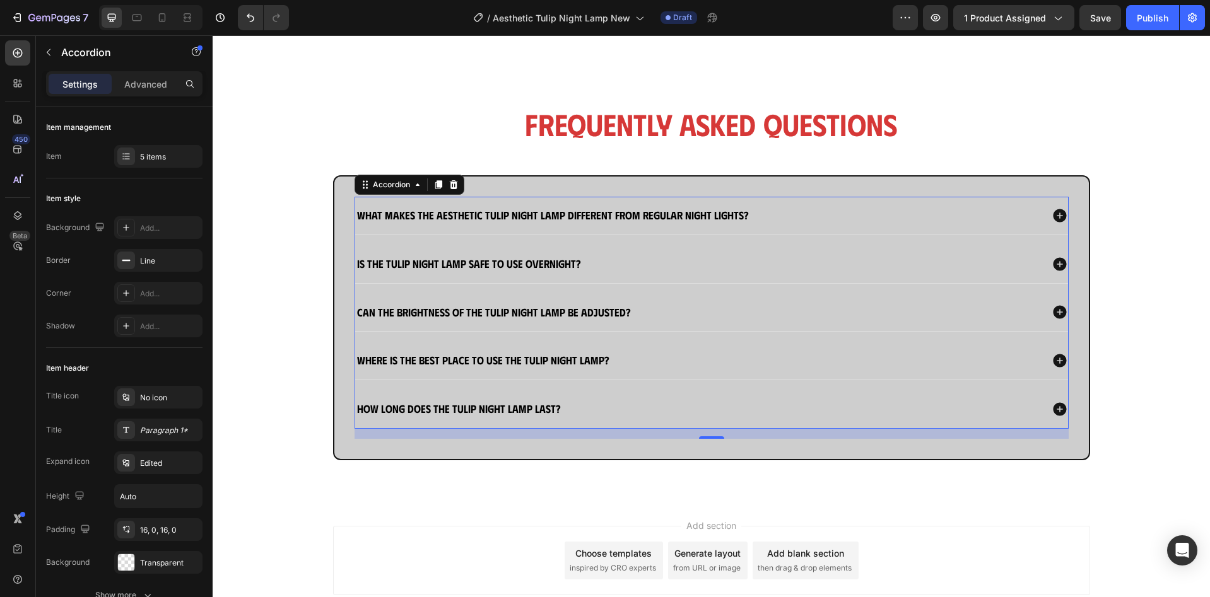
click at [684, 414] on div "How long does the Tulip Night Lamp last?" at bounding box center [698, 410] width 686 height 18
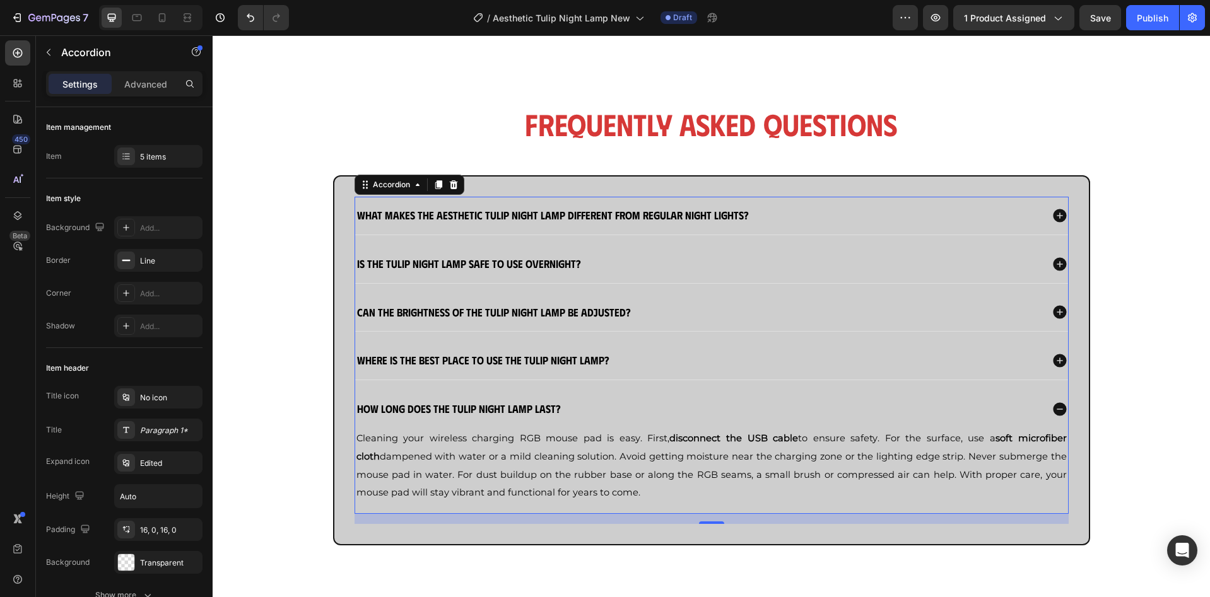
scroll to position [1500, 0]
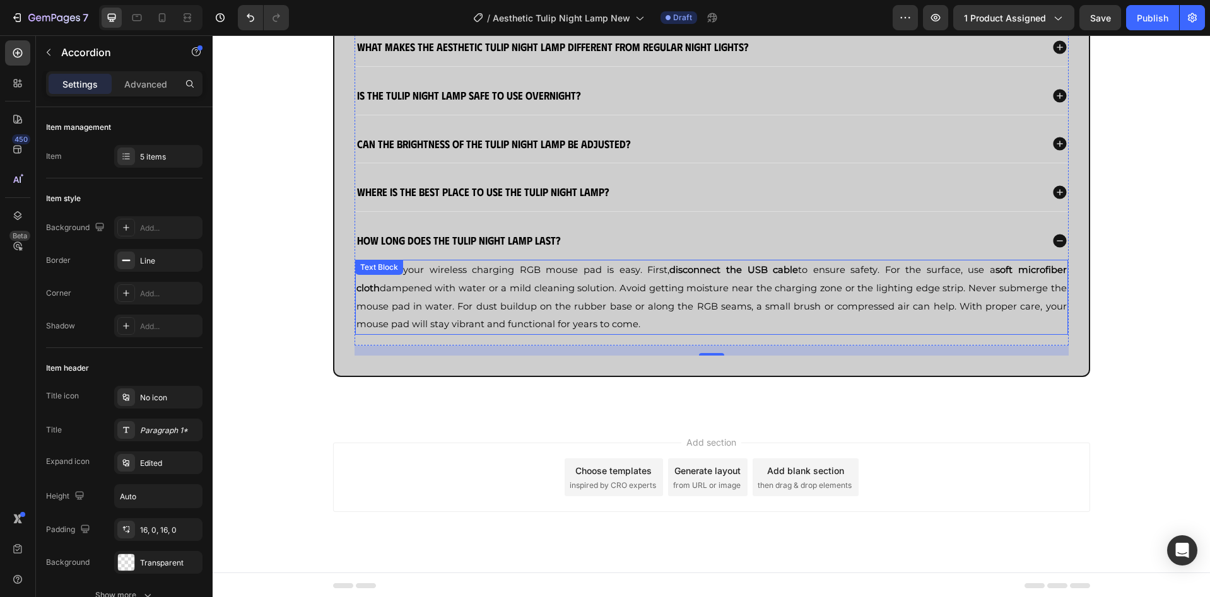
click at [638, 283] on span "Cleaning your wireless charging RGB mouse pad is easy. First, disconnect the US…" at bounding box center [711, 297] width 710 height 66
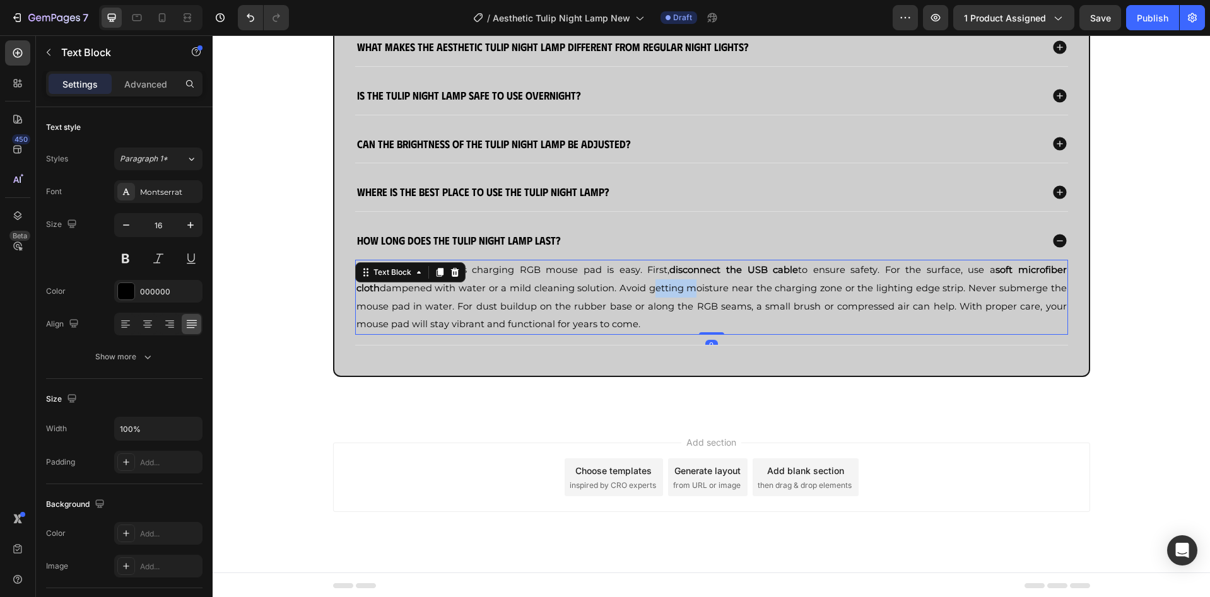
click at [638, 283] on span "Cleaning your wireless charging RGB mouse pad is easy. First, disconnect the US…" at bounding box center [711, 297] width 710 height 66
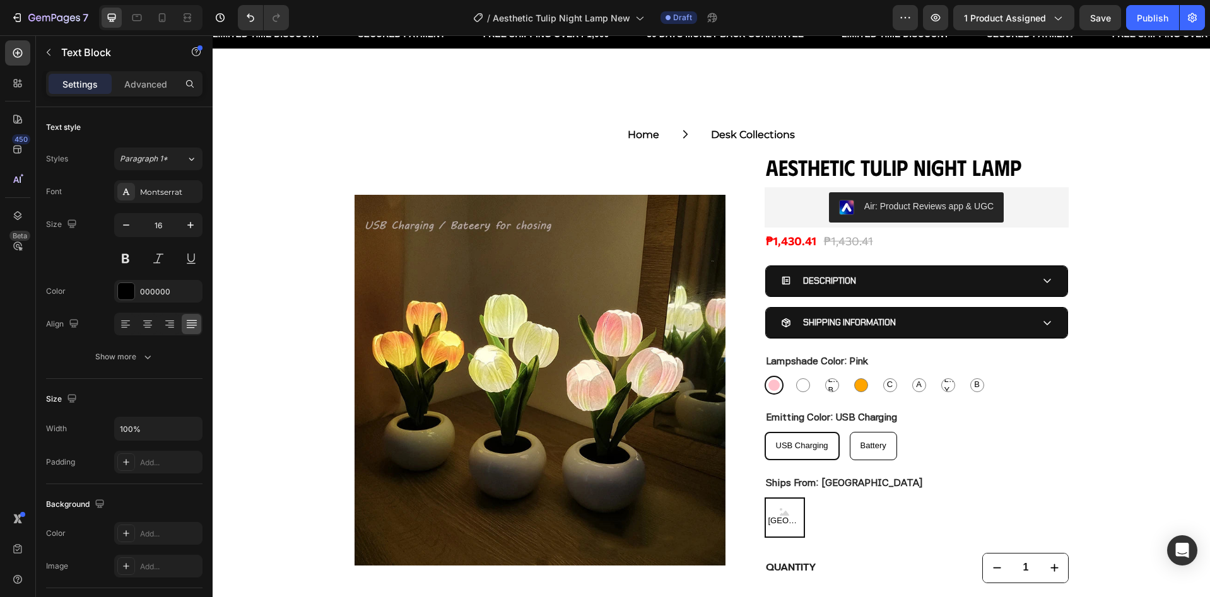
scroll to position [0, 0]
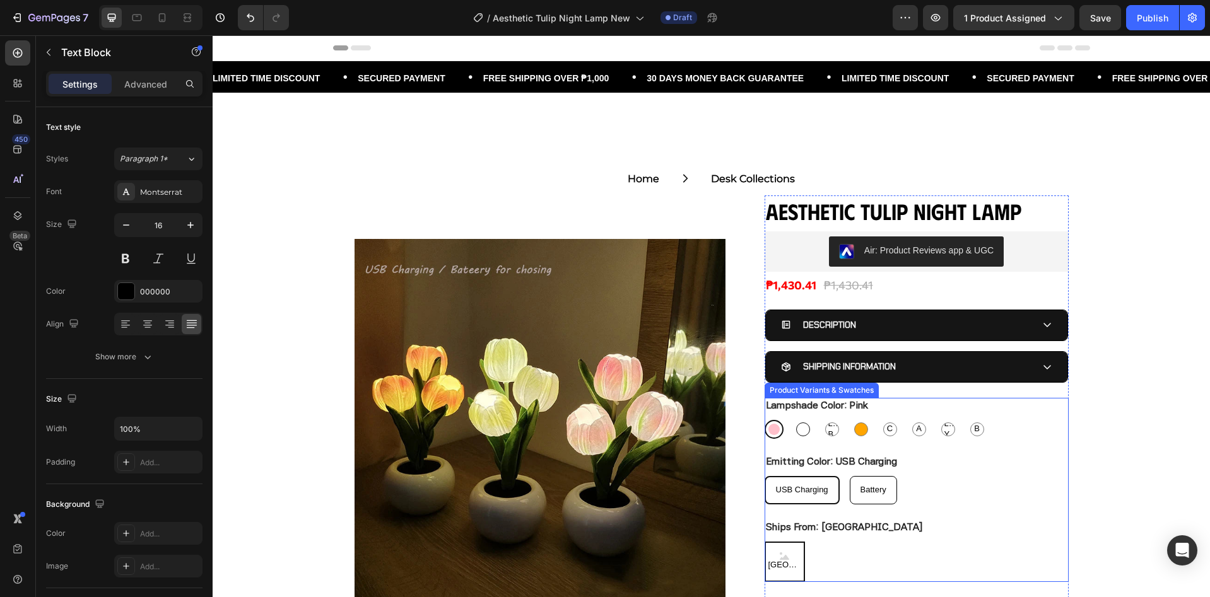
click at [798, 426] on div at bounding box center [803, 430] width 14 height 14
click at [793, 420] on input "White White" at bounding box center [793, 419] width 1 height 1
radio input "true"
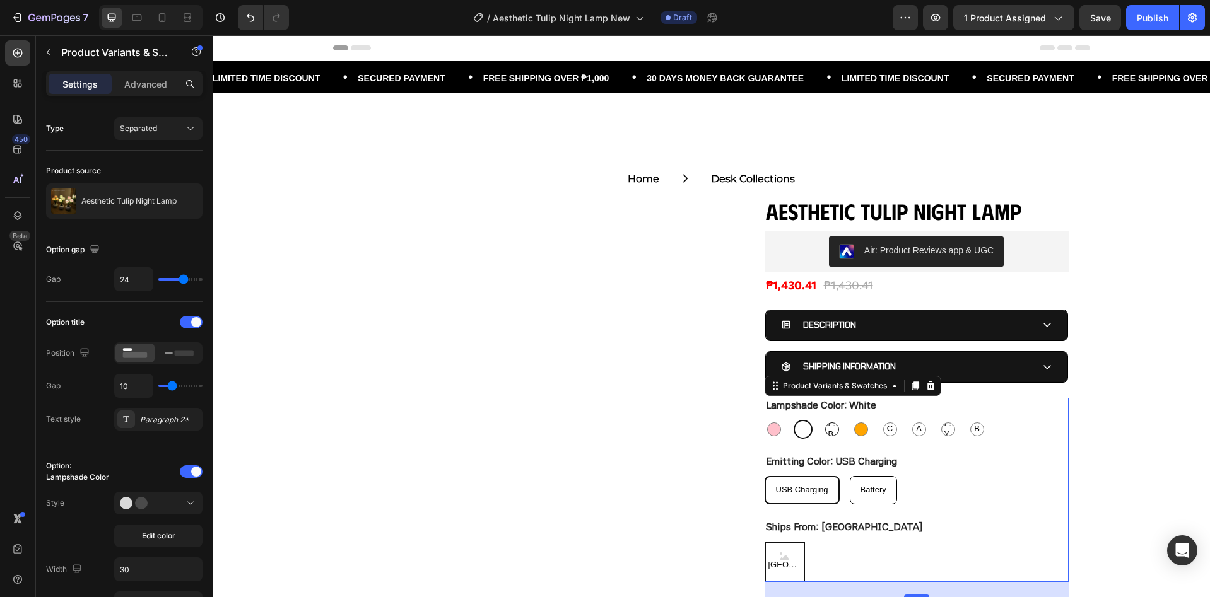
click at [826, 432] on span "Light Blue" at bounding box center [832, 429] width 13 height 21
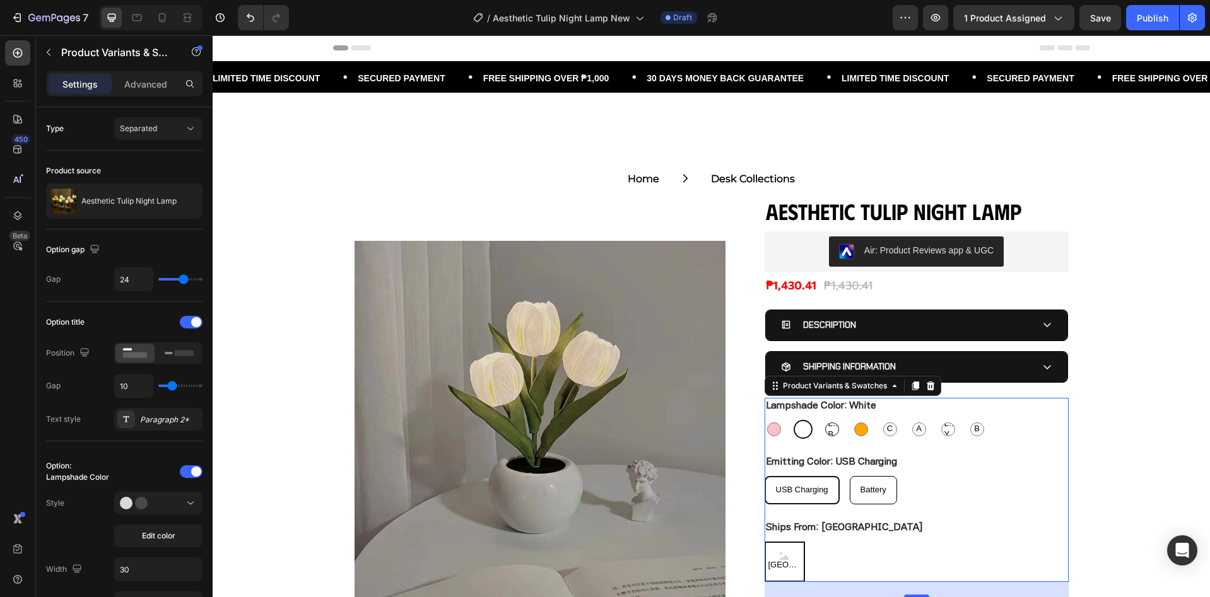
click at [823, 420] on input "Light Blue Light Blue Light Blue" at bounding box center [822, 419] width 1 height 1
radio input "true"
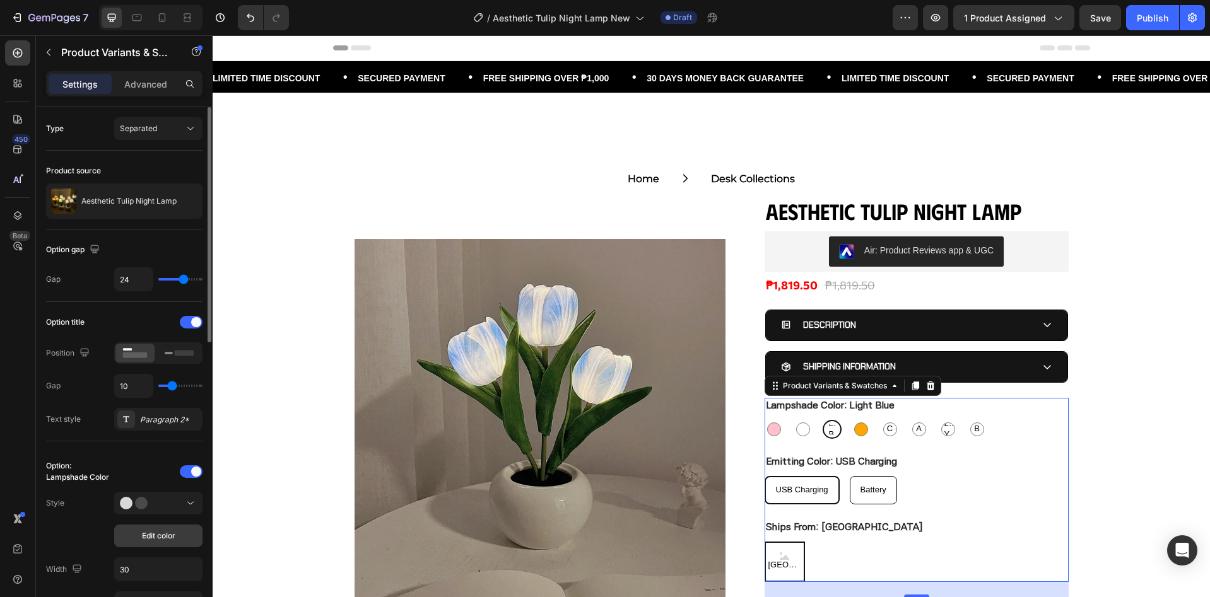
click at [158, 544] on button "Edit color" at bounding box center [158, 536] width 88 height 23
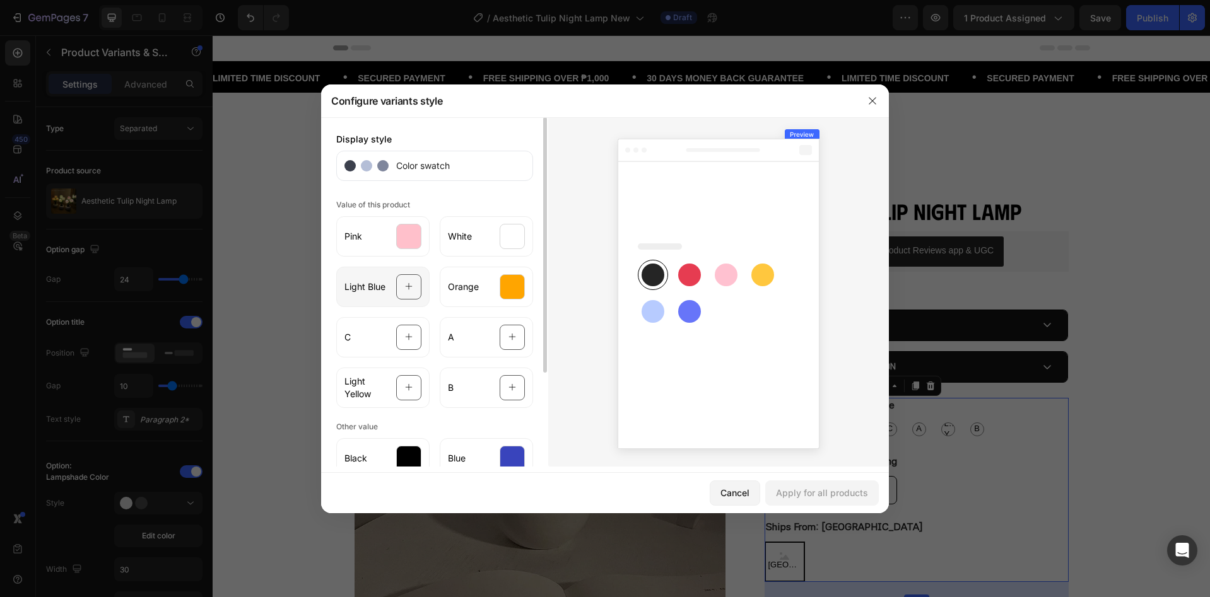
click at [395, 279] on div "Light Blue" at bounding box center [382, 287] width 93 height 40
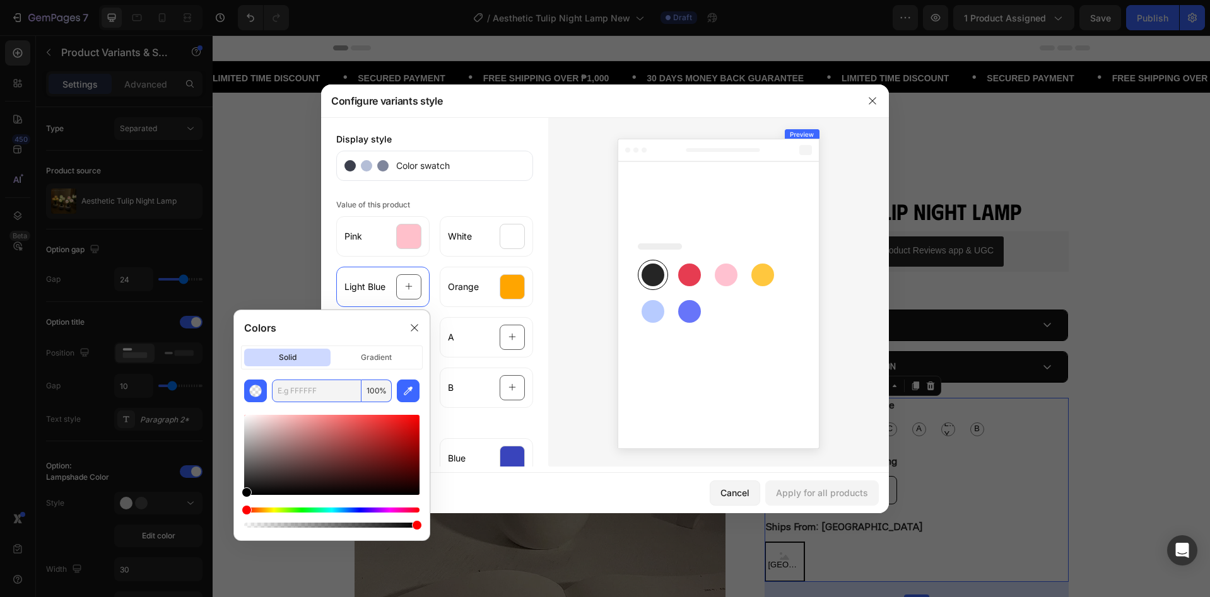
click at [342, 390] on input "text" at bounding box center [317, 391] width 90 height 23
paste input "ADD8E6"
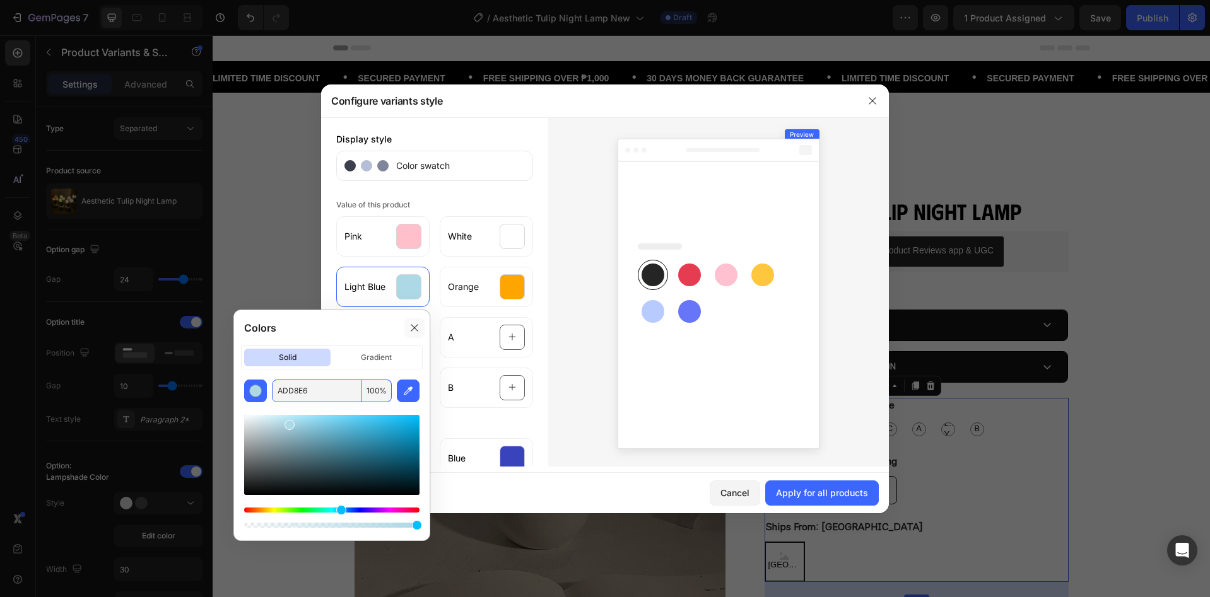
type input "ADD8E6"
click at [419, 327] on div at bounding box center [414, 328] width 20 height 20
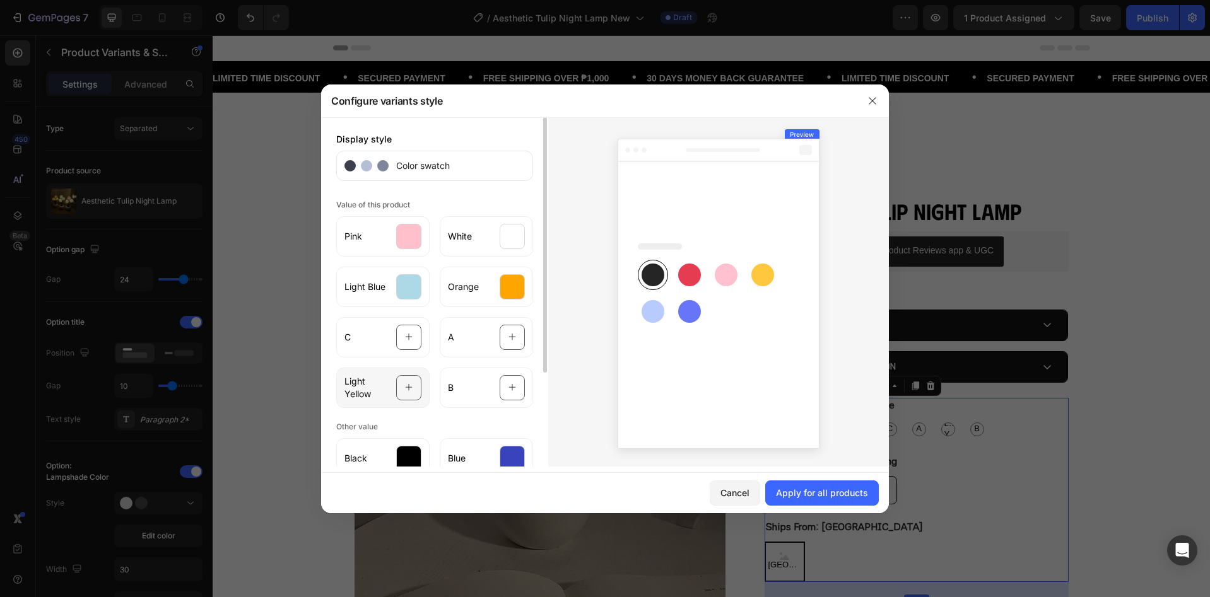
click at [373, 384] on span "Light Yellow" at bounding box center [366, 387] width 44 height 25
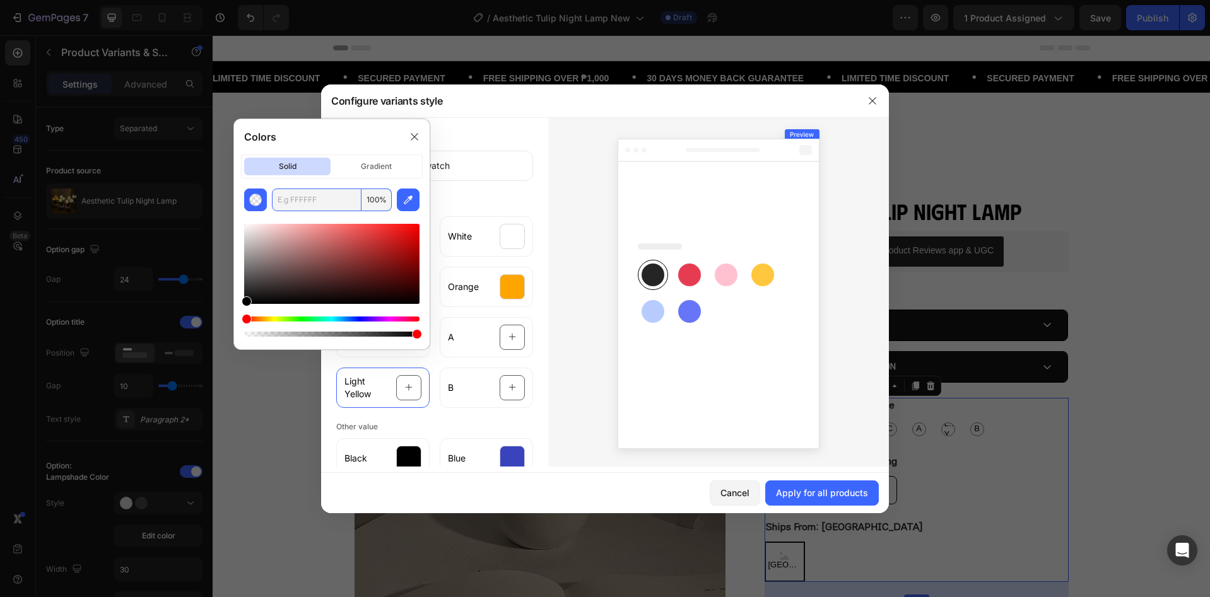
click at [324, 204] on input "text" at bounding box center [317, 200] width 90 height 23
paste input "FFFF00"
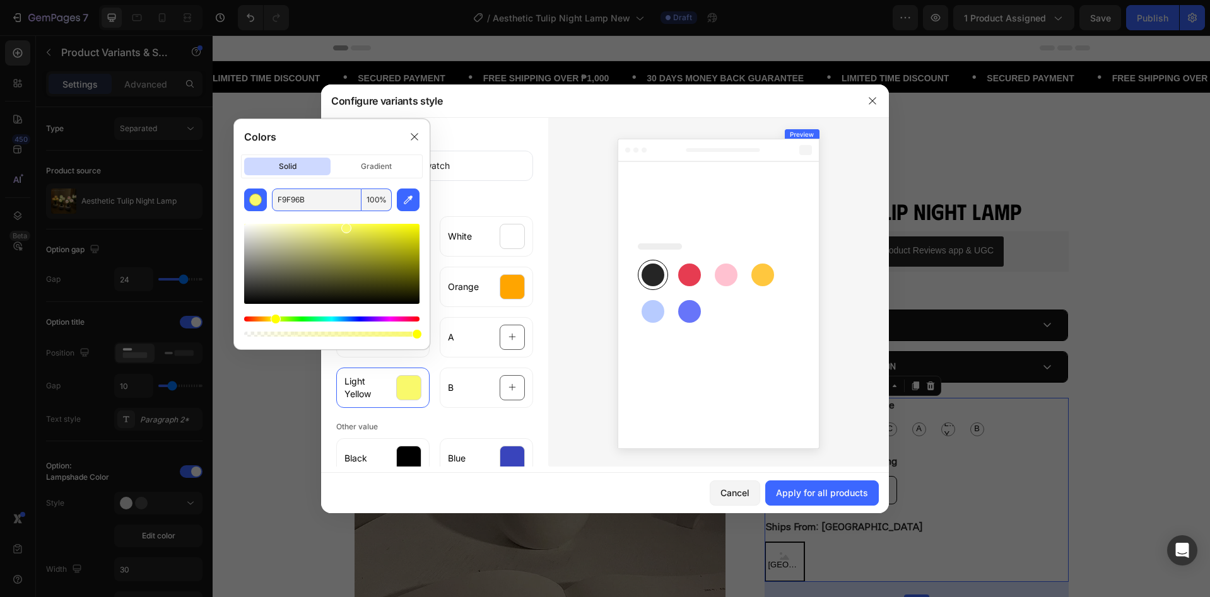
drag, startPoint x: 415, startPoint y: 226, endPoint x: 344, endPoint y: 225, distance: 70.7
click at [344, 225] on div at bounding box center [346, 228] width 10 height 10
type input "FFFFA8"
drag, startPoint x: 347, startPoint y: 230, endPoint x: 305, endPoint y: 216, distance: 44.3
click at [305, 216] on div at bounding box center [331, 275] width 175 height 128
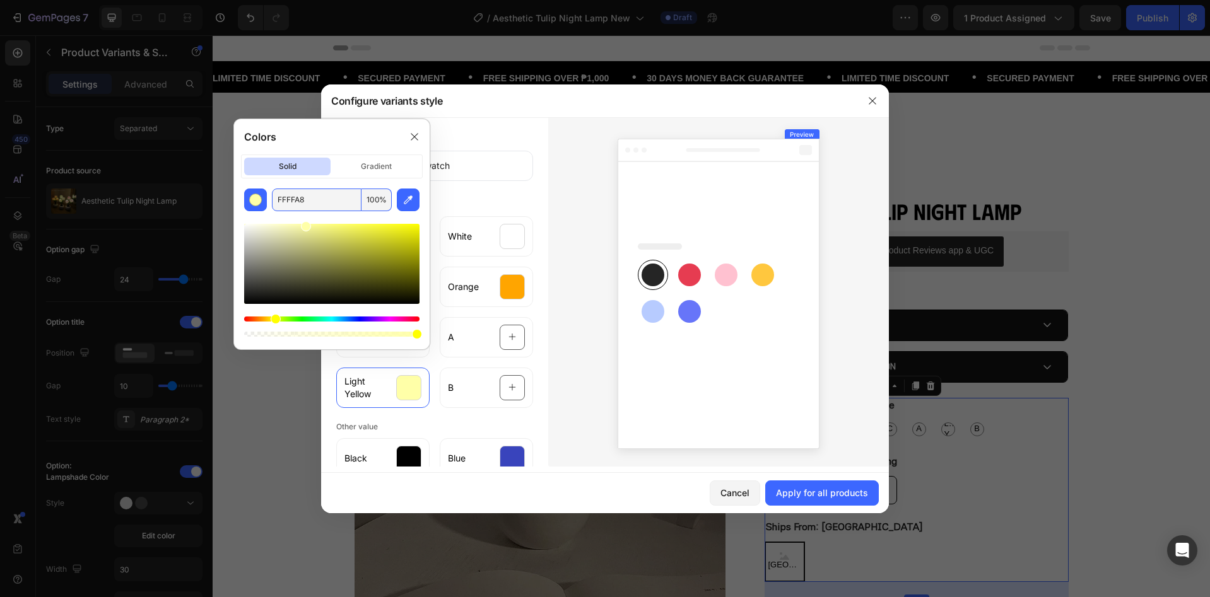
click at [531, 101] on div "Configure variants style" at bounding box center [588, 101] width 535 height 33
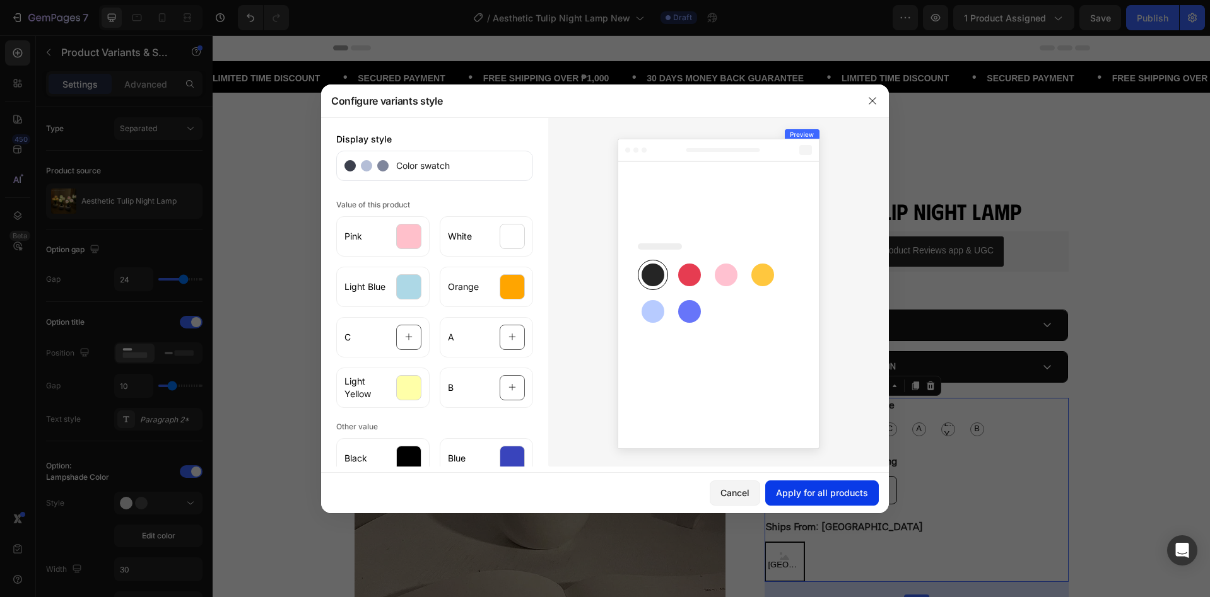
click at [810, 496] on div "Apply for all products" at bounding box center [822, 492] width 92 height 13
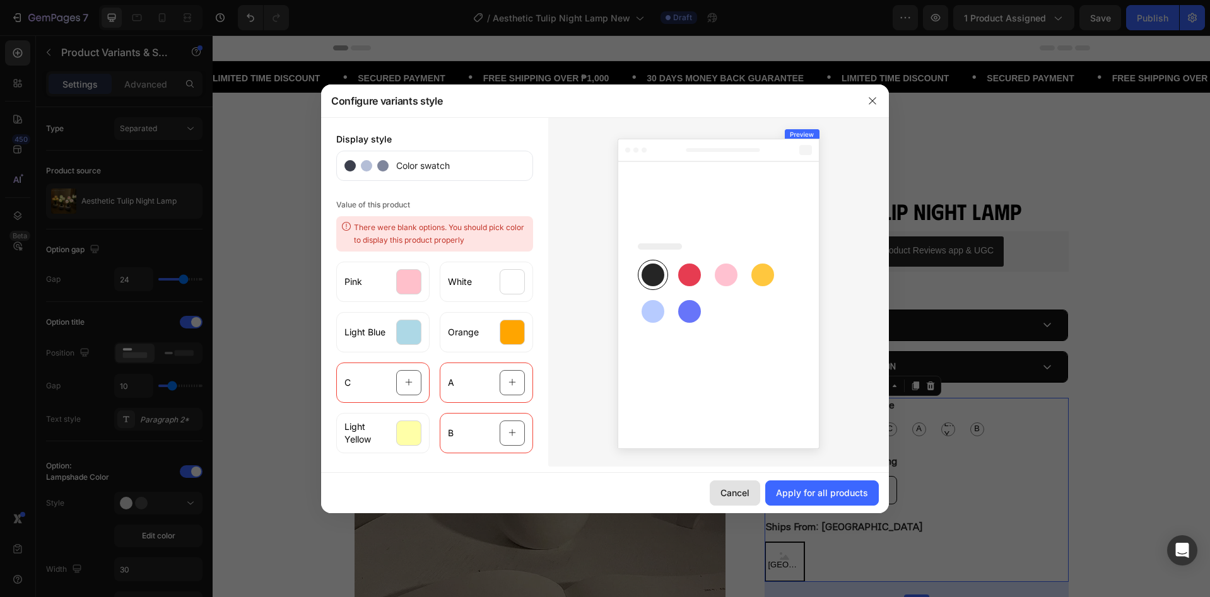
click at [732, 488] on div "Cancel" at bounding box center [734, 492] width 29 height 13
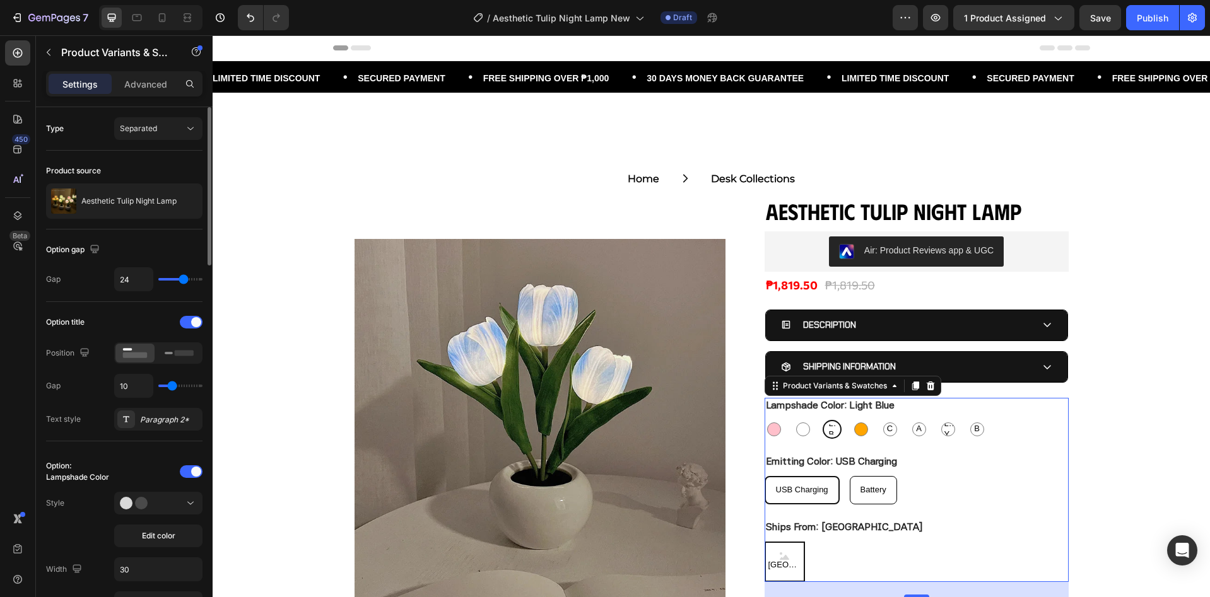
click at [0, 0] on div at bounding box center [0, 0] width 0 height 0
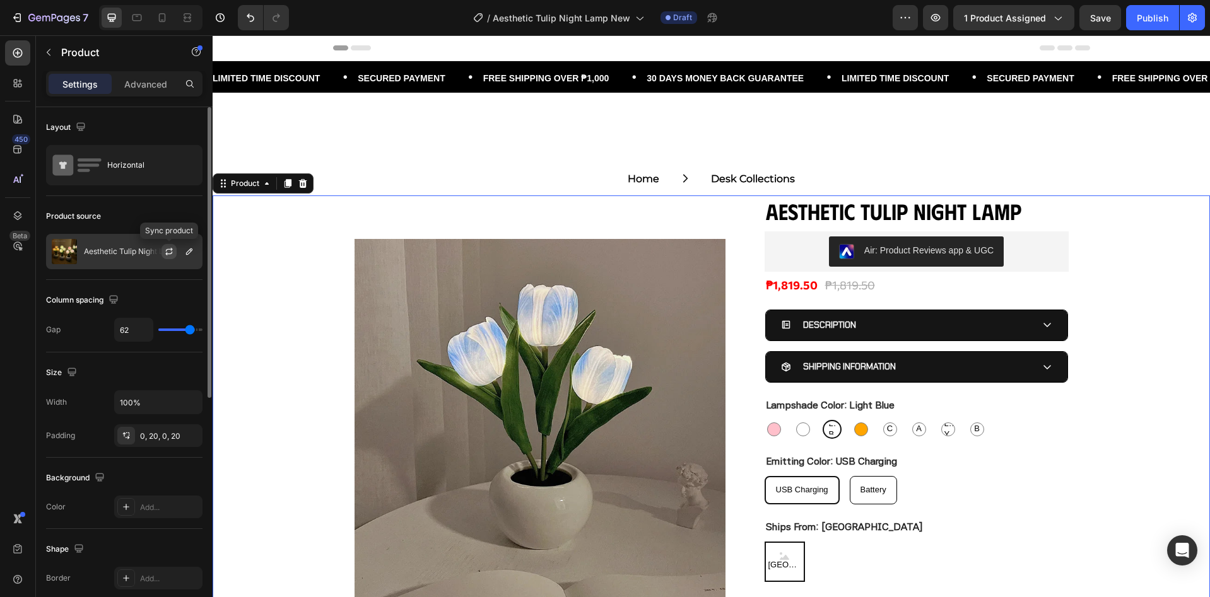
click at [172, 255] on icon "button" at bounding box center [169, 252] width 10 height 10
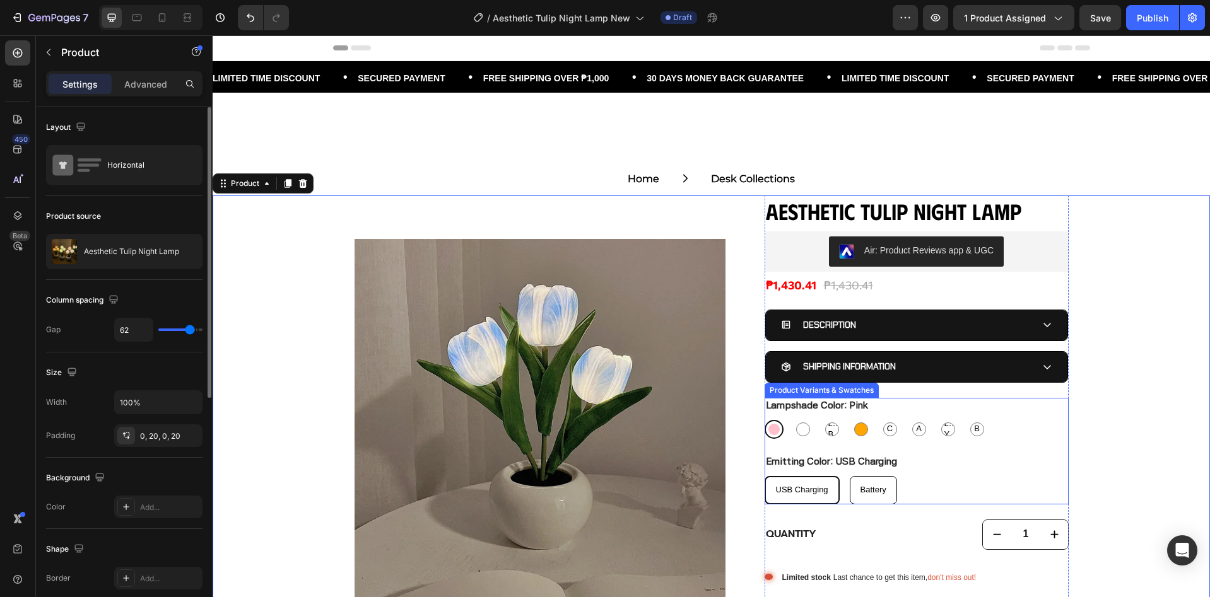
click at [1022, 428] on div "Pink Pink White White Light Blue Light Blue Light Blue Orange Orange C C C A A …" at bounding box center [916, 429] width 304 height 19
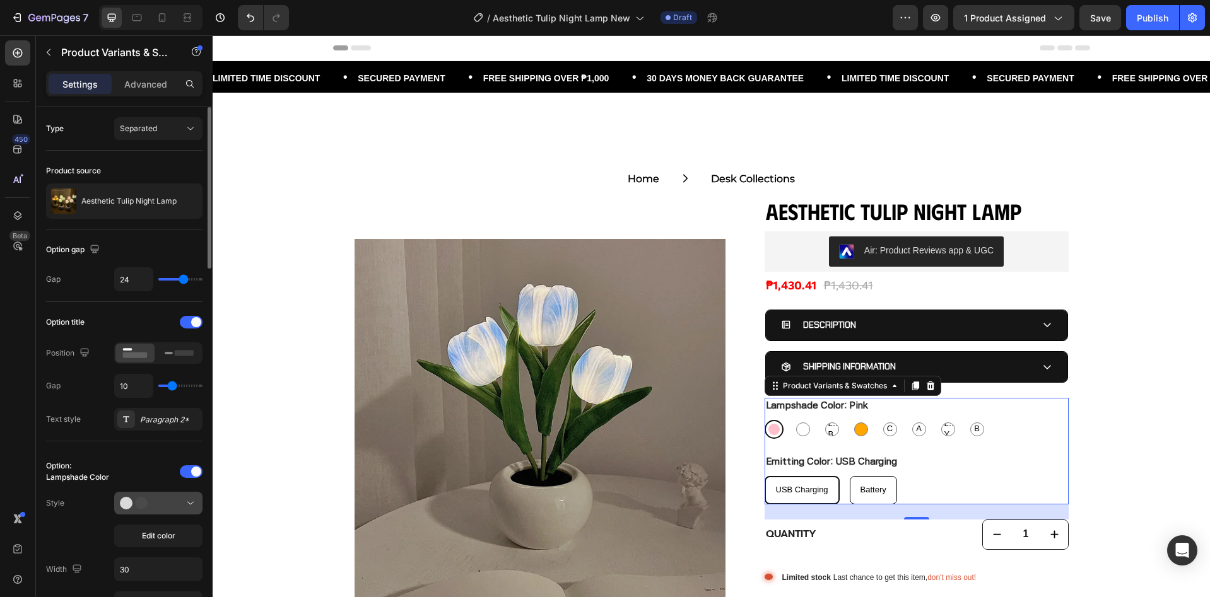
click at [156, 506] on icon at bounding box center [139, 503] width 38 height 13
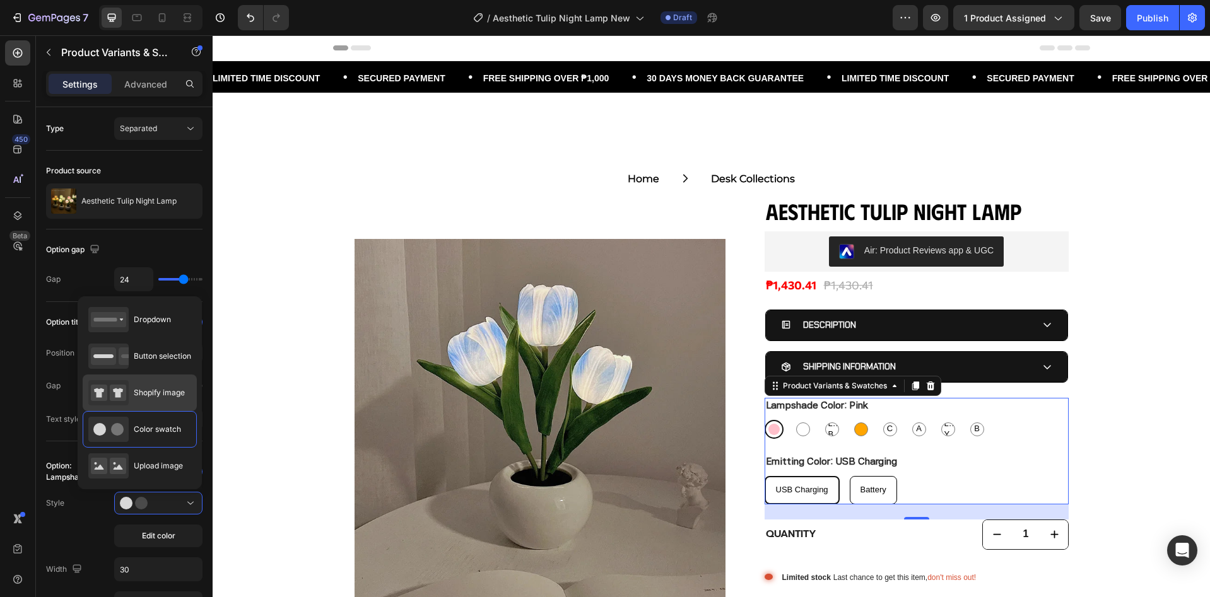
click at [153, 389] on span "Shopify image" at bounding box center [159, 392] width 51 height 11
type input "64"
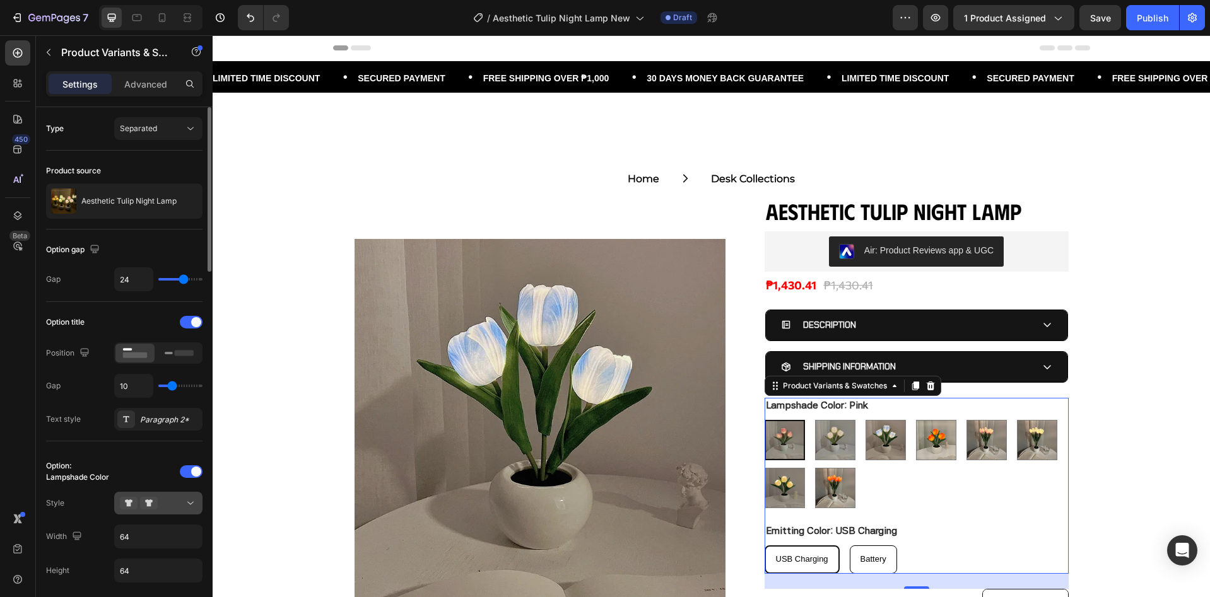
click at [168, 508] on div at bounding box center [158, 503] width 77 height 13
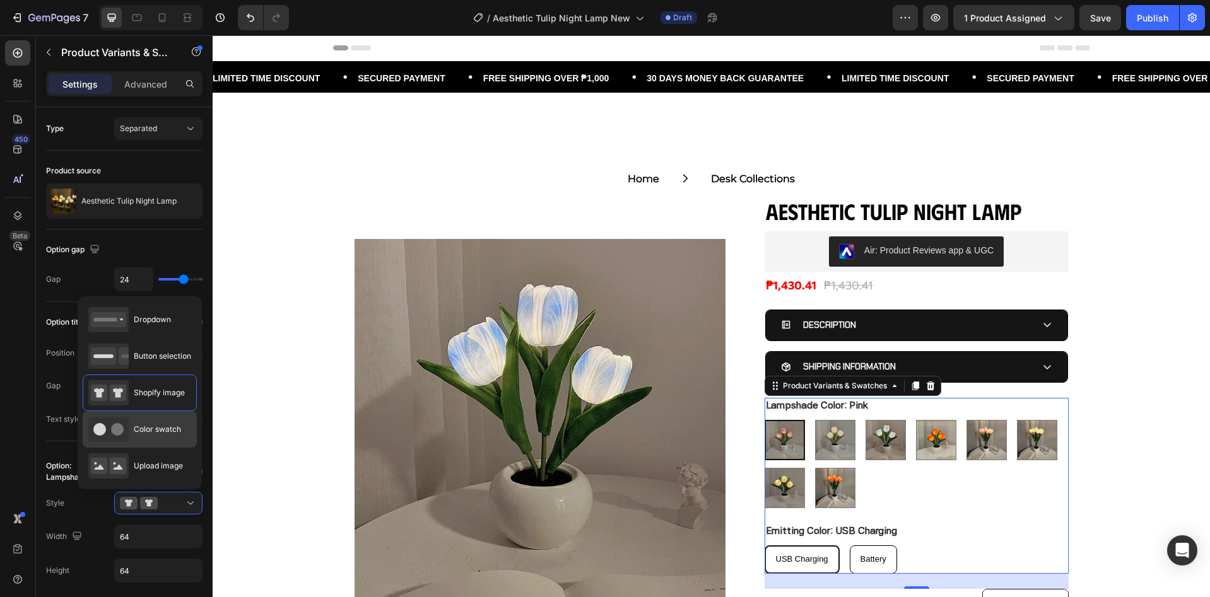
click at [146, 434] on span "Color swatch" at bounding box center [157, 429] width 47 height 11
type input "30"
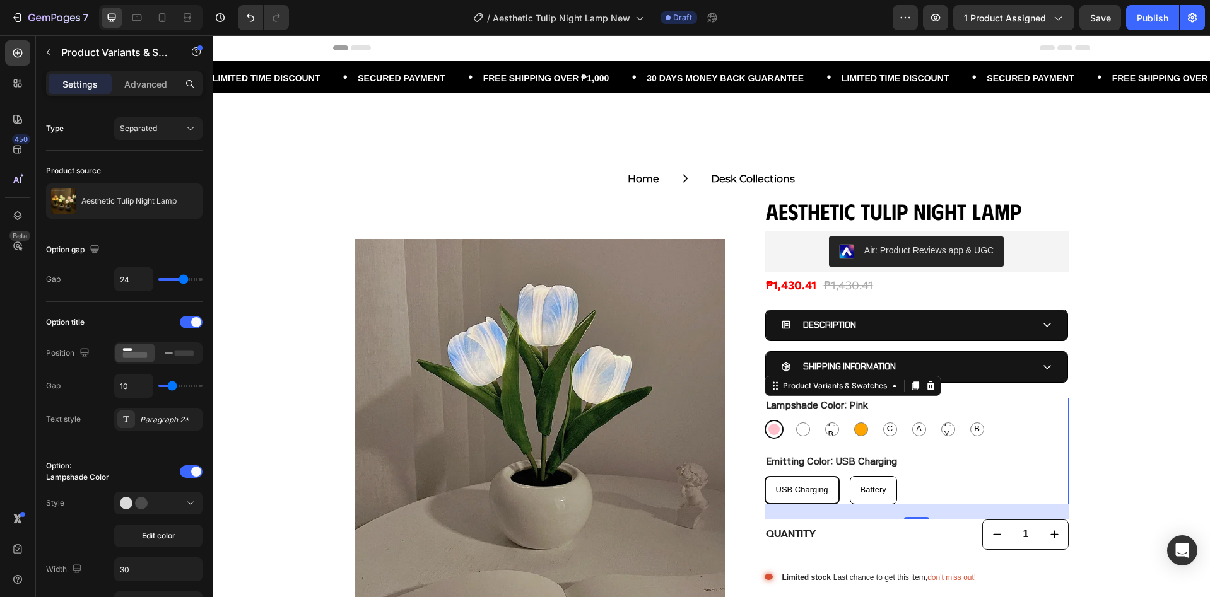
click at [983, 465] on div "Emitting Color: USB Charging USB Charging USB Charging USB Charging Battery Bat…" at bounding box center [916, 479] width 304 height 50
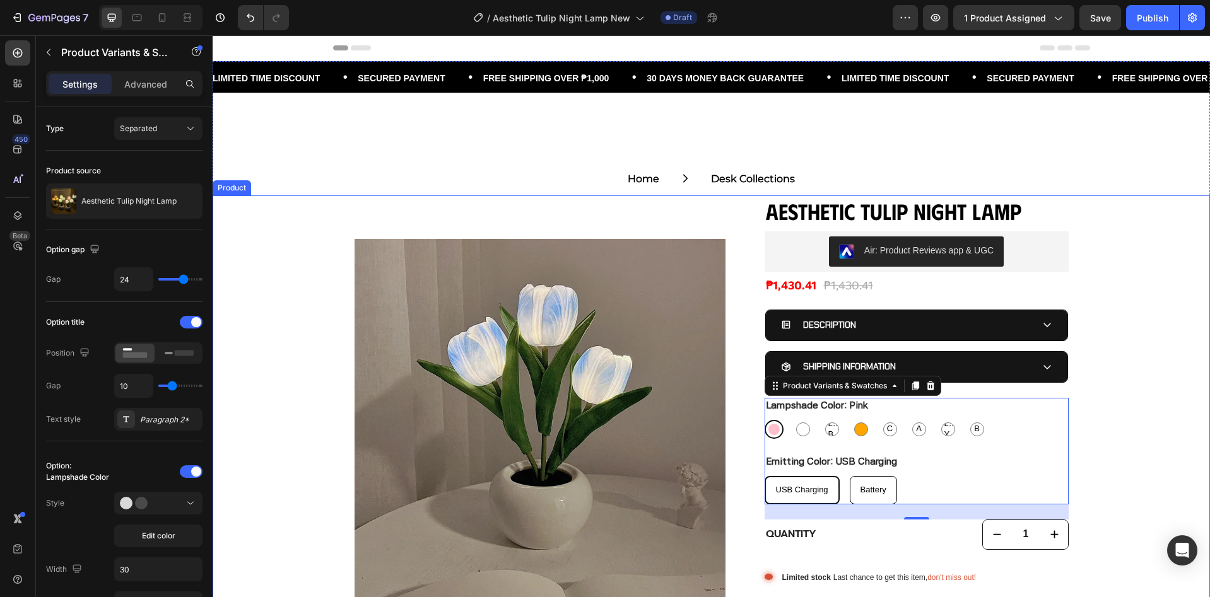
click at [1125, 368] on div "Product Images Aesthetic Tulip Night Lamp Product Title Air: Product Reviews ap…" at bounding box center [711, 459] width 997 height 527
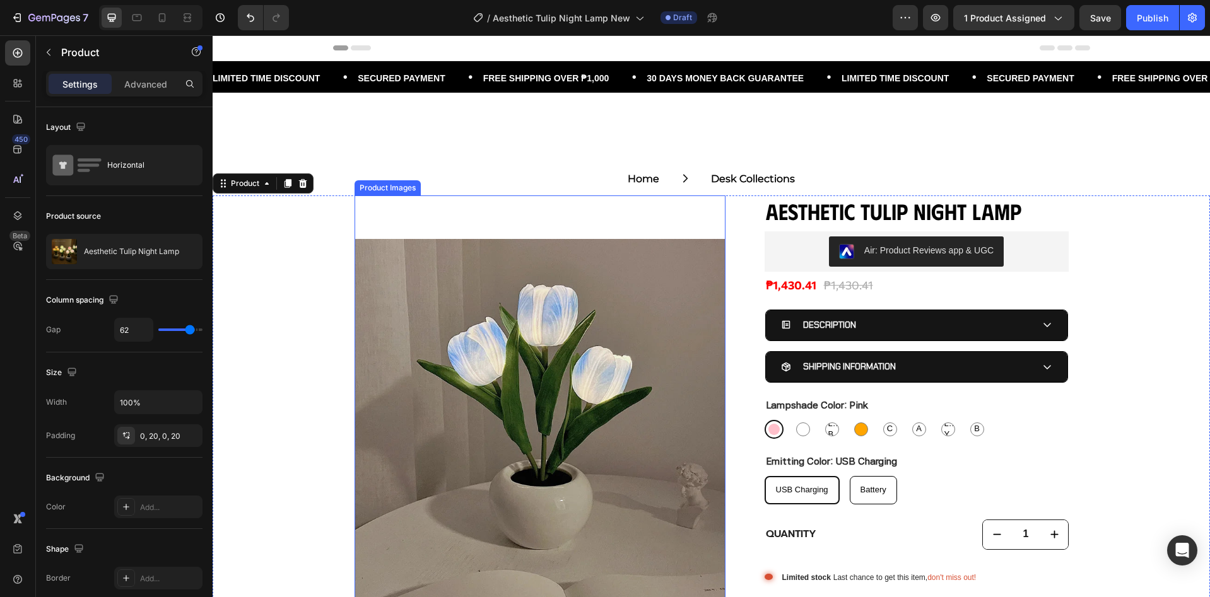
click at [413, 308] on img at bounding box center [539, 425] width 371 height 458
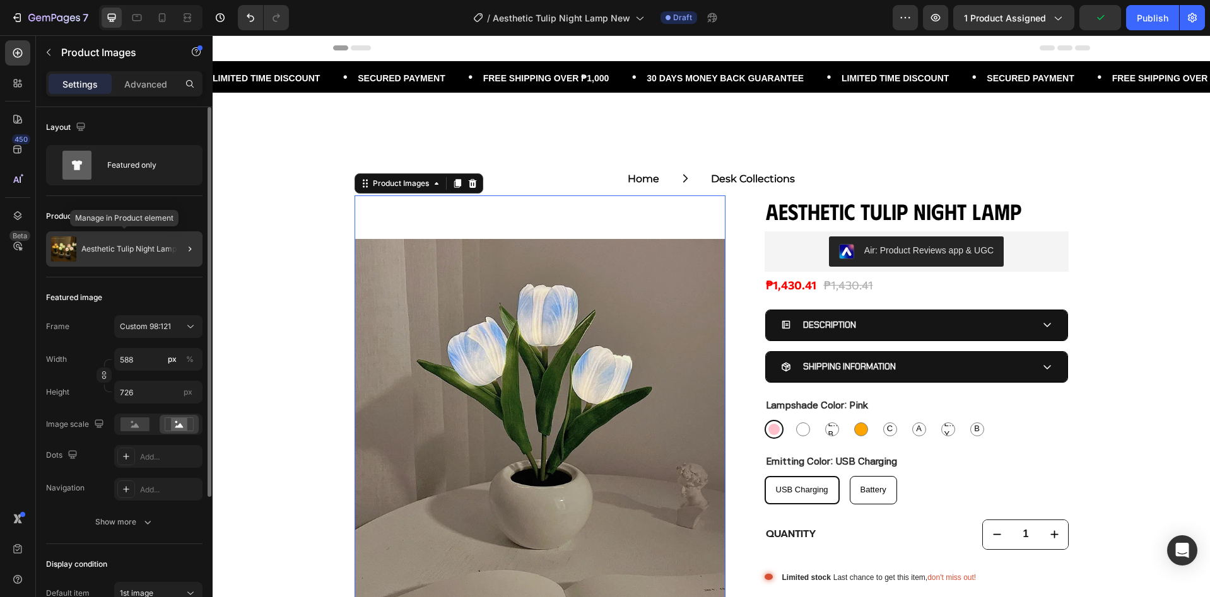
click at [156, 250] on p "Aesthetic Tulip Night Lamp" at bounding box center [128, 249] width 95 height 9
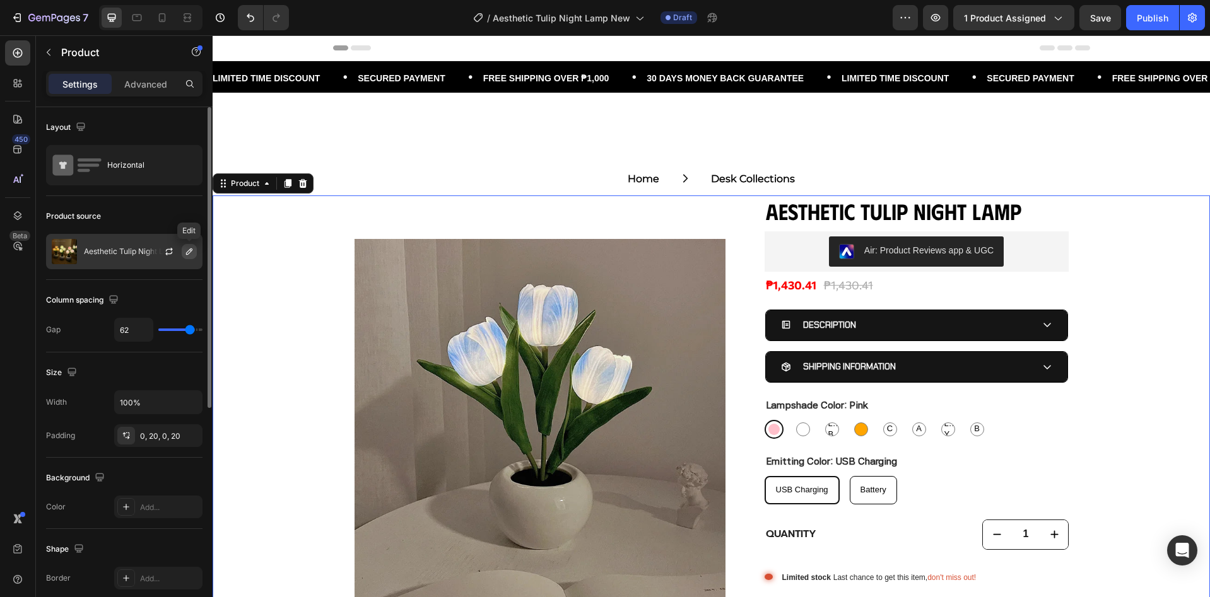
click at [189, 252] on icon "button" at bounding box center [189, 252] width 10 height 10
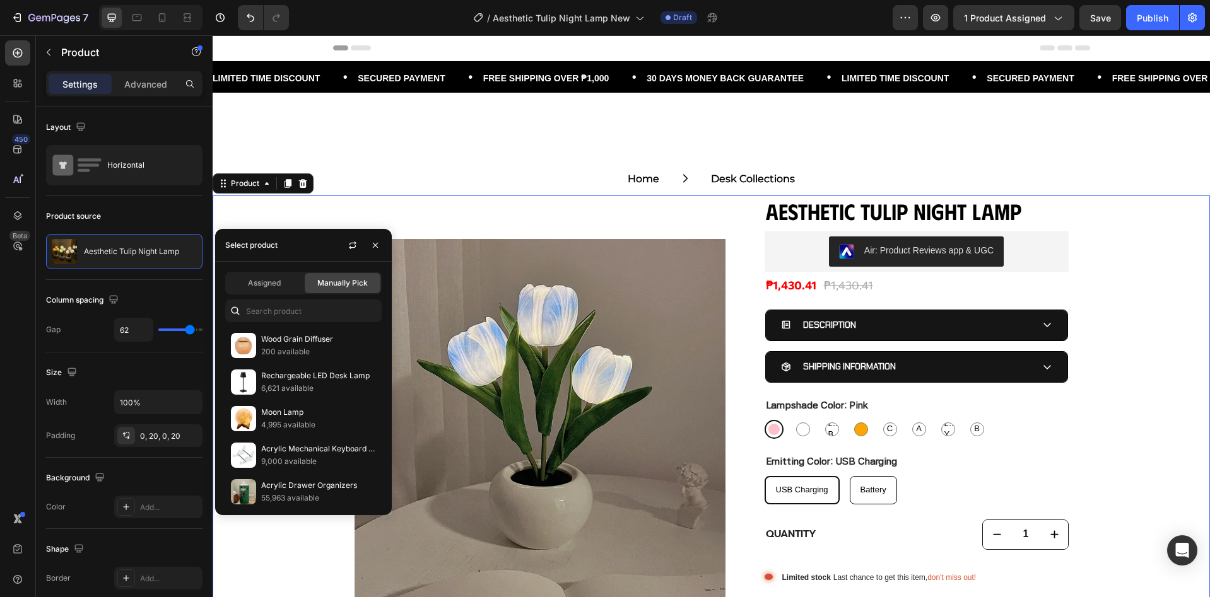
click at [316, 344] on p "Wood Grain Diffuser" at bounding box center [318, 339] width 115 height 13
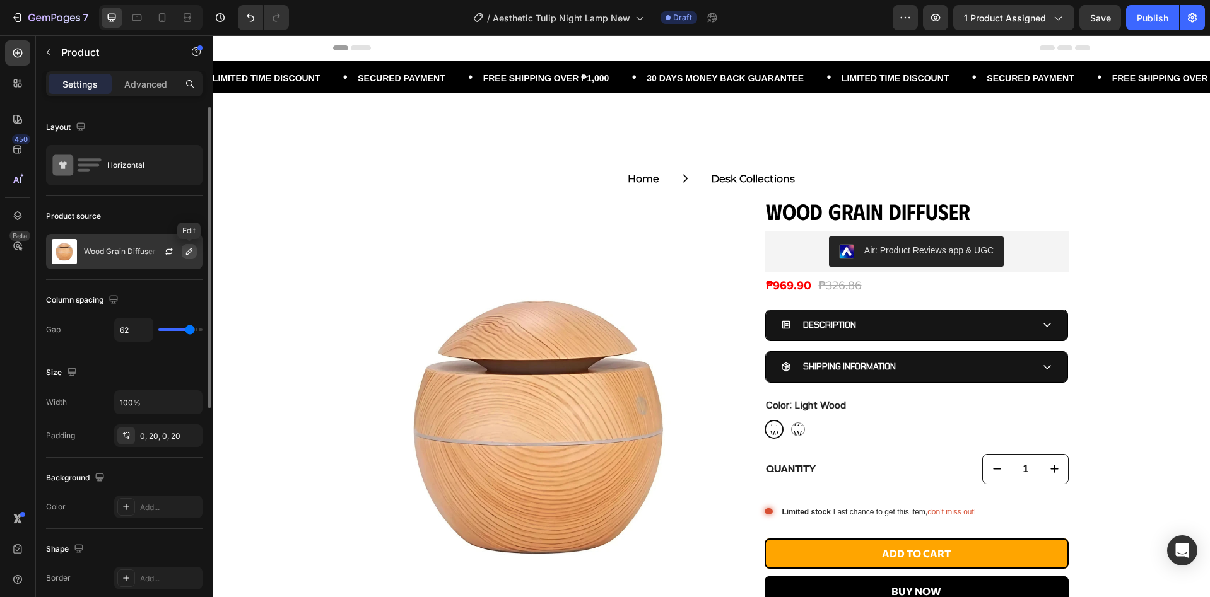
click at [189, 250] on icon "button" at bounding box center [189, 252] width 6 height 6
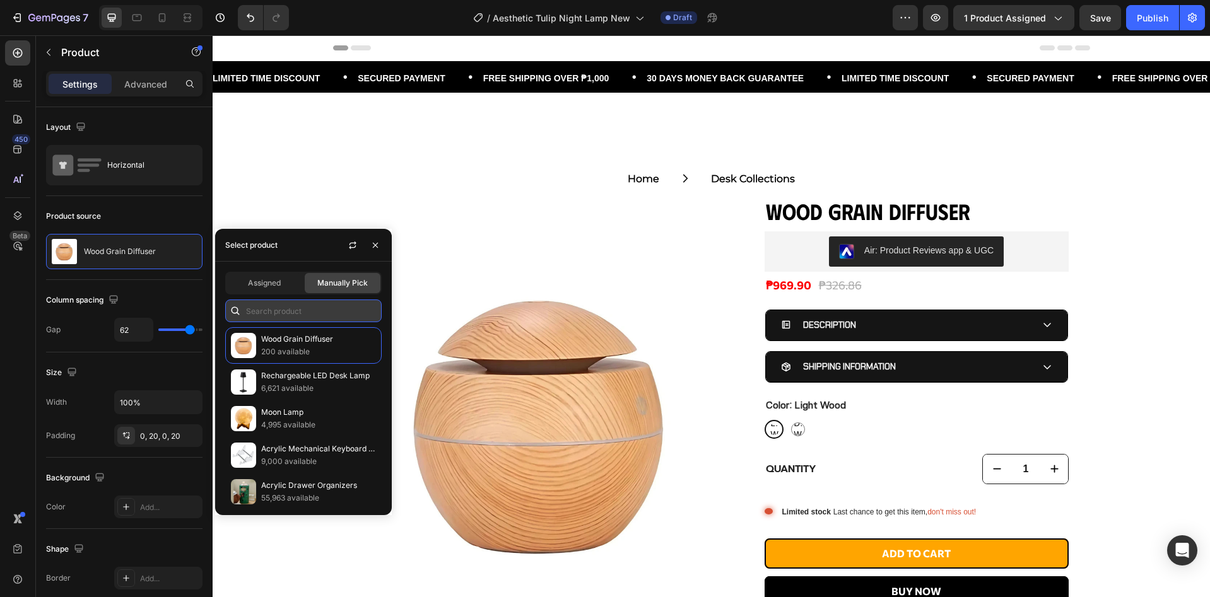
click at [307, 305] on input "text" at bounding box center [303, 311] width 156 height 23
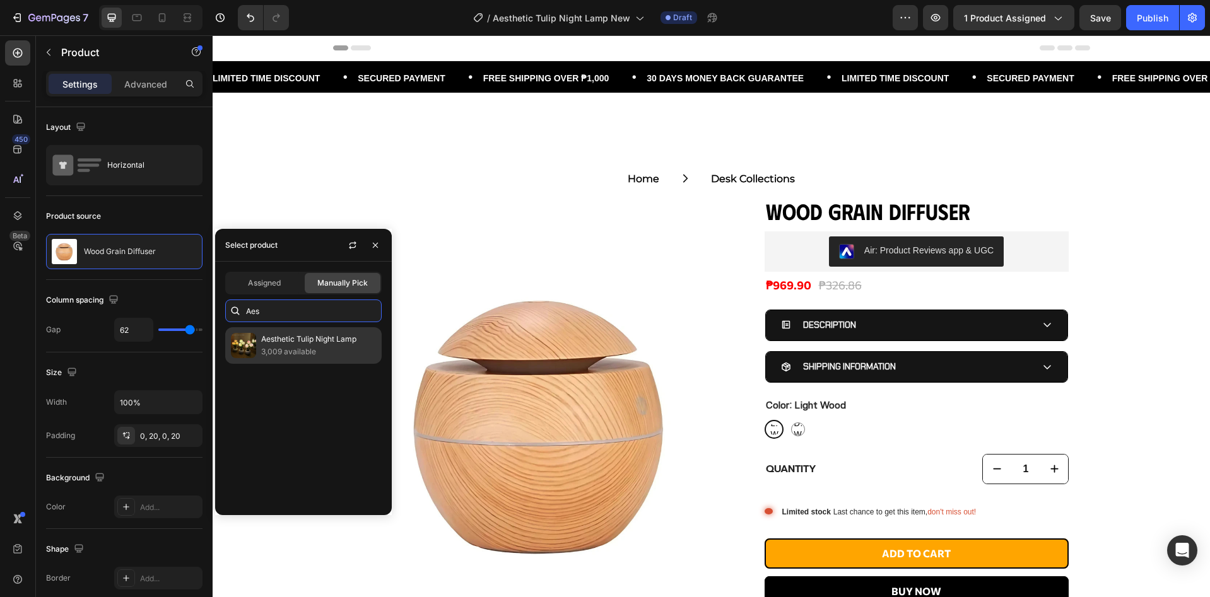
type input "Aes"
click at [320, 350] on p "3,009 available" at bounding box center [318, 352] width 115 height 13
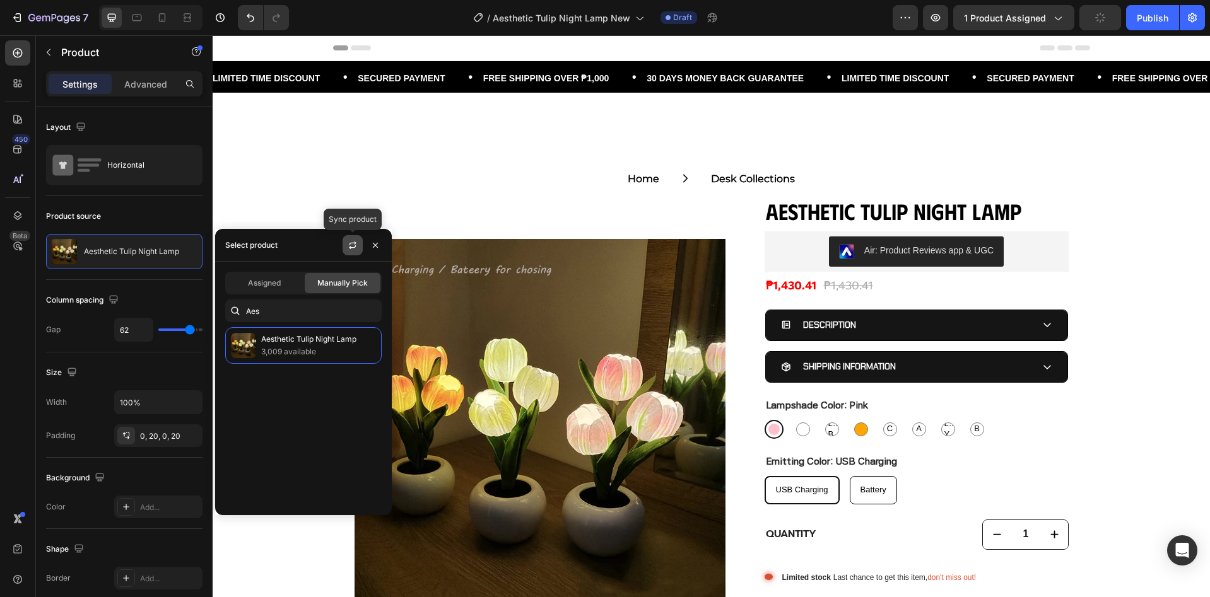
click at [359, 254] on button "button" at bounding box center [352, 245] width 20 height 20
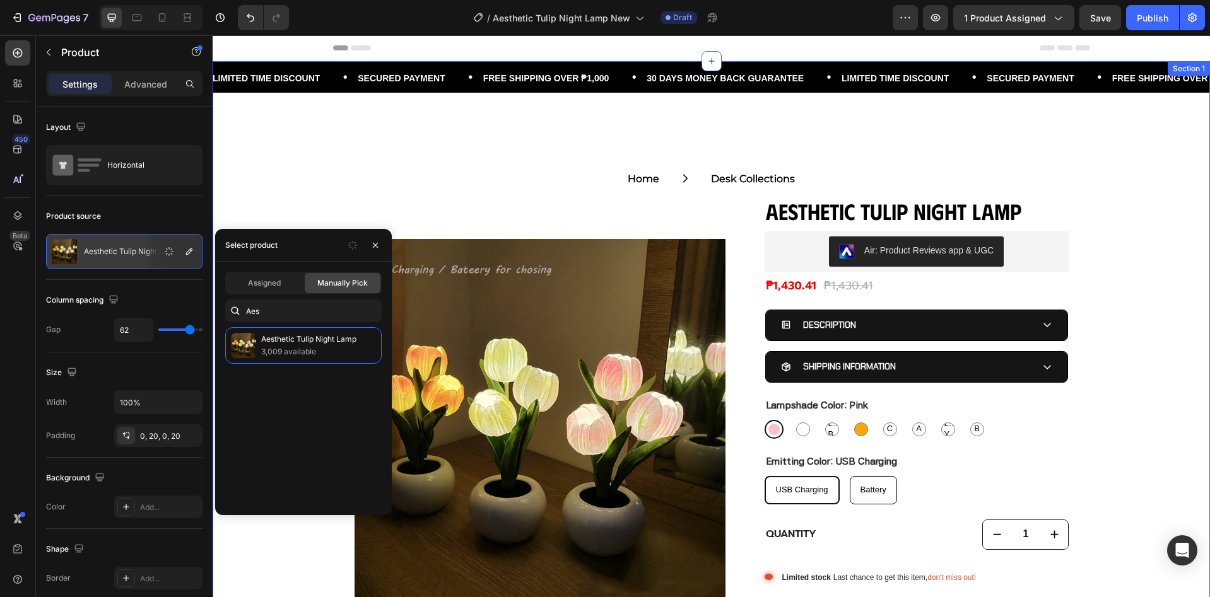
click at [427, 124] on div "LIMITED TIME DISCOUNT • SECURED PAYMENT • FREE SHIPPING OVER ₱1,000 • 30 DAYS M…" at bounding box center [711, 402] width 997 height 682
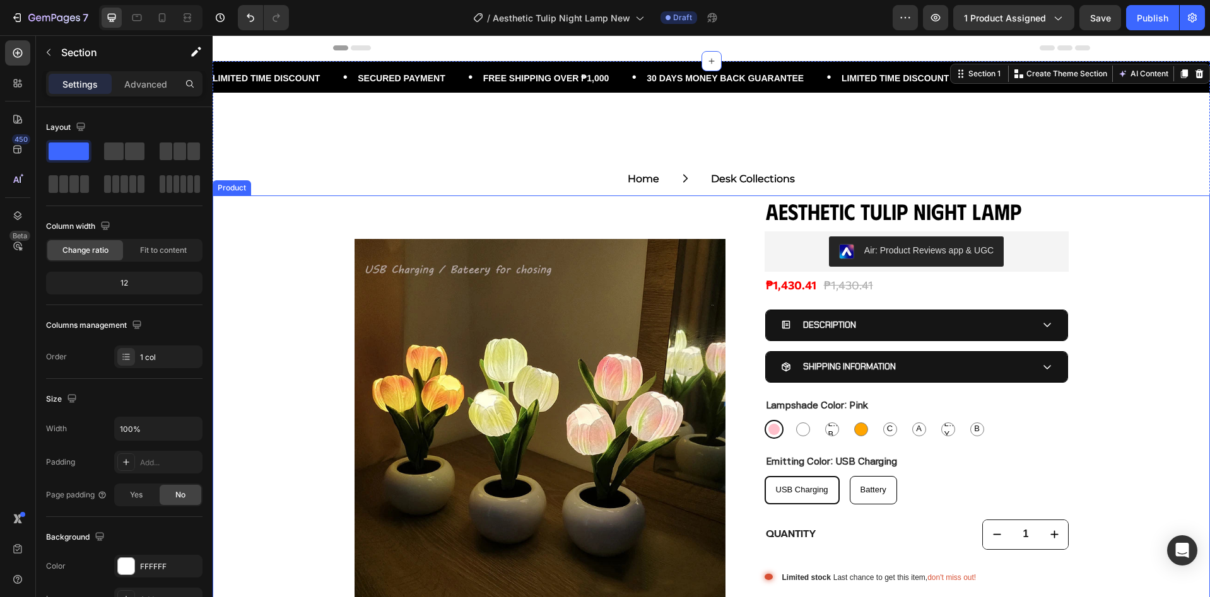
click at [319, 336] on div "Product Images Aesthetic Tulip Night Lamp Product Title Air: Product Reviews ap…" at bounding box center [711, 459] width 997 height 527
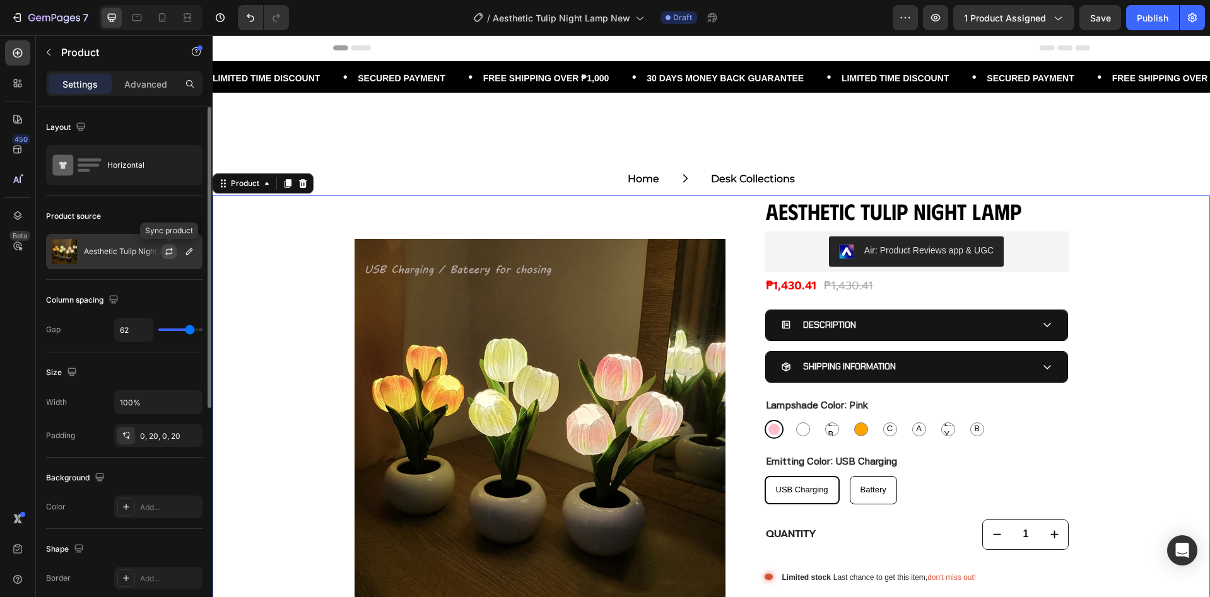
click at [167, 253] on icon "button" at bounding box center [168, 254] width 7 height 4
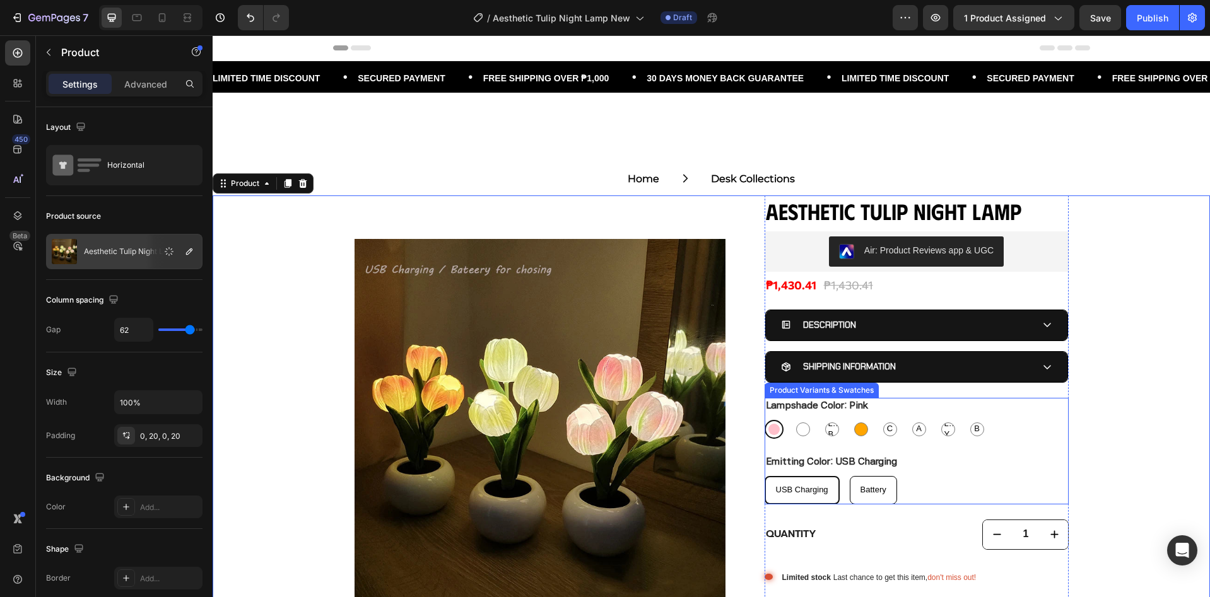
click at [1014, 453] on div "Lampshade Color: Pink Pink Pink White White Light Blue Light Blue Light Blue Or…" at bounding box center [916, 451] width 304 height 107
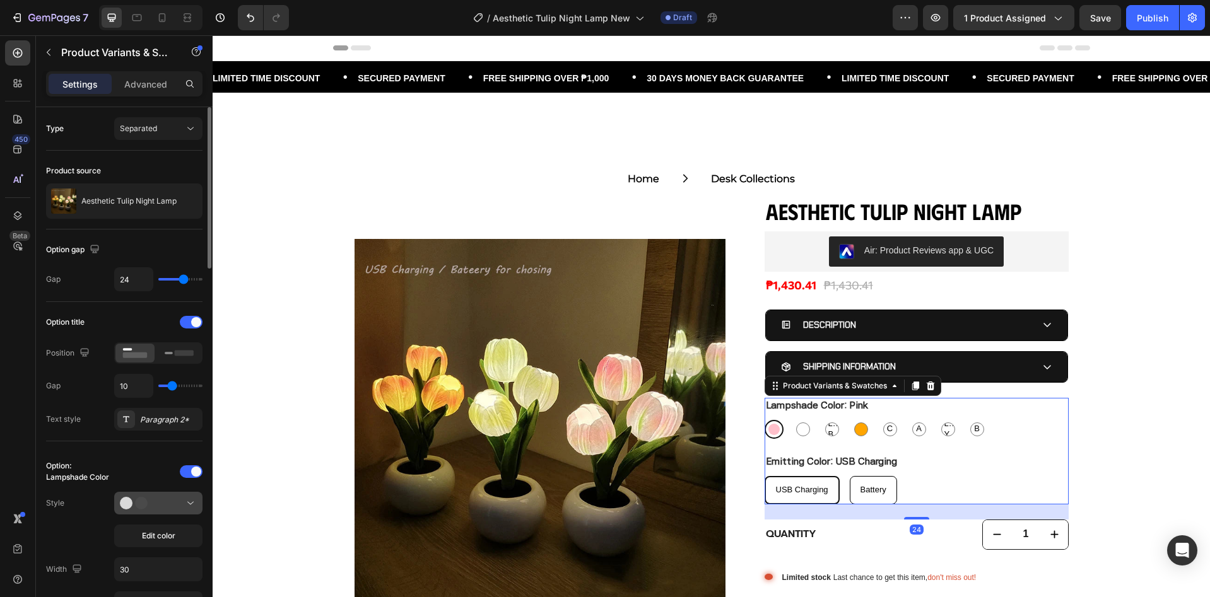
click at [158, 509] on div at bounding box center [158, 503] width 77 height 13
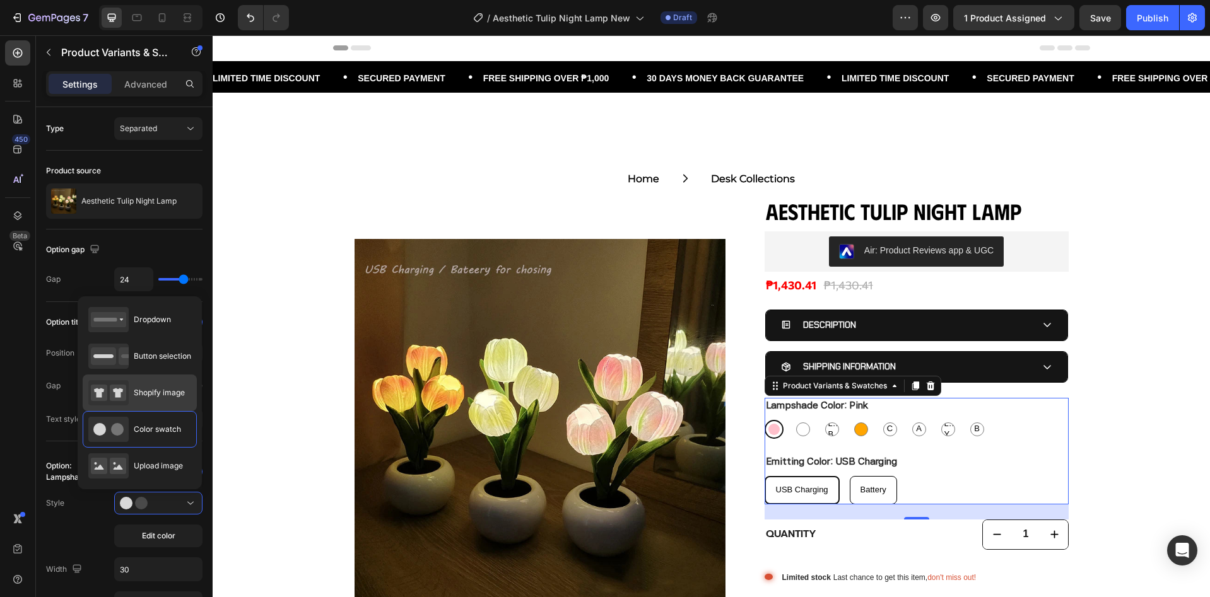
click at [146, 399] on span "Shopify image" at bounding box center [159, 392] width 51 height 11
type input "64"
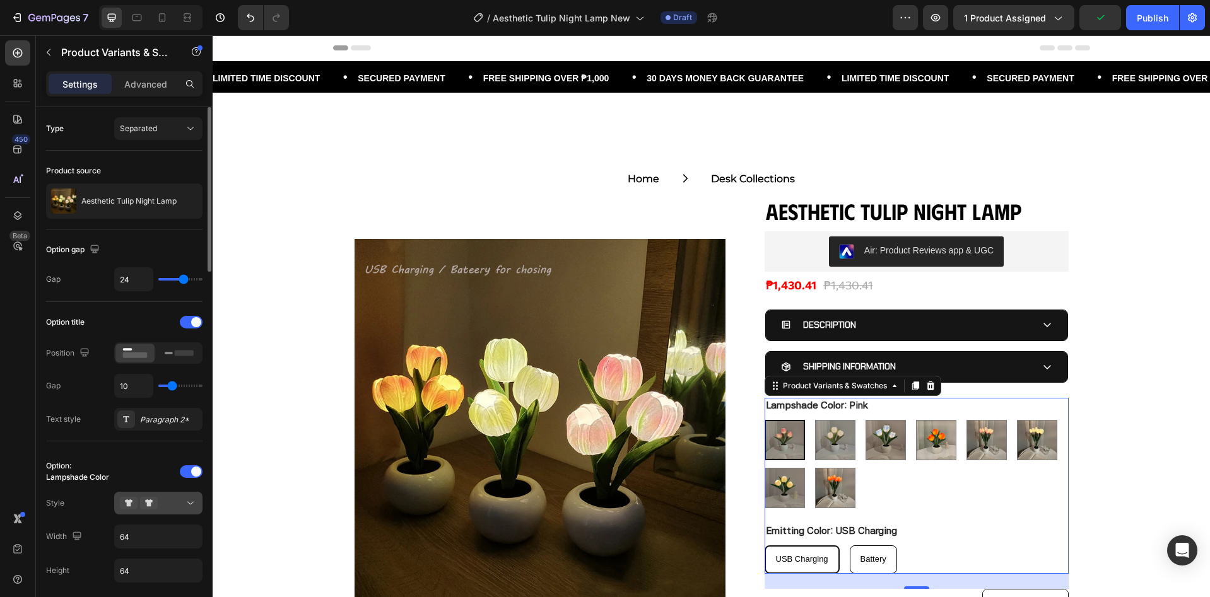
click at [163, 502] on div at bounding box center [158, 503] width 77 height 13
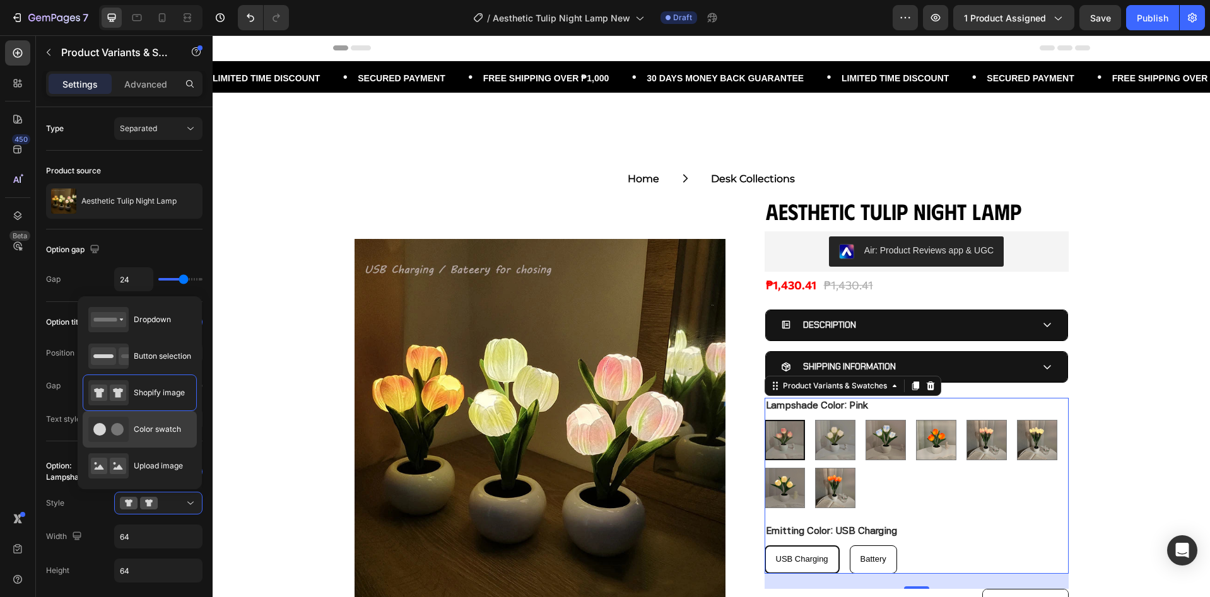
click at [159, 435] on span "Color swatch" at bounding box center [157, 429] width 47 height 11
type input "30"
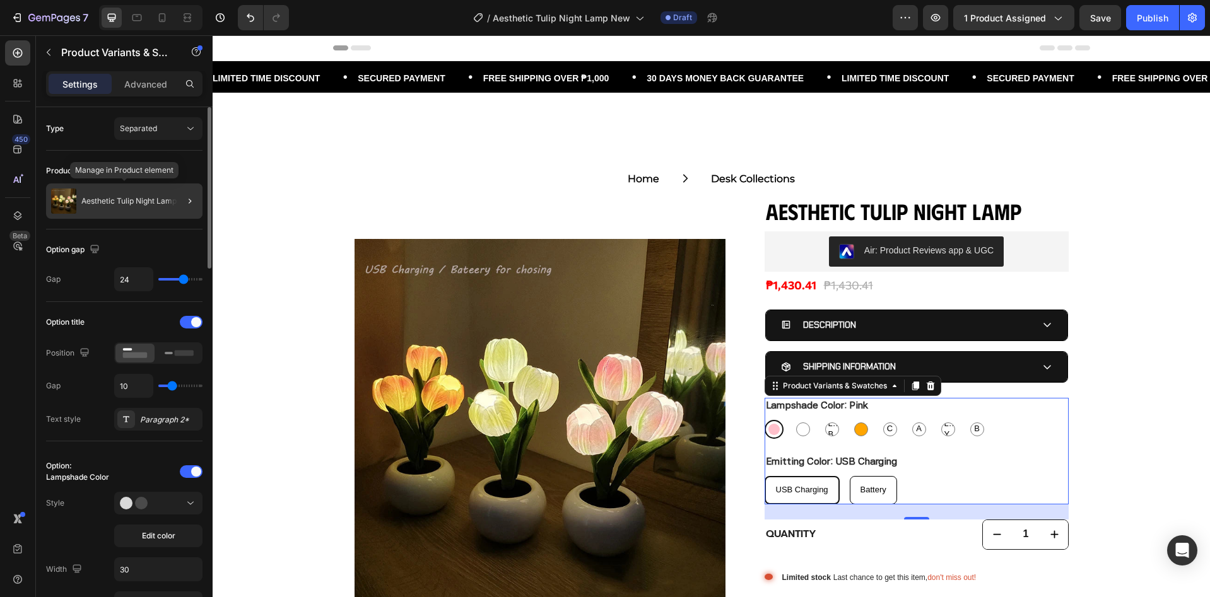
click at [148, 209] on div "Aesthetic Tulip Night Lamp" at bounding box center [124, 201] width 156 height 35
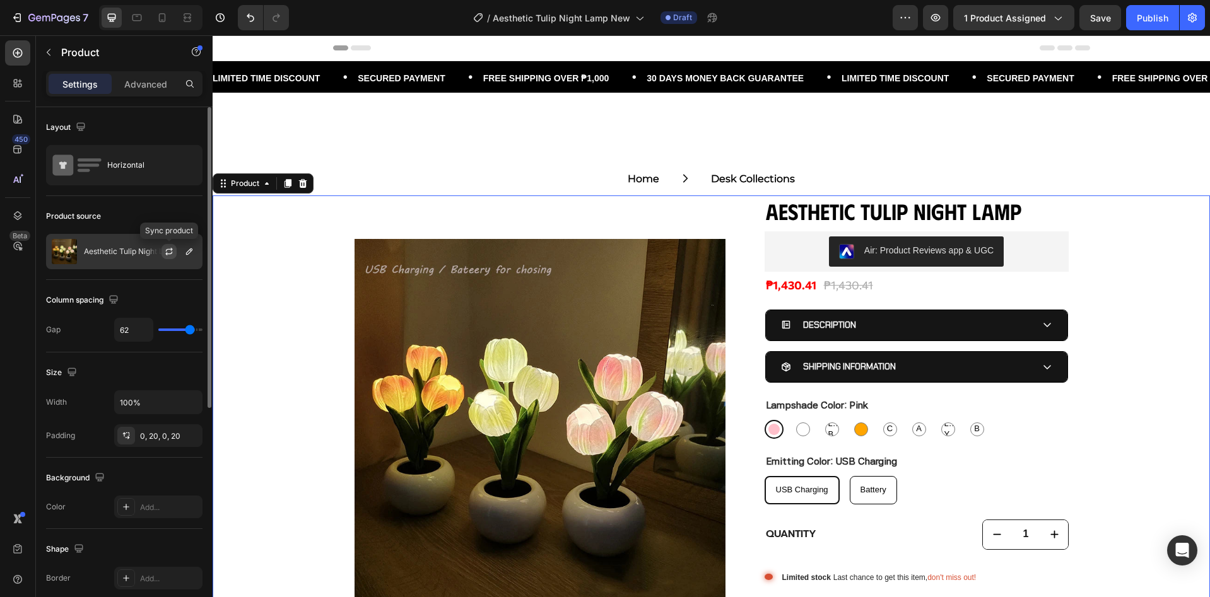
click at [168, 253] on icon "button" at bounding box center [169, 252] width 10 height 10
click at [119, 256] on div "Aesthetic Tulip Night Lamp" at bounding box center [124, 251] width 156 height 35
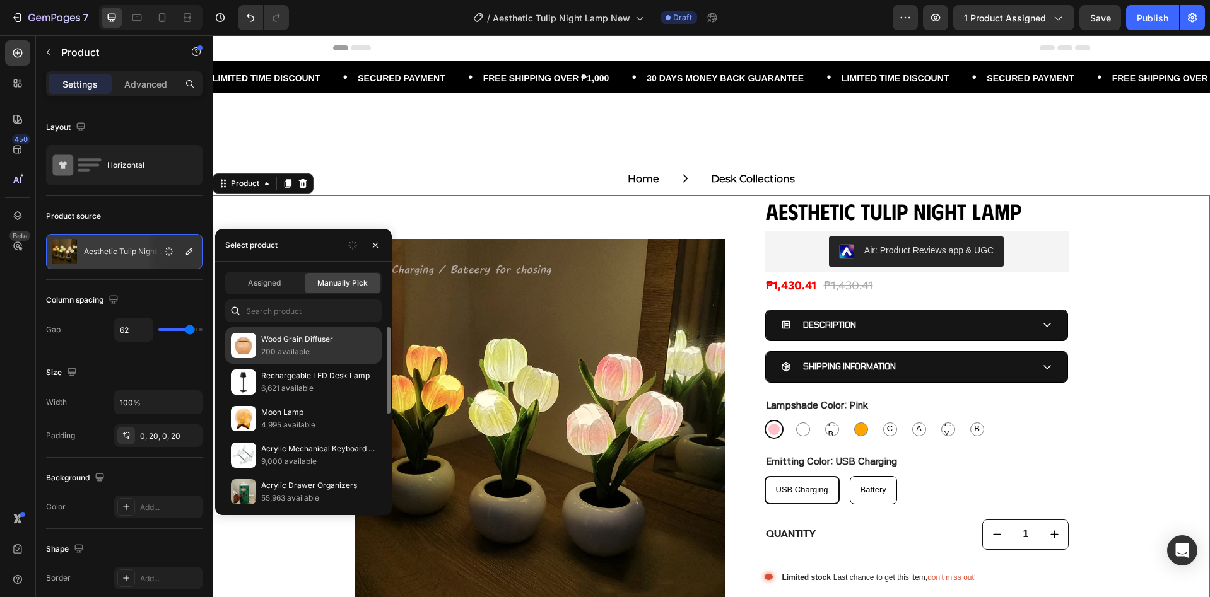
click at [286, 337] on p "Wood Grain Diffuser" at bounding box center [318, 339] width 115 height 13
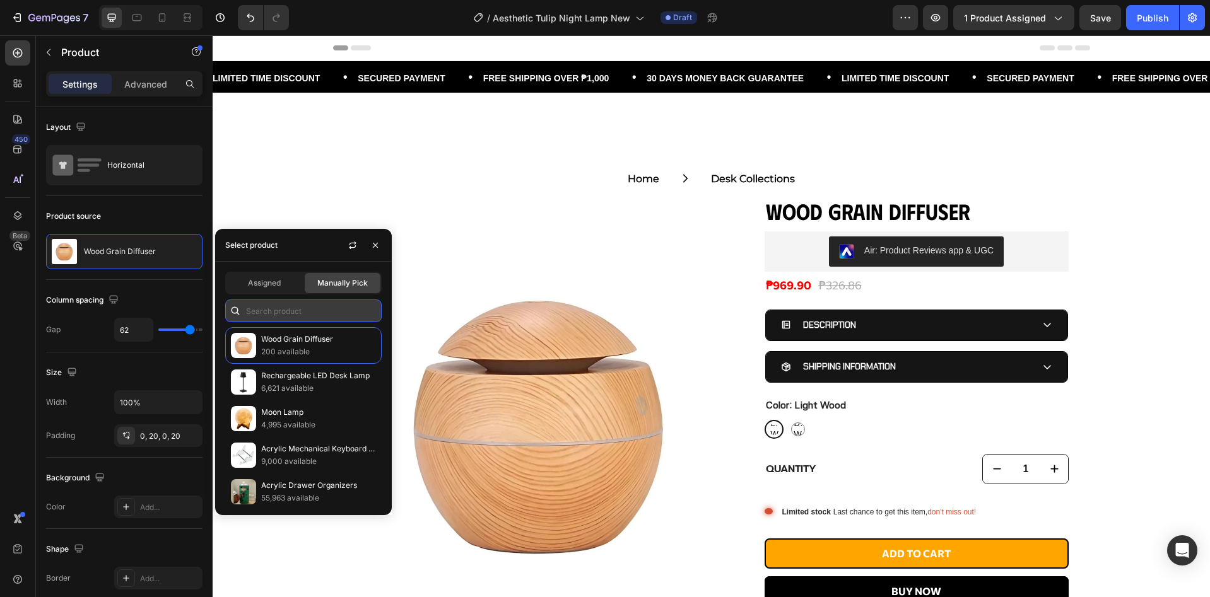
click at [305, 307] on input "text" at bounding box center [303, 311] width 156 height 23
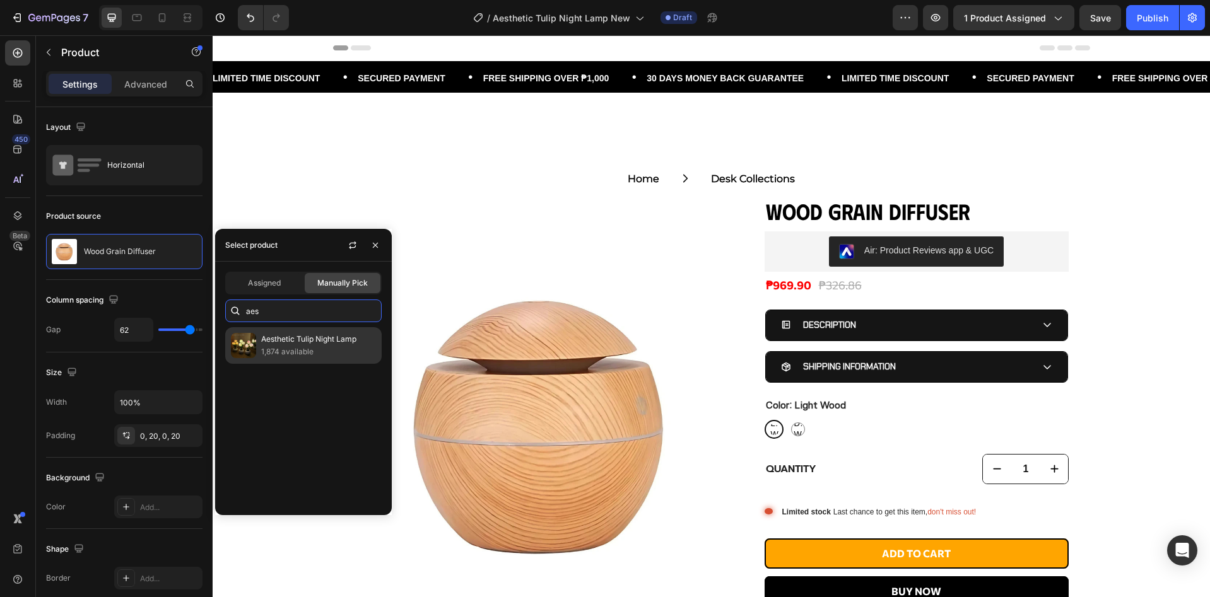
type input "aes"
click at [319, 339] on p "Aesthetic Tulip Night Lamp" at bounding box center [318, 339] width 115 height 13
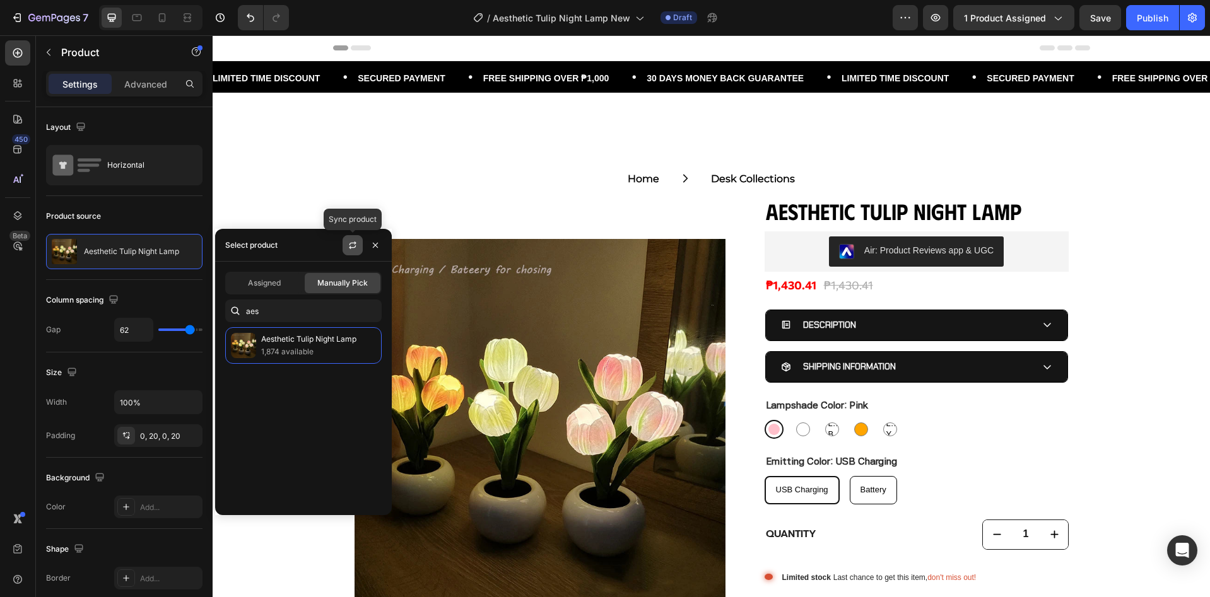
click at [357, 252] on button "button" at bounding box center [352, 245] width 20 height 20
drag, startPoint x: 377, startPoint y: 249, endPoint x: 447, endPoint y: 336, distance: 112.1
click at [377, 249] on icon "button" at bounding box center [375, 245] width 10 height 10
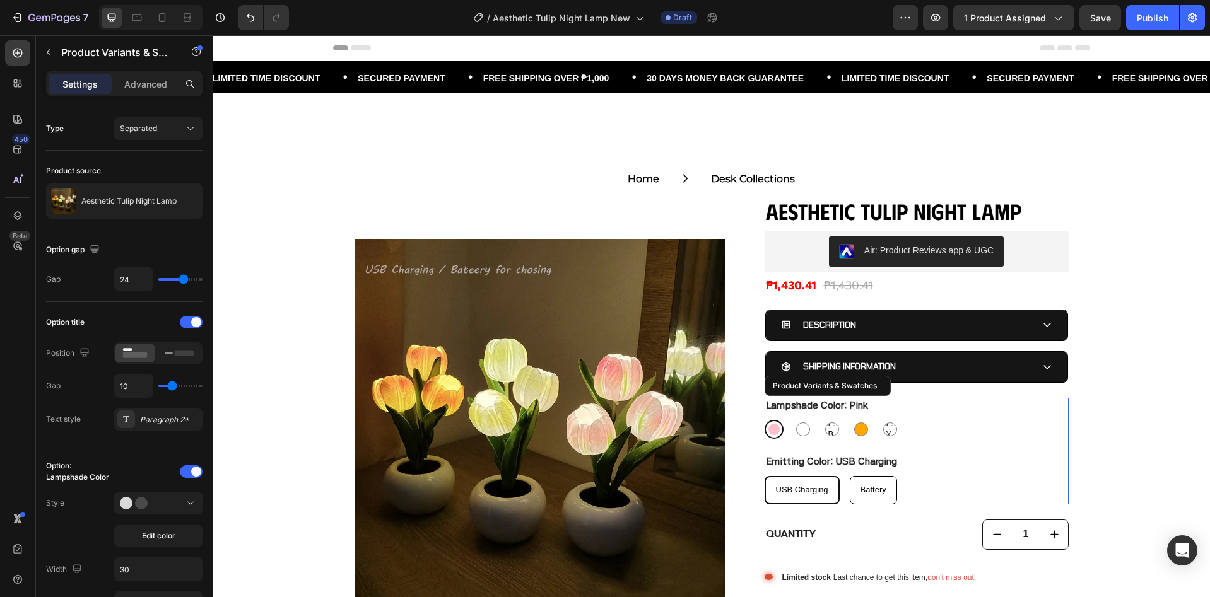
drag, startPoint x: 935, startPoint y: 439, endPoint x: 243, endPoint y: 459, distance: 692.2
click at [935, 438] on div "Lampshade Color: Pink Pink Pink White White Light Blue Light Blue Light Blue Or…" at bounding box center [916, 451] width 304 height 107
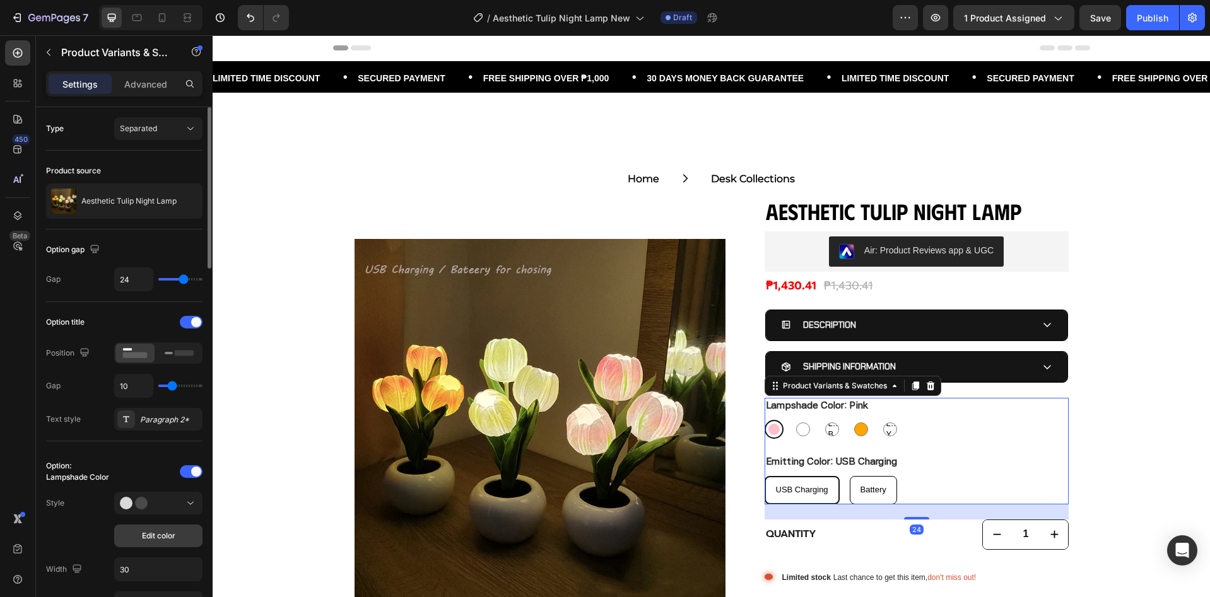
click at [146, 538] on span "Edit color" at bounding box center [158, 535] width 33 height 11
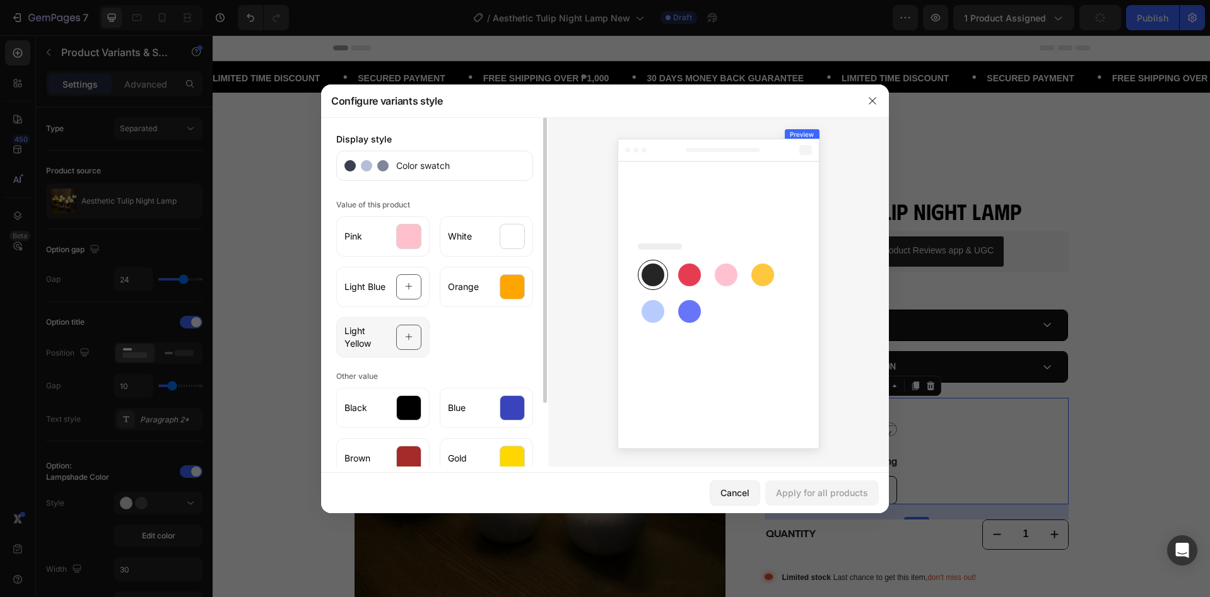
click at [417, 331] on div at bounding box center [408, 337] width 25 height 25
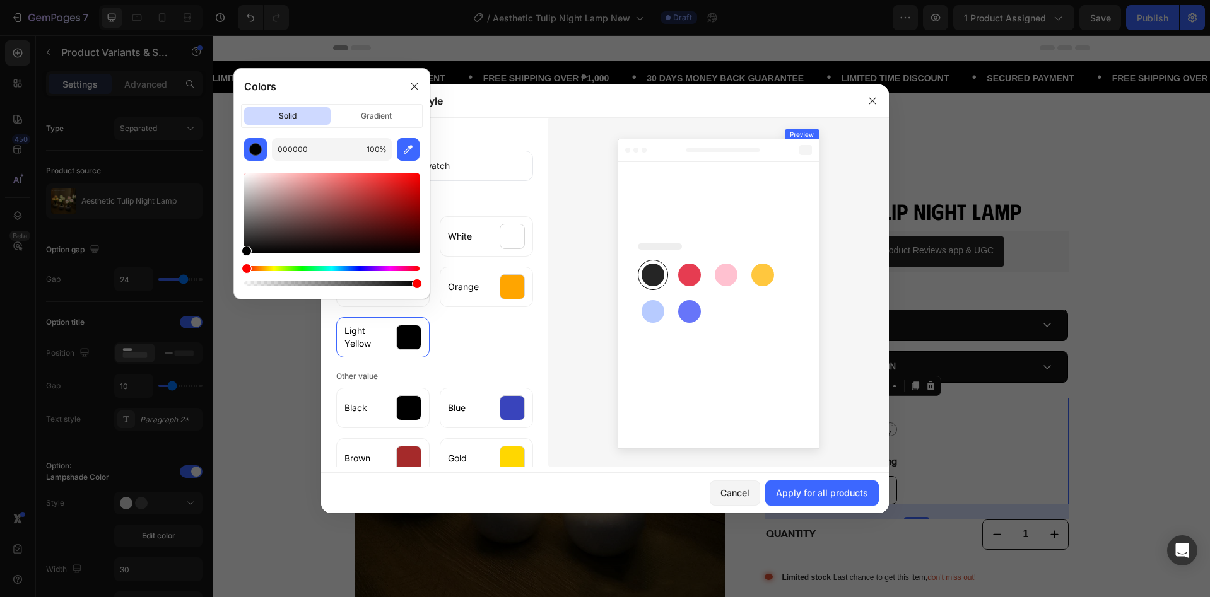
drag, startPoint x: 249, startPoint y: 267, endPoint x: 273, endPoint y: 269, distance: 24.7
click at [273, 269] on div "Hue" at bounding box center [331, 268] width 175 height 5
click at [272, 270] on div "Hue" at bounding box center [331, 268] width 175 height 5
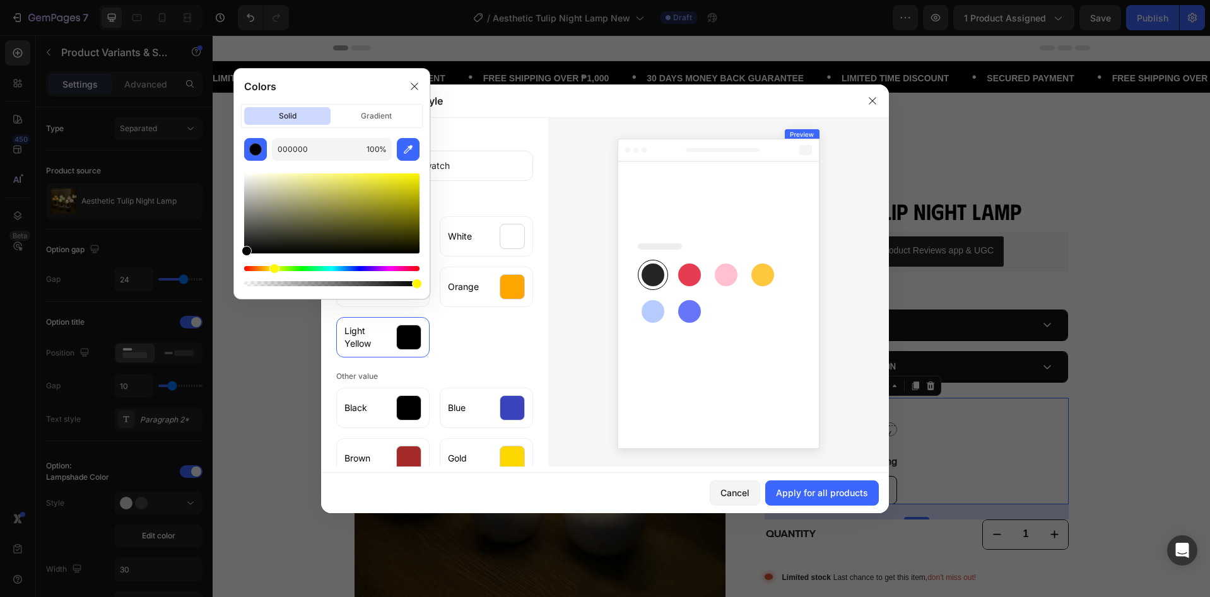
click at [272, 271] on div "Hue" at bounding box center [274, 269] width 10 height 10
click at [313, 149] on input "000000" at bounding box center [317, 149] width 90 height 23
paste input "FFFF"
drag, startPoint x: 414, startPoint y: 172, endPoint x: 328, endPoint y: 173, distance: 86.4
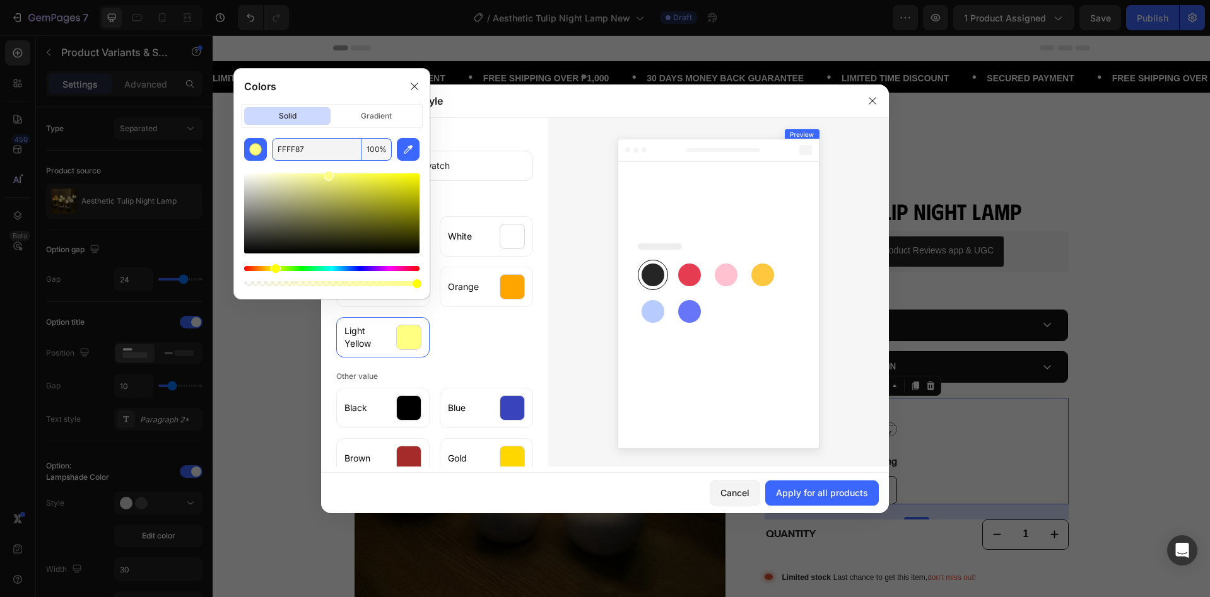
click at [328, 173] on div at bounding box center [329, 176] width 10 height 10
type input "FFFF87"
click at [417, 90] on icon at bounding box center [414, 86] width 10 height 10
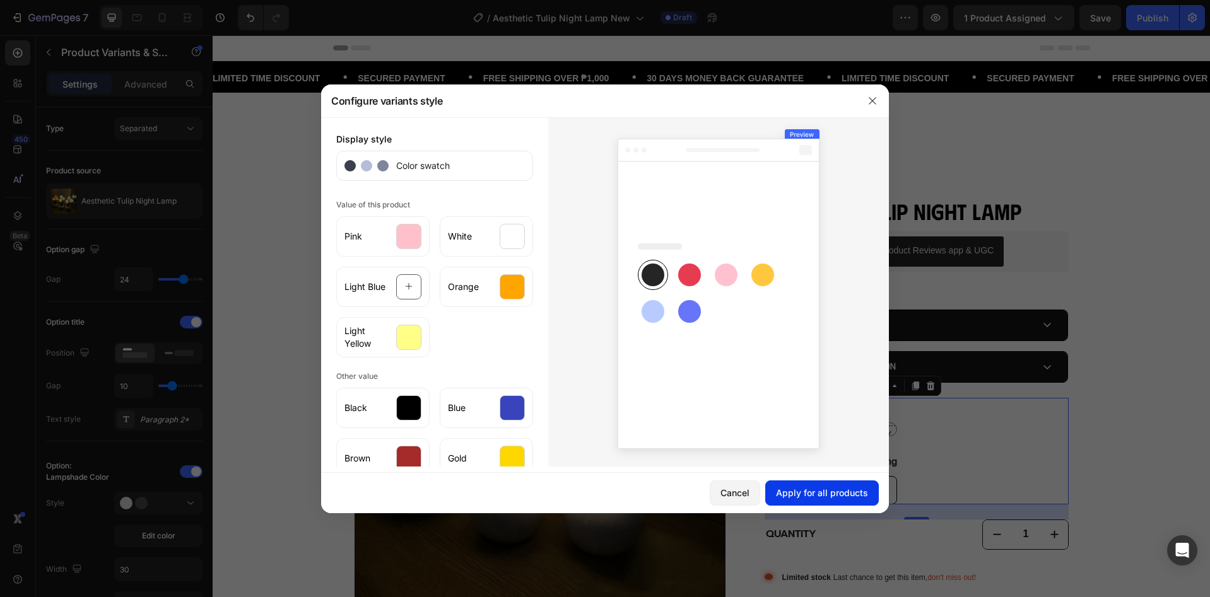
click at [833, 500] on button "Apply for all products" at bounding box center [822, 493] width 114 height 25
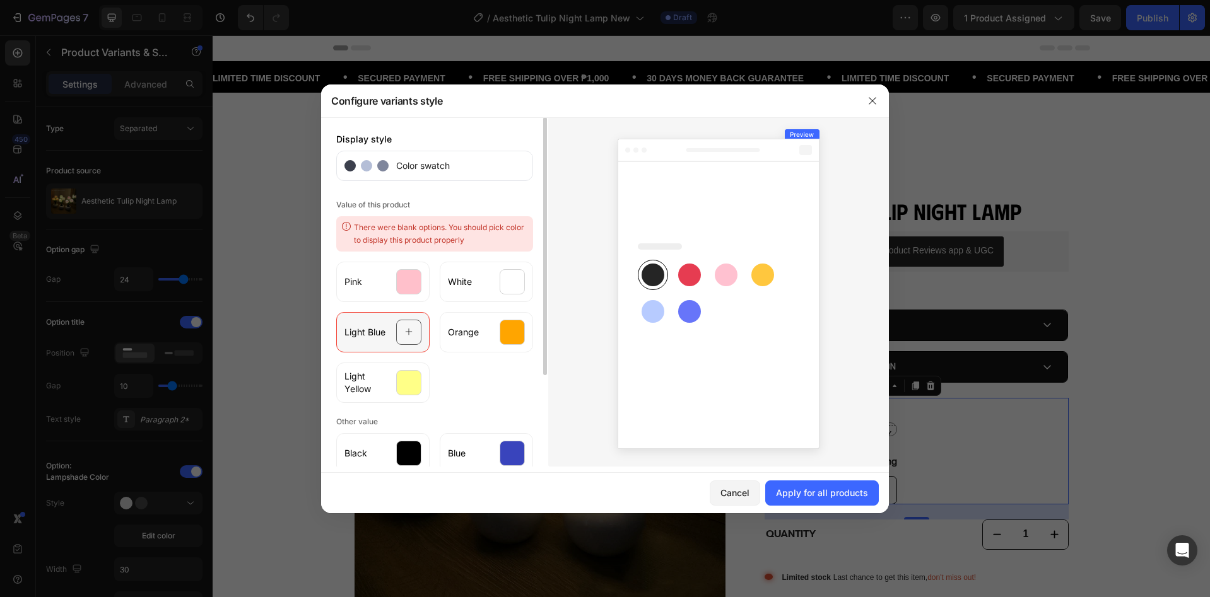
click at [390, 324] on div "Light Blue" at bounding box center [382, 332] width 93 height 40
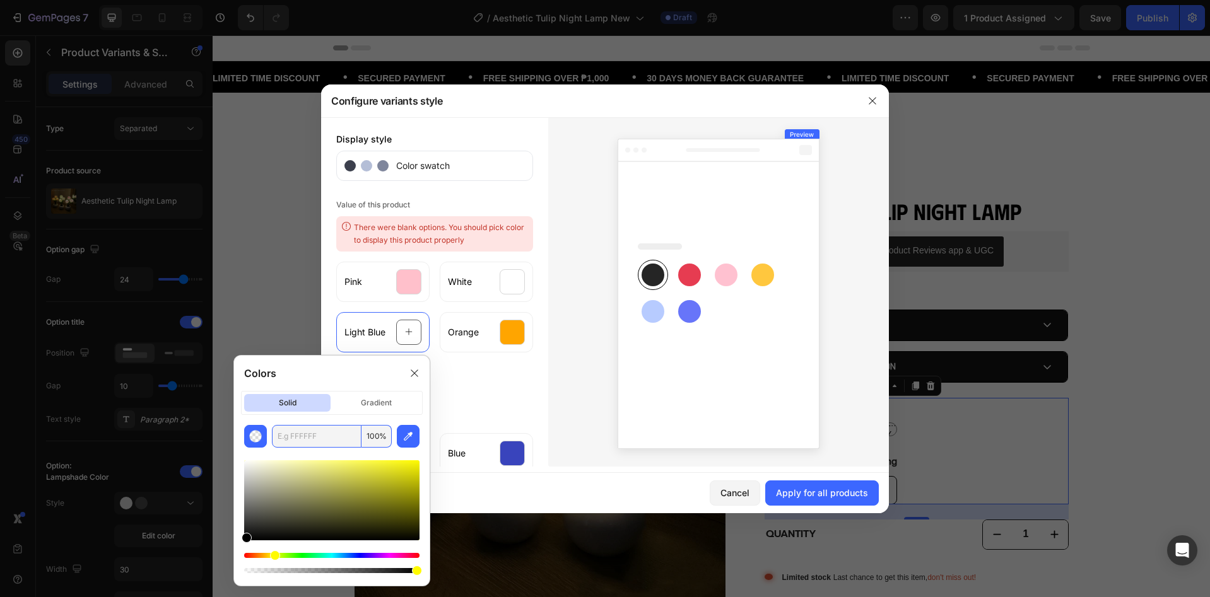
click at [321, 435] on input "text" at bounding box center [317, 436] width 90 height 23
paste input "#ADD8E6"
type input "ADD8E6"
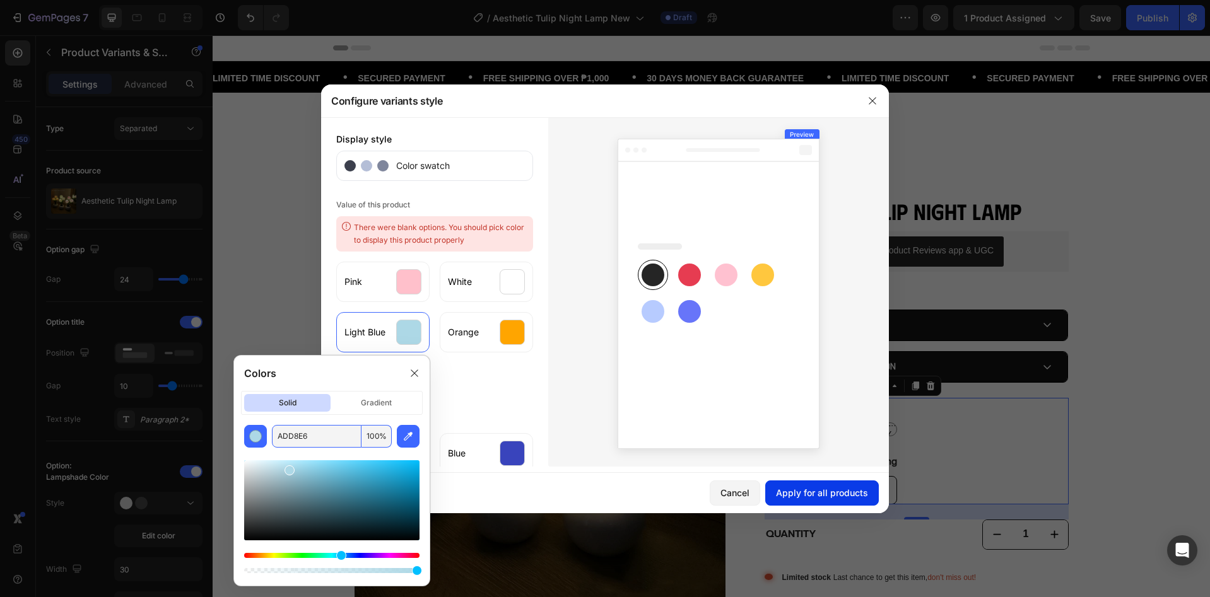
click at [860, 494] on div "Apply for all products" at bounding box center [822, 492] width 92 height 13
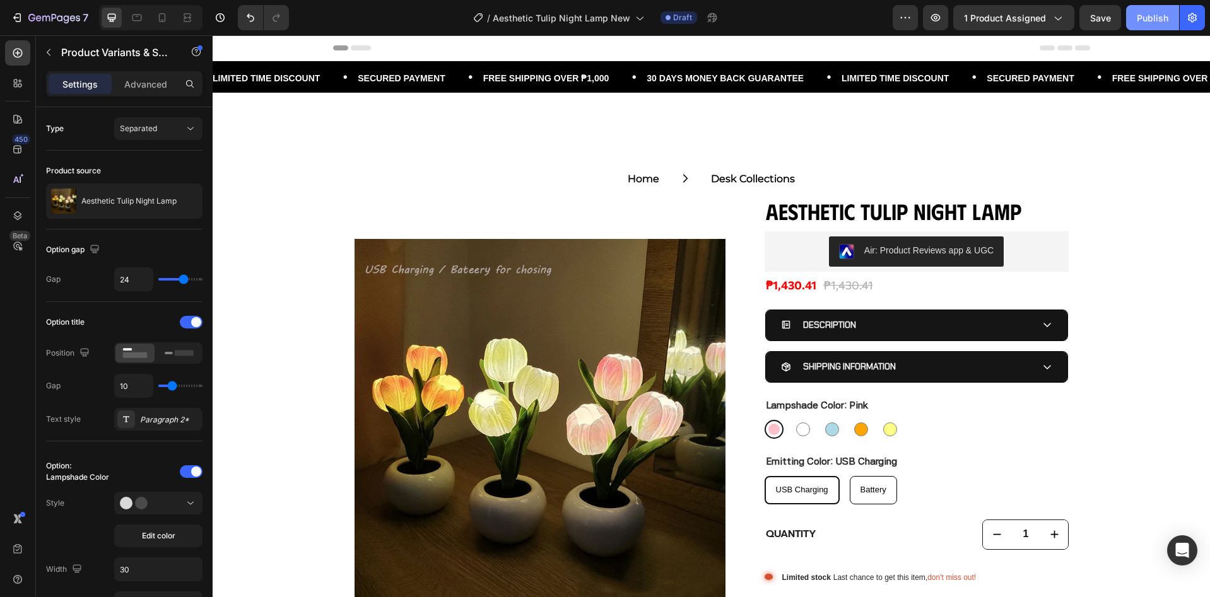
click at [1136, 22] on button "Publish" at bounding box center [1152, 17] width 53 height 25
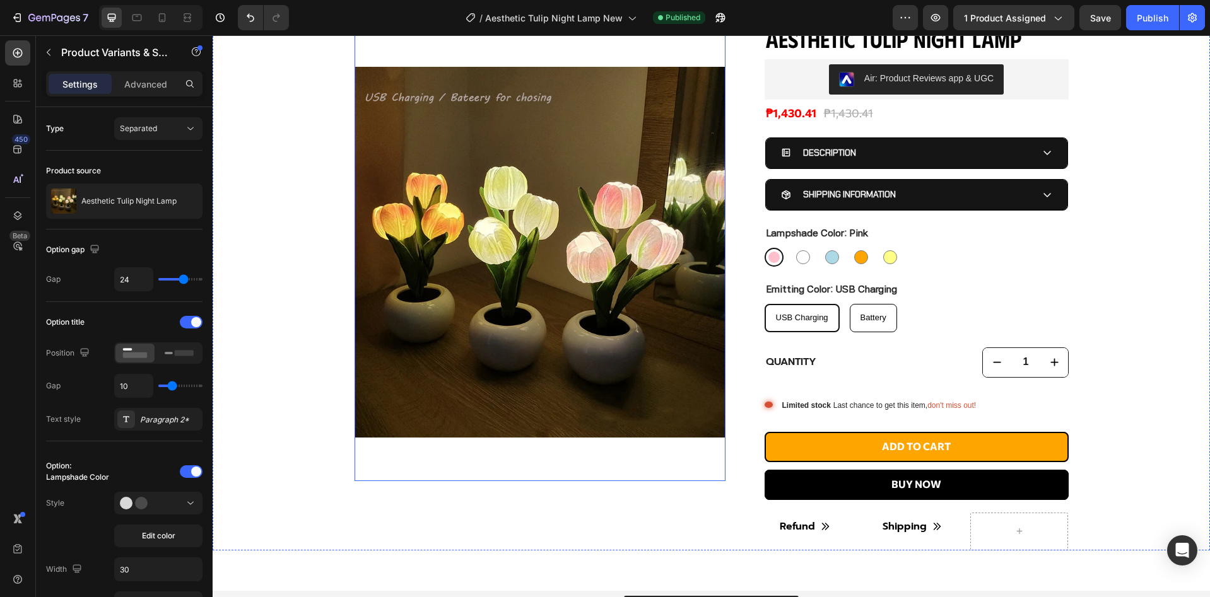
scroll to position [84, 0]
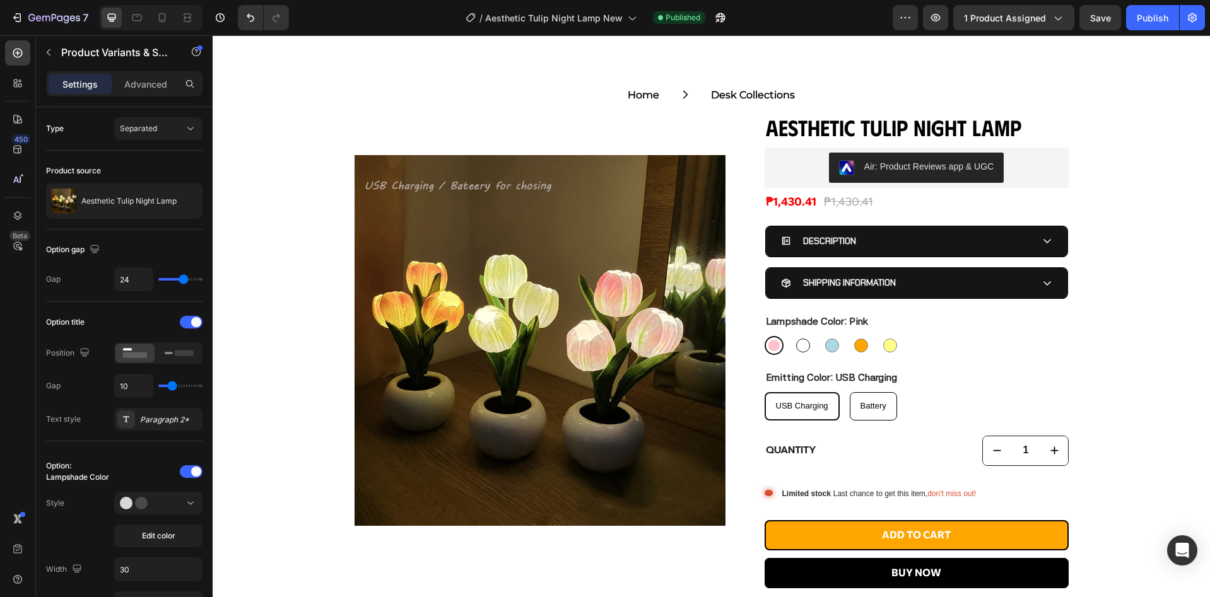
click at [800, 346] on div at bounding box center [803, 346] width 14 height 14
click at [793, 336] on input "White White" at bounding box center [793, 336] width 1 height 1
radio input "true"
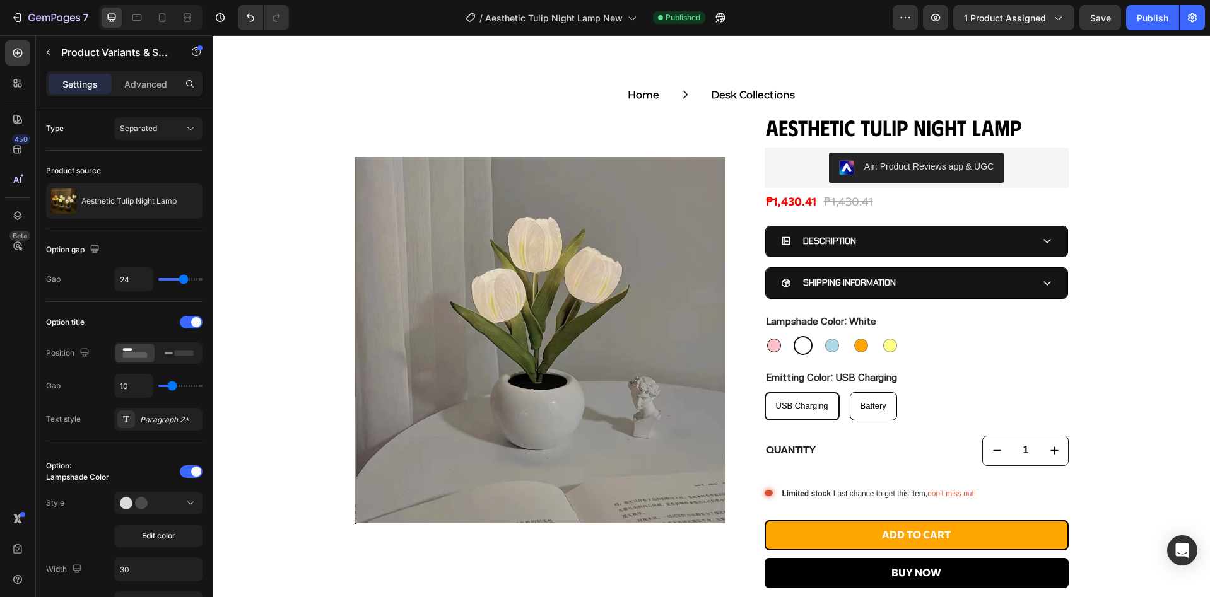
click at [774, 346] on div at bounding box center [774, 346] width 14 height 14
click at [764, 336] on input "Pink Pink" at bounding box center [764, 336] width 1 height 1
radio input "true"
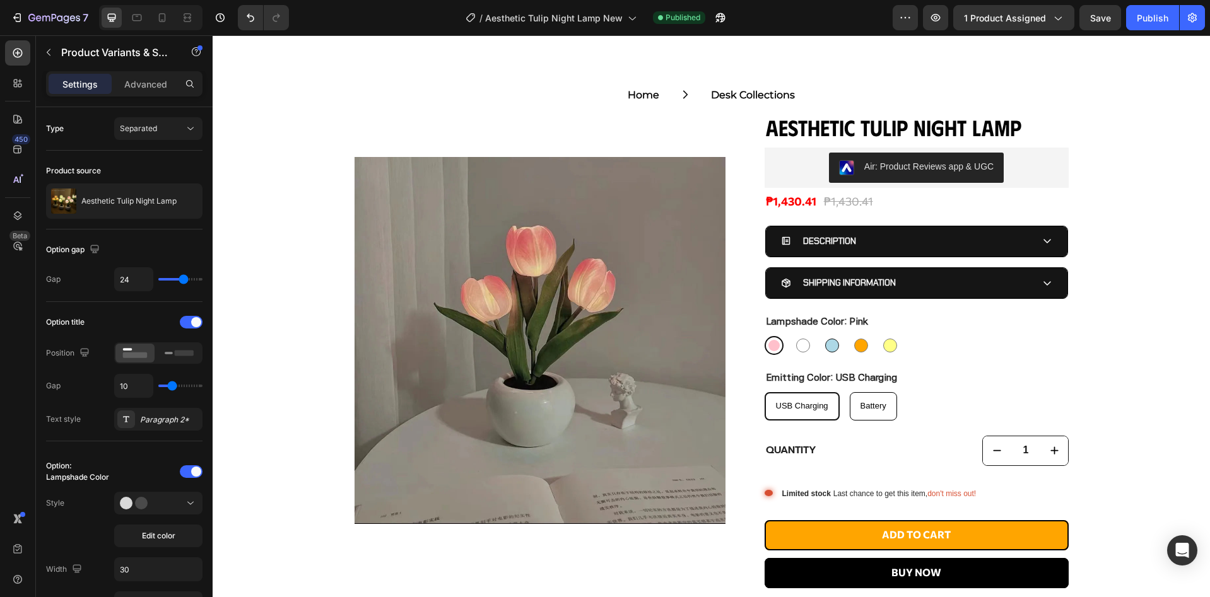
click at [825, 349] on div at bounding box center [832, 346] width 14 height 14
click at [822, 336] on input "Light Blue Light Blue" at bounding box center [822, 336] width 1 height 1
radio input "true"
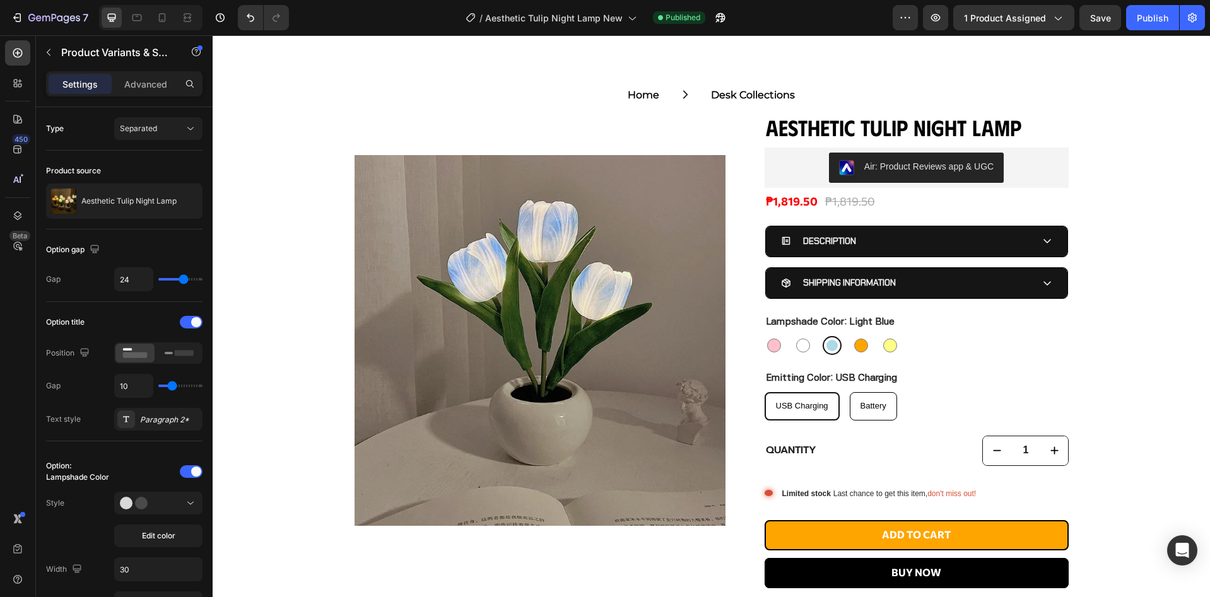
click at [857, 414] on div "Battery" at bounding box center [873, 406] width 46 height 21
click at [850, 392] on input "Battery Battery Battery" at bounding box center [849, 392] width 1 height 1
radio input "true"
click at [821, 409] on span "USB Charging" at bounding box center [801, 405] width 52 height 9
click at [764, 392] on input "USB Charging USB Charging USB Charging" at bounding box center [764, 392] width 1 height 1
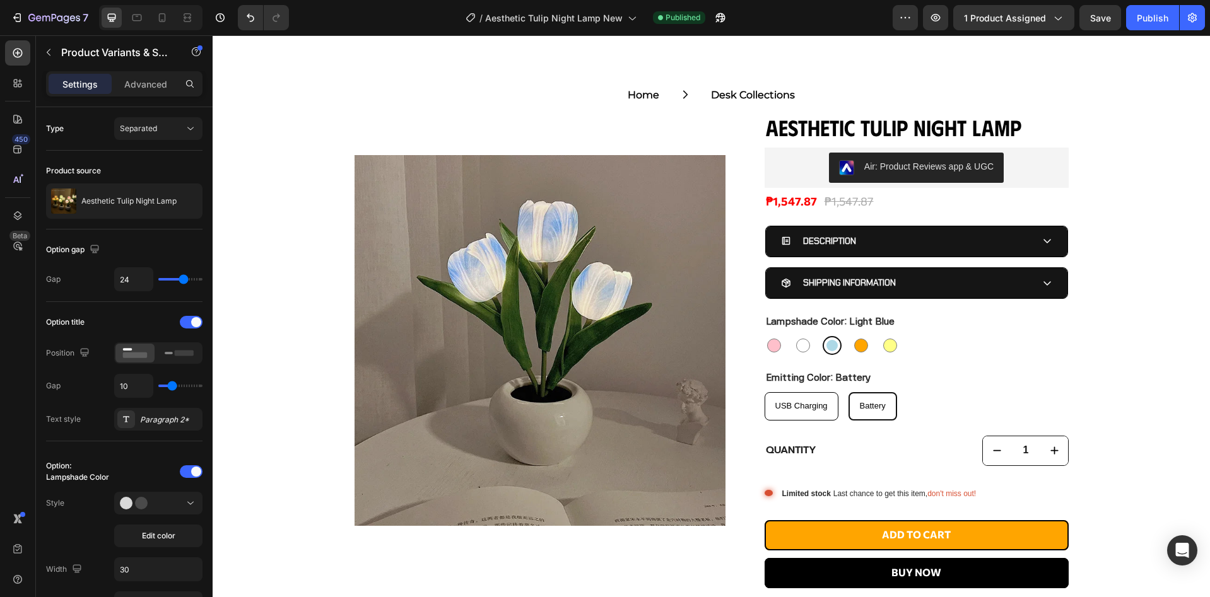
radio input "true"
click at [874, 407] on span "Battery" at bounding box center [873, 405] width 26 height 9
click at [850, 392] on input "Battery Battery Battery" at bounding box center [849, 392] width 1 height 1
radio input "true"
click at [832, 198] on div "₱1,547.87" at bounding box center [849, 201] width 52 height 17
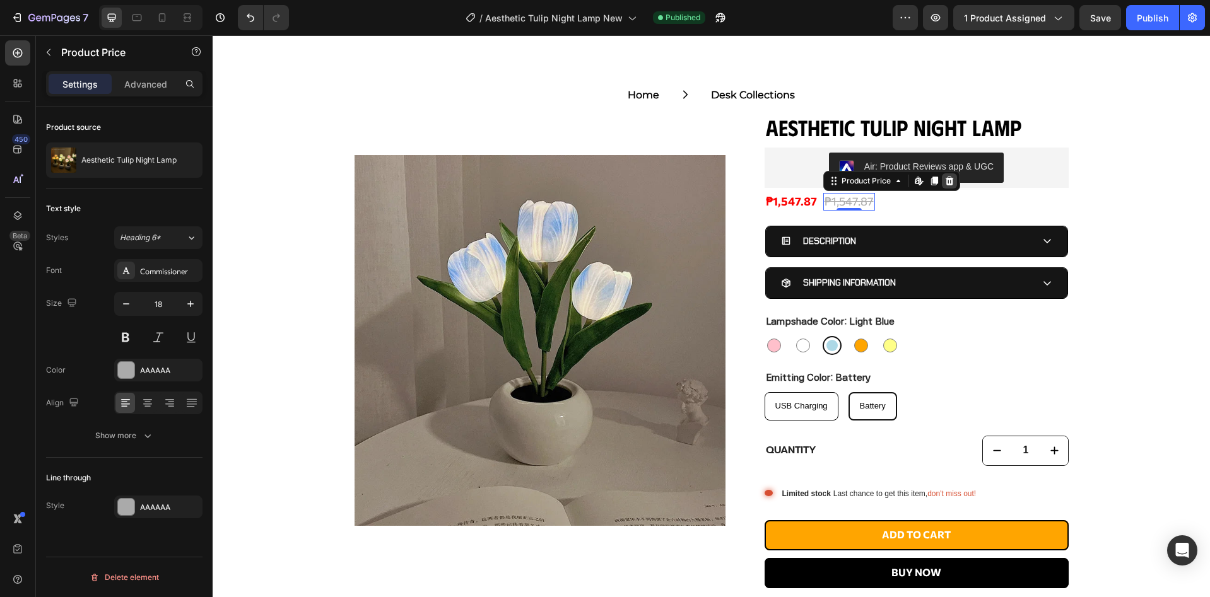
click at [947, 182] on icon at bounding box center [949, 181] width 8 height 9
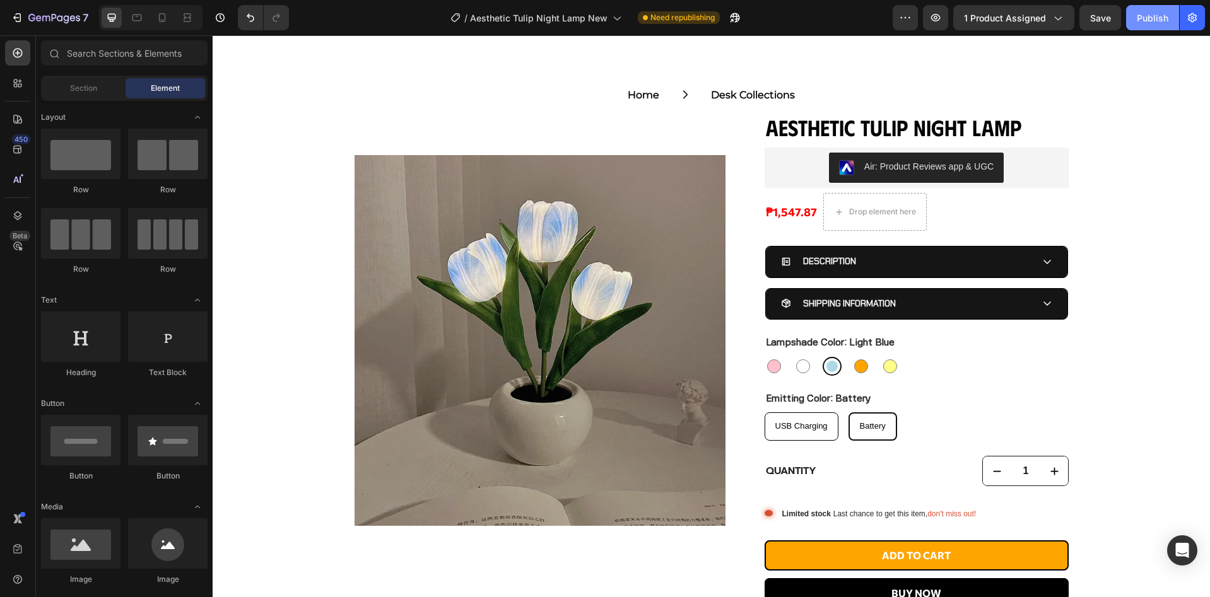
click at [1137, 25] on button "Publish" at bounding box center [1152, 17] width 53 height 25
click at [797, 124] on h1 "Aesthetic Tulip Night Lamp" at bounding box center [916, 128] width 304 height 32
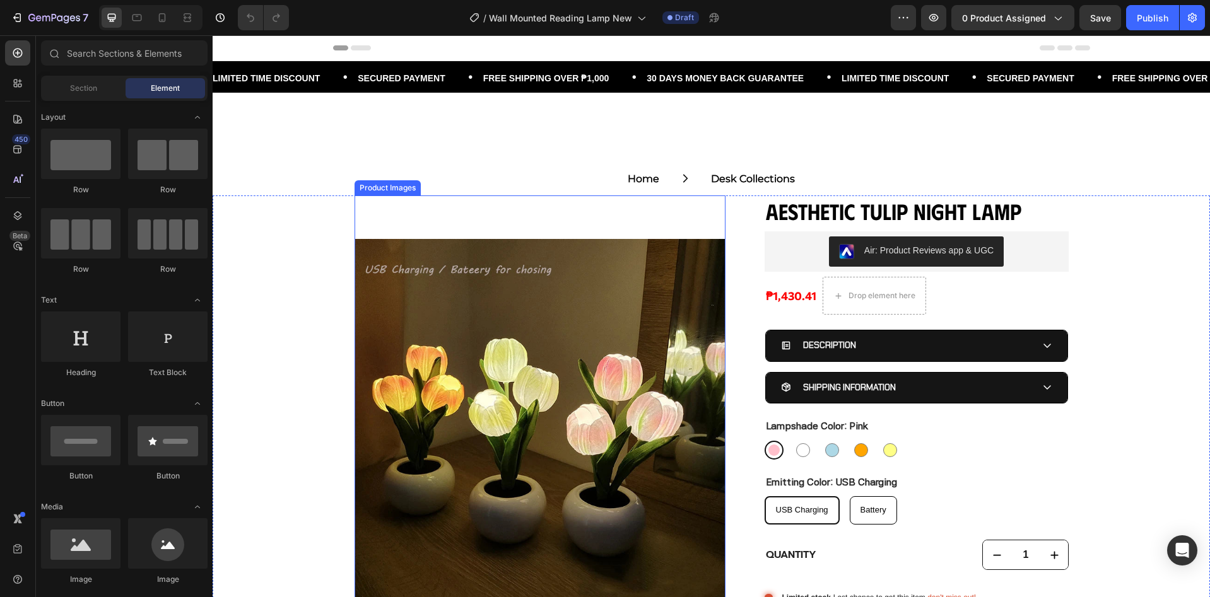
drag, startPoint x: 488, startPoint y: 214, endPoint x: 392, endPoint y: 232, distance: 97.6
click at [488, 214] on img at bounding box center [539, 425] width 371 height 458
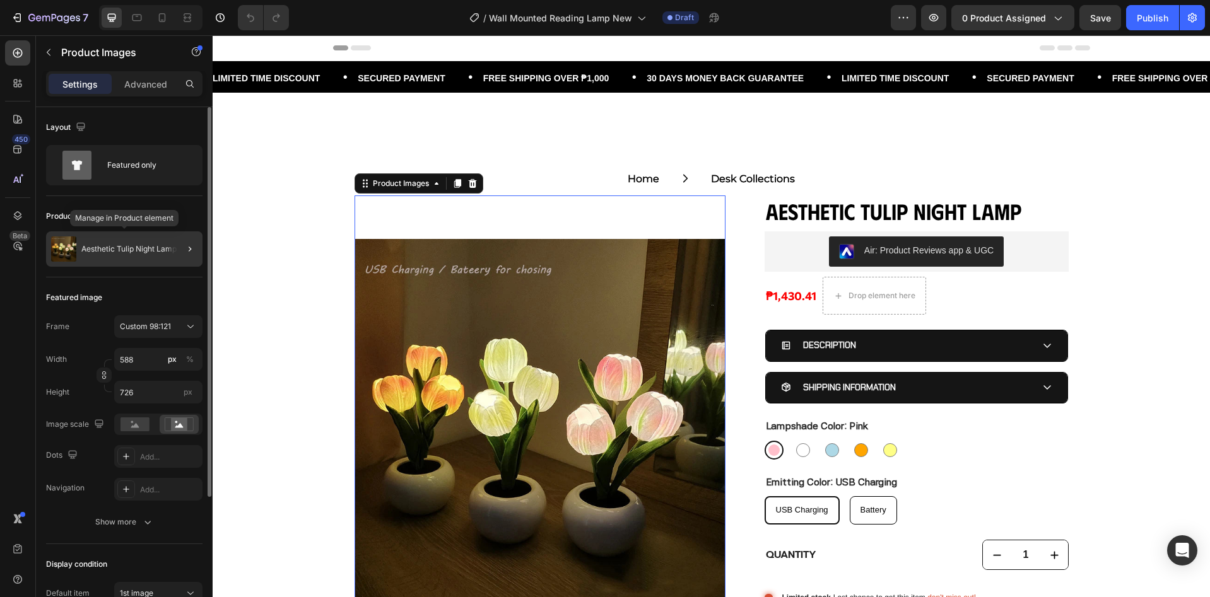
click at [149, 250] on p "Aesthetic Tulip Night Lamp" at bounding box center [128, 249] width 95 height 9
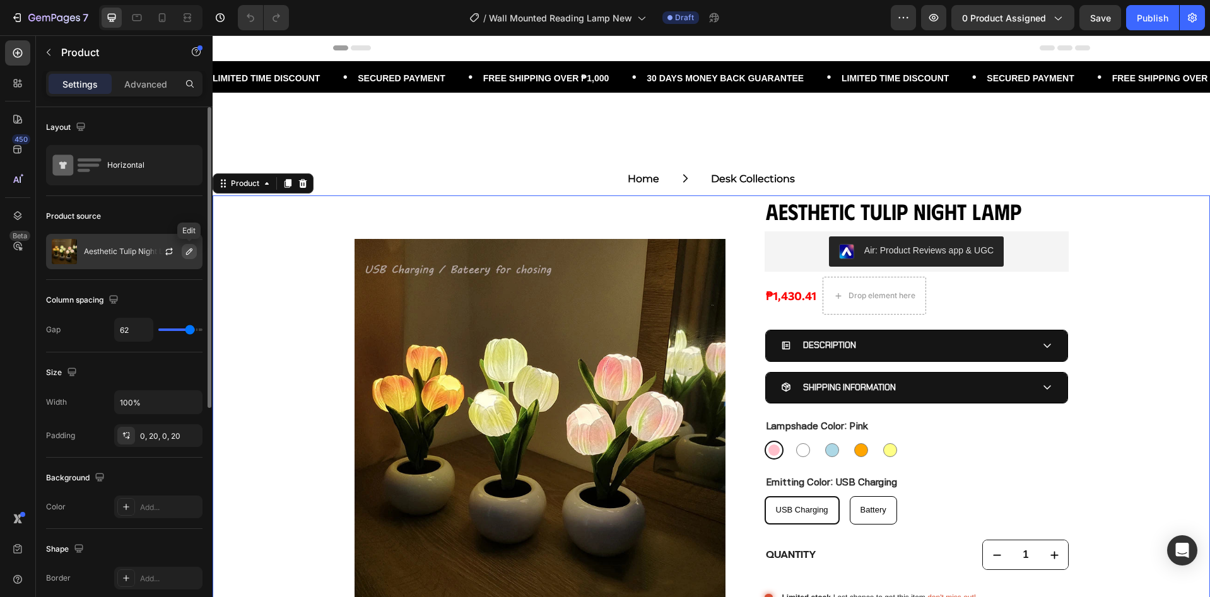
click at [189, 252] on icon "button" at bounding box center [189, 252] width 10 height 10
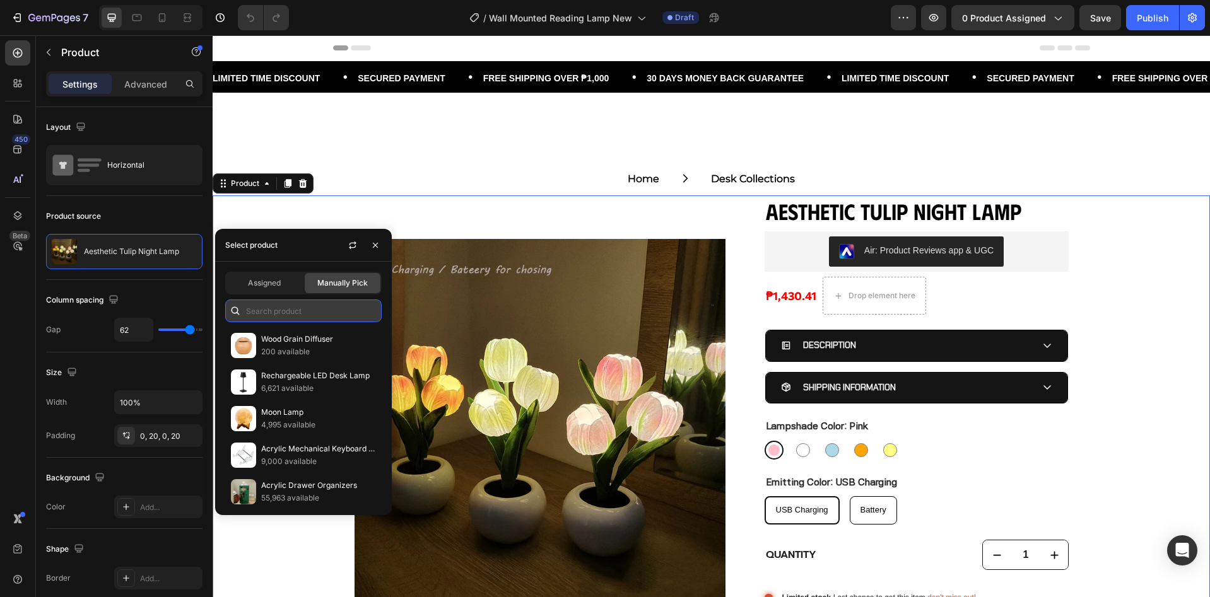
click at [338, 310] on input "text" at bounding box center [303, 311] width 156 height 23
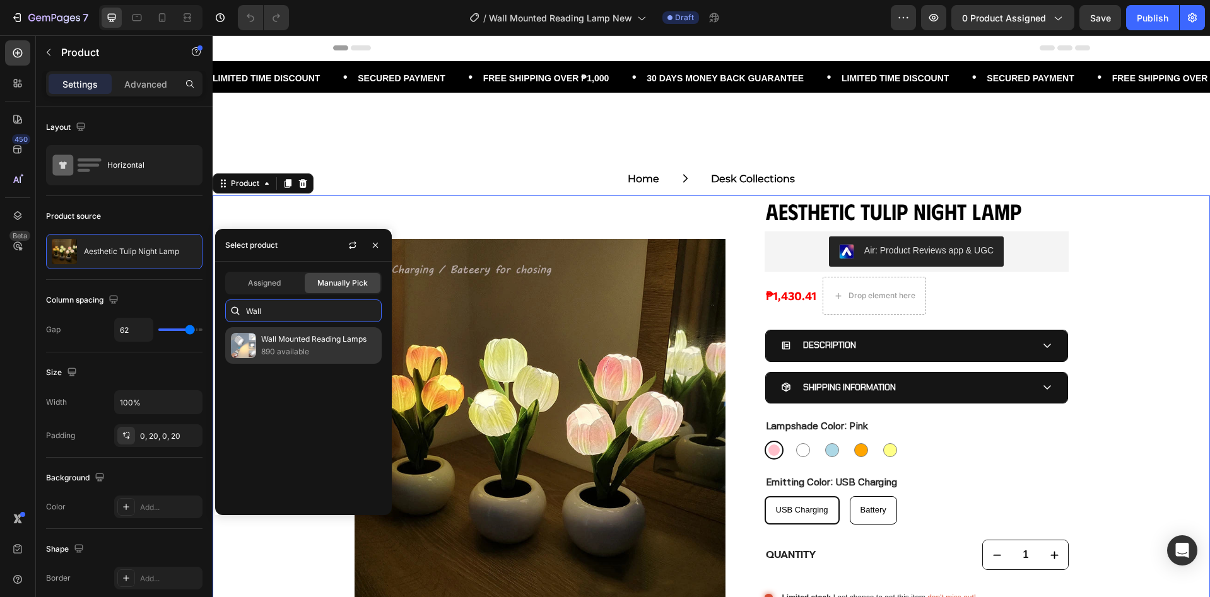
type input "Wall"
click at [322, 350] on p "890 available" at bounding box center [318, 352] width 115 height 13
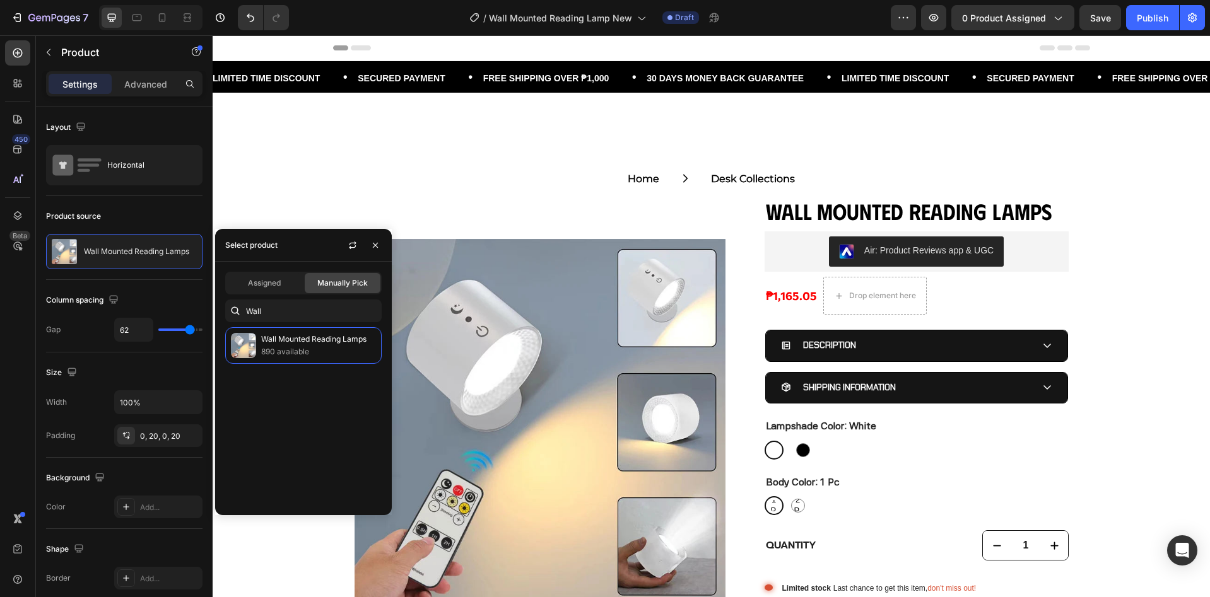
click at [1135, 323] on div "Product Images Wall Mounted Reading Lamps Product Title Air: Product Reviews ap…" at bounding box center [711, 465] width 997 height 539
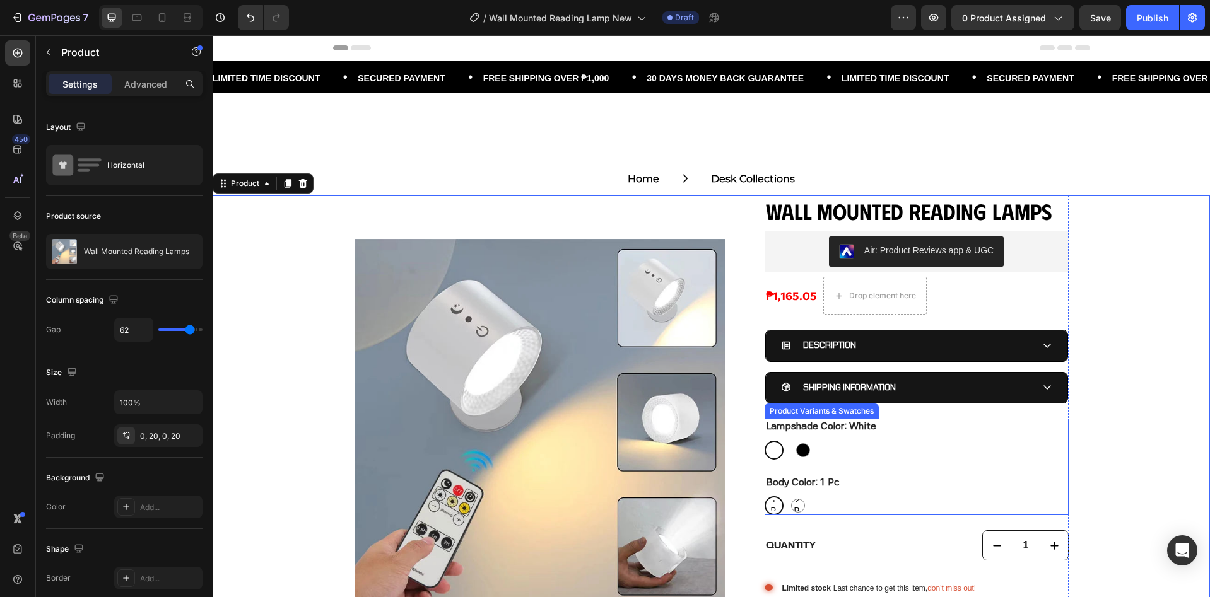
click at [867, 498] on div "1 Pc 1 Pc 1 Pc 2 Pcs 2 Pcs 2 Pcs" at bounding box center [916, 505] width 304 height 19
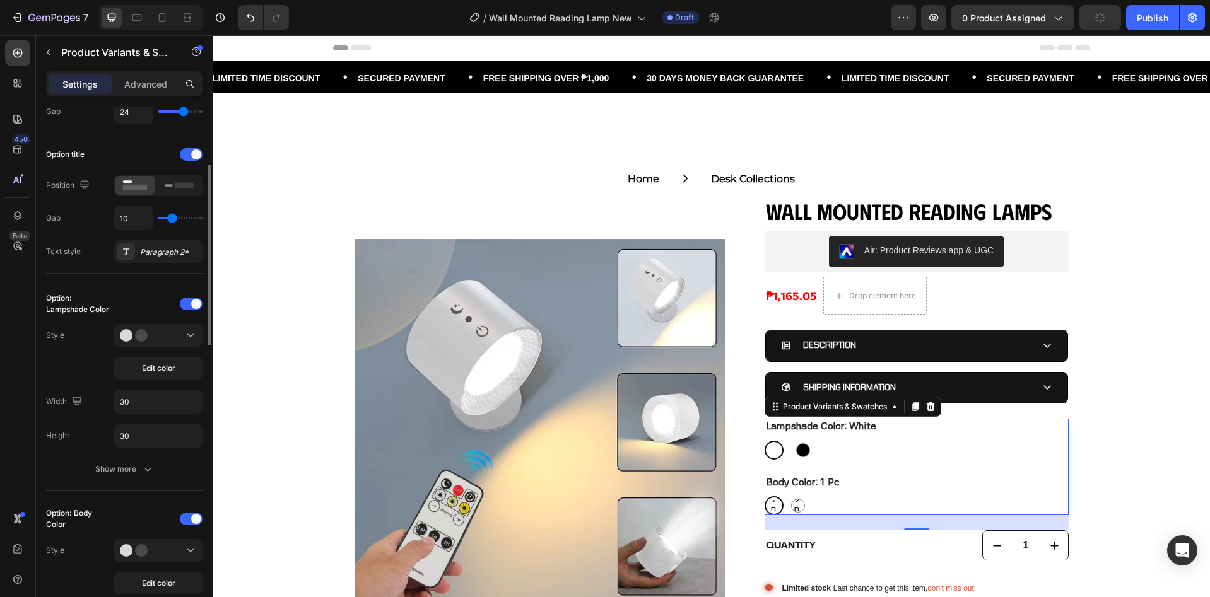
scroll to position [252, 0]
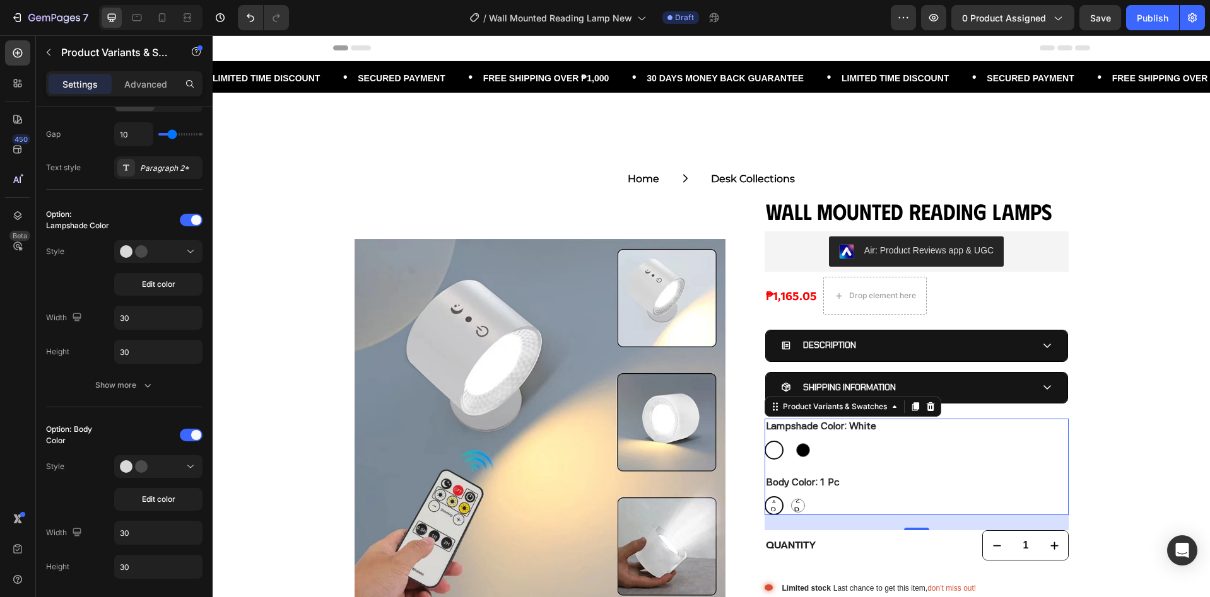
click at [919, 493] on div "Body Color: 1 Pc 1 Pc 1 Pc 1 Pc 2 Pcs 2 Pcs 2 Pcs" at bounding box center [916, 495] width 304 height 41
click at [144, 469] on circle at bounding box center [141, 466] width 13 height 13
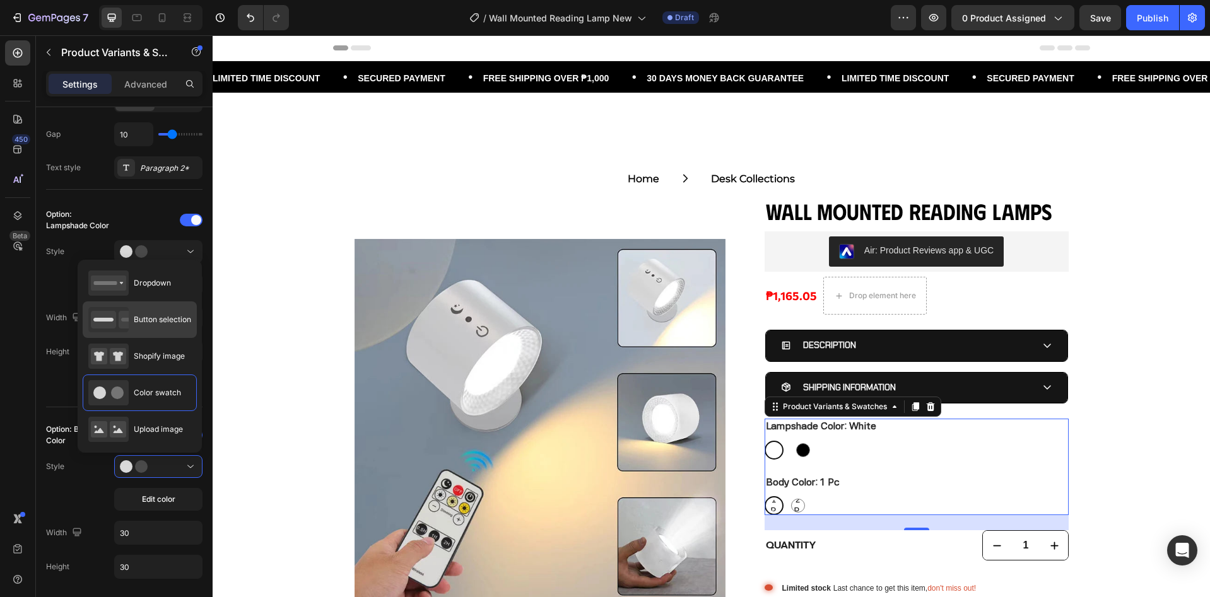
click at [155, 317] on span "Button selection" at bounding box center [162, 319] width 57 height 11
type input "45"
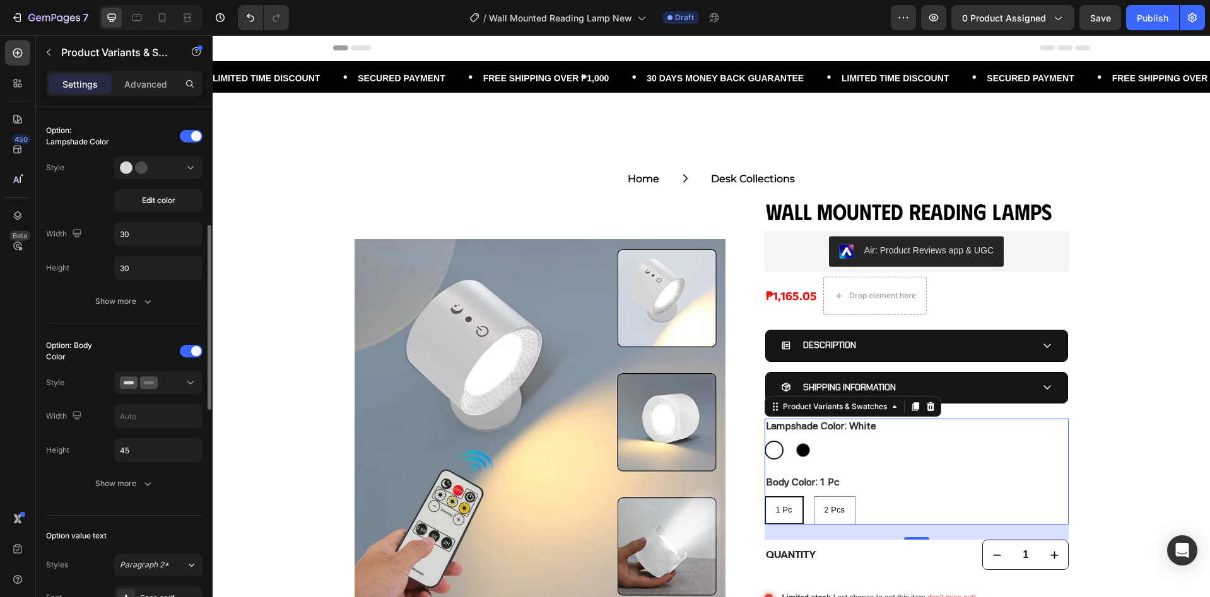
scroll to position [419, 0]
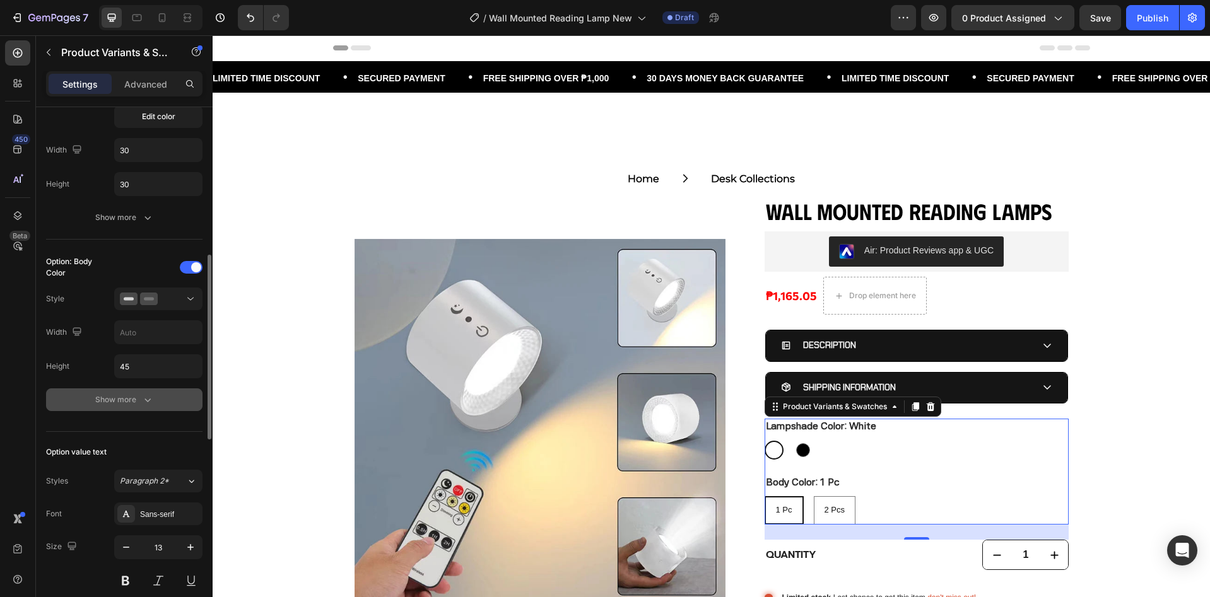
click at [131, 408] on button "Show more" at bounding box center [124, 400] width 156 height 23
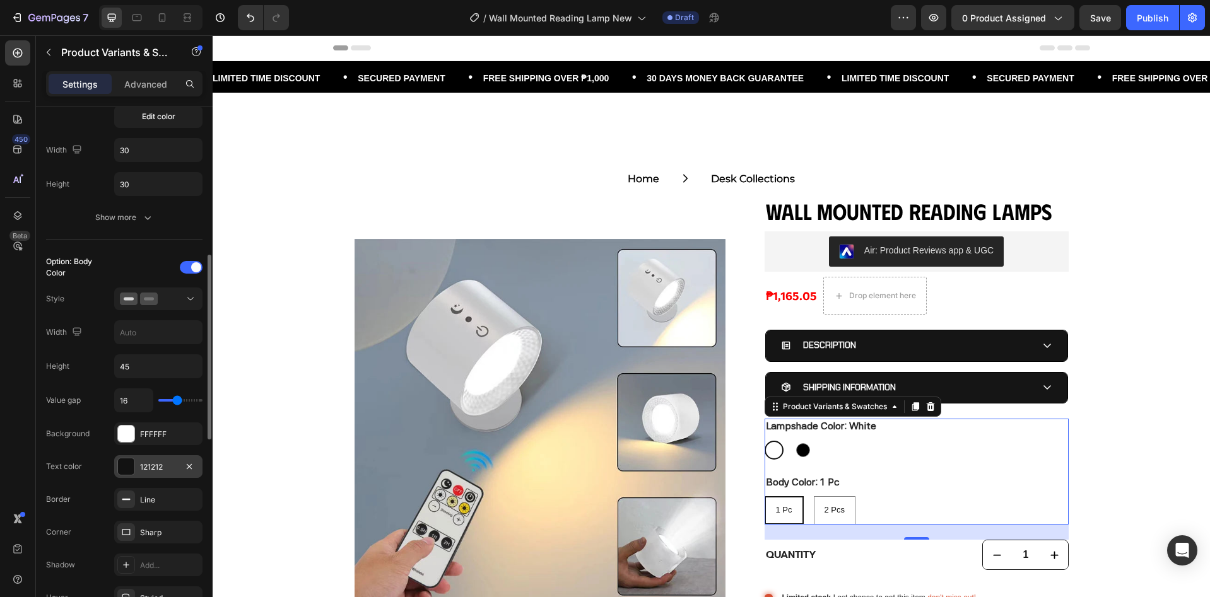
click at [147, 465] on div "121212" at bounding box center [158, 467] width 37 height 11
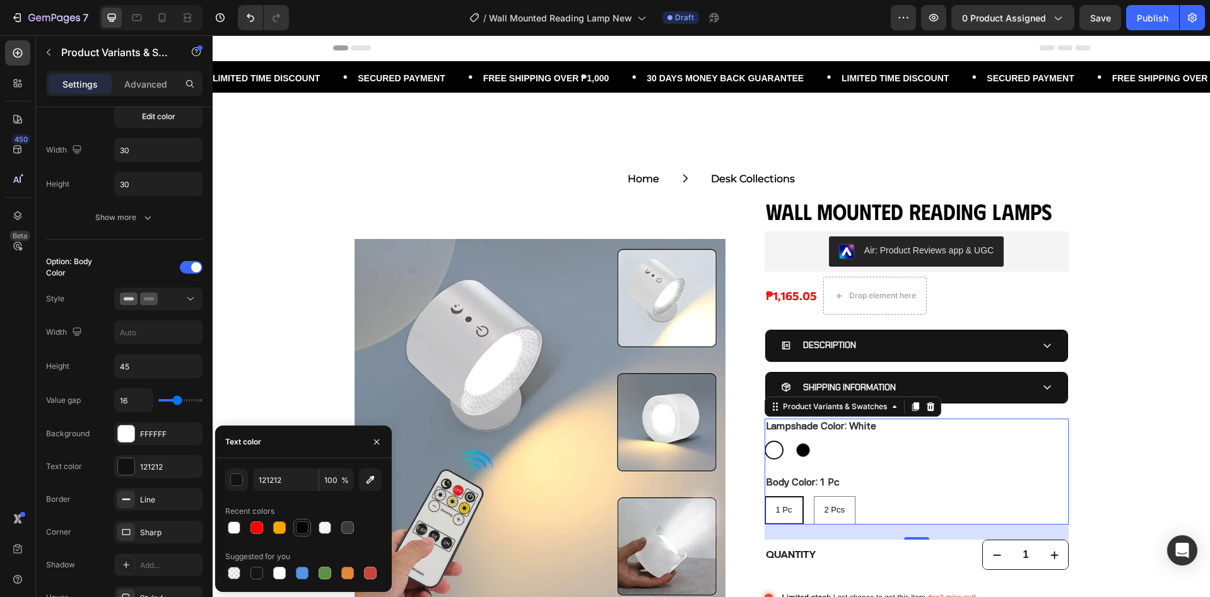
click at [302, 530] on div at bounding box center [302, 528] width 13 height 13
type input "000000"
click at [125, 530] on icon at bounding box center [126, 532] width 10 height 10
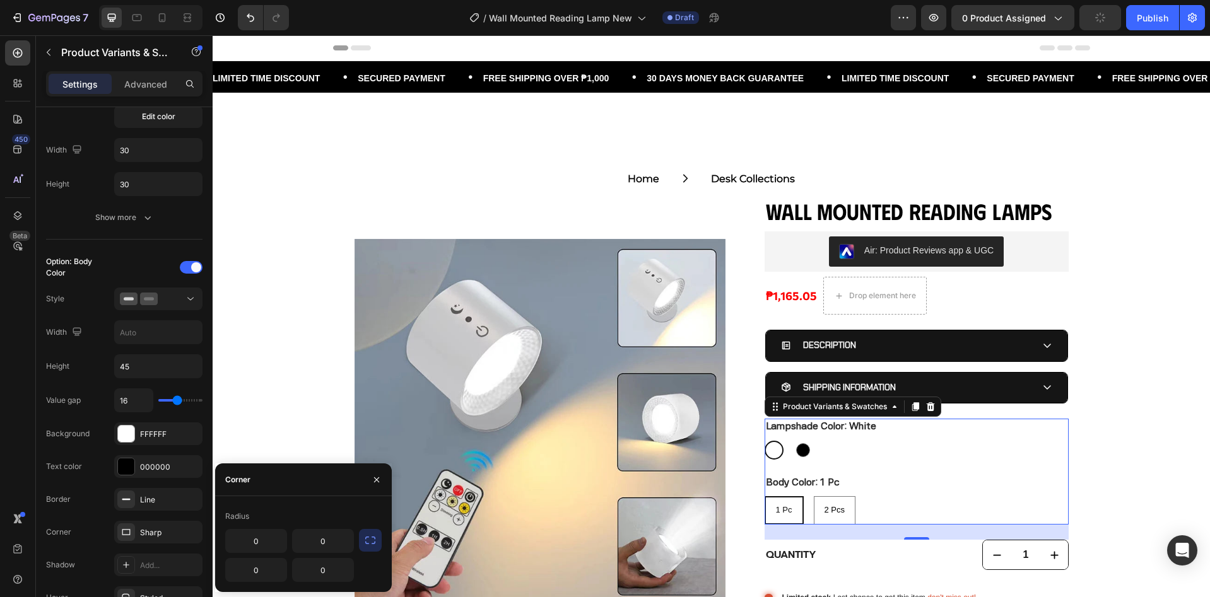
click at [368, 541] on icon "button" at bounding box center [370, 540] width 13 height 13
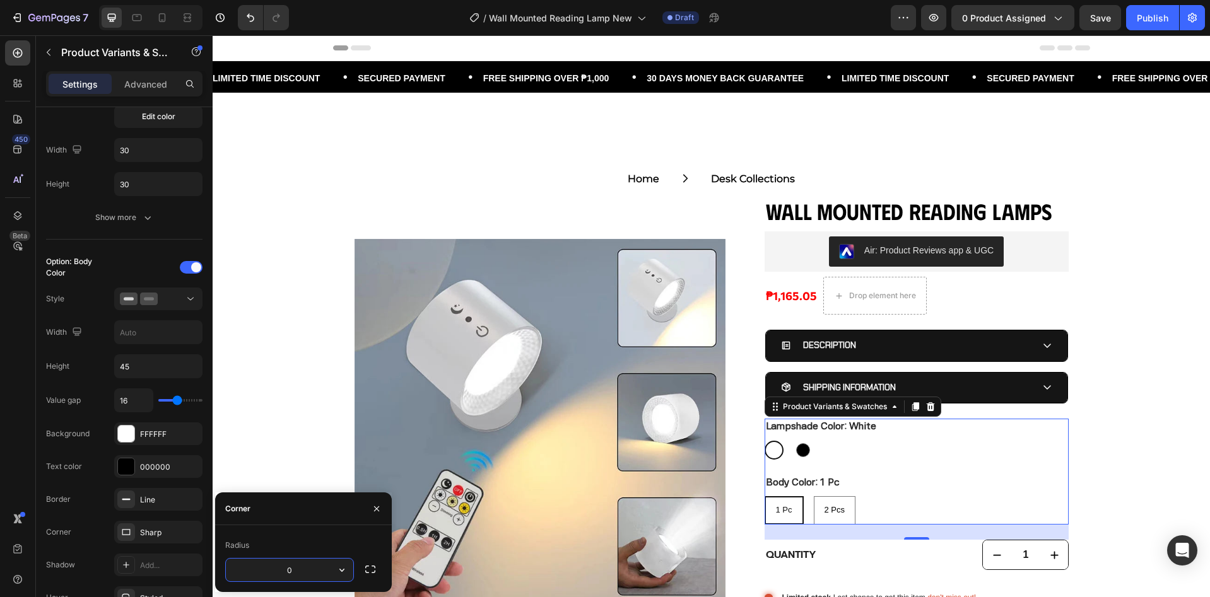
click at [298, 564] on input "0" at bounding box center [289, 570] width 127 height 23
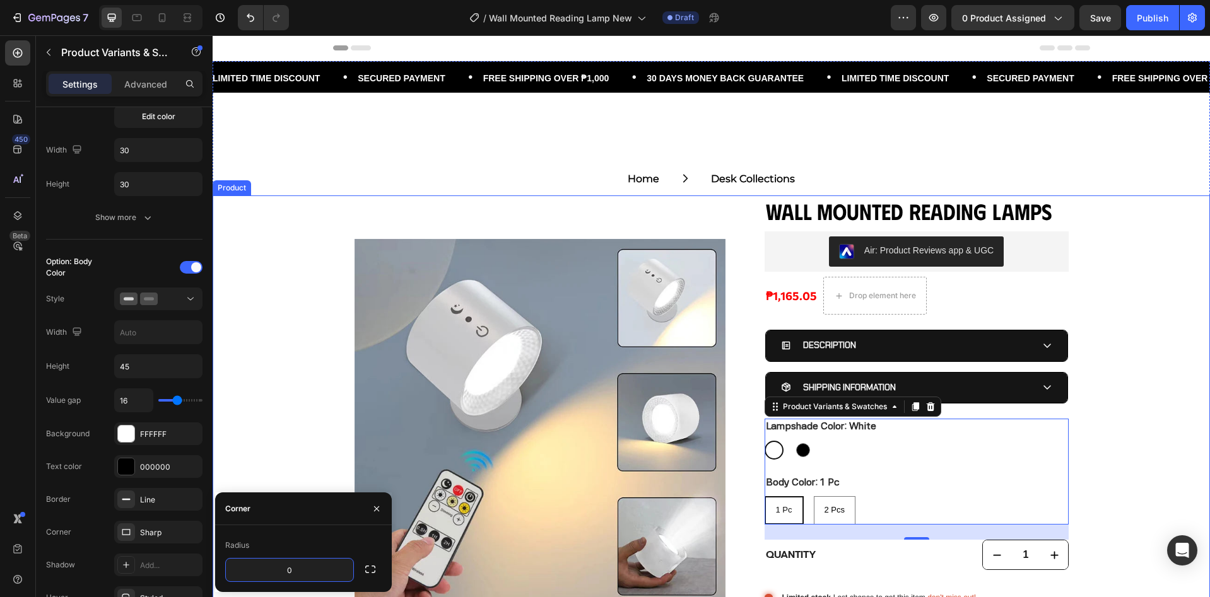
type input "8"
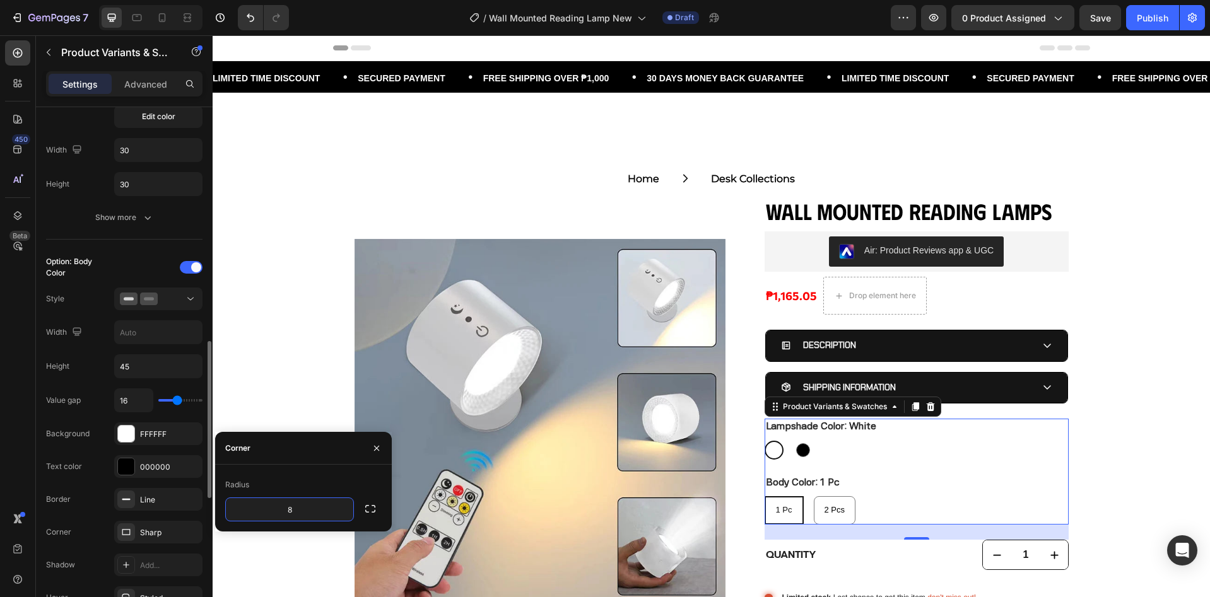
scroll to position [503, 0]
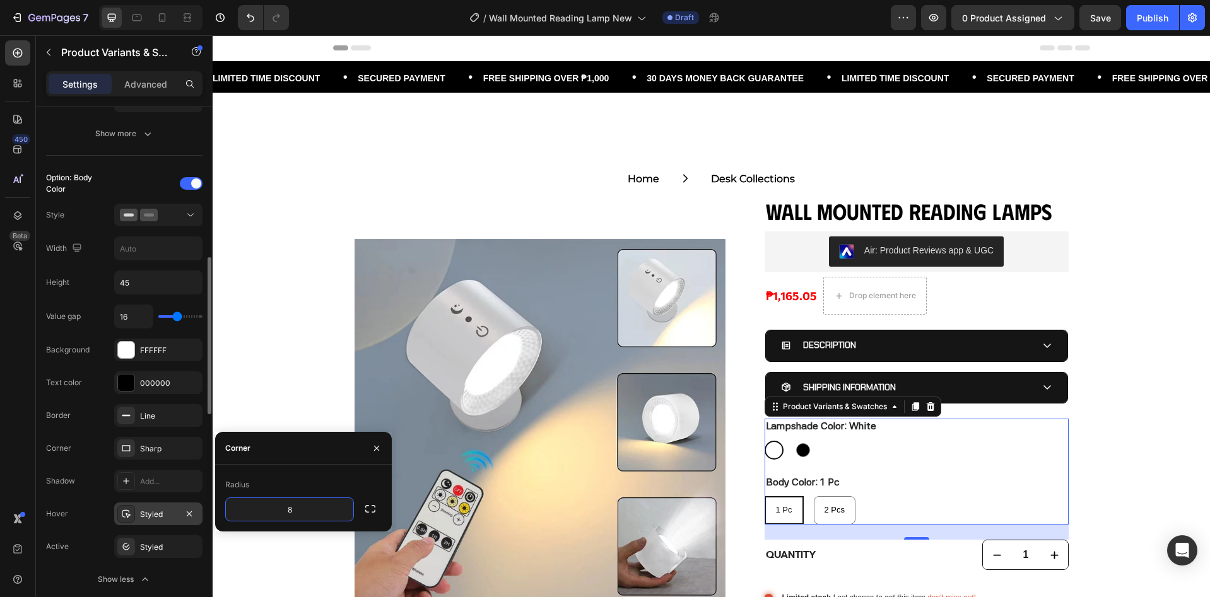
click at [149, 520] on div "Styled" at bounding box center [158, 514] width 37 height 11
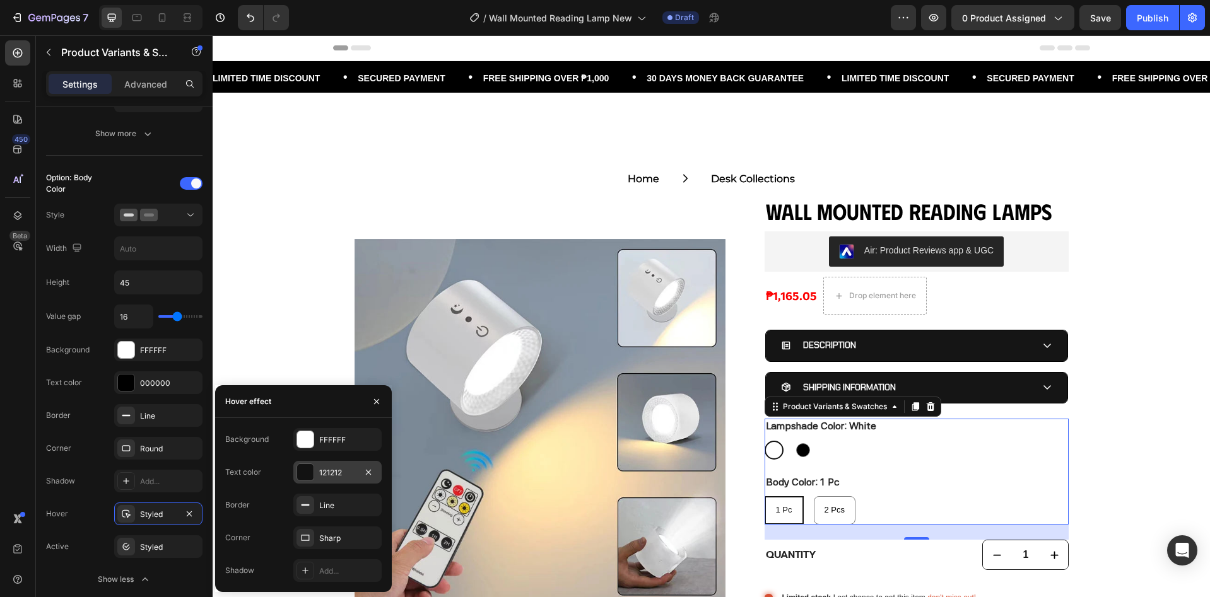
click at [348, 474] on div "121212" at bounding box center [337, 472] width 37 height 11
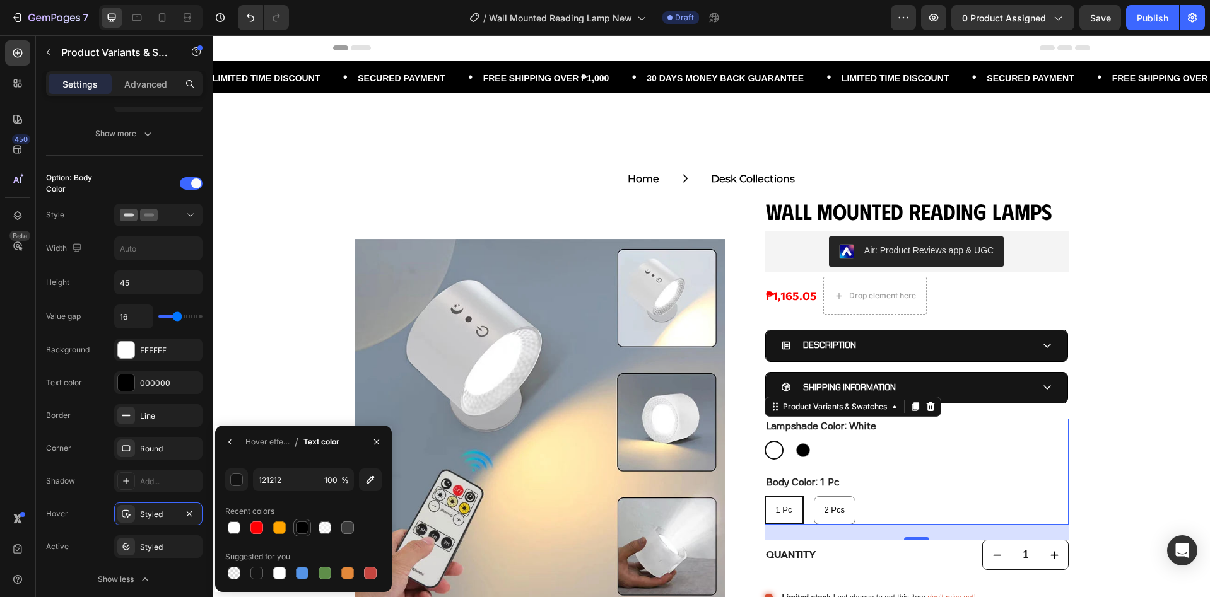
click at [302, 527] on div at bounding box center [302, 528] width 13 height 13
type input "000000"
click at [283, 445] on div "Hover effect" at bounding box center [267, 441] width 44 height 11
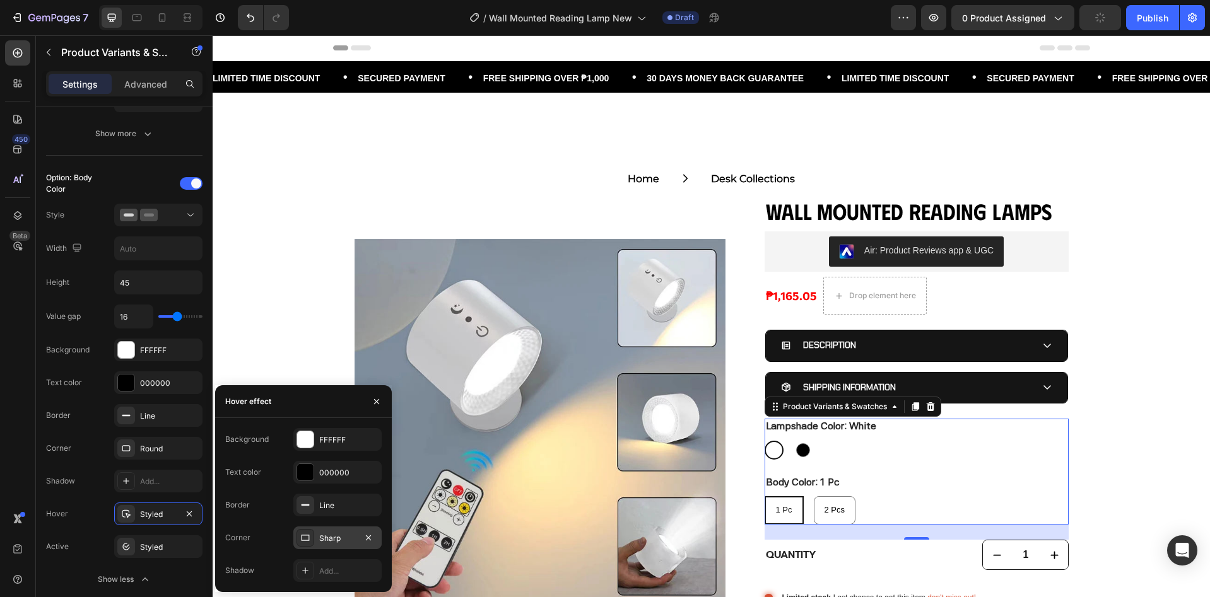
click at [334, 534] on div "Sharp" at bounding box center [337, 538] width 37 height 11
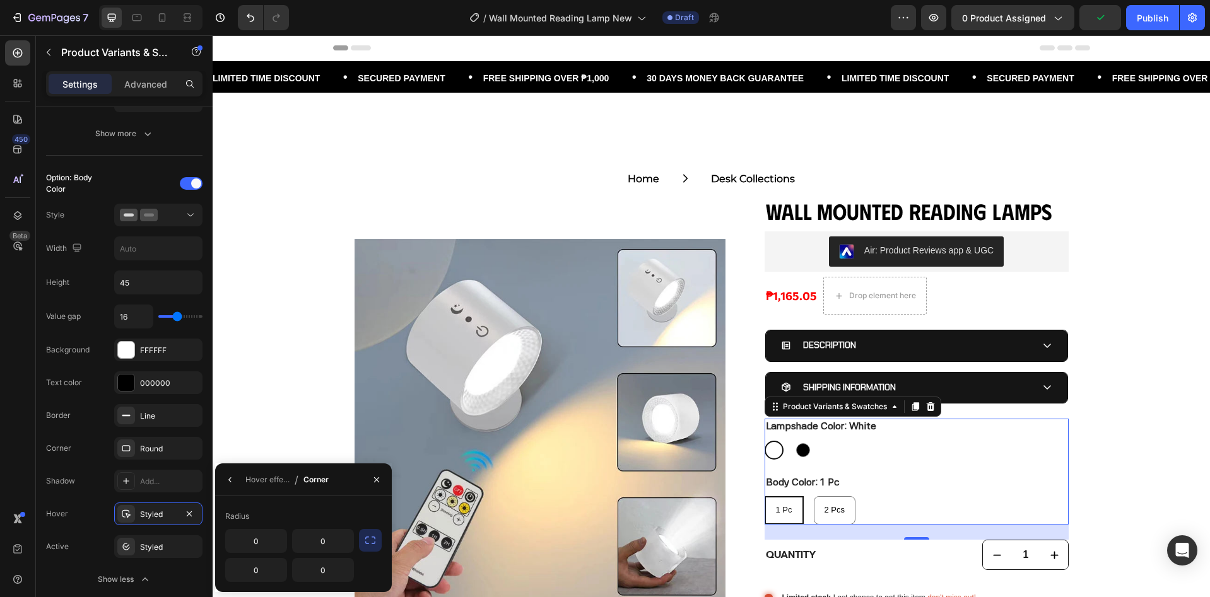
click at [366, 543] on icon "button" at bounding box center [370, 540] width 13 height 13
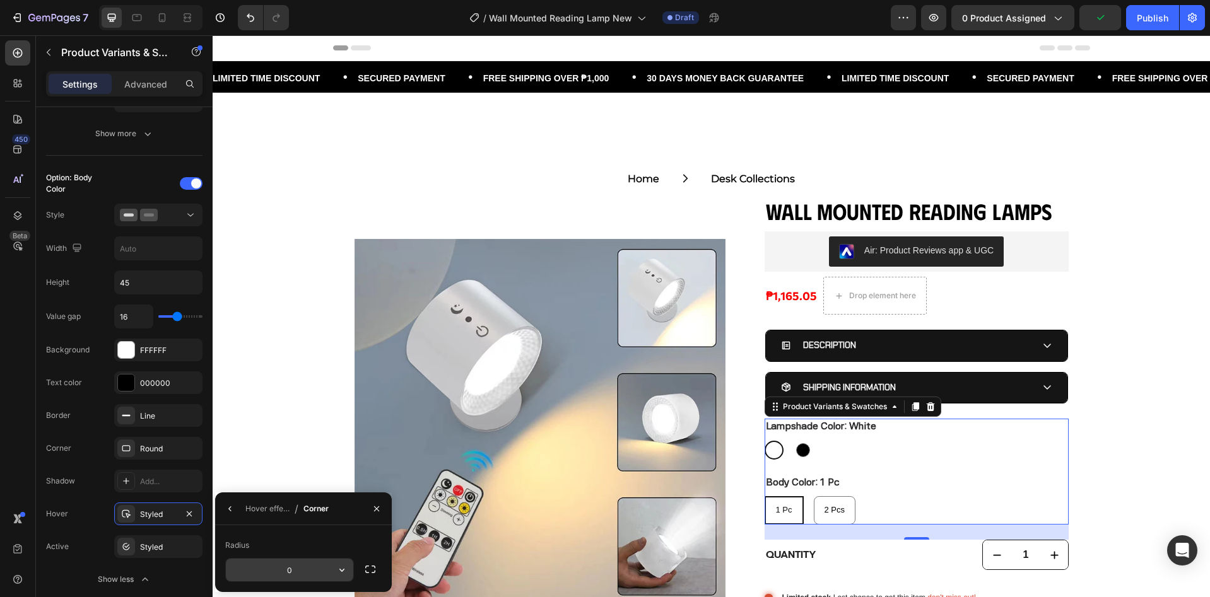
click at [0, 0] on input "0" at bounding box center [0, 0] width 0 height 0
click at [296, 573] on input "0" at bounding box center [289, 570] width 127 height 23
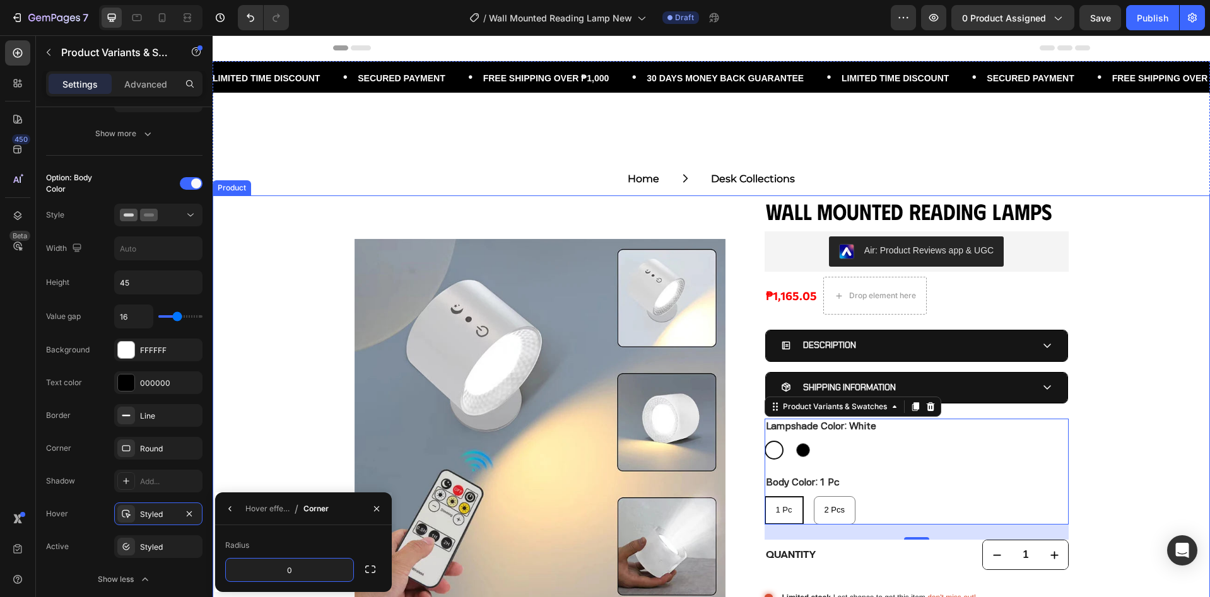
type input "8"
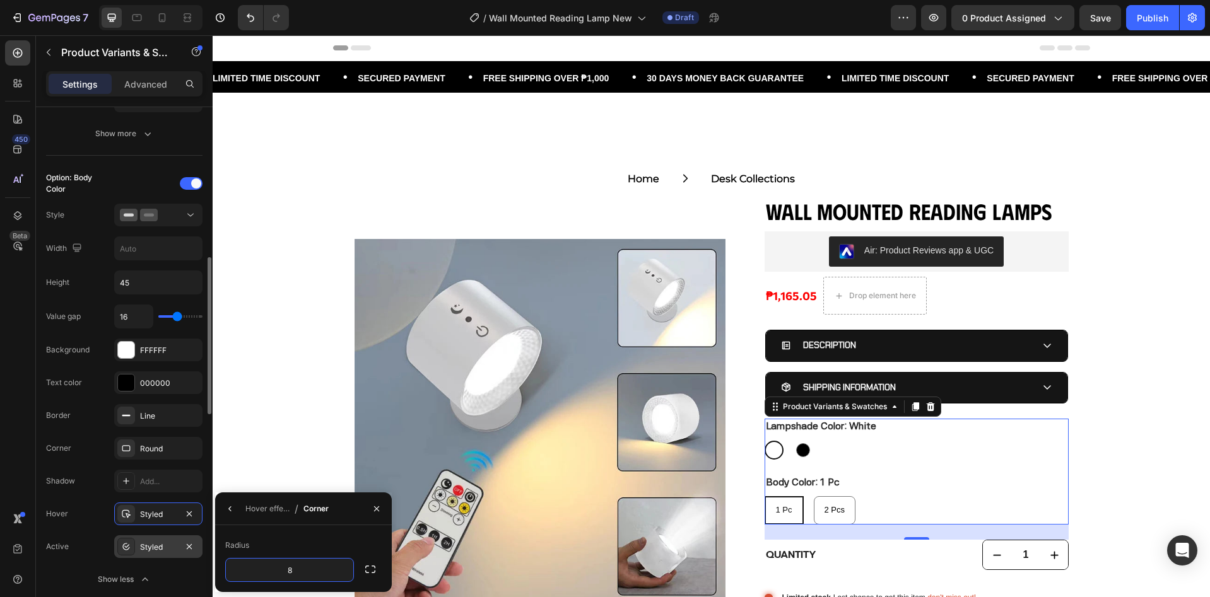
click at [157, 547] on div "Styled" at bounding box center [158, 547] width 37 height 11
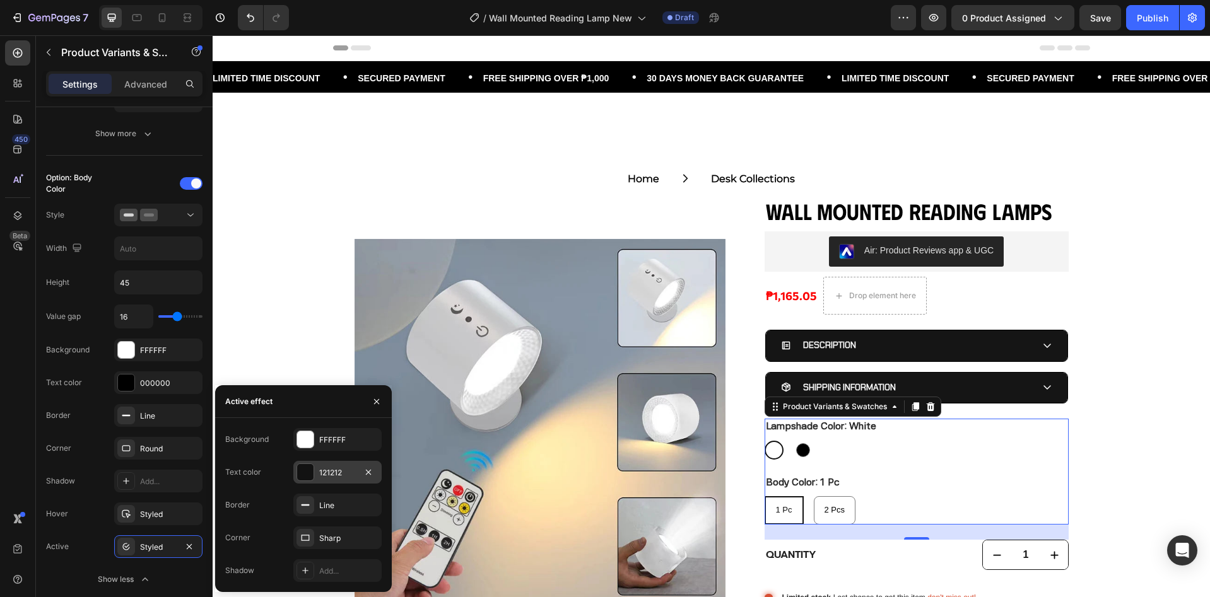
click at [330, 478] on div "121212" at bounding box center [337, 472] width 37 height 11
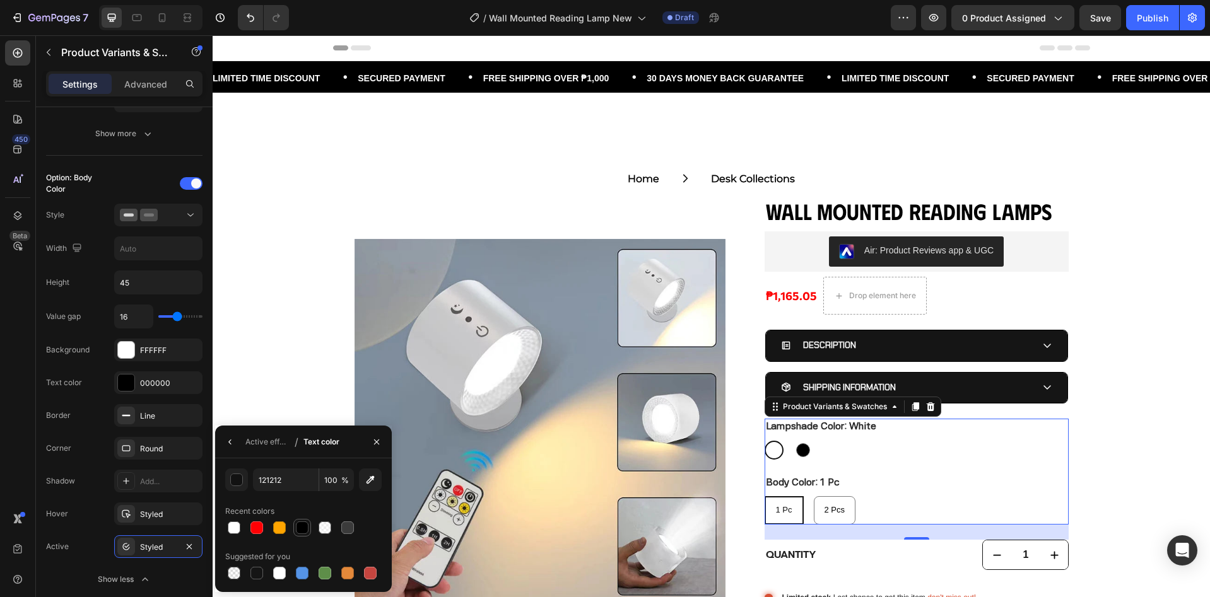
click at [305, 531] on div at bounding box center [302, 528] width 13 height 13
type input "000000"
click at [250, 445] on div "Active effect" at bounding box center [267, 441] width 44 height 11
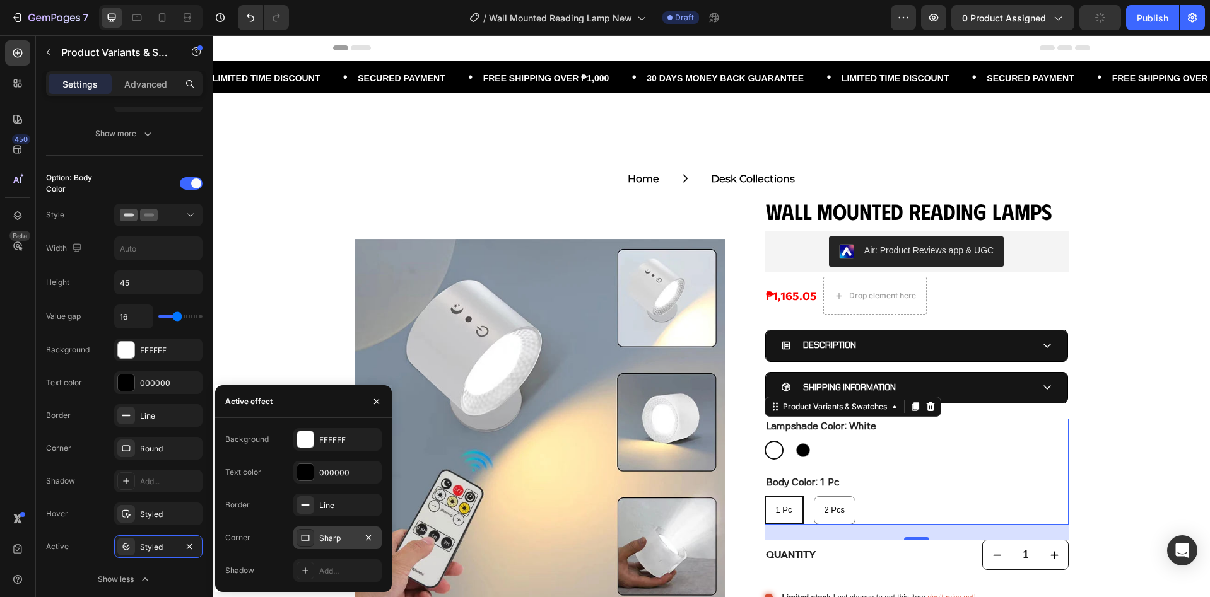
click at [325, 541] on div "Sharp" at bounding box center [337, 538] width 37 height 11
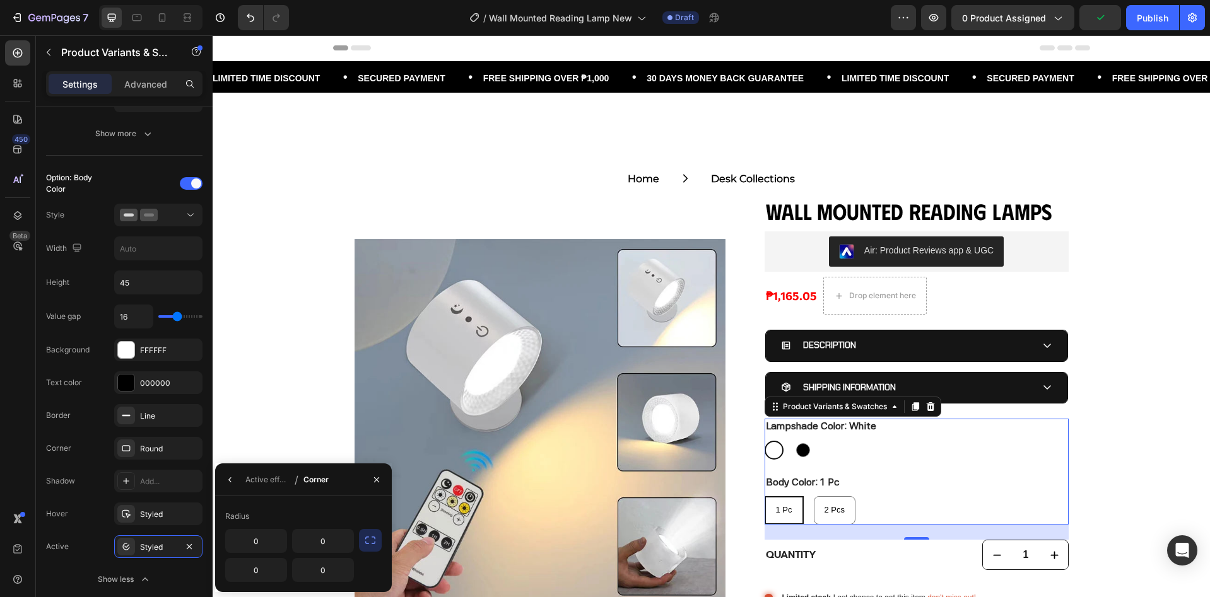
click at [367, 539] on icon "button" at bounding box center [370, 540] width 13 height 13
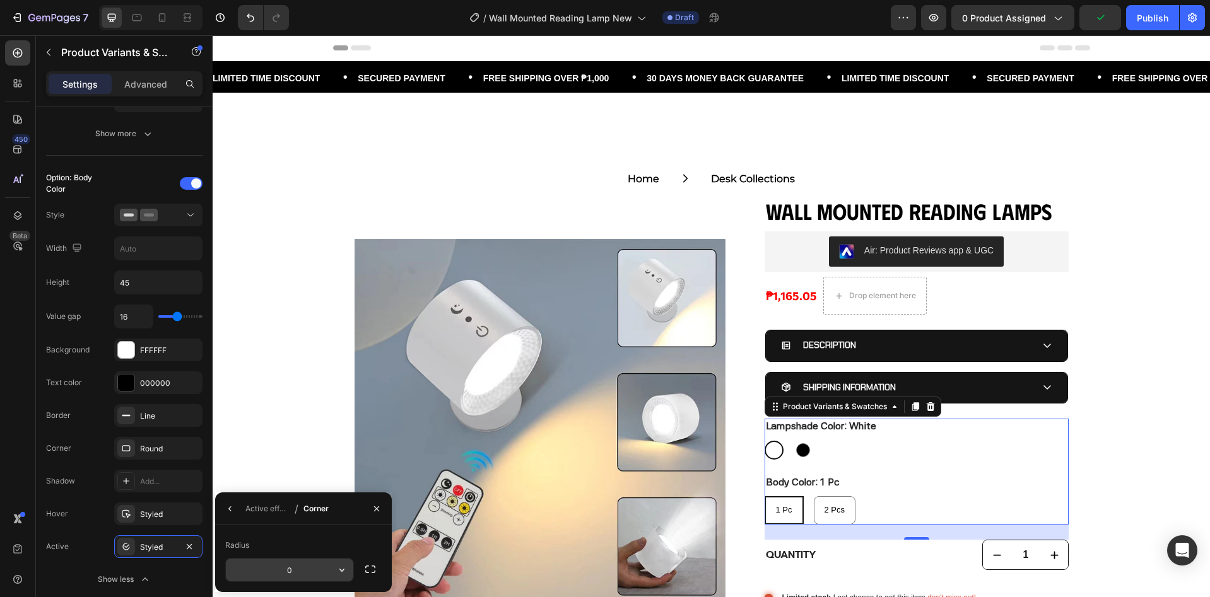
click at [0, 0] on input "0" at bounding box center [0, 0] width 0 height 0
type input "8"
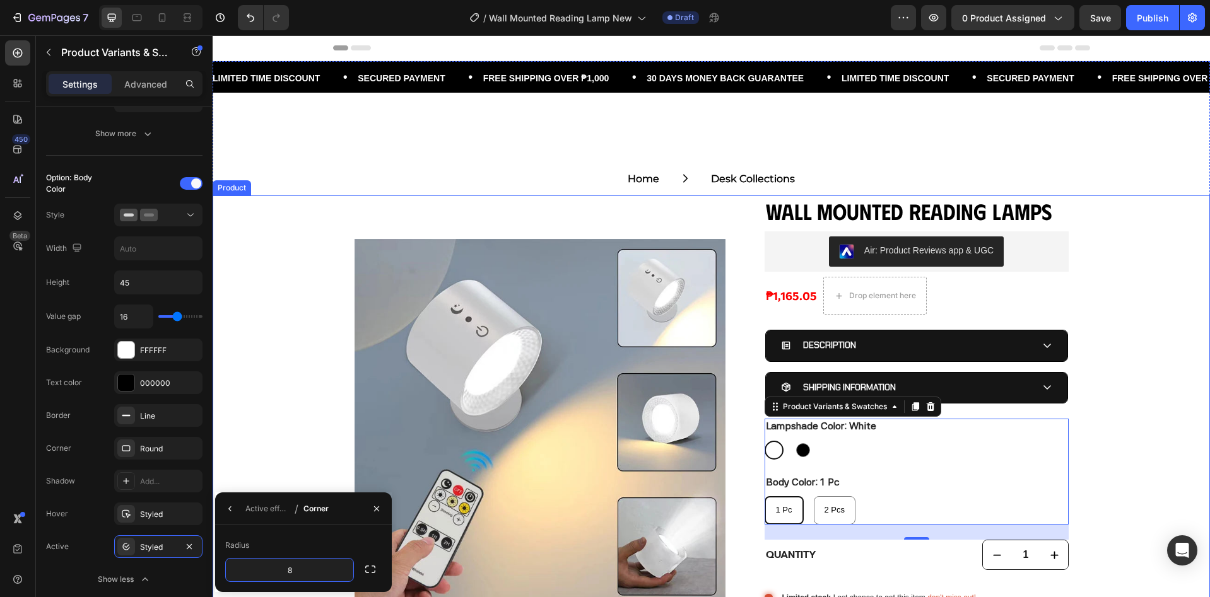
click at [303, 449] on div "Product Images Wall Mounted Reading Lamps Product Title Air: Product Reviews ap…" at bounding box center [711, 470] width 997 height 548
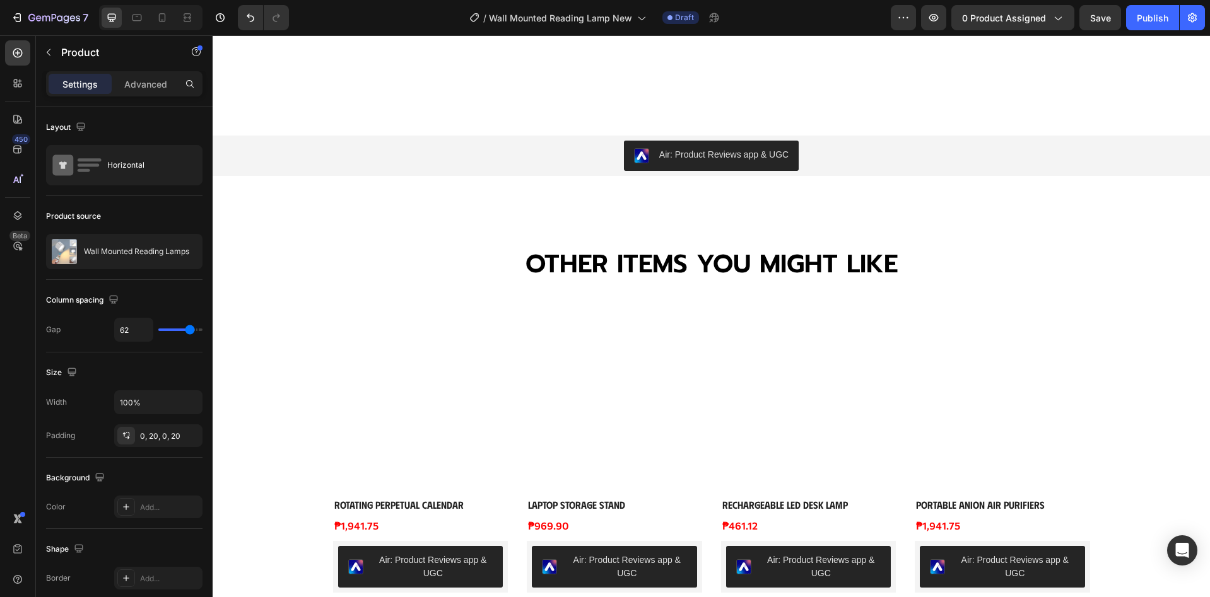
scroll to position [757, 0]
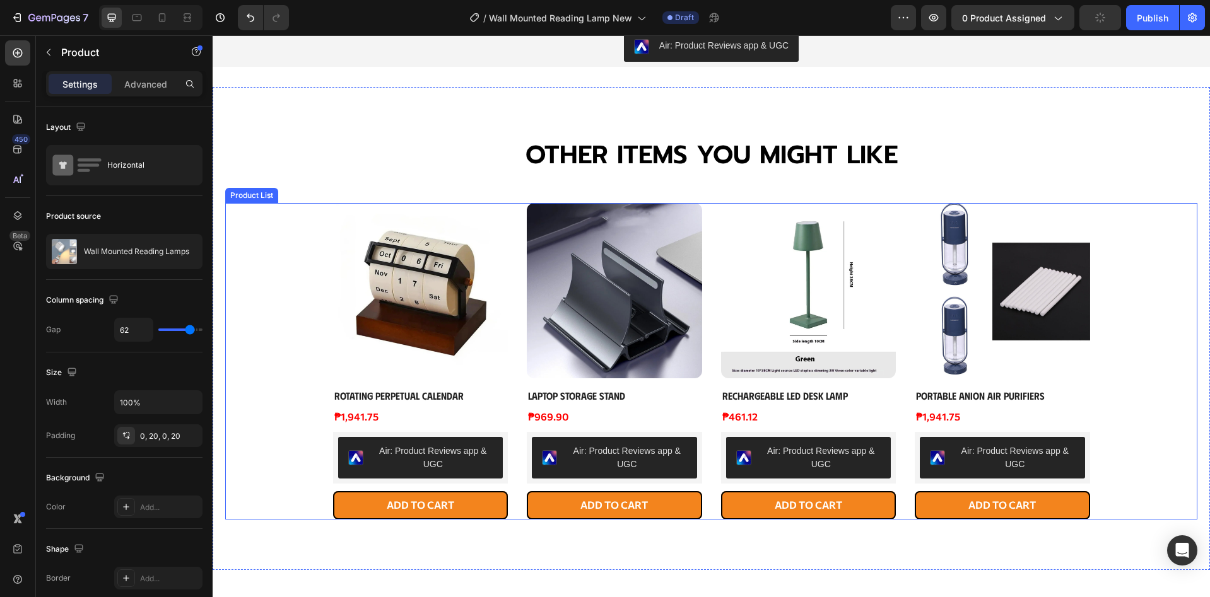
click at [513, 406] on div "Product Images Rotating Perpetual Calendar Product Title ₱1,941.75 Product Pric…" at bounding box center [711, 361] width 757 height 317
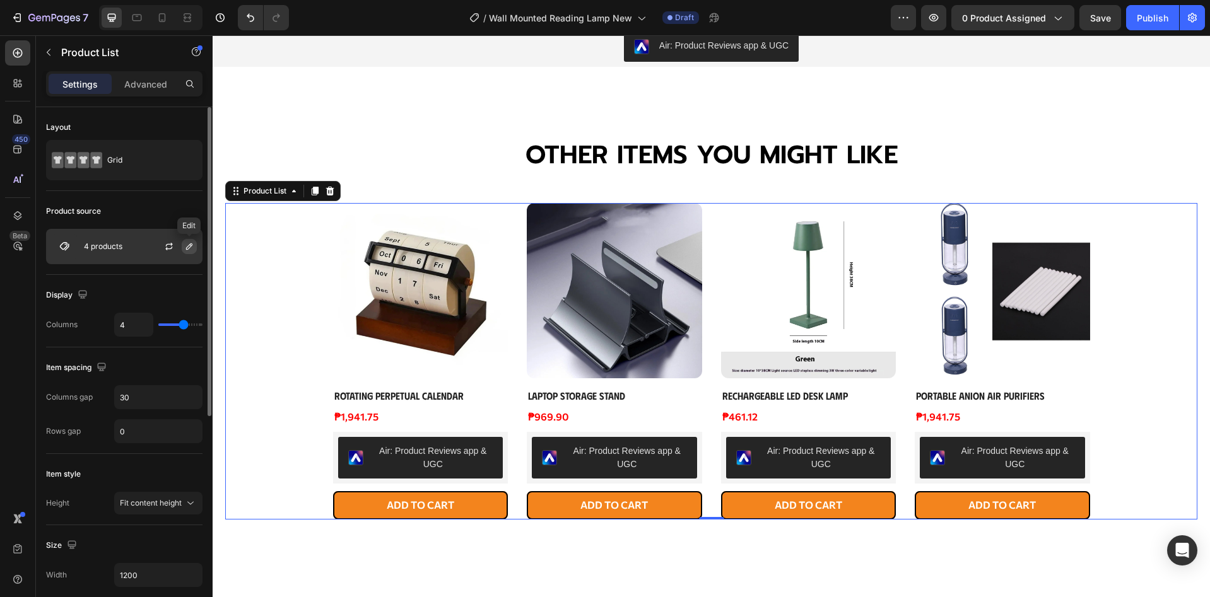
click at [188, 249] on icon "button" at bounding box center [189, 246] width 6 height 6
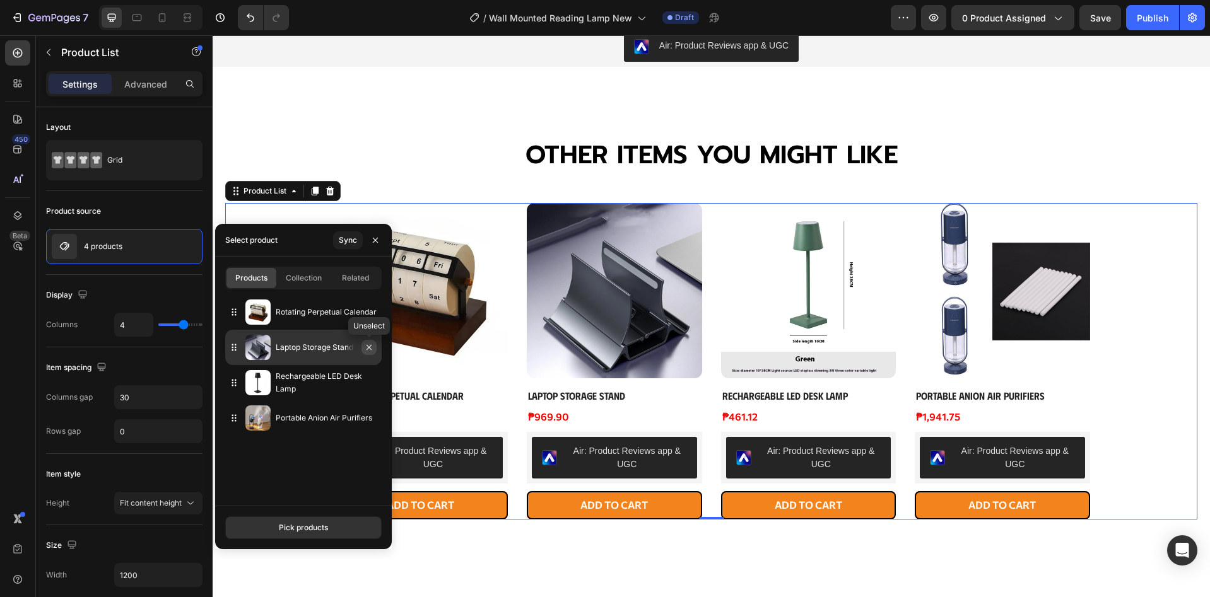
click at [372, 348] on icon "button" at bounding box center [369, 347] width 10 height 10
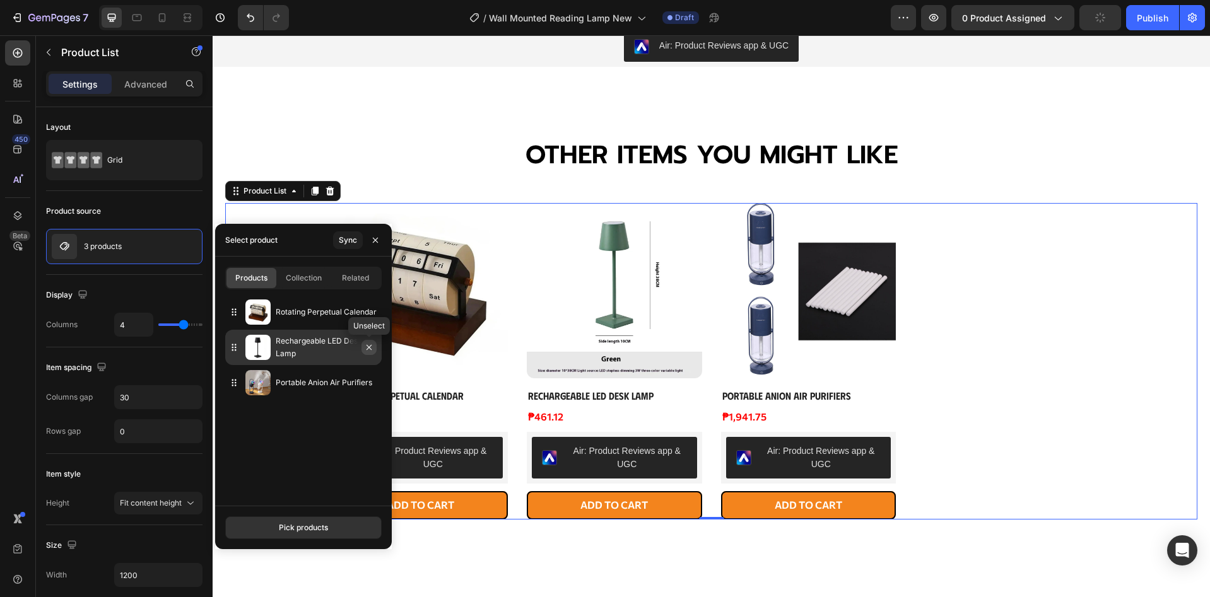
click at [369, 350] on icon "button" at bounding box center [369, 347] width 10 height 10
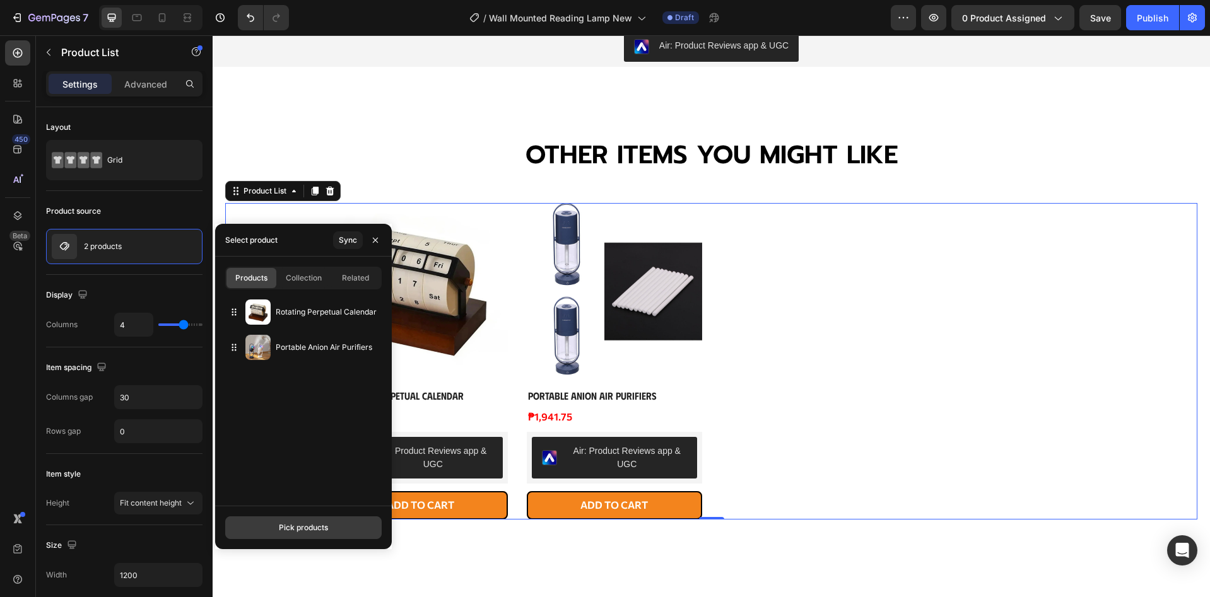
click at [290, 520] on button "Pick products" at bounding box center [303, 528] width 156 height 23
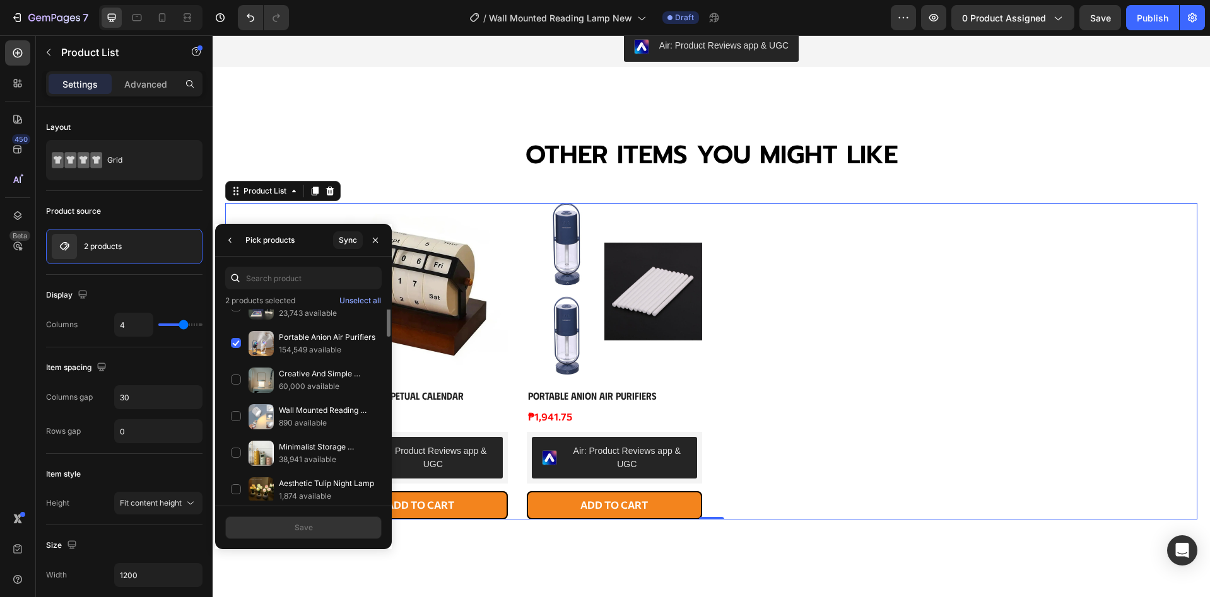
scroll to position [365, 0]
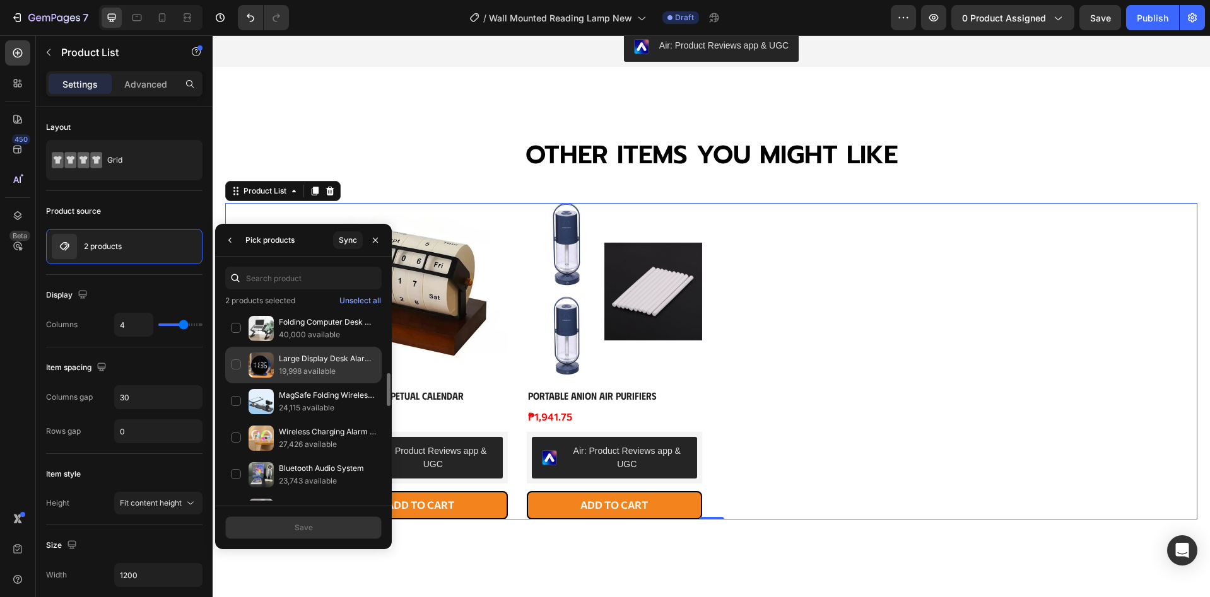
click at [235, 383] on div "Large Display Desk Alarm Clock 19,998 available" at bounding box center [303, 401] width 156 height 37
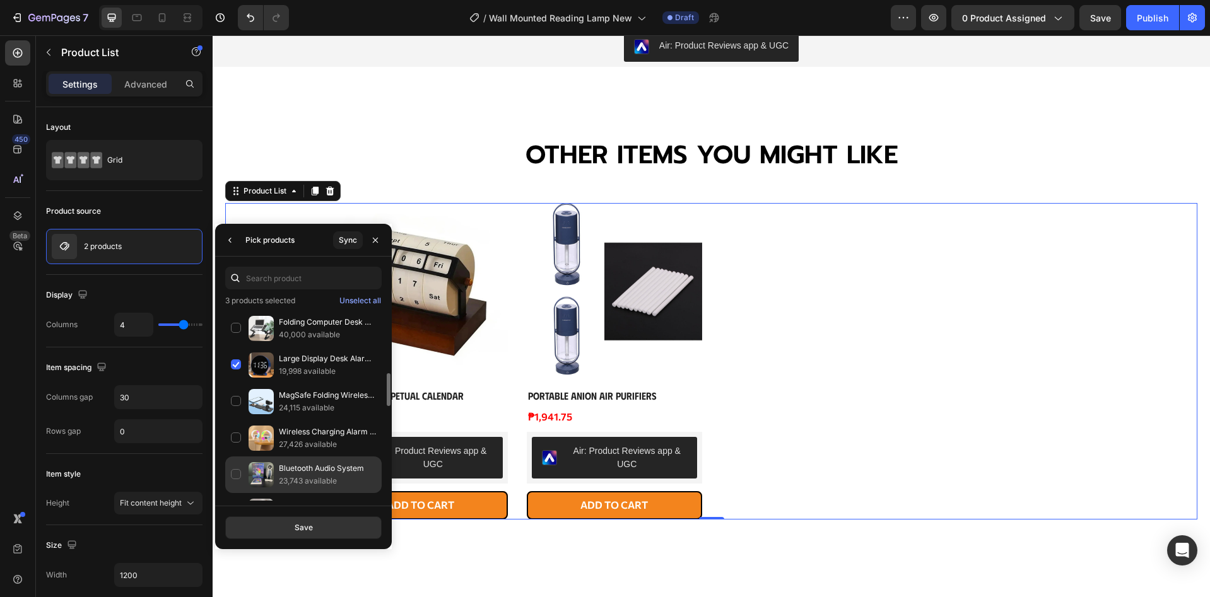
click at [237, 493] on div "Bluetooth Audio System 23,743 available" at bounding box center [303, 511] width 156 height 37
click at [303, 526] on div "Save" at bounding box center [304, 527] width 18 height 11
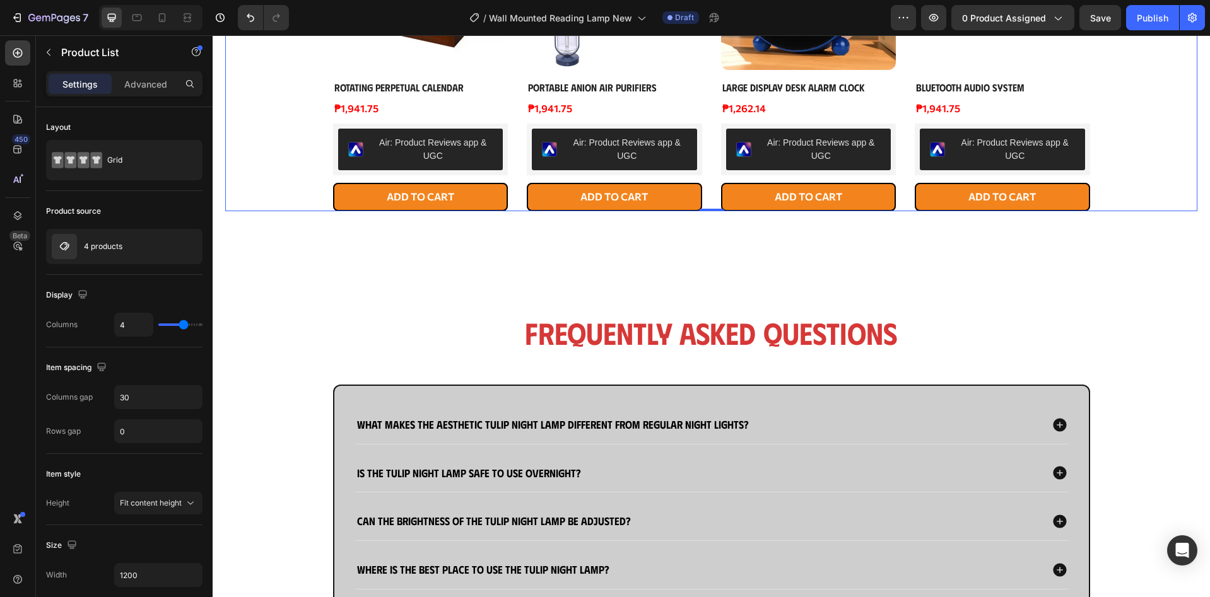
scroll to position [1093, 0]
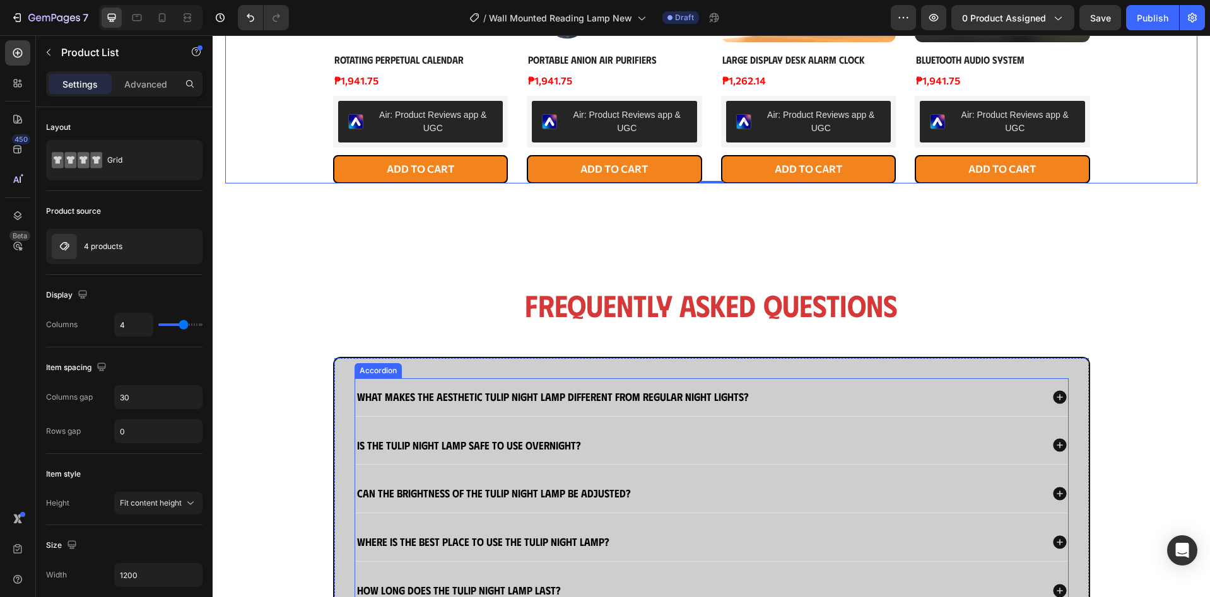
click at [534, 397] on strong "What makes the Aesthetic Tulip Night Lamp different from regular night lights?" at bounding box center [553, 396] width 392 height 13
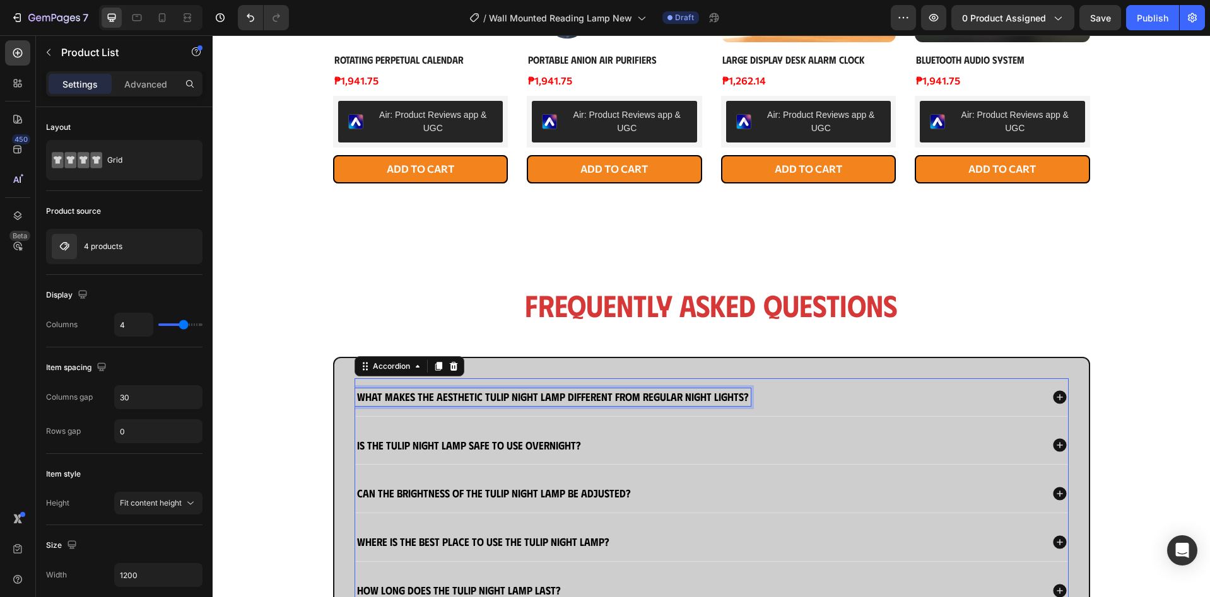
click at [534, 397] on strong "What makes the Aesthetic Tulip Night Lamp different from regular night lights?" at bounding box center [553, 396] width 392 height 13
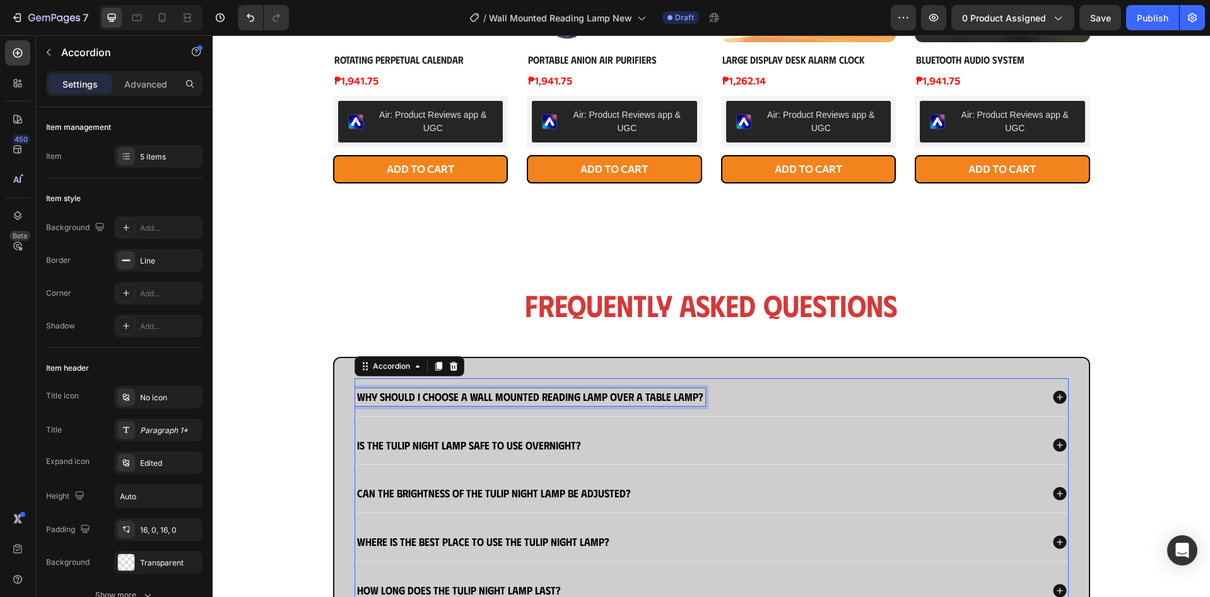
click at [609, 394] on strong "Why should I choose a wall mounted reading lamp over a table lamp?" at bounding box center [530, 396] width 346 height 13
click at [689, 401] on div "What are the benefits of wall-mounted reading lamps?" at bounding box center [698, 398] width 686 height 18
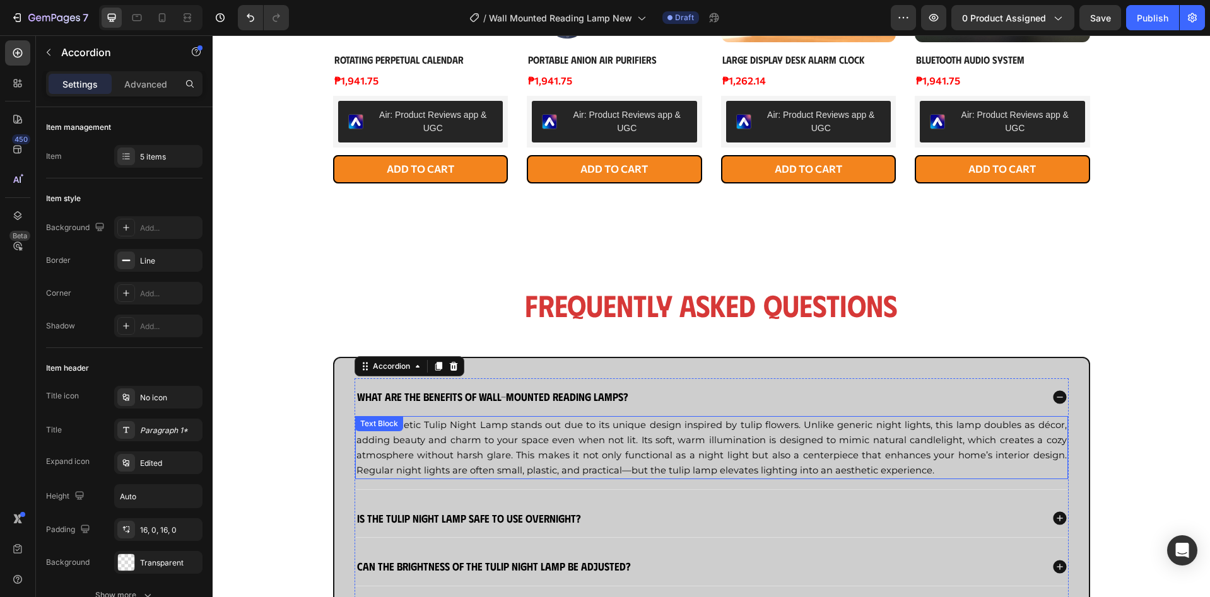
click at [558, 452] on span "The Aesthetic Tulip Night Lamp stands out due to its unique design inspired by …" at bounding box center [711, 447] width 710 height 57
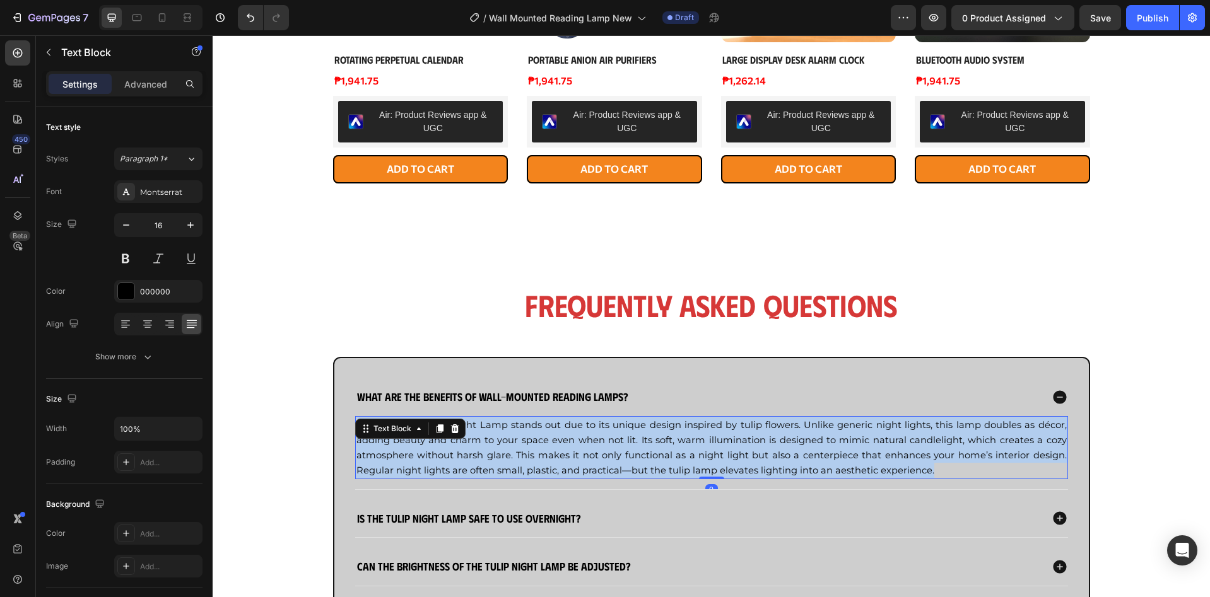
click at [558, 452] on span "The Aesthetic Tulip Night Lamp stands out due to its unique design inspired by …" at bounding box center [711, 447] width 710 height 57
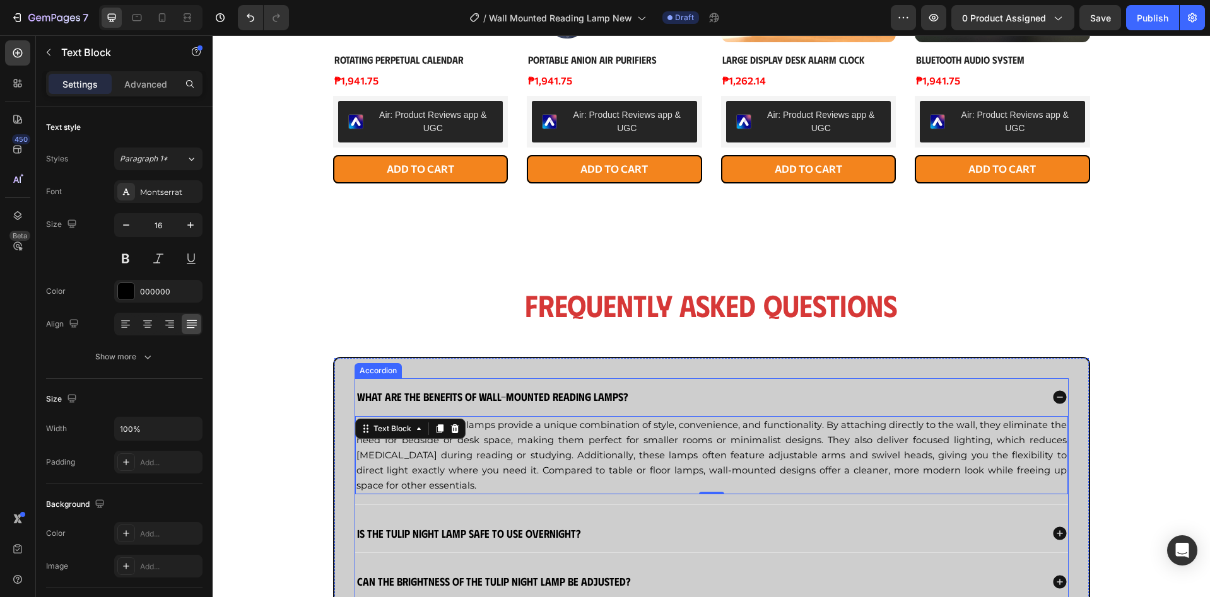
click at [522, 527] on strong "Is the Tulip Night Lamp safe to use overnight?" at bounding box center [469, 533] width 224 height 13
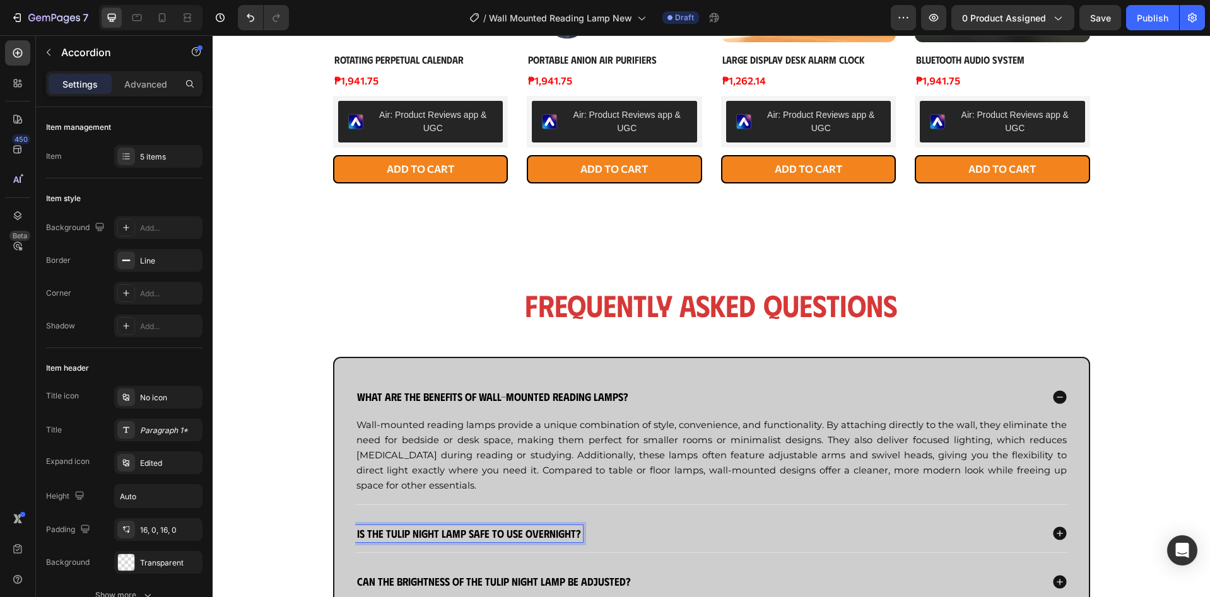
click at [522, 527] on strong "Is the Tulip Night Lamp safe to use overnight?" at bounding box center [469, 533] width 224 height 13
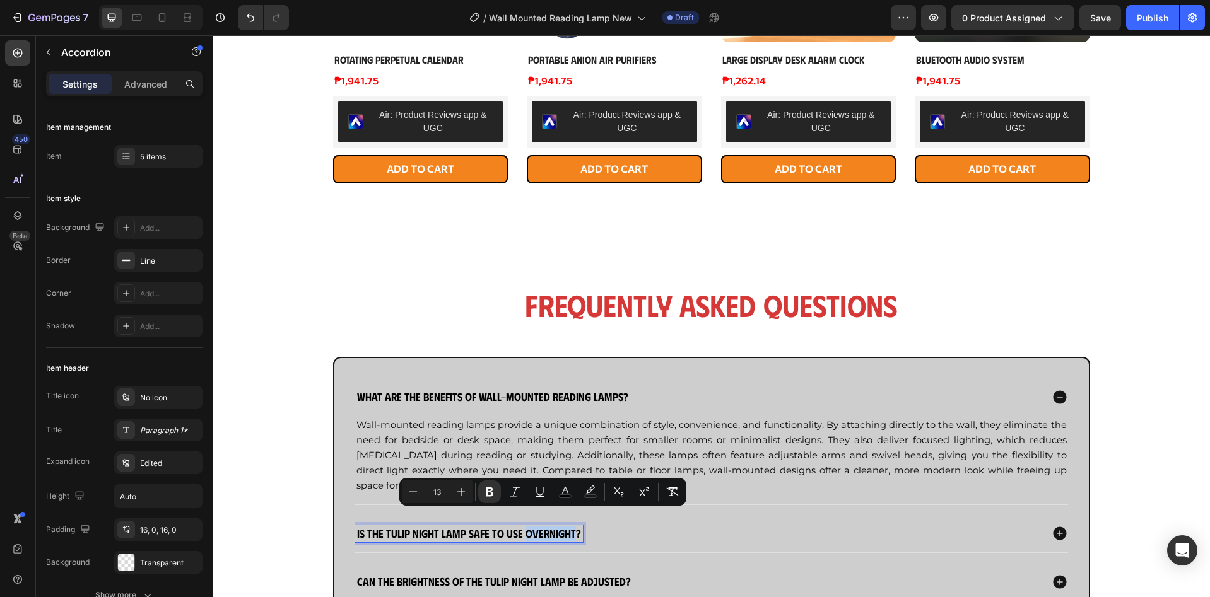
click at [522, 527] on strong "Is the Tulip Night Lamp safe to use overnight?" at bounding box center [469, 533] width 224 height 13
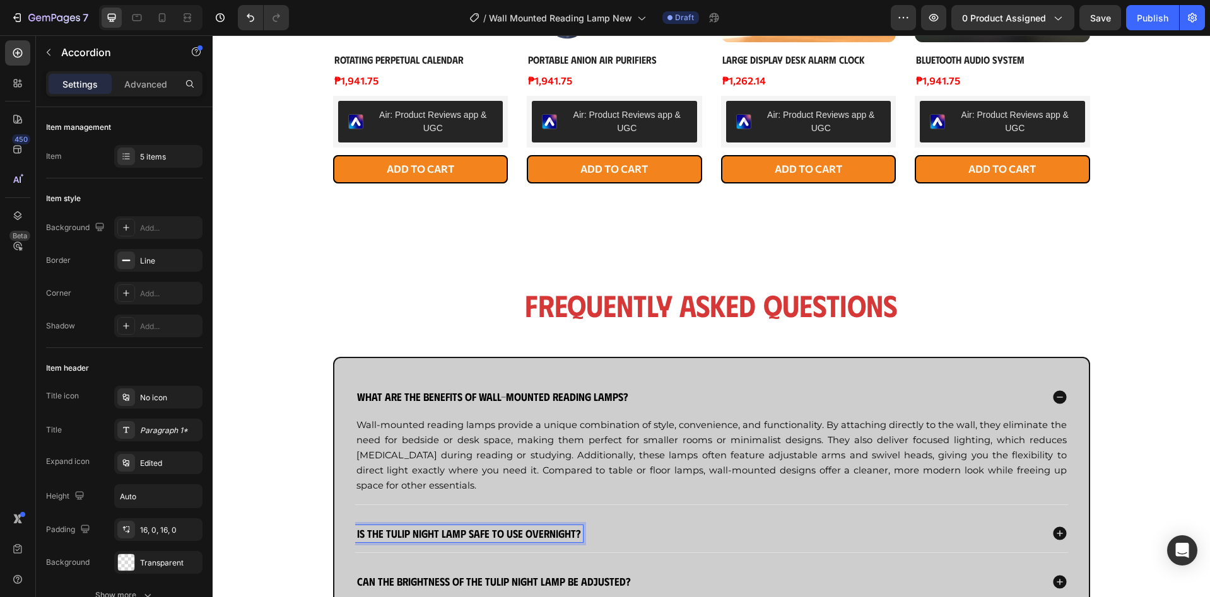
click at [522, 527] on strong "Is the Tulip Night Lamp safe to use overnight?" at bounding box center [469, 533] width 224 height 13
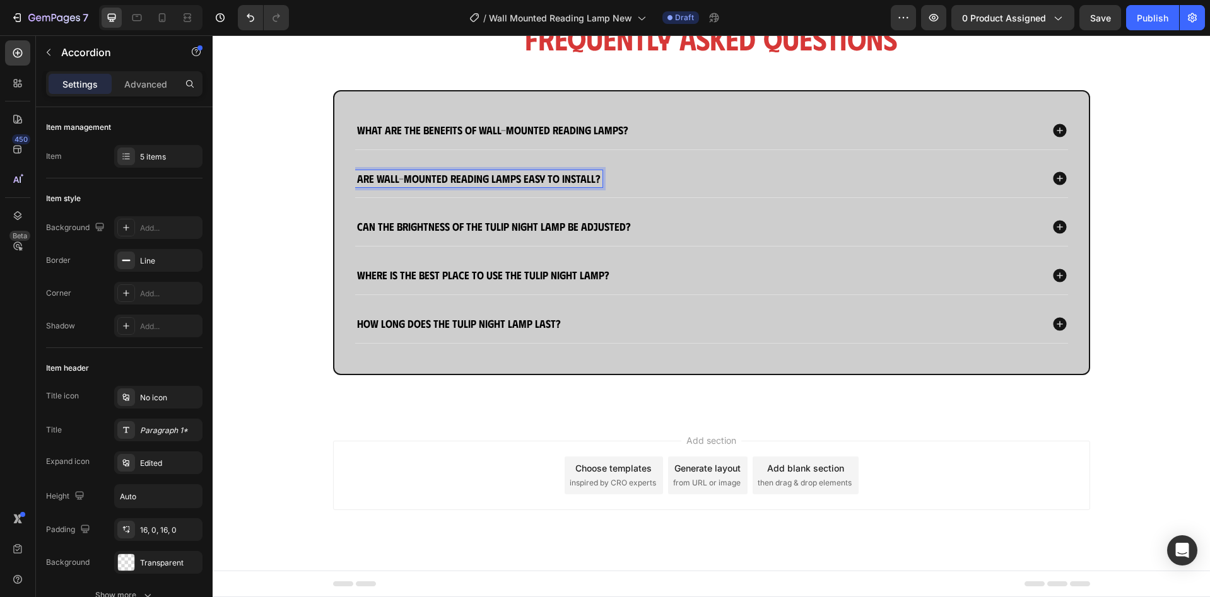
scroll to position [1357, 0]
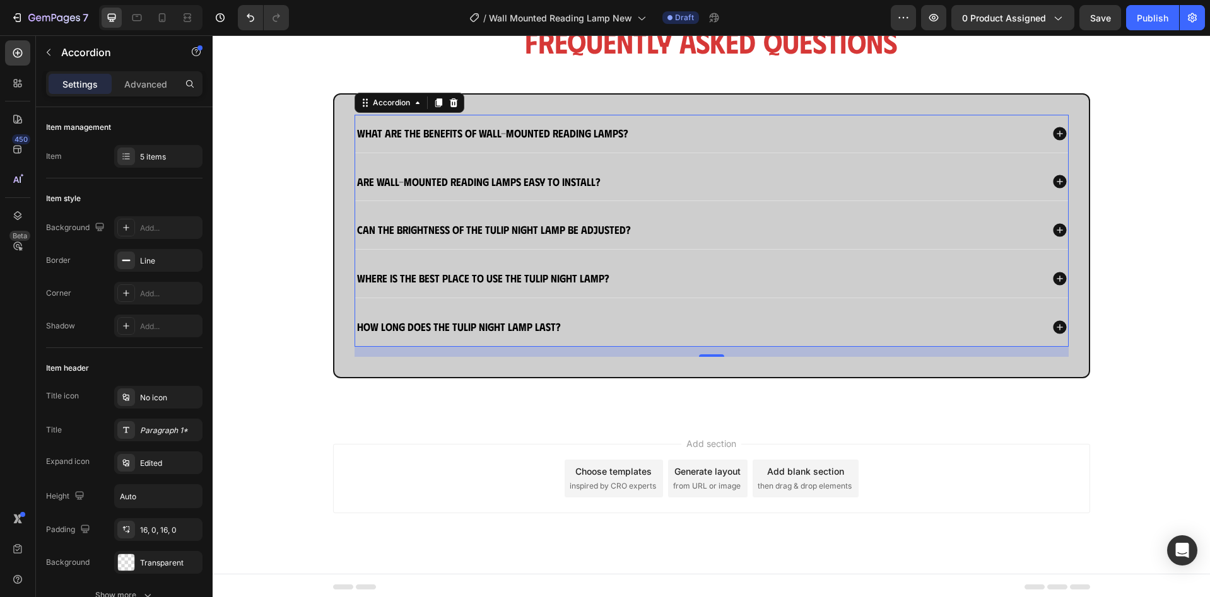
drag, startPoint x: 682, startPoint y: 179, endPoint x: 677, endPoint y: 193, distance: 14.8
click at [682, 179] on div "Are wall-mounted reading lamps easy to install?" at bounding box center [698, 182] width 686 height 18
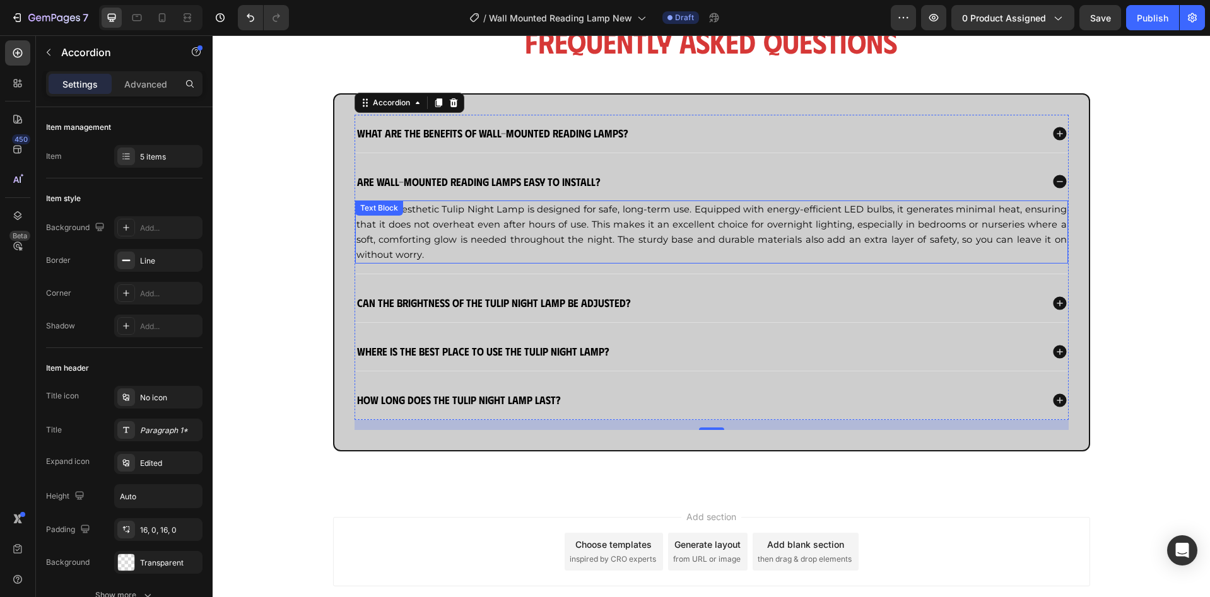
click at [650, 204] on span "Yes, the Aesthetic Tulip Night Lamp is designed for safe, long-term use. Equipp…" at bounding box center [711, 232] width 710 height 57
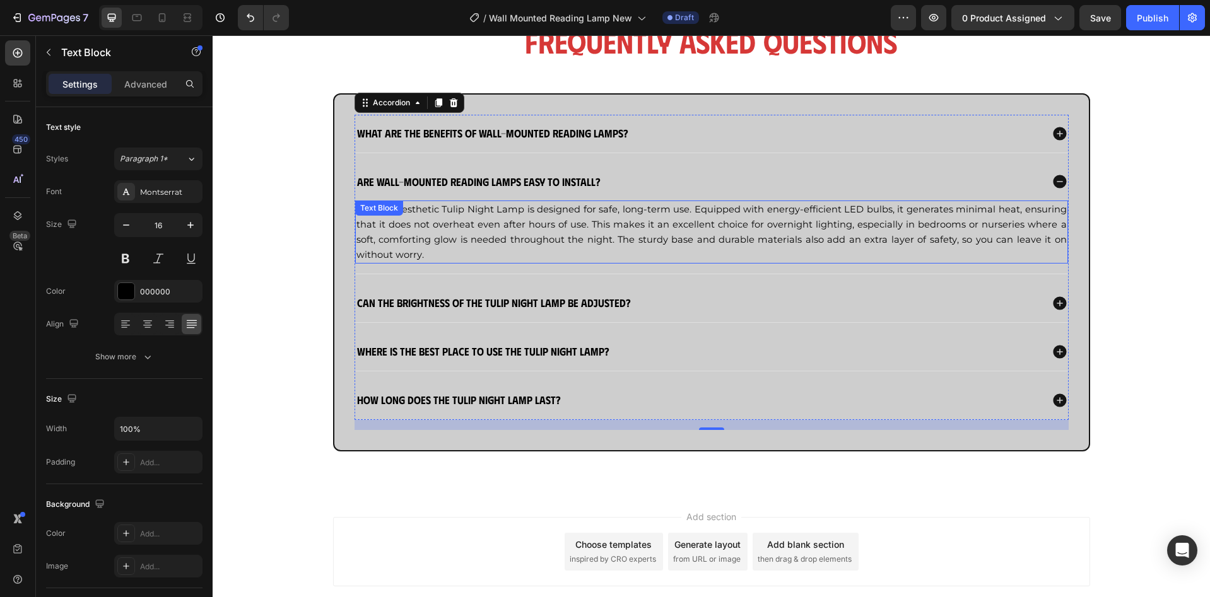
click at [650, 204] on span "Yes, the Aesthetic Tulip Night Lamp is designed for safe, long-term use. Equipp…" at bounding box center [711, 232] width 710 height 57
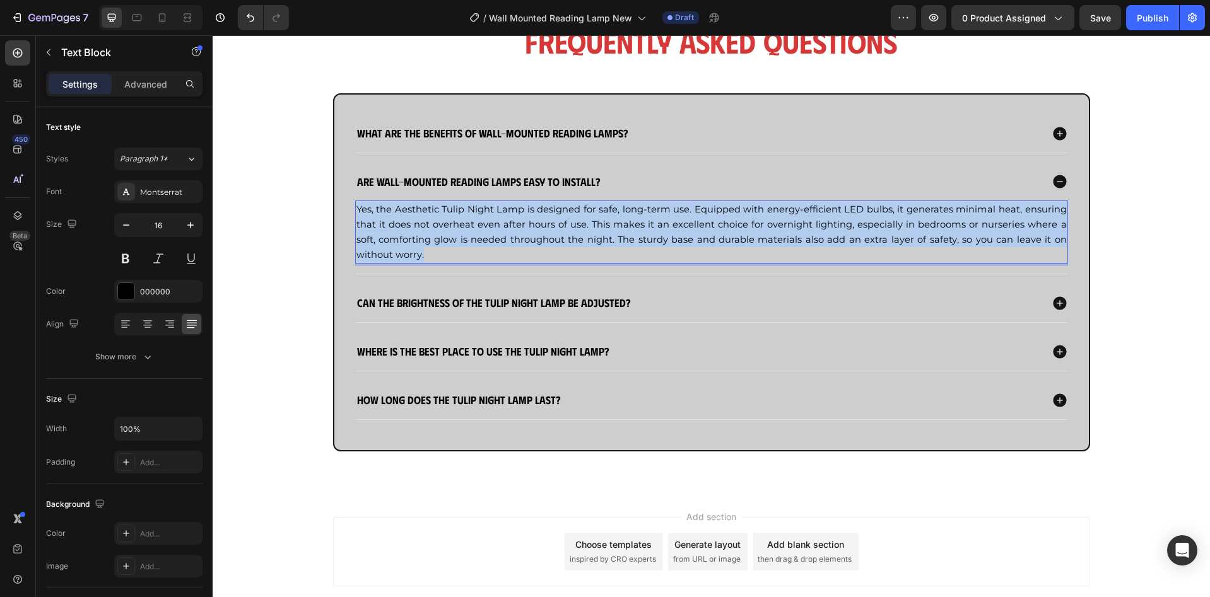
click at [650, 204] on span "Yes, the Aesthetic Tulip Night Lamp is designed for safe, long-term use. Equipp…" at bounding box center [711, 232] width 710 height 57
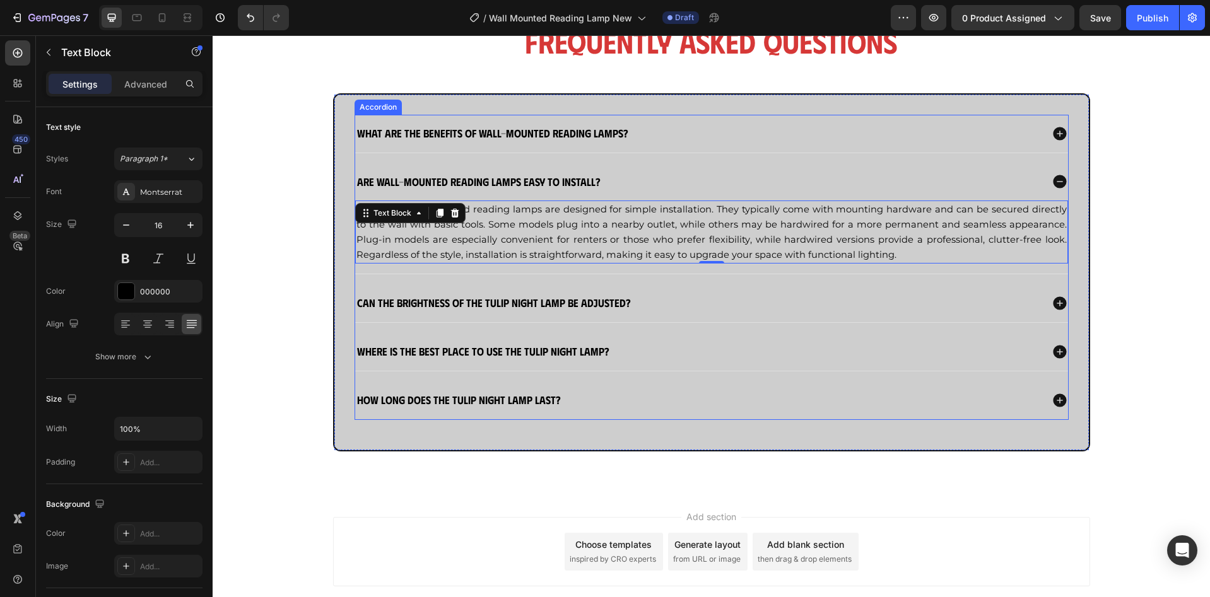
click at [548, 305] on strong "Can the brightness of the Tulip Night Lamp be adjusted?" at bounding box center [494, 302] width 274 height 13
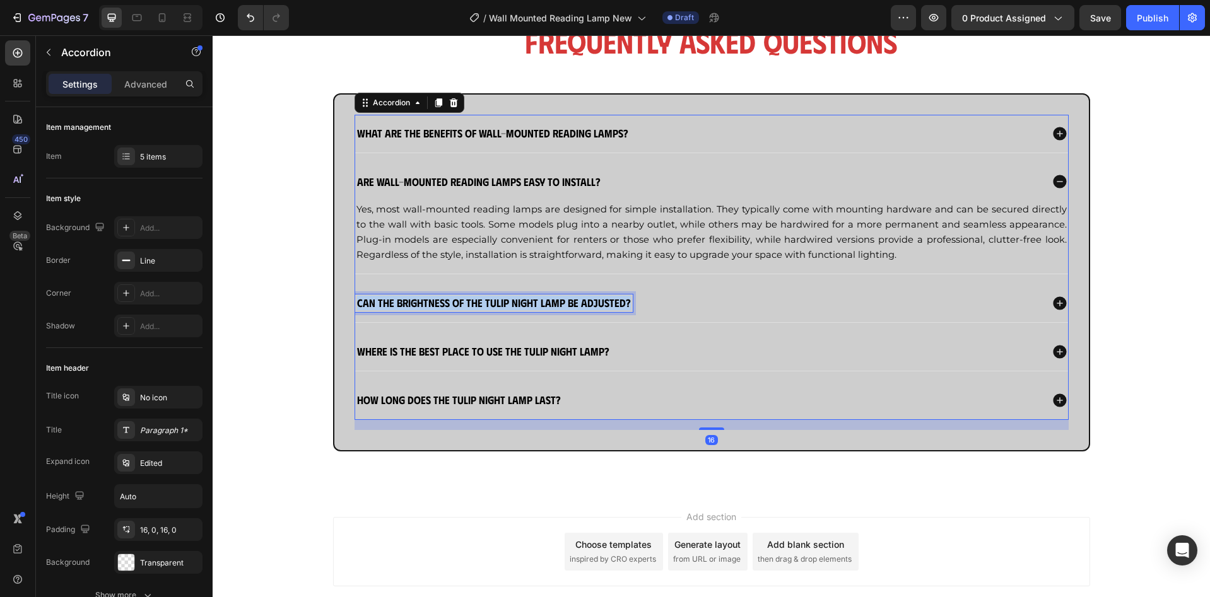
click at [548, 305] on strong "Can the brightness of the Tulip Night Lamp be adjusted?" at bounding box center [494, 302] width 274 height 13
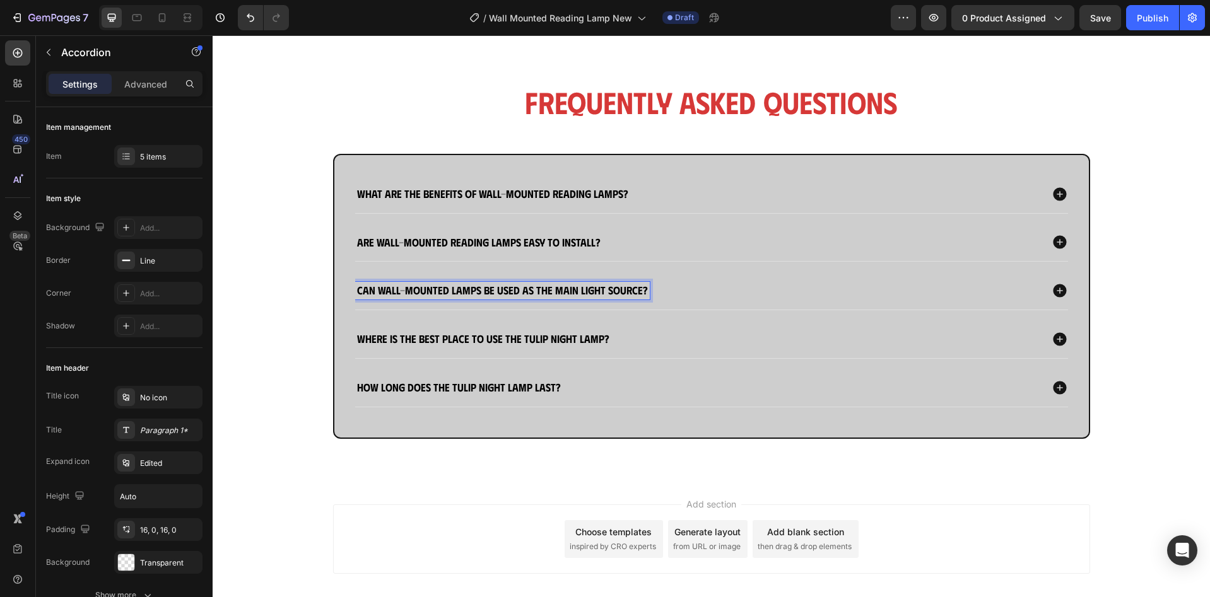
click at [684, 300] on div "Can wall-mounted lamps be used as the main light source?" at bounding box center [698, 291] width 686 height 18
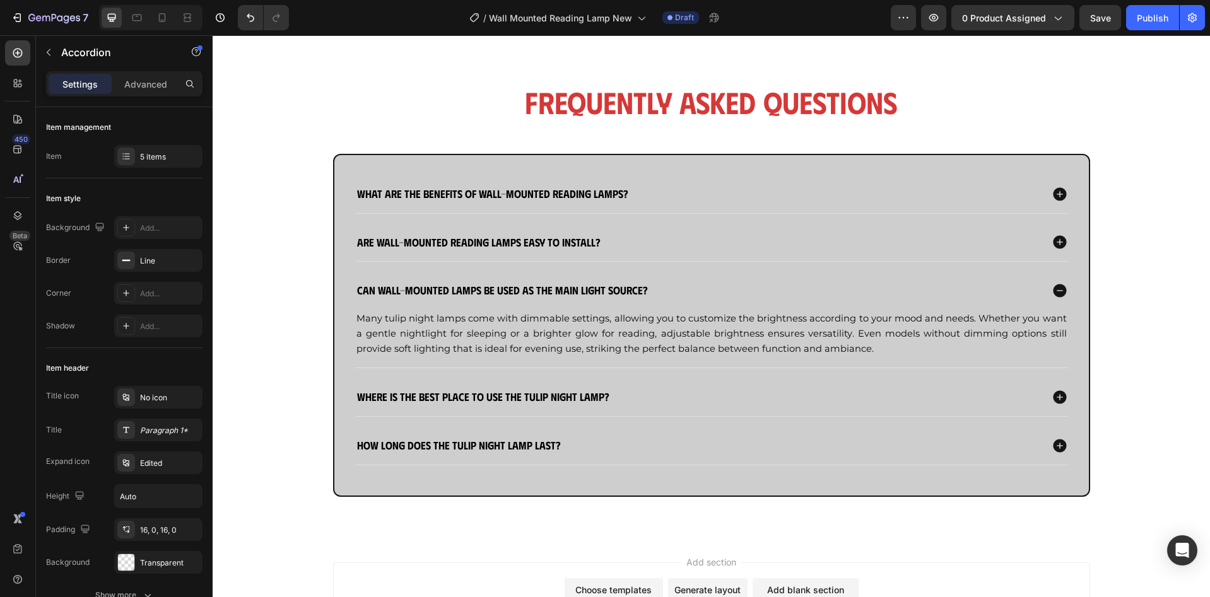
scroll to position [1284, 0]
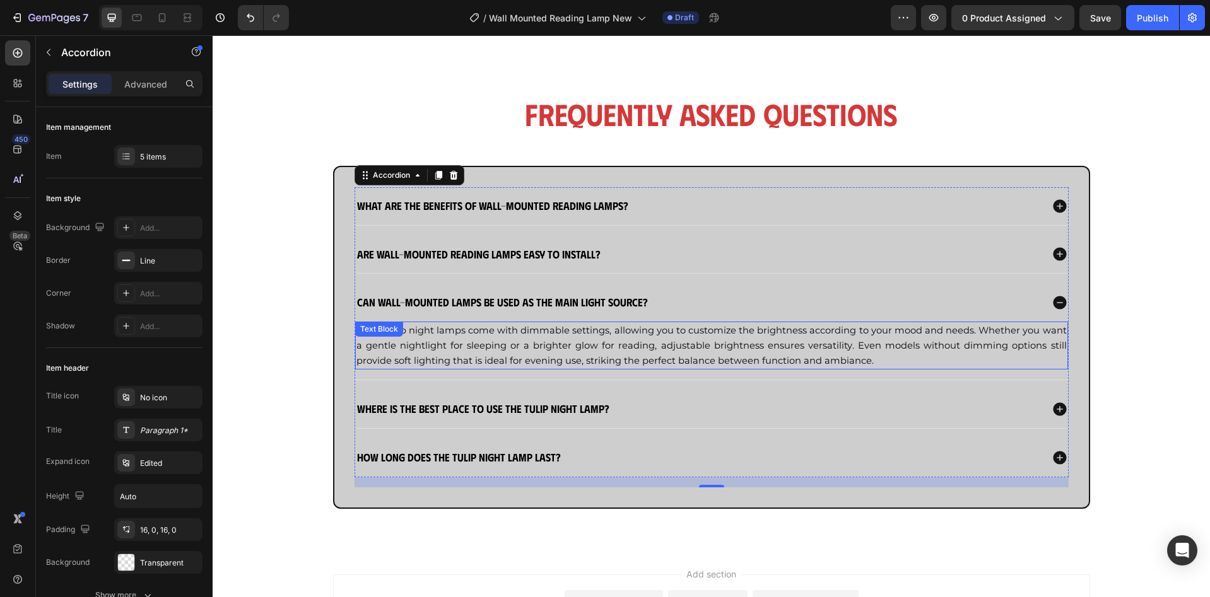
click at [503, 347] on span "Many tulip night lamps come with dimmable settings, allowing you to customize t…" at bounding box center [711, 346] width 710 height 42
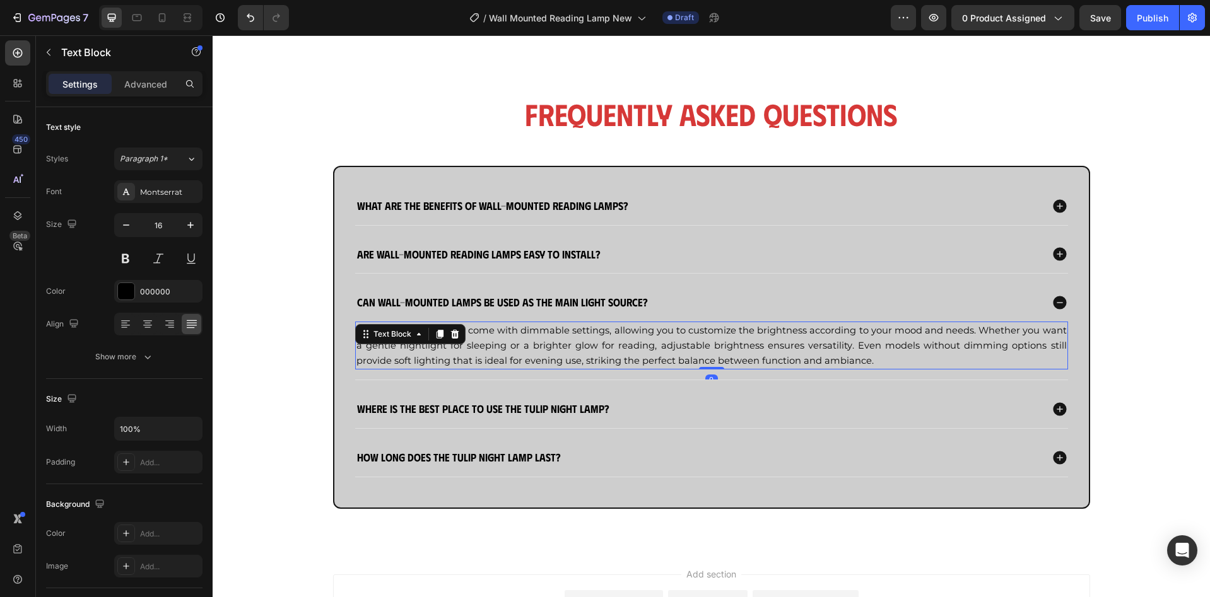
click at [503, 347] on span "Many tulip night lamps come with dimmable settings, allowing you to customize t…" at bounding box center [711, 346] width 710 height 42
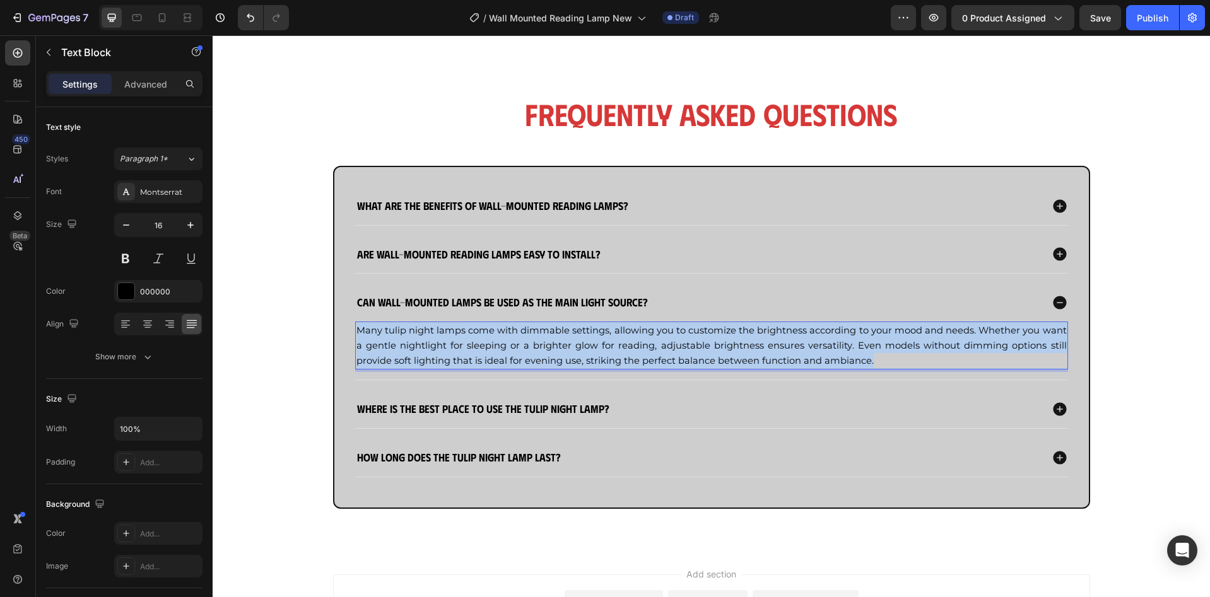
click at [503, 347] on span "Many tulip night lamps come with dimmable settings, allowing you to customize t…" at bounding box center [711, 346] width 710 height 42
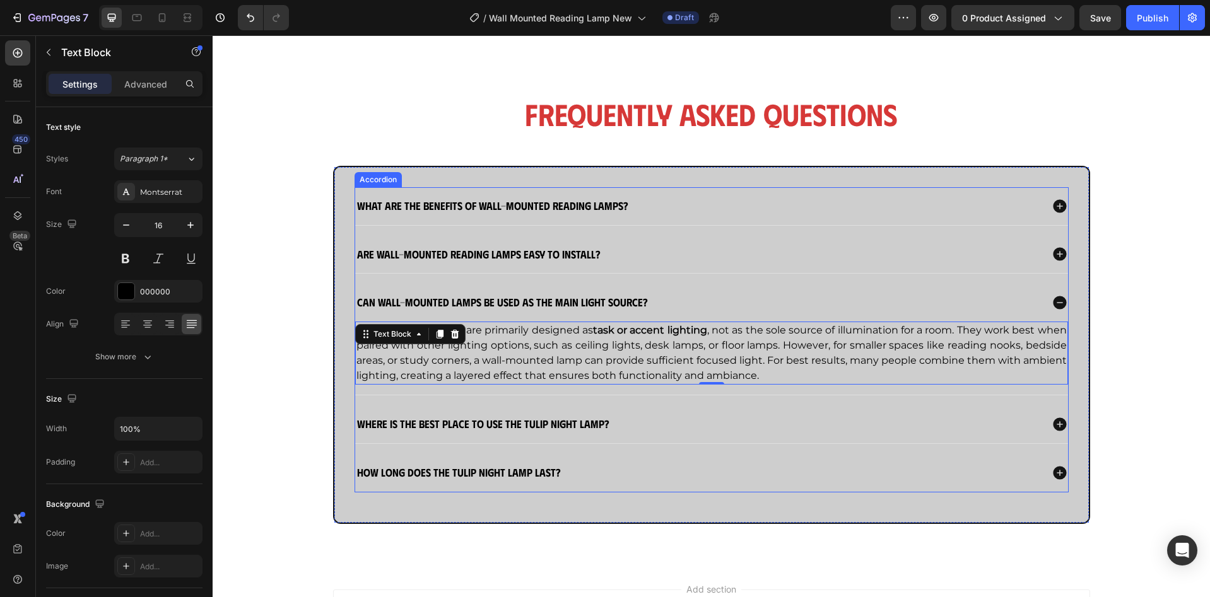
click at [529, 423] on strong "Where is the best place to use the Tulip Night Lamp?" at bounding box center [483, 423] width 252 height 13
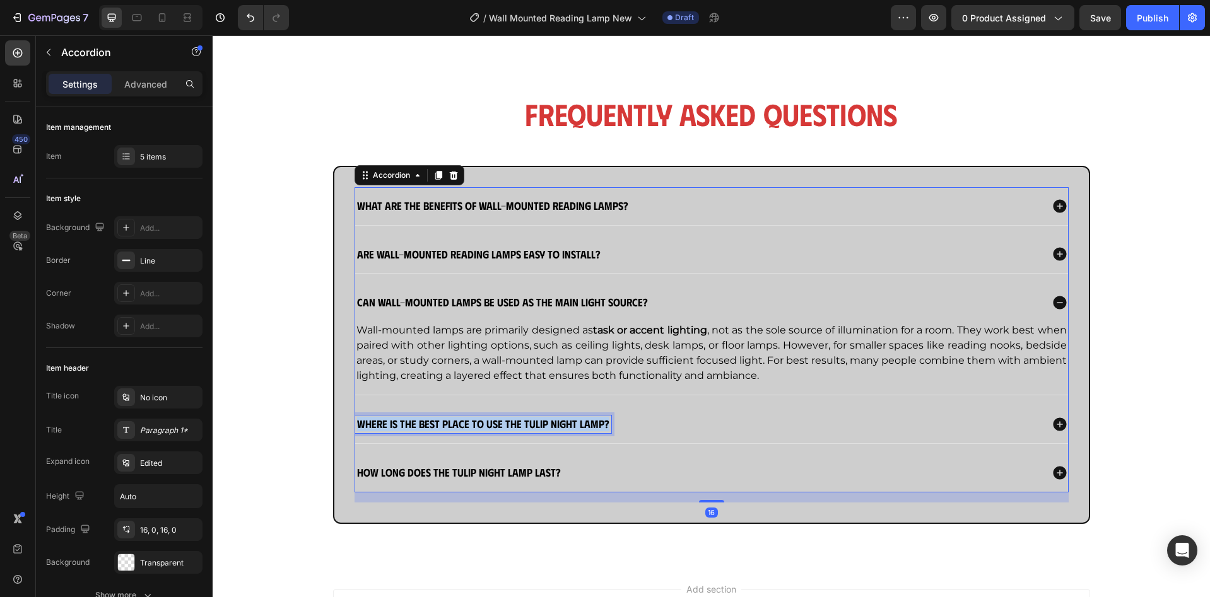
click at [529, 423] on strong "Where is the best place to use the Tulip Night Lamp?" at bounding box center [483, 423] width 252 height 13
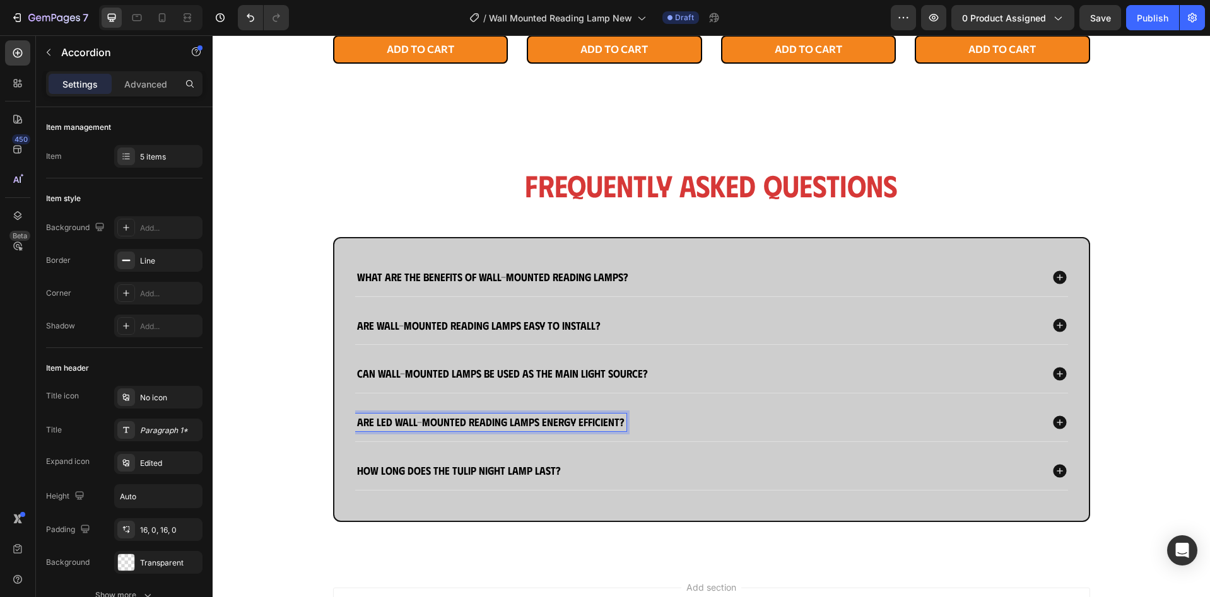
scroll to position [1211, 0]
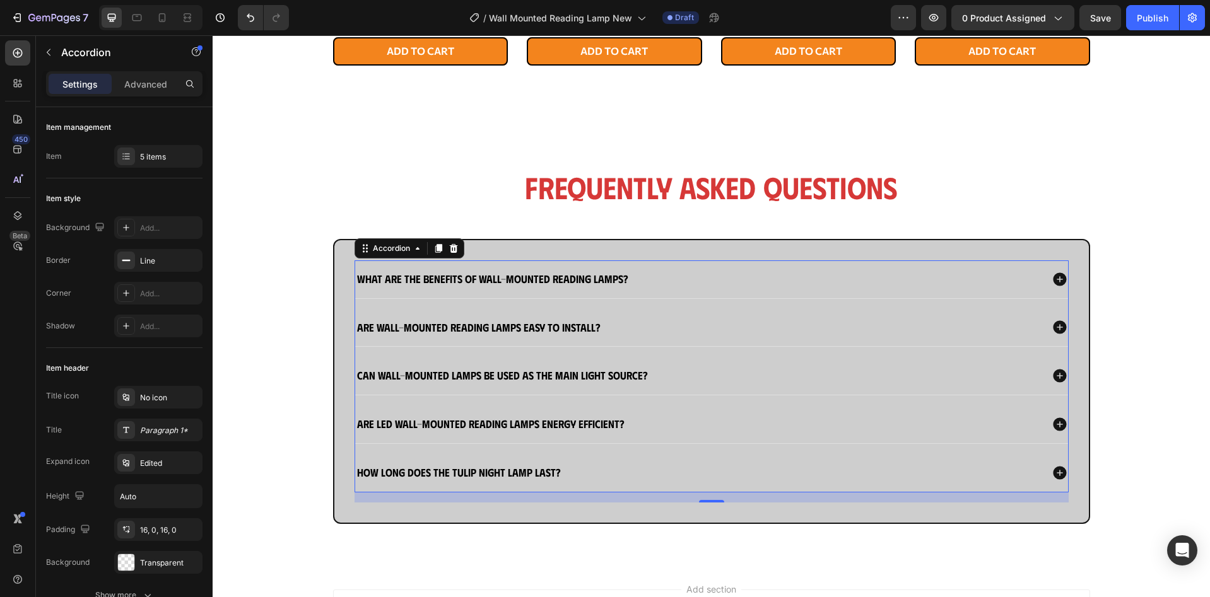
click at [684, 422] on div "Are LED wall-mounted reading lamps energy efficient?" at bounding box center [698, 425] width 686 height 18
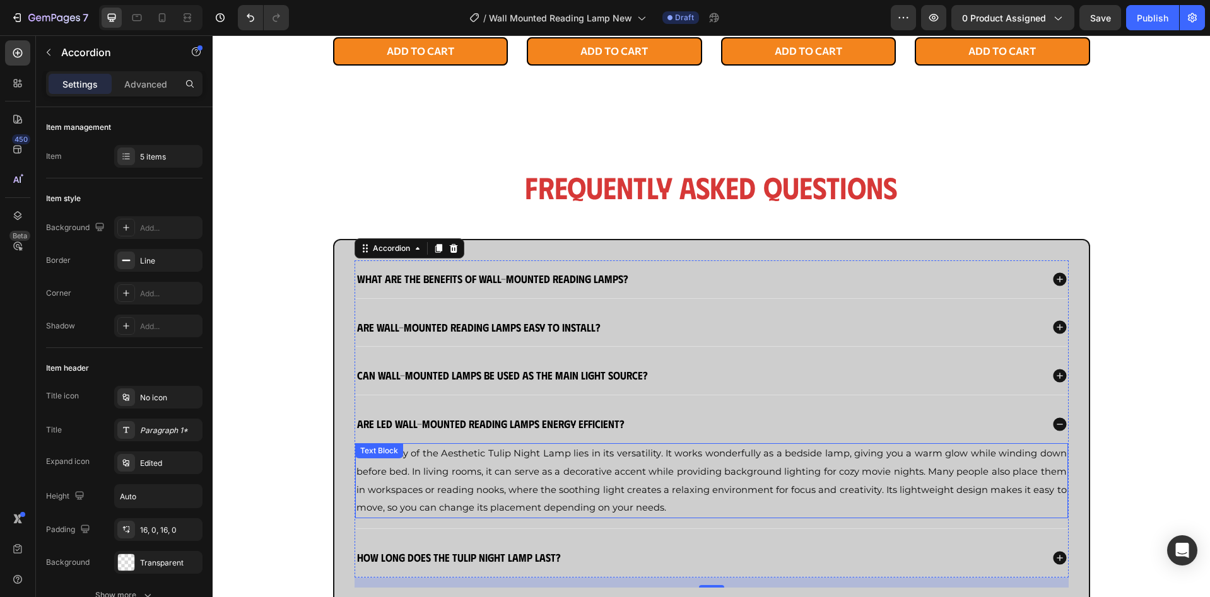
click at [566, 462] on p "The beauty of the Aesthetic Tulip Night Lamp lies in its versatility. It works …" at bounding box center [711, 481] width 710 height 73
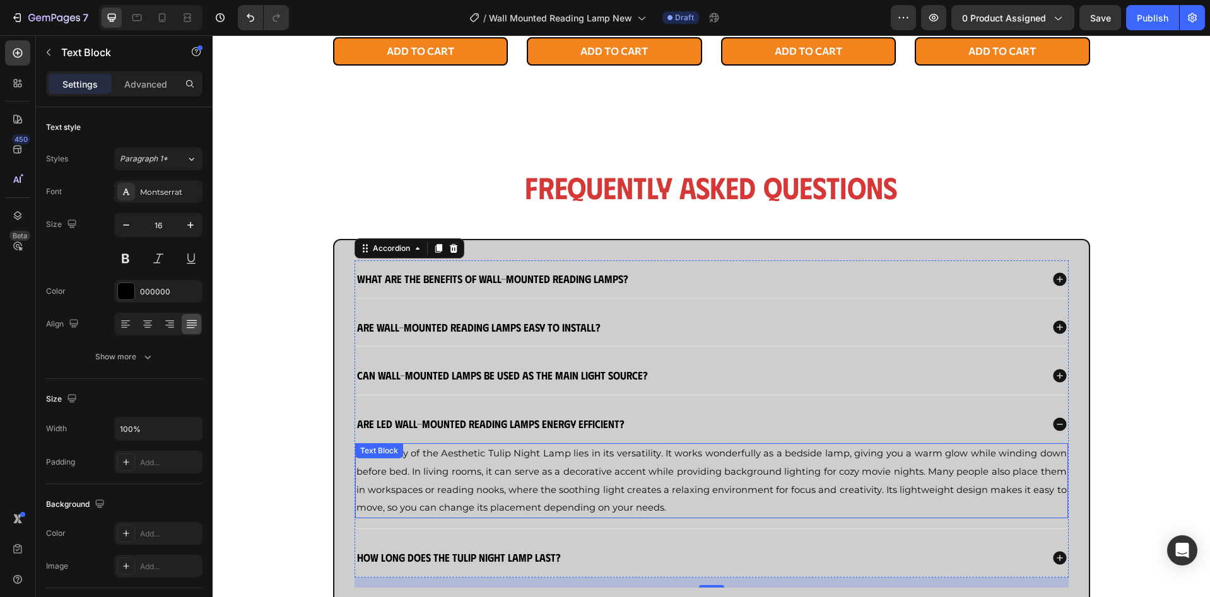
click at [566, 462] on p "The beauty of the Aesthetic Tulip Night Lamp lies in its versatility. It works …" at bounding box center [711, 481] width 710 height 73
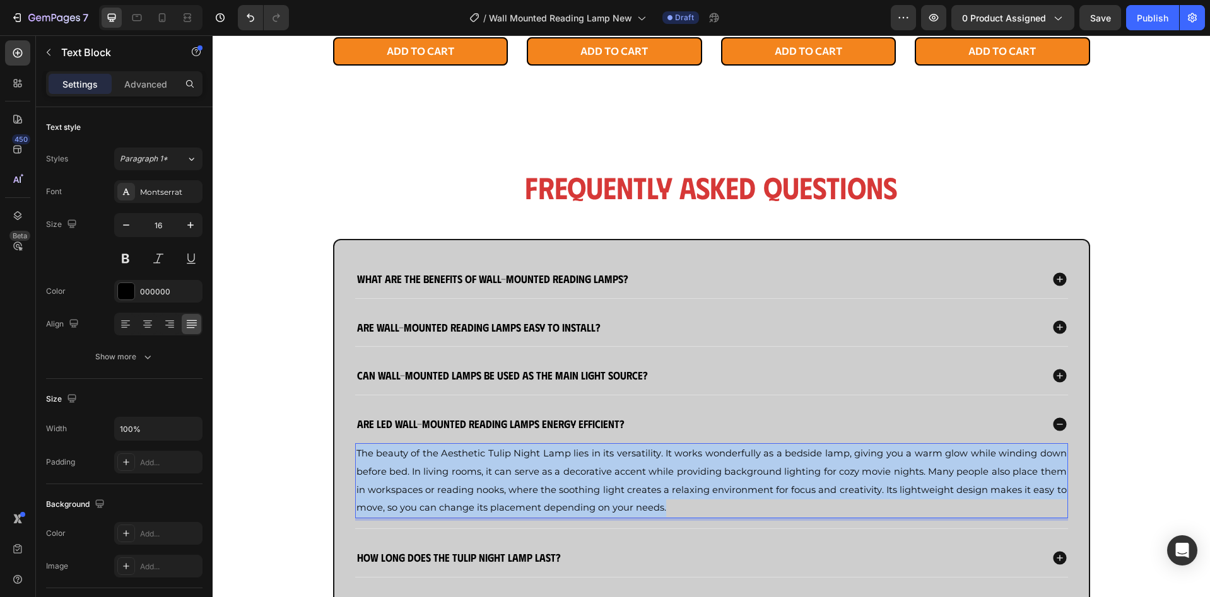
click at [566, 462] on p "The beauty of the Aesthetic Tulip Night Lamp lies in its versatility. It works …" at bounding box center [711, 481] width 710 height 73
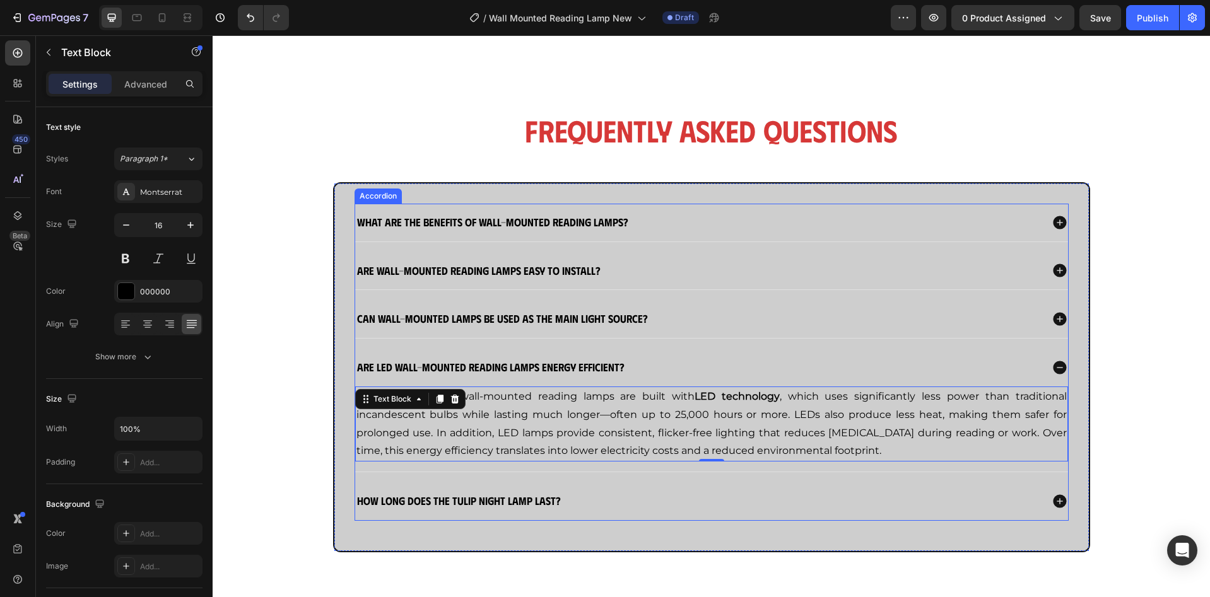
scroll to position [1295, 0]
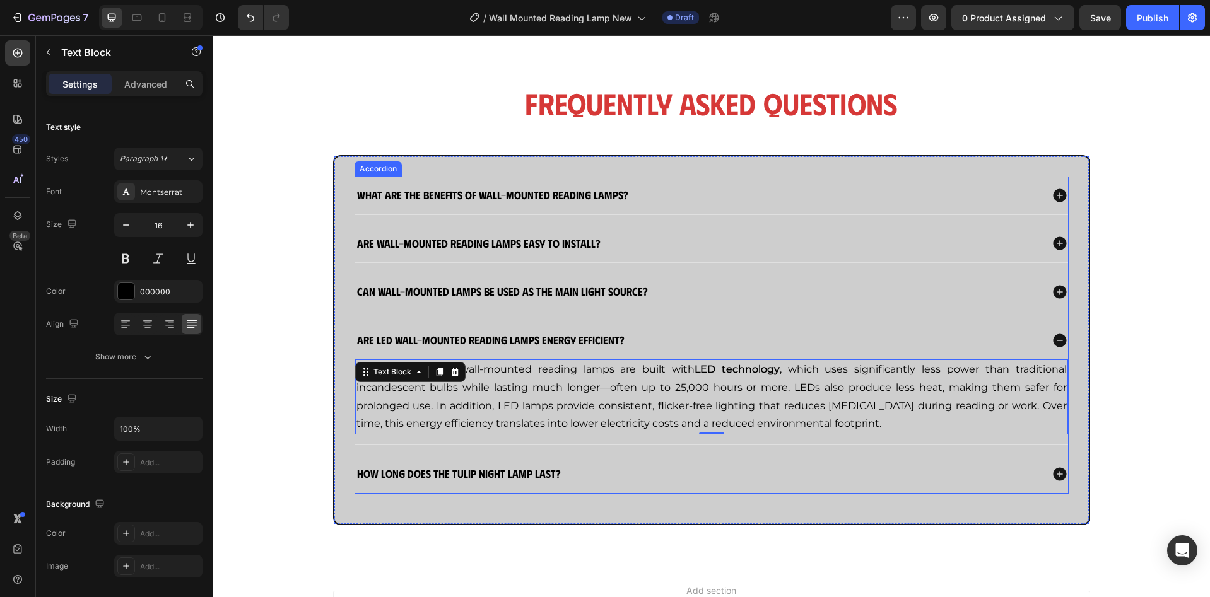
click at [505, 478] on strong "How long does the Tulip Night Lamp last?" at bounding box center [459, 473] width 204 height 13
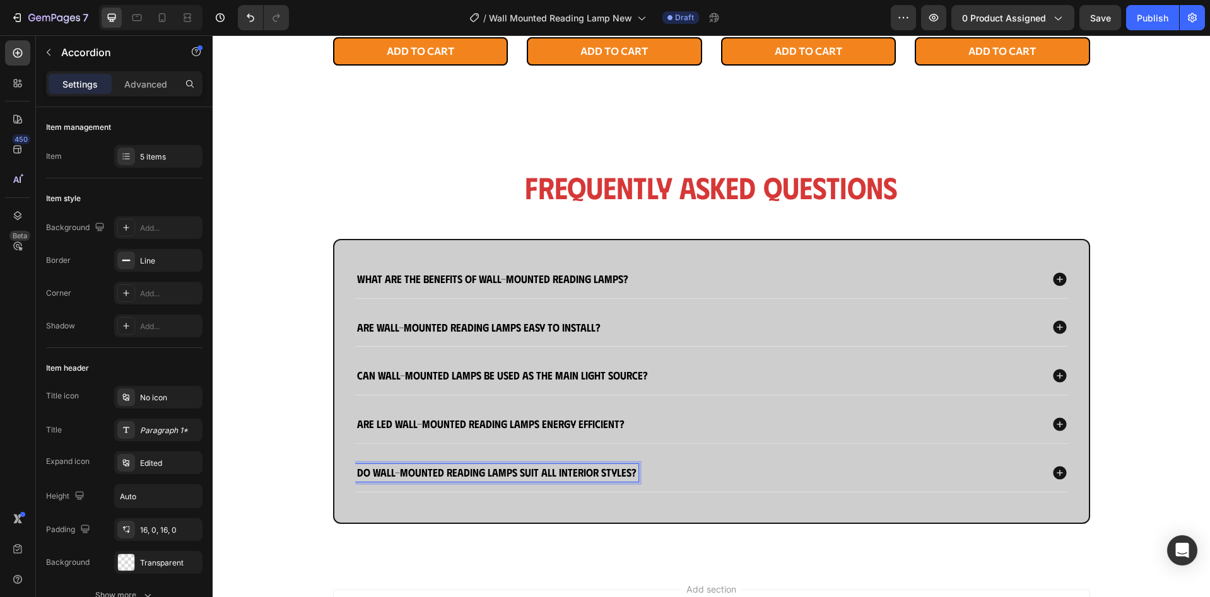
scroll to position [1210, 0]
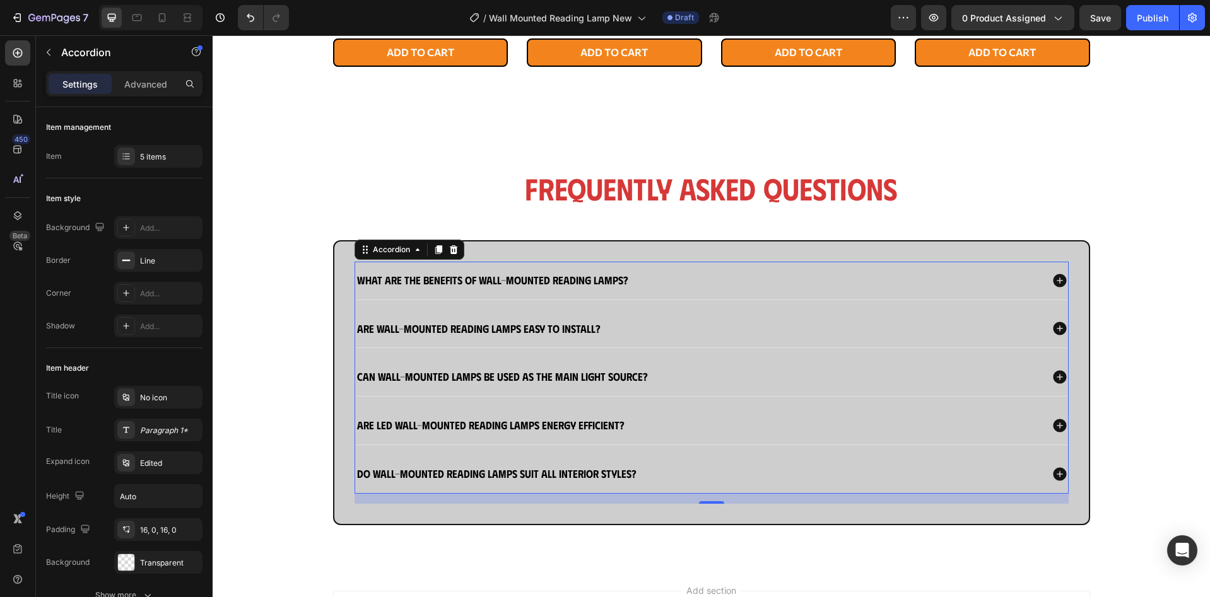
click at [670, 465] on div "Do wall-mounted reading lamps suit all interior styles?" at bounding box center [698, 474] width 686 height 18
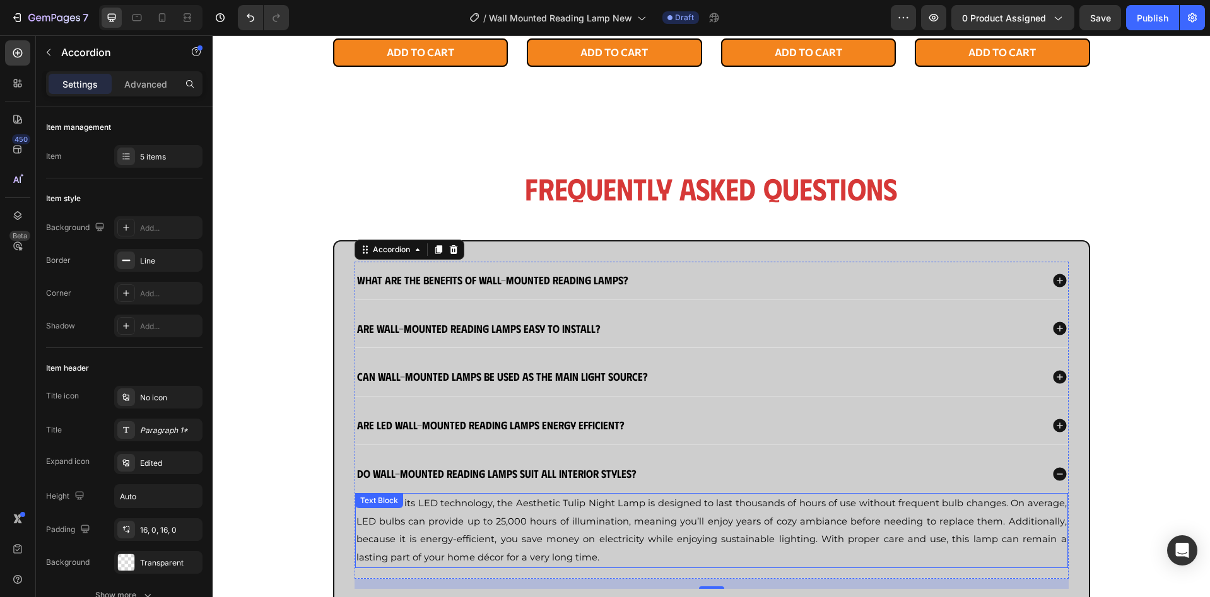
click at [664, 513] on p "Thanks to its LED technology, the Aesthetic Tulip Night Lamp is designed to las…" at bounding box center [711, 531] width 710 height 73
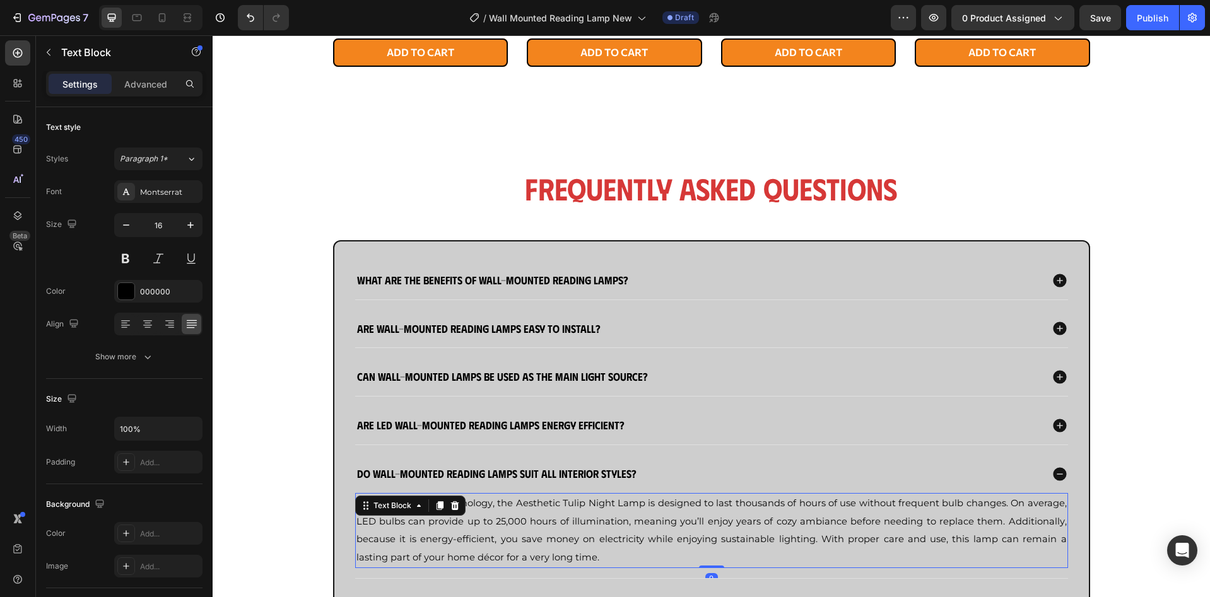
click at [664, 513] on p "Thanks to its LED technology, the Aesthetic Tulip Night Lamp is designed to las…" at bounding box center [711, 531] width 710 height 73
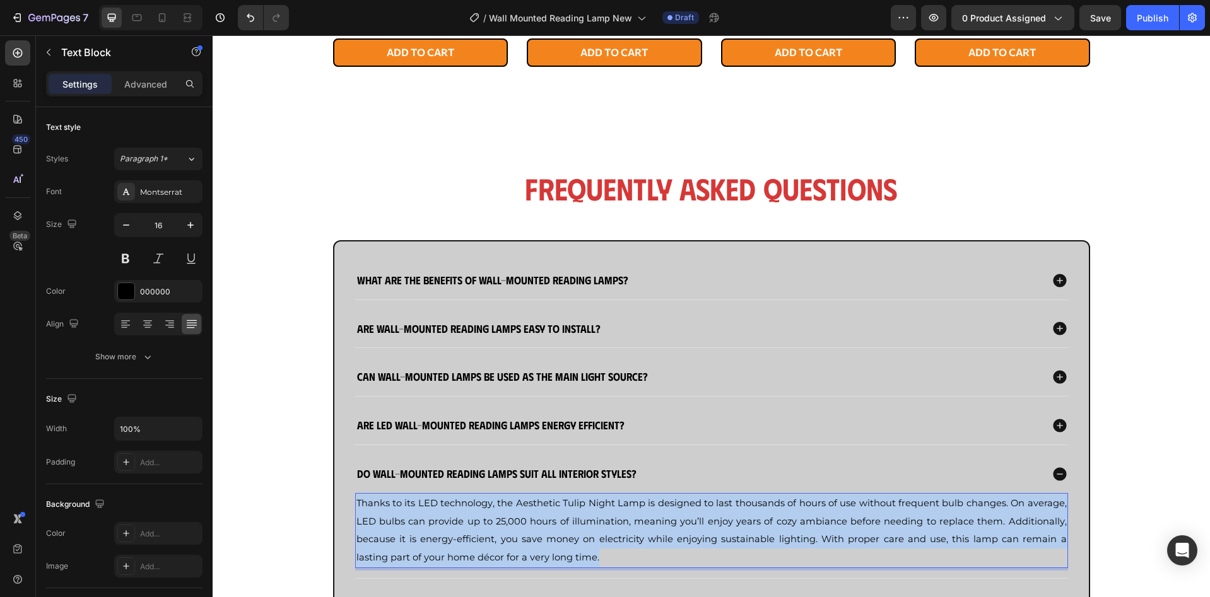
click at [664, 513] on p "Thanks to its LED technology, the Aesthetic Tulip Night Lamp is designed to las…" at bounding box center [711, 531] width 710 height 73
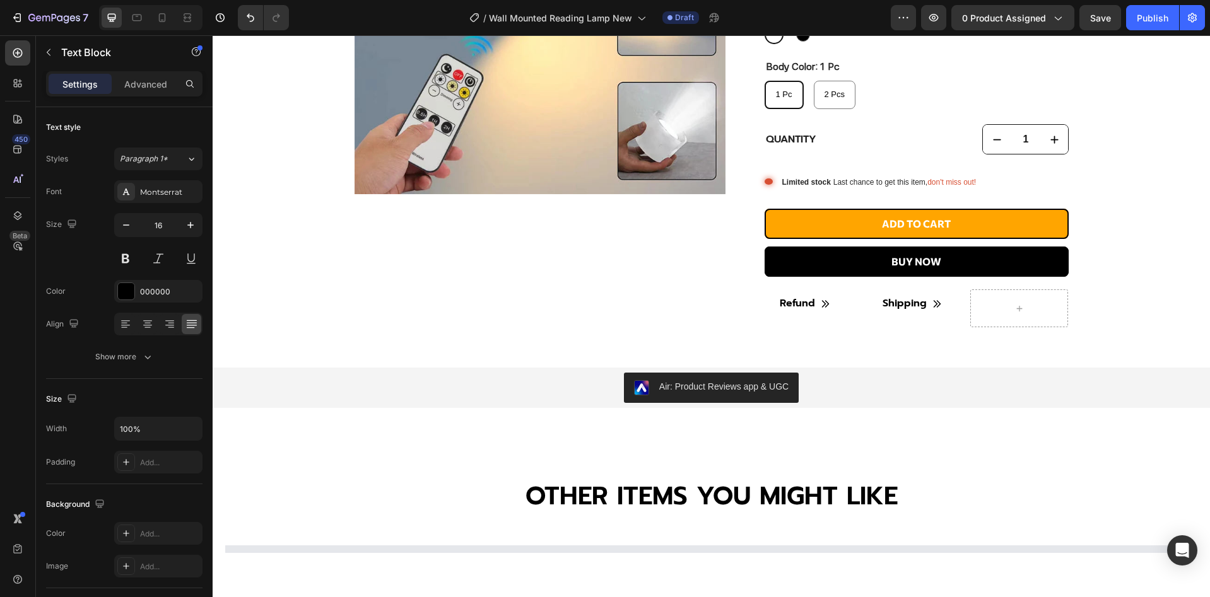
scroll to position [369, 0]
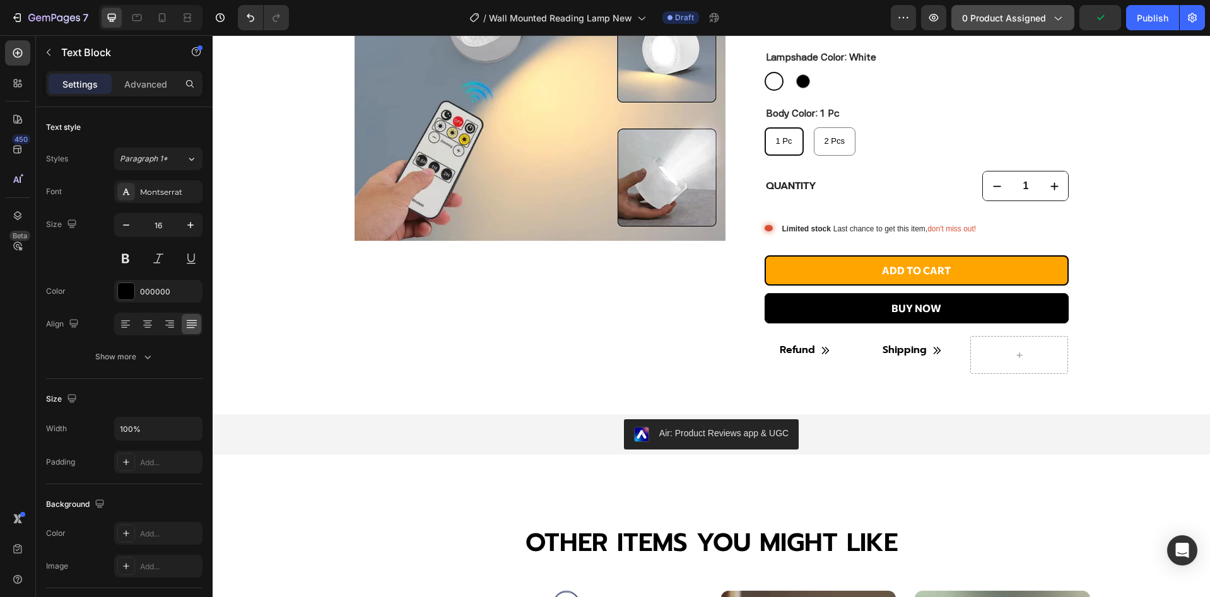
click at [973, 25] on button "0 product assigned" at bounding box center [1012, 17] width 123 height 25
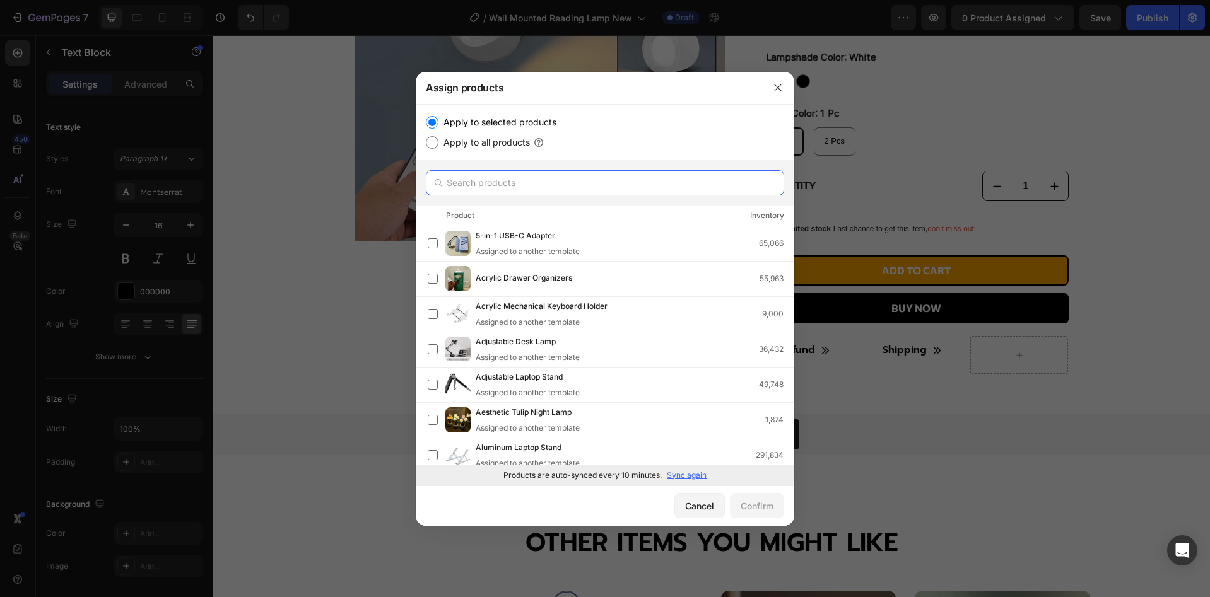
click at [623, 187] on input "text" at bounding box center [605, 182] width 358 height 25
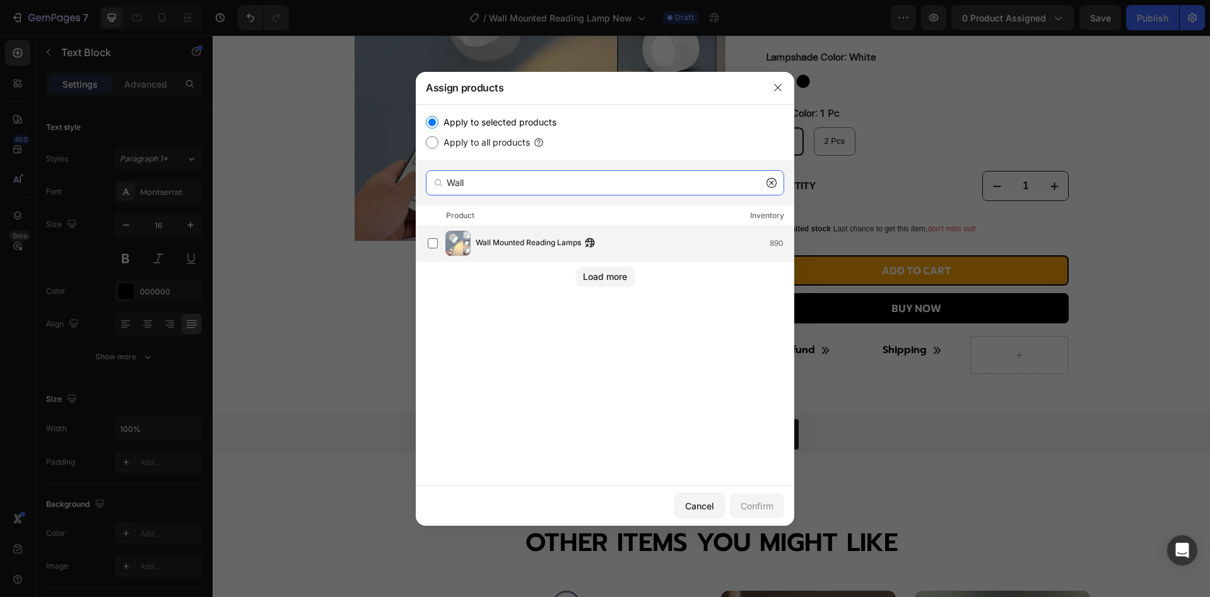
type input "Wall"
click at [660, 243] on div "Wall Mounted Reading Lamps 890" at bounding box center [635, 244] width 318 height 14
click at [772, 511] on div "Confirm" at bounding box center [757, 506] width 33 height 13
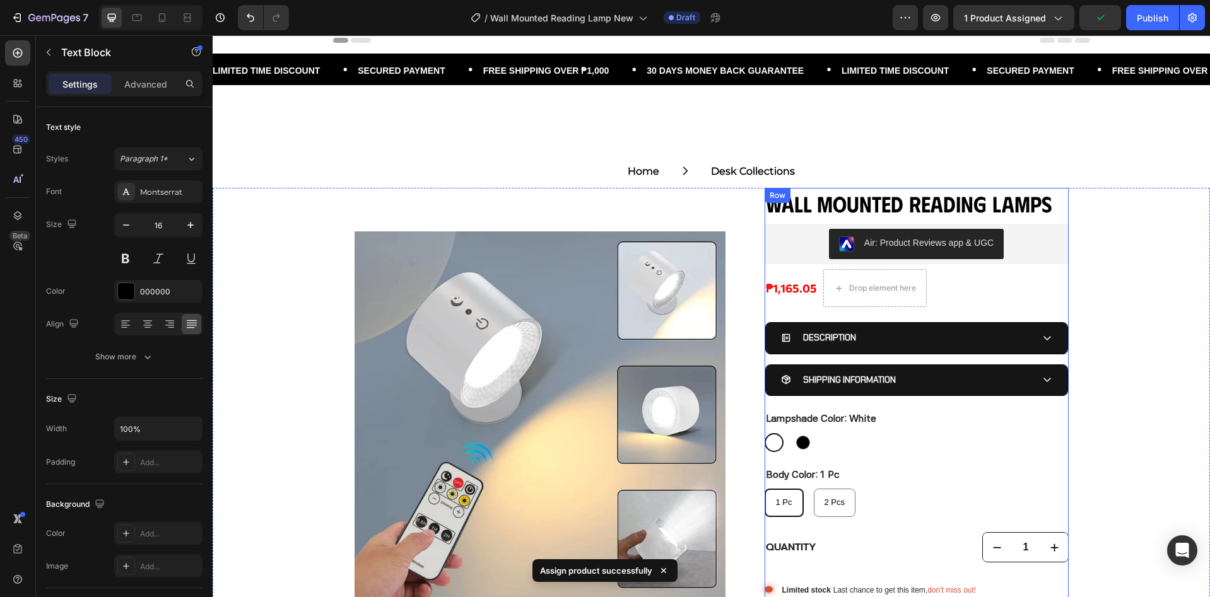
scroll to position [0, 0]
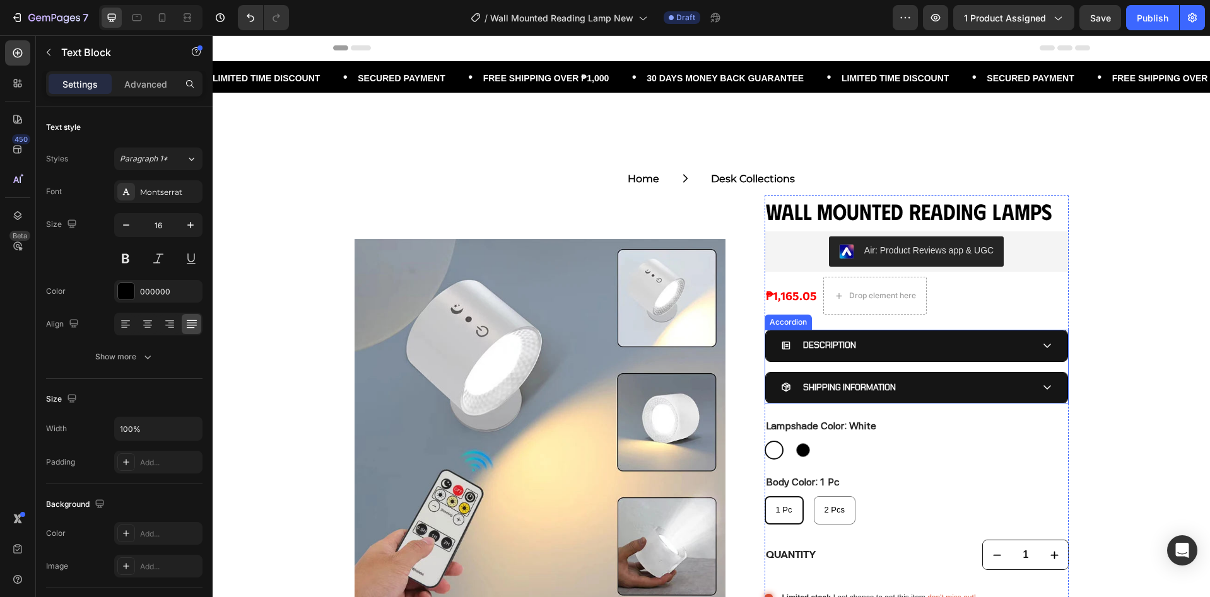
click at [936, 387] on div "SHIPPING INFORMATION" at bounding box center [906, 388] width 251 height 20
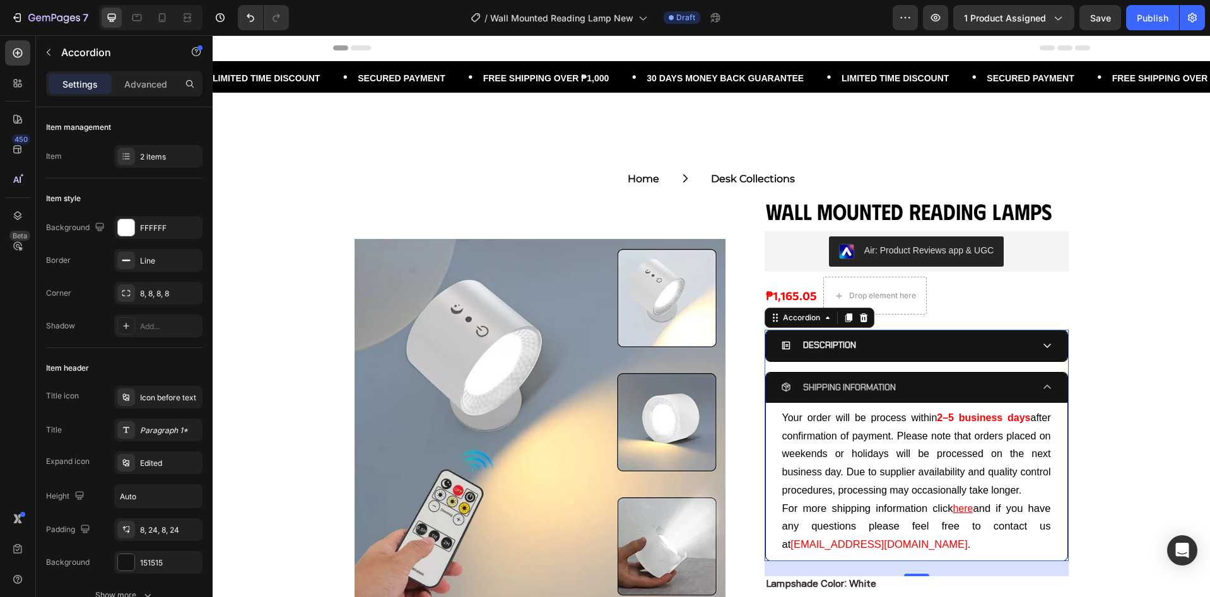
click at [936, 387] on div "SHIPPING INFORMATION" at bounding box center [906, 388] width 251 height 20
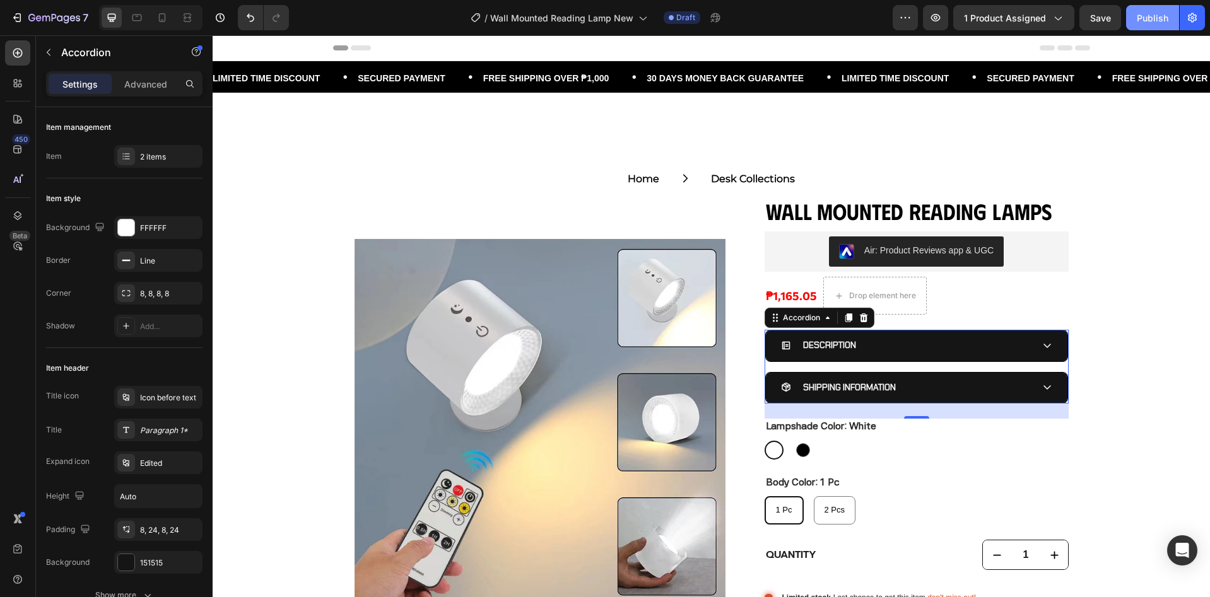
click at [1133, 23] on button "Publish" at bounding box center [1152, 17] width 53 height 25
